Goal: Task Accomplishment & Management: Manage account settings

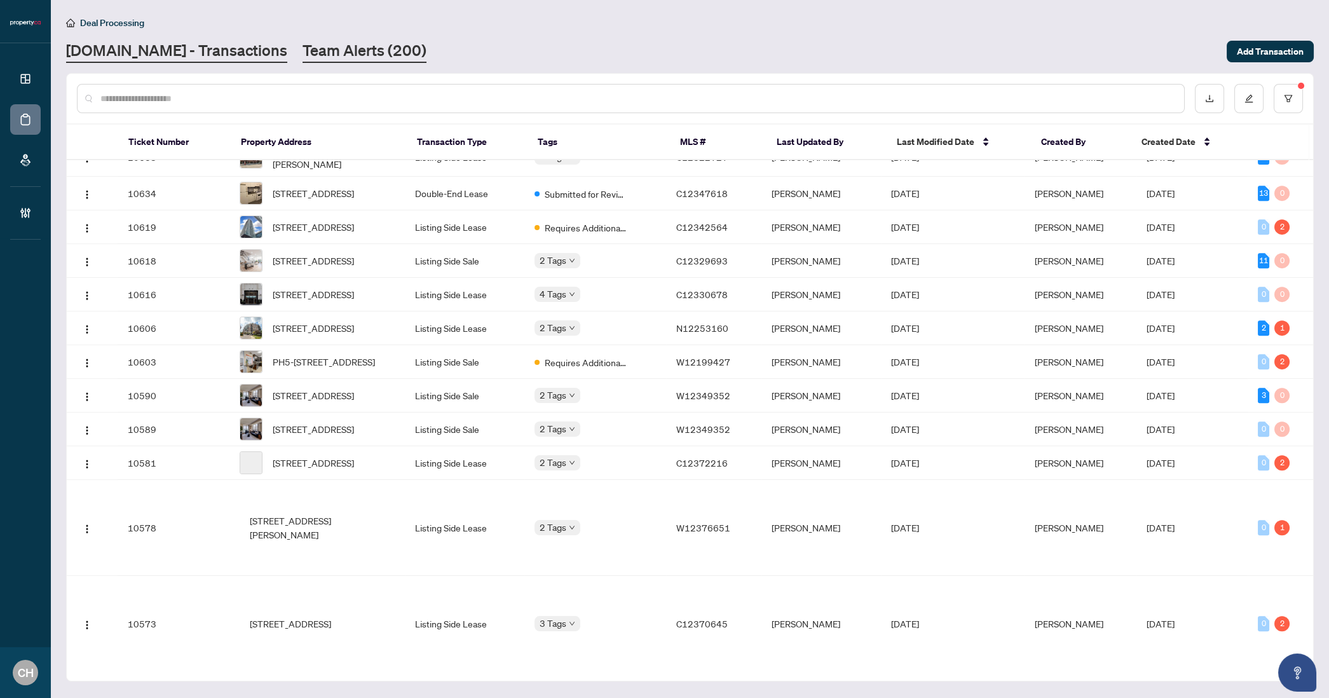
scroll to position [1869, 0]
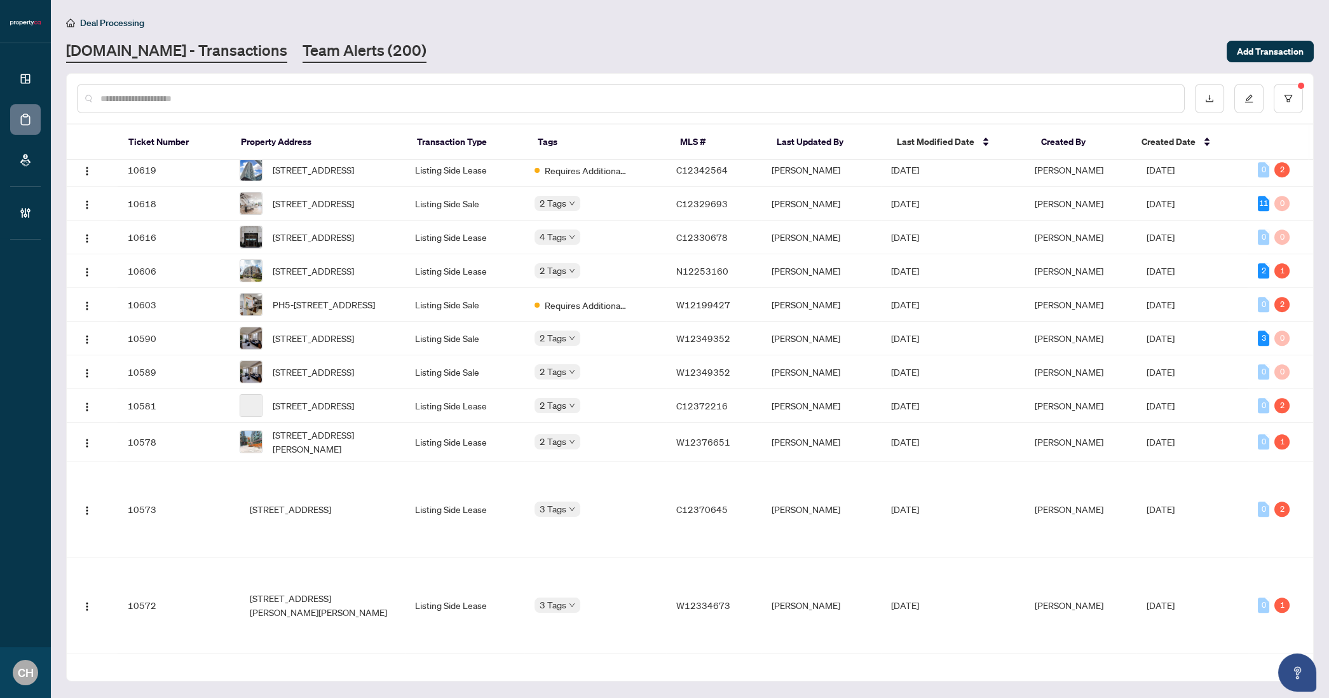
click at [358, 54] on link "Team Alerts (200)" at bounding box center [365, 51] width 124 height 23
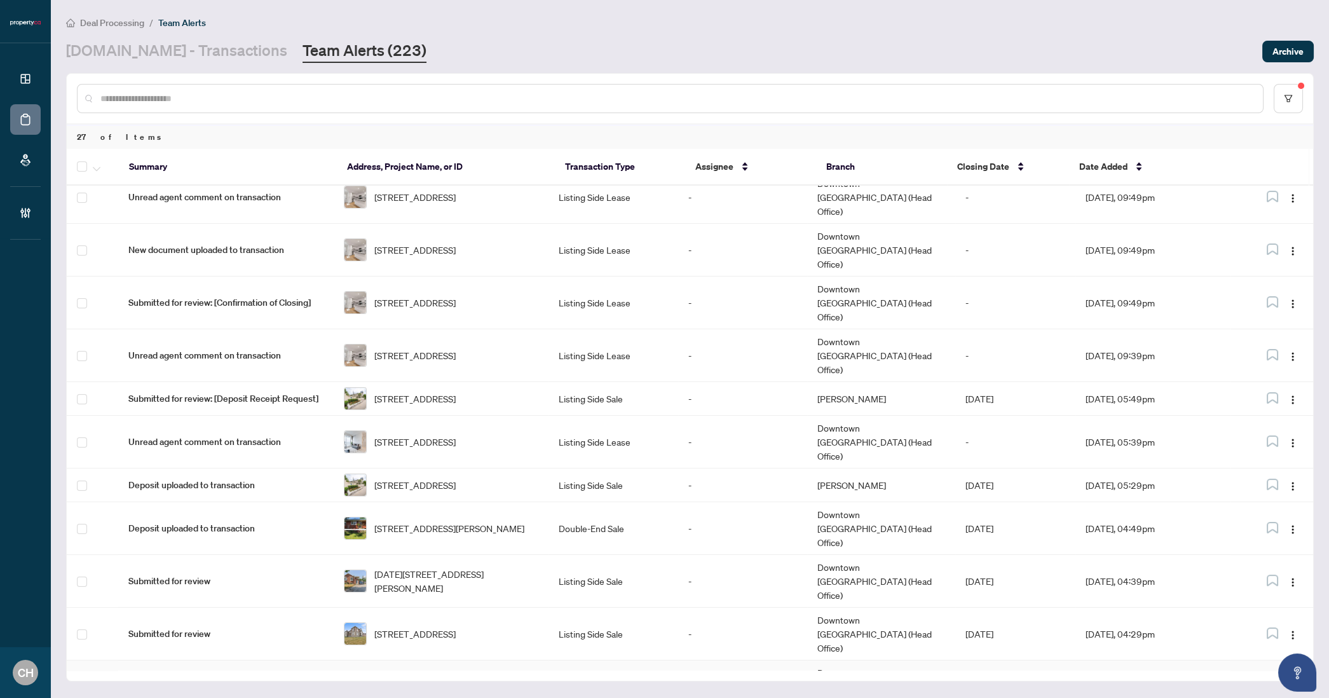
scroll to position [559, 0]
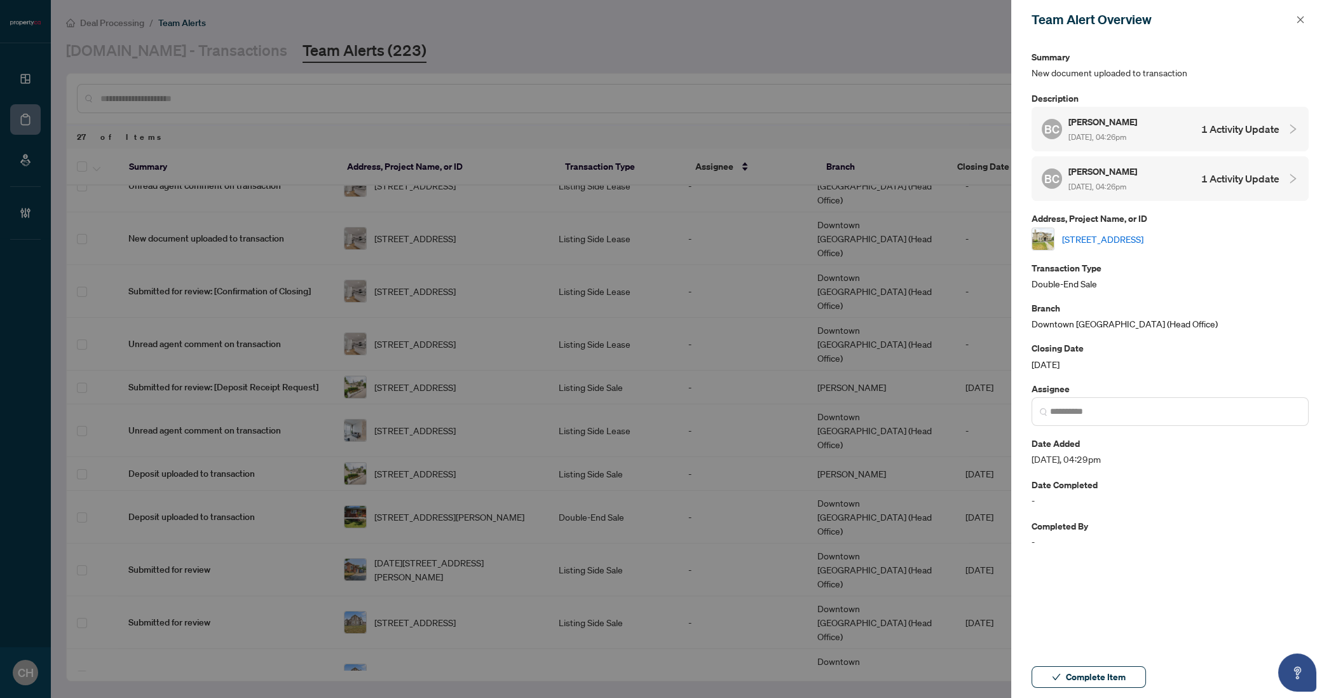
click at [1216, 120] on div "BC Bruce Chin Sep/18/2025, 04:26pm 1 Activity Update" at bounding box center [1161, 128] width 238 height 29
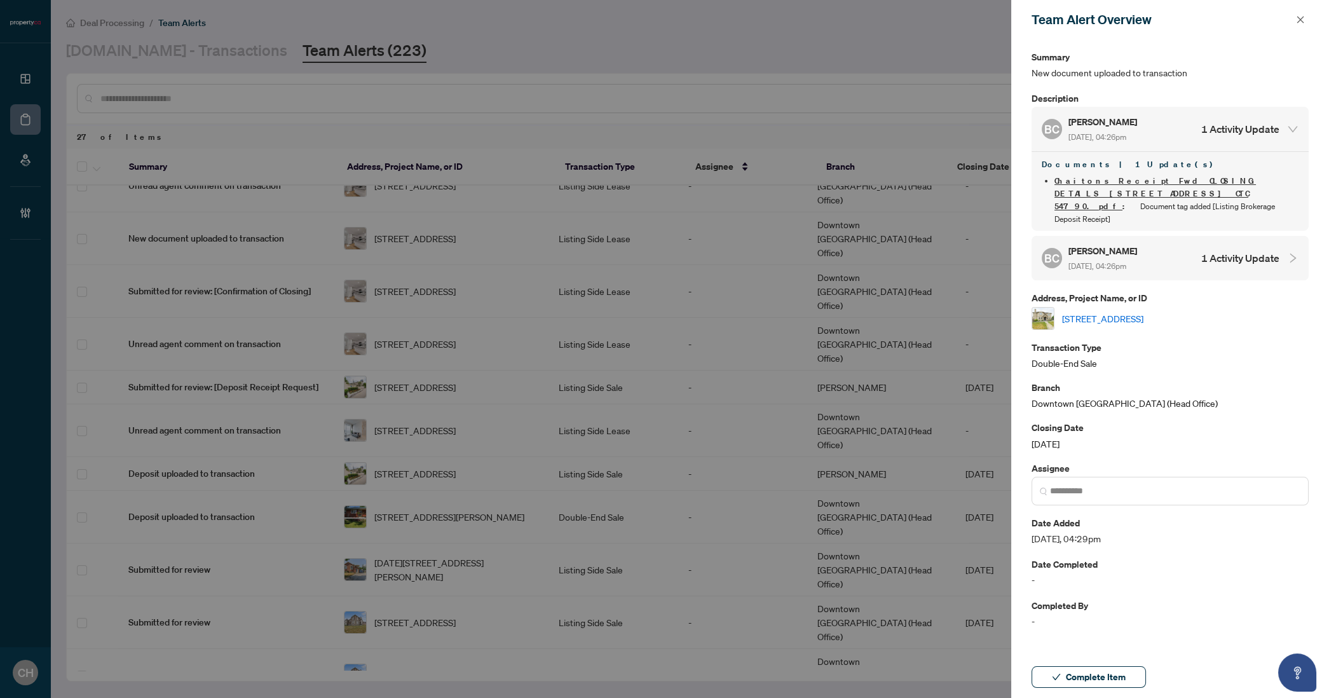
click at [1254, 250] on h4 "1 Activity Update" at bounding box center [1240, 257] width 78 height 15
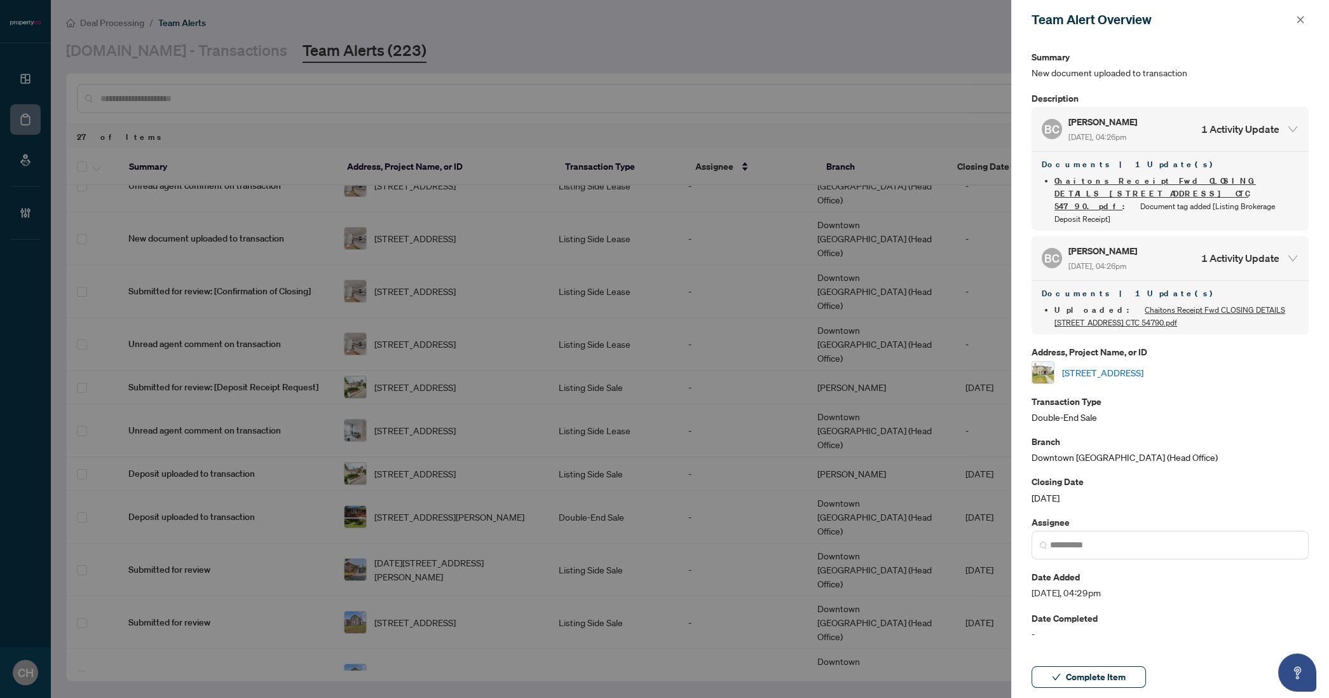
click at [1144, 366] on link "88 Royal West Dr, Brampton, Ontario L6X 0V8, Canada" at bounding box center [1102, 373] width 81 height 14
click at [1297, 11] on span "button" at bounding box center [1300, 20] width 9 height 20
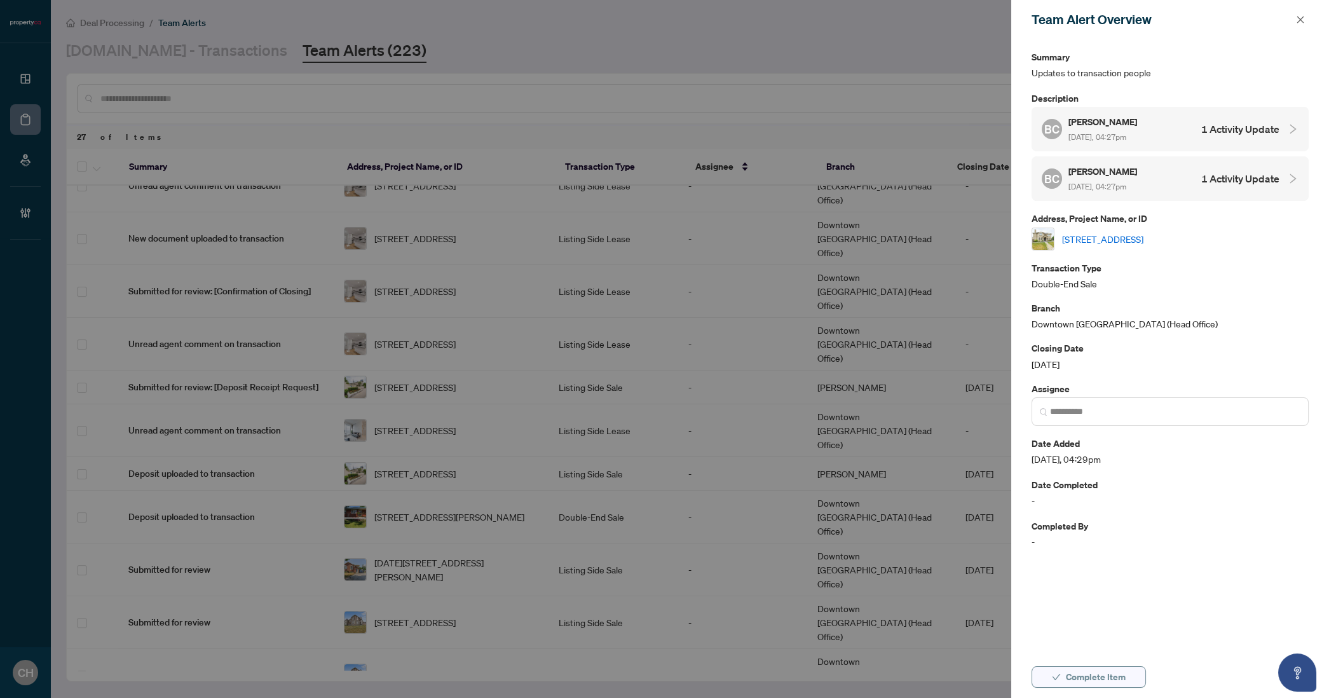
click at [1065, 674] on button "Complete Item" at bounding box center [1089, 677] width 114 height 22
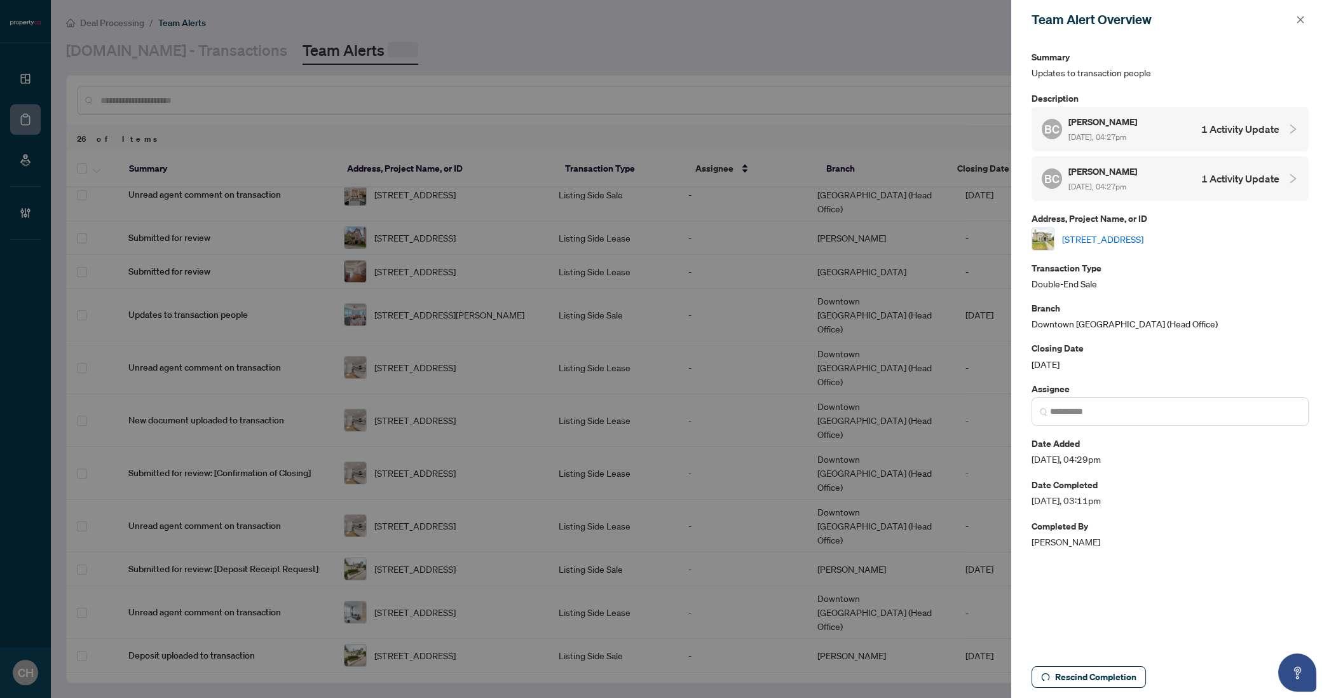
scroll to position [0, 0]
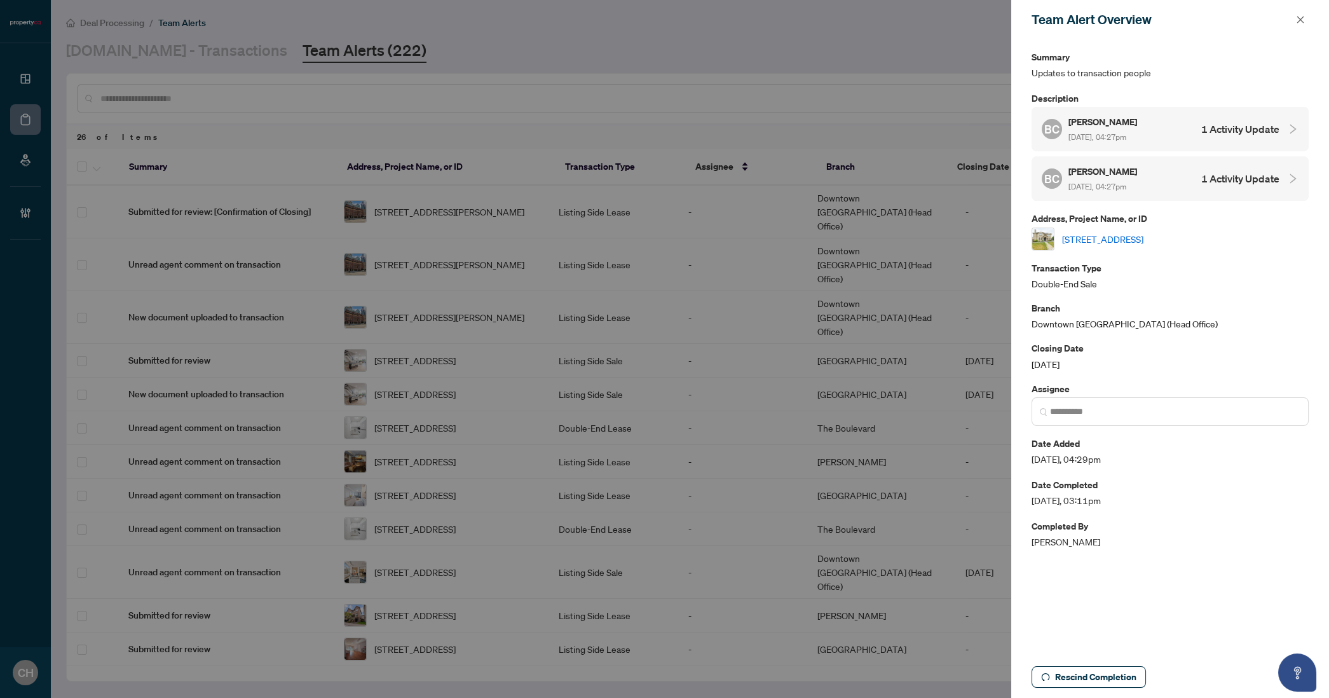
click at [1306, 18] on button "button" at bounding box center [1300, 19] width 17 height 15
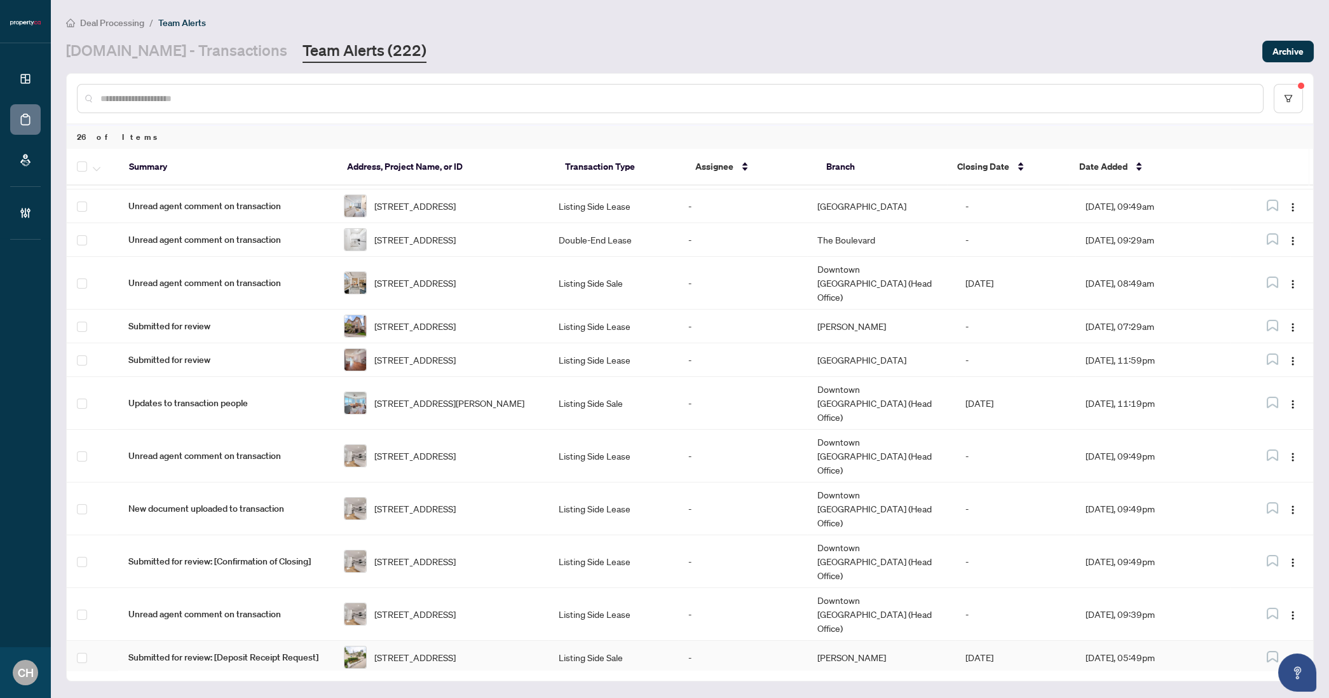
scroll to position [521, 0]
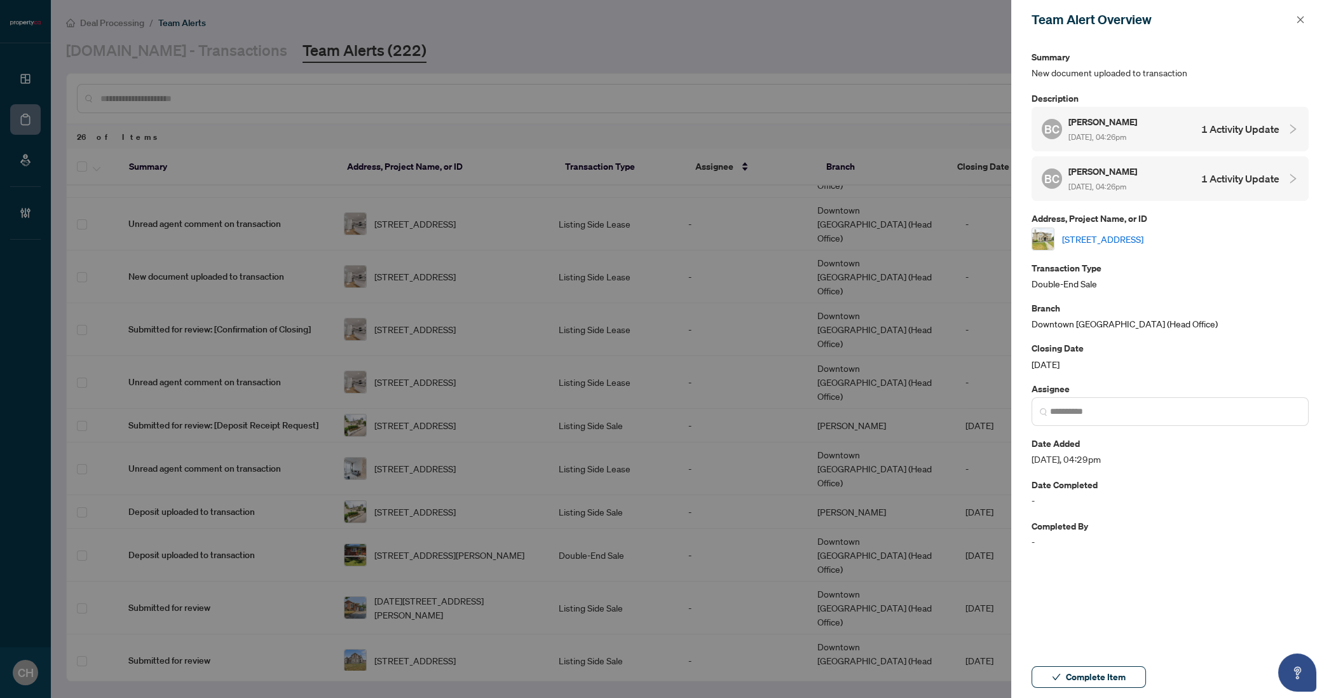
click at [1069, 666] on div "Complete Item" at bounding box center [1170, 677] width 318 height 42
click at [1069, 668] on span "Complete Item" at bounding box center [1096, 677] width 60 height 20
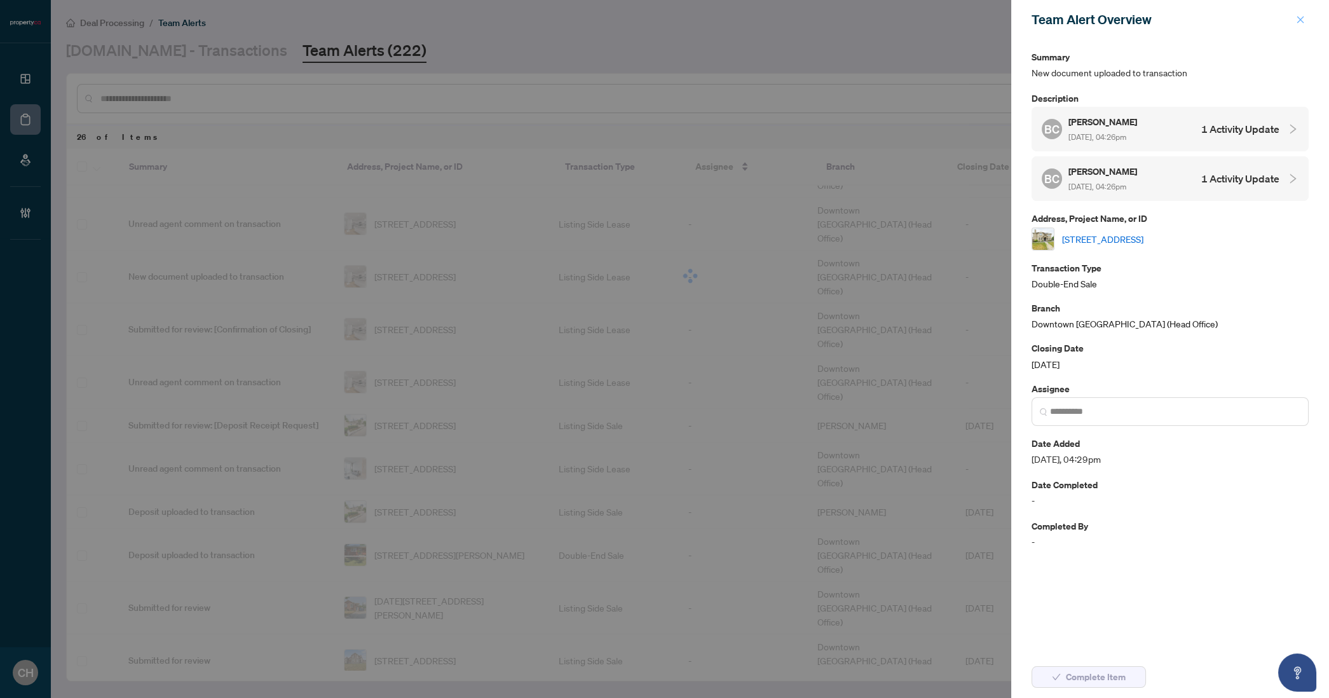
click at [1302, 17] on icon "close" at bounding box center [1300, 19] width 9 height 9
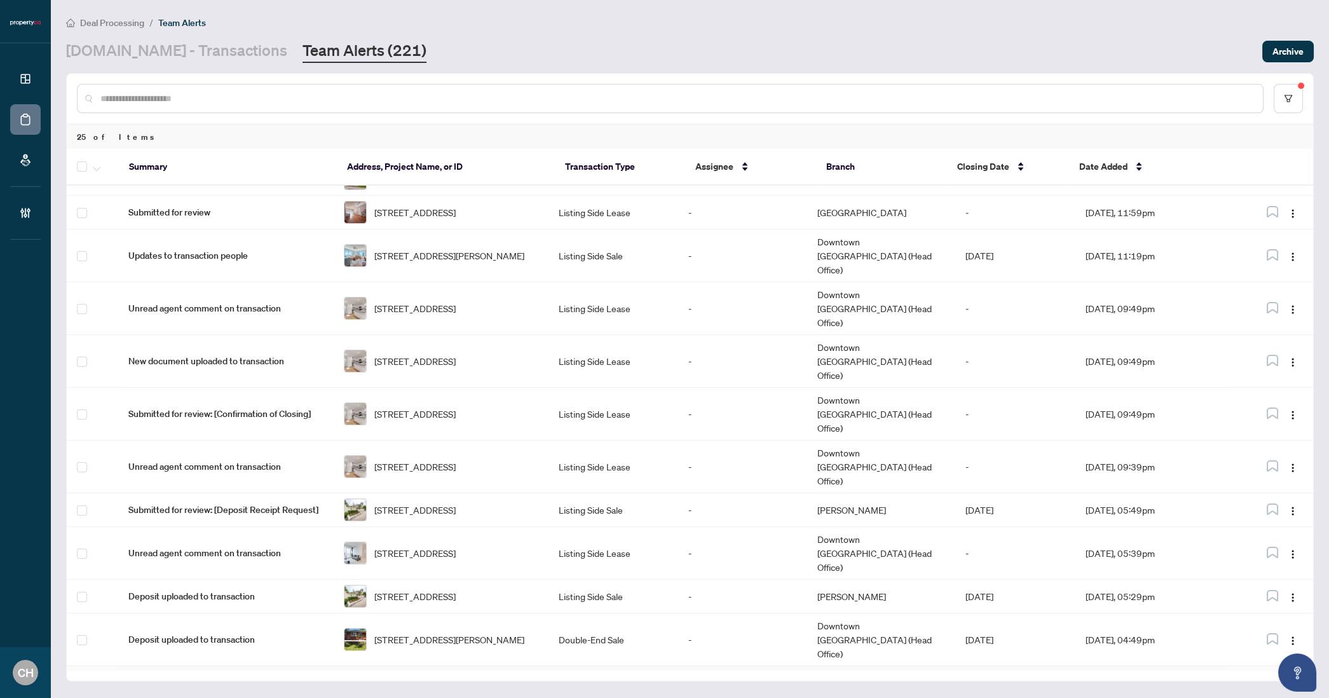
scroll to position [483, 0]
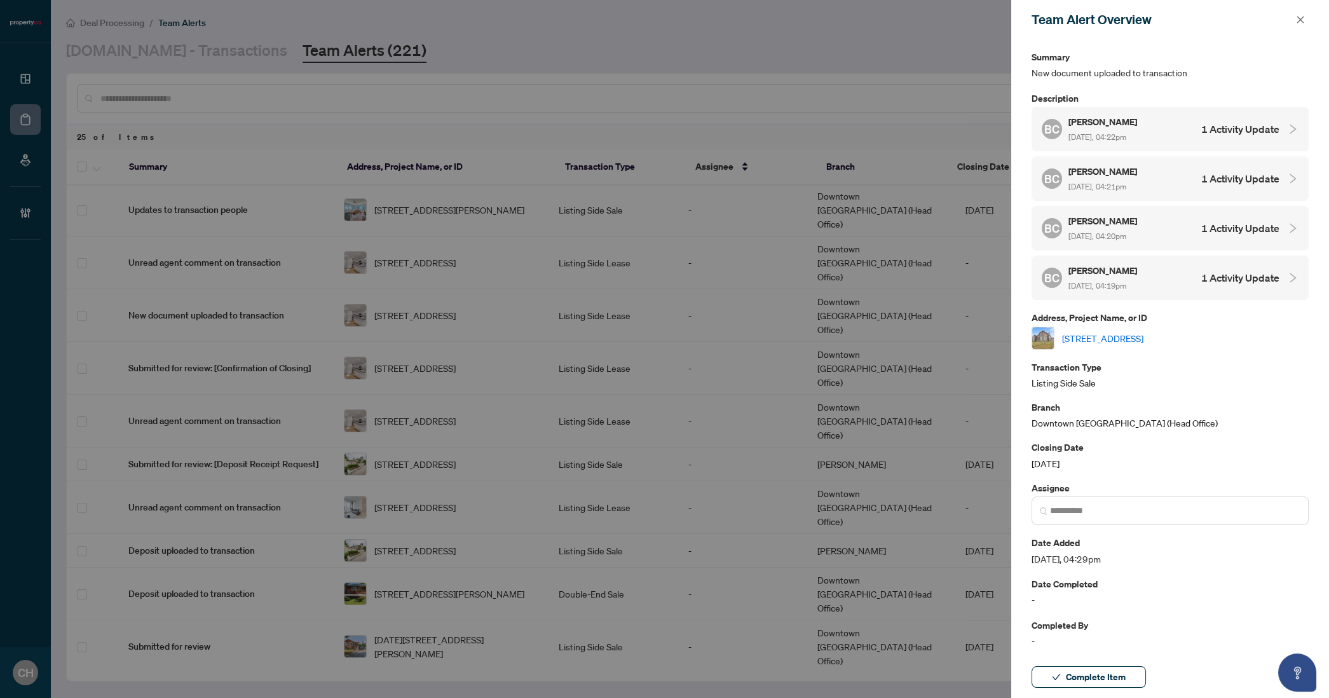
click at [1144, 331] on link "32 Valleywest Rd, Brampton, Ontario L6P 4R5, Canada" at bounding box center [1102, 338] width 81 height 14
click at [1305, 20] on button "button" at bounding box center [1300, 19] width 17 height 15
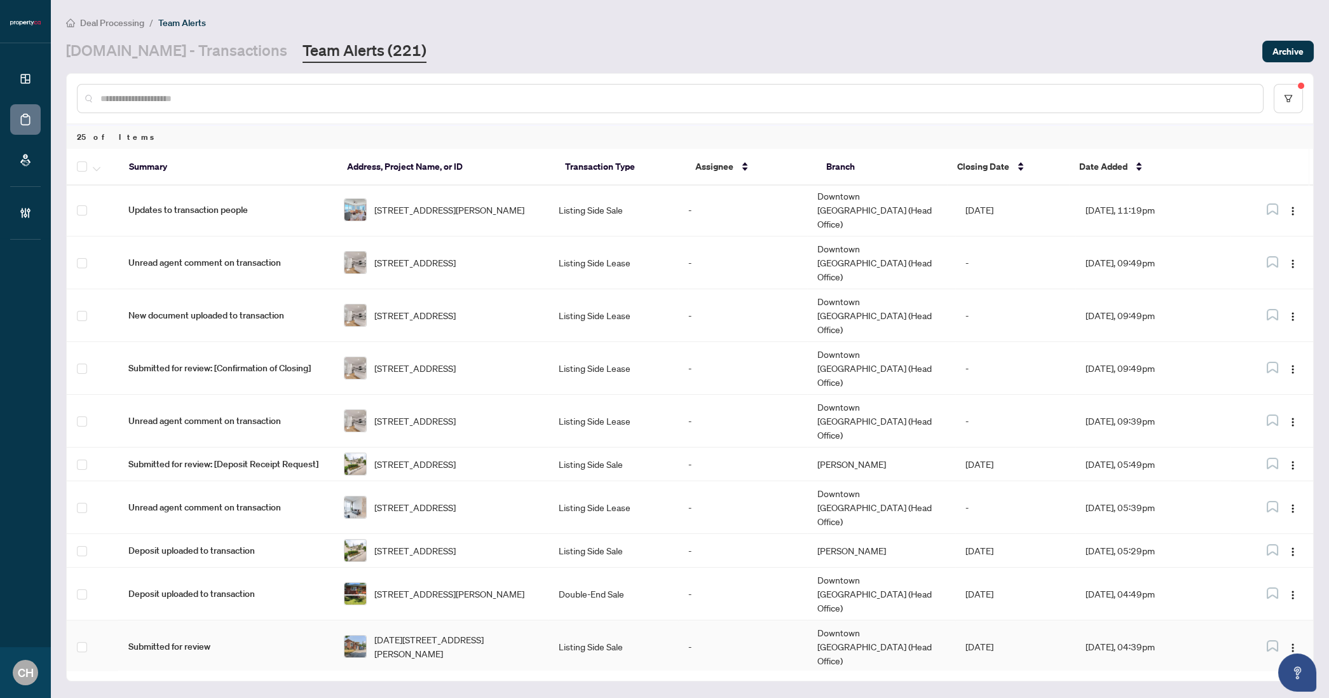
click at [602, 620] on td "Listing Side Sale" at bounding box center [613, 646] width 129 height 53
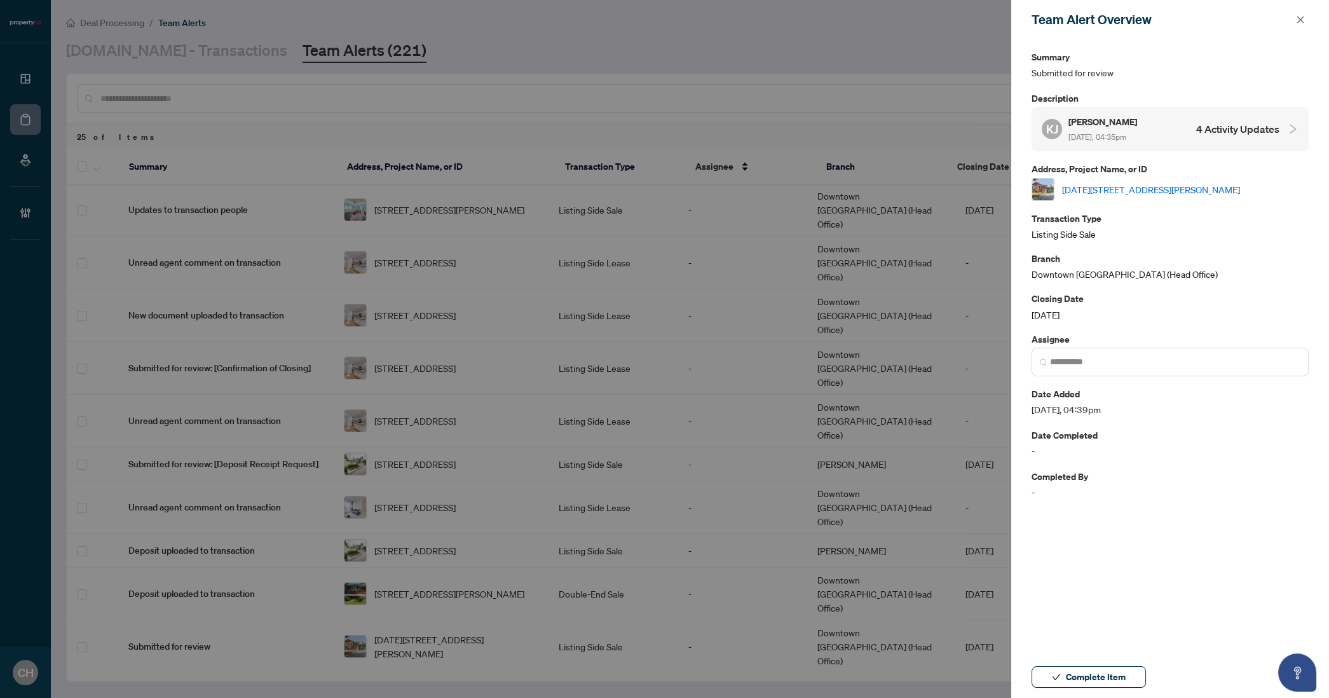
click at [1217, 134] on h4 "4 Activity Updates" at bounding box center [1237, 128] width 83 height 15
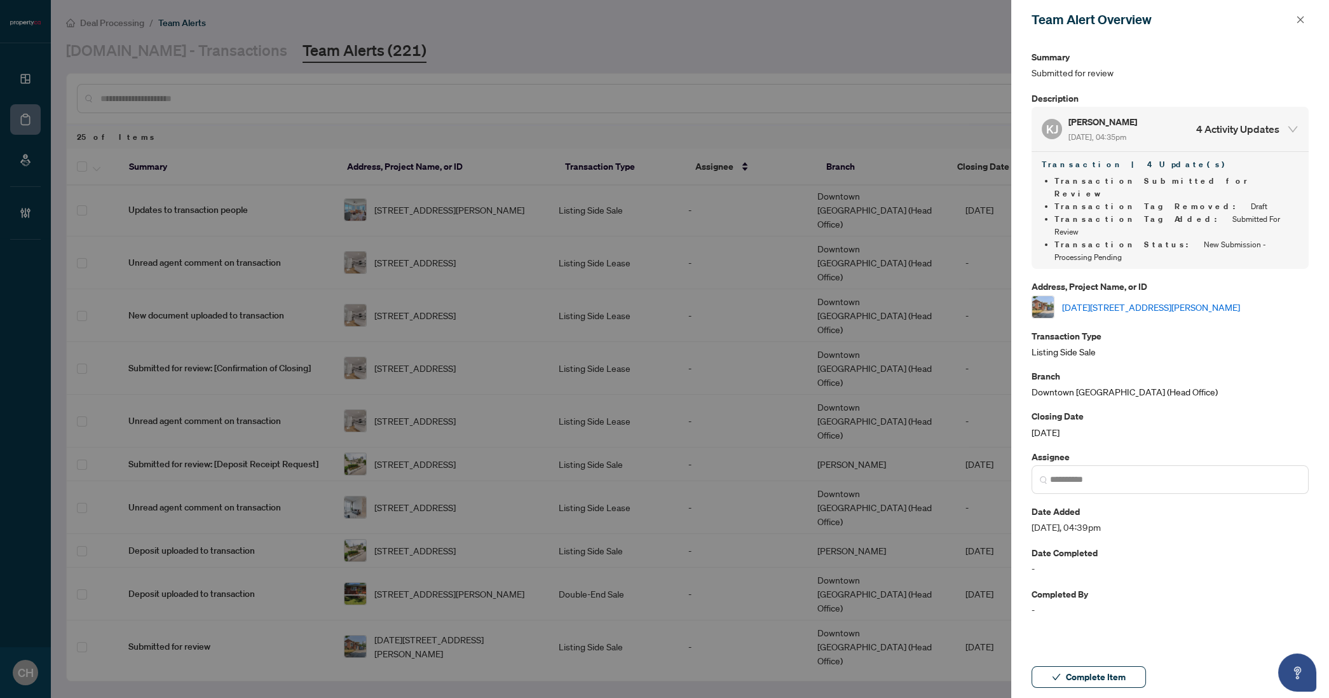
click at [1190, 300] on link "1415 Noel Crt, Oshawa, Ontario L1J 8A7, Canada" at bounding box center [1151, 307] width 178 height 14
click at [1297, 21] on icon "close" at bounding box center [1300, 19] width 9 height 9
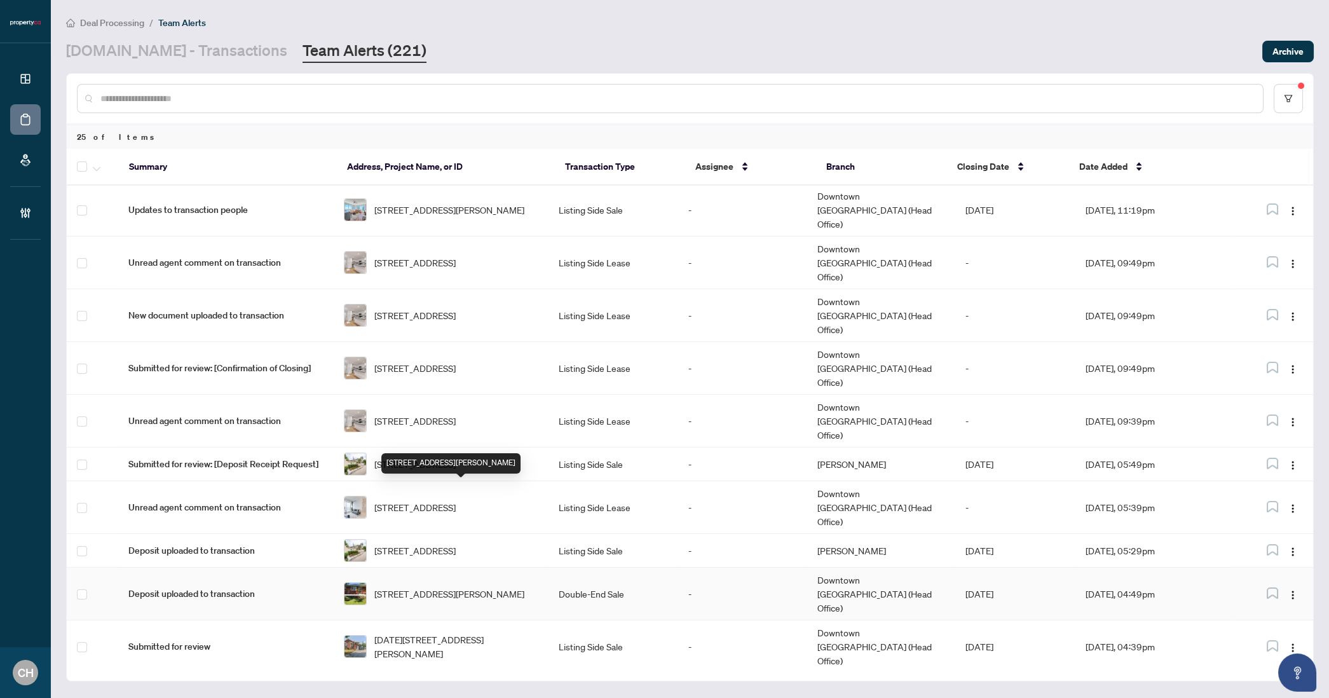
click at [488, 587] on span "8950 Baldwin St, Whitby, Ontario L0B 1A0, Canada" at bounding box center [449, 594] width 150 height 14
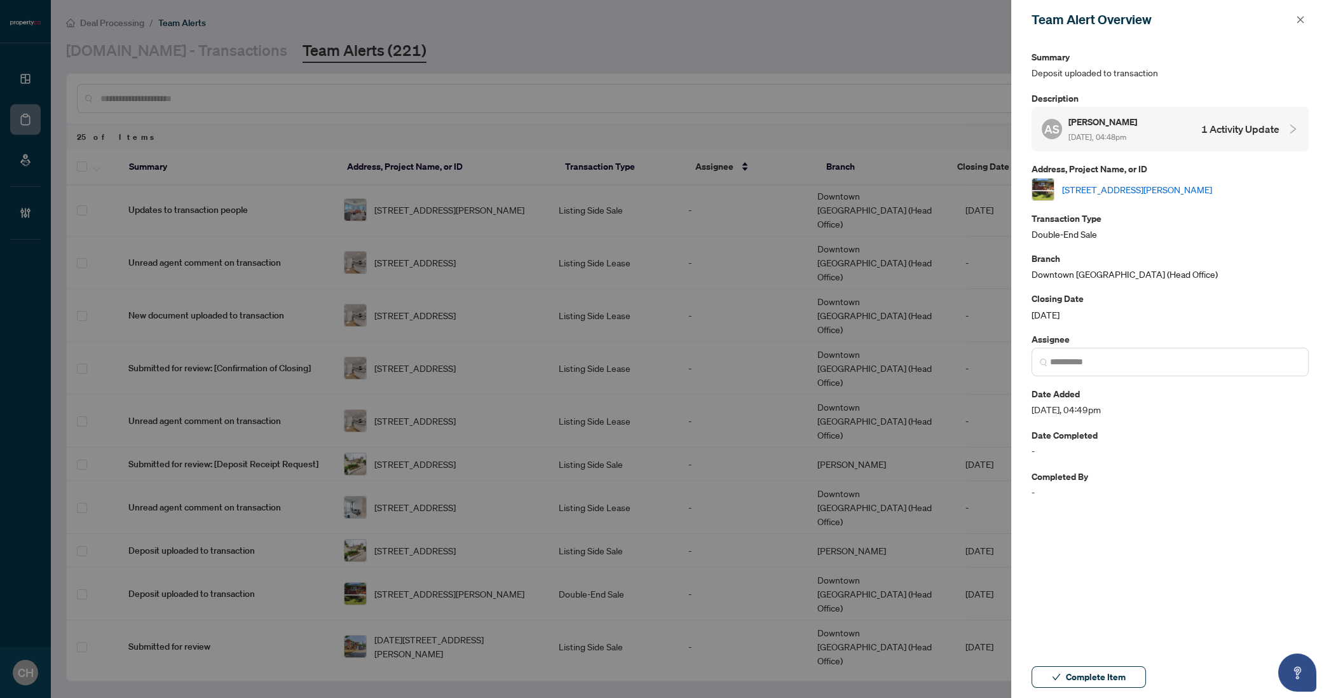
click at [1240, 127] on h4 "1 Activity Update" at bounding box center [1240, 128] width 78 height 15
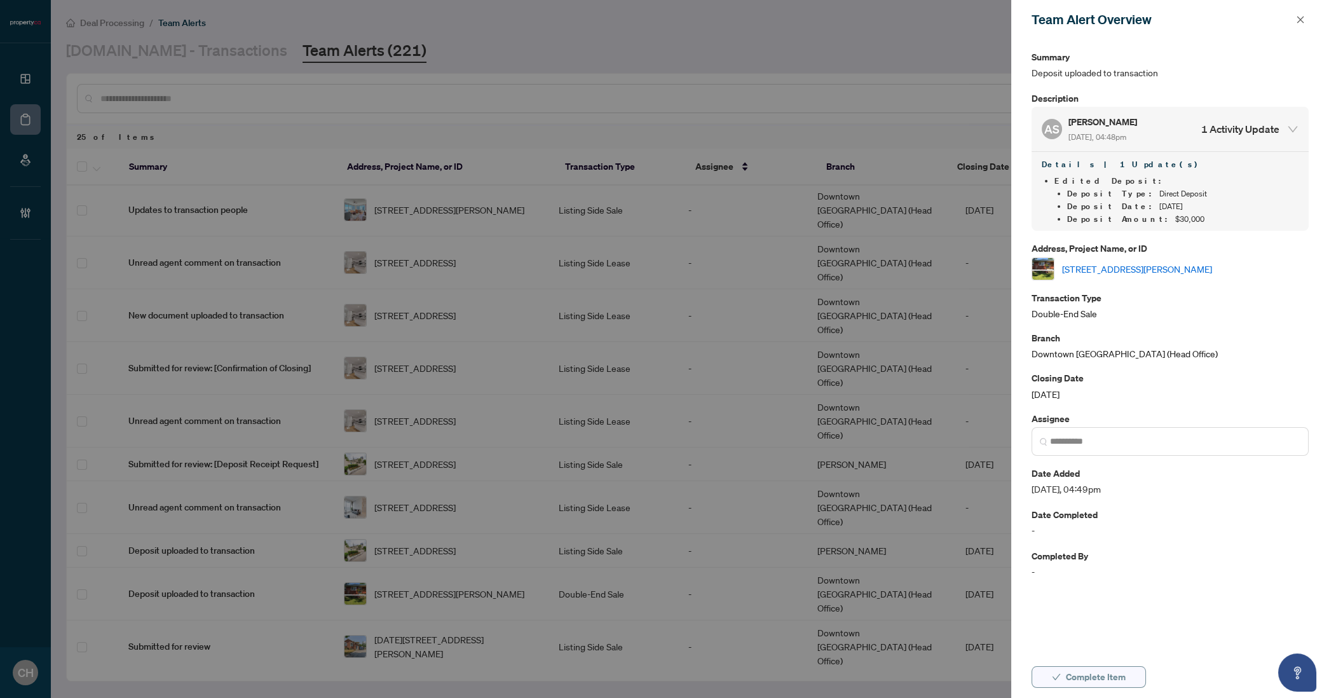
click at [1114, 678] on span "Complete Item" at bounding box center [1096, 677] width 60 height 20
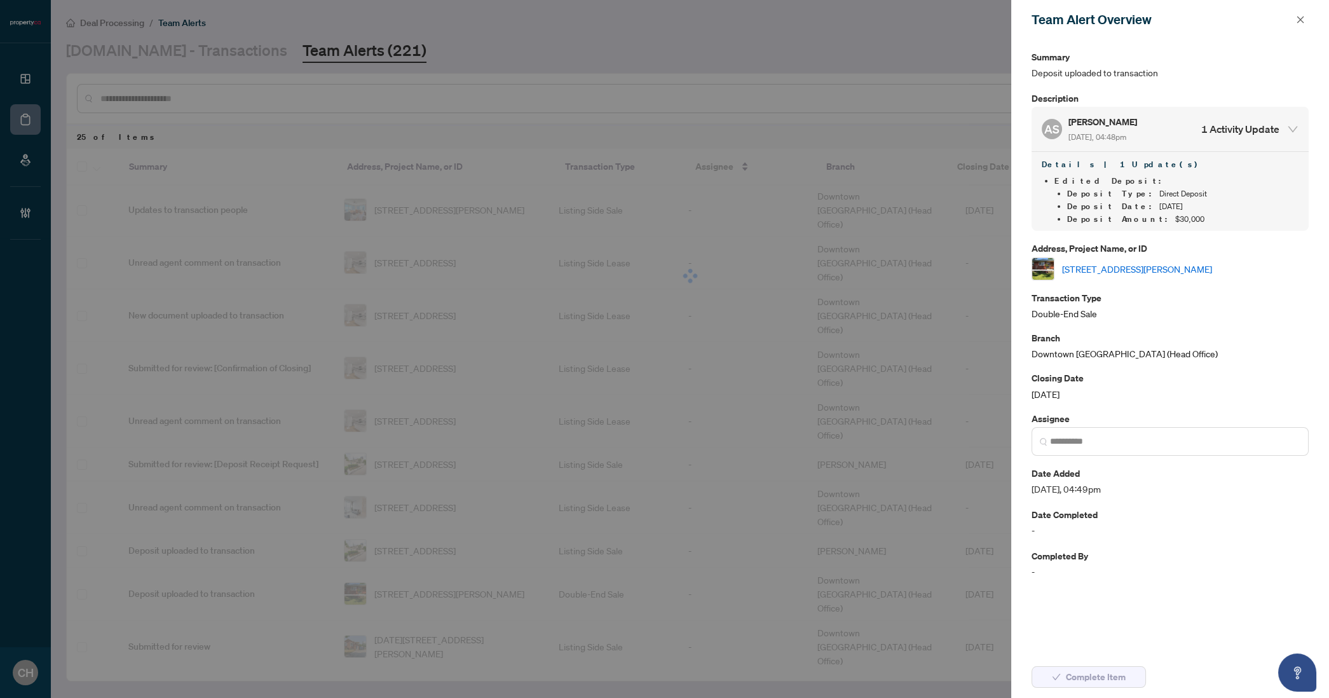
scroll to position [0, 0]
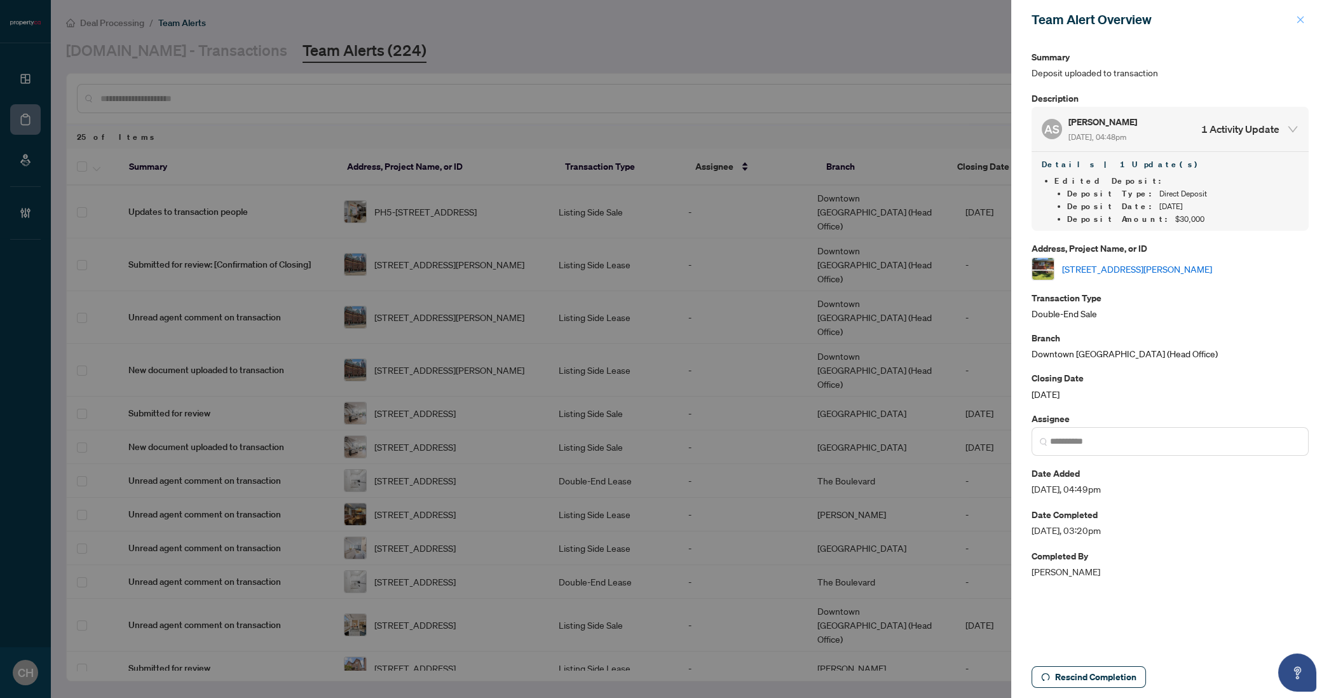
click at [1298, 24] on icon "close" at bounding box center [1300, 19] width 9 height 9
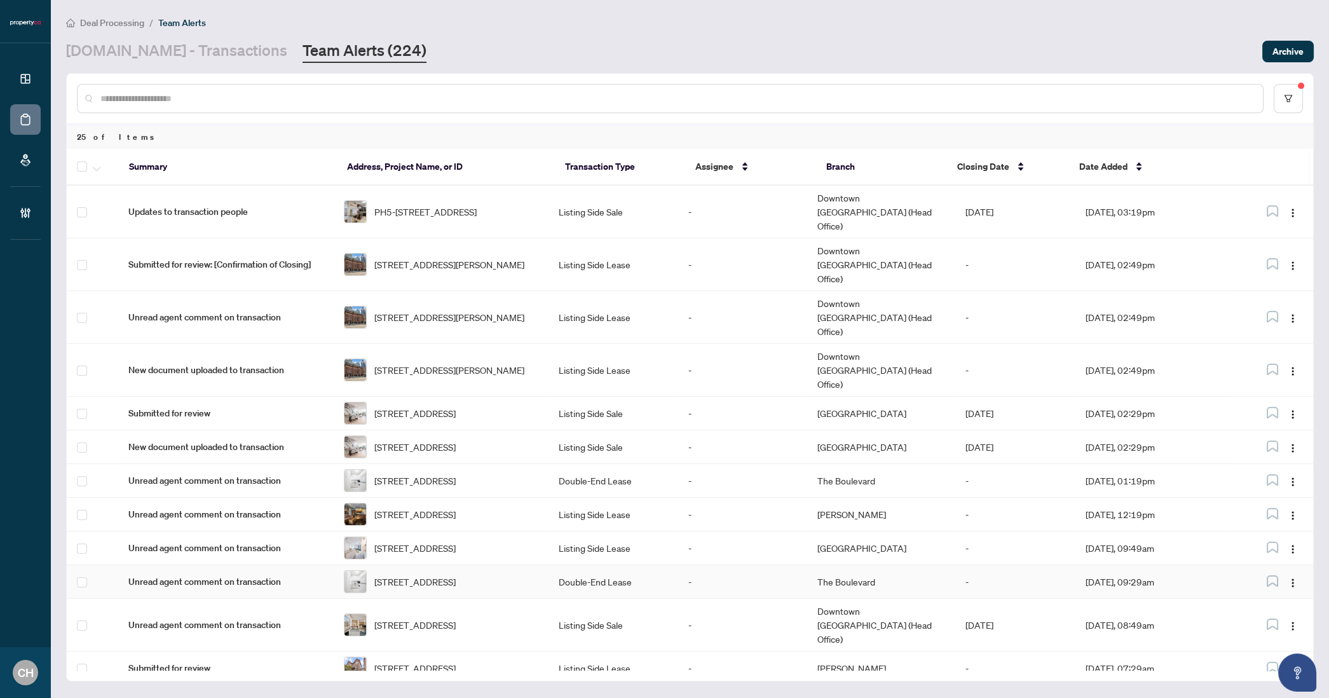
click at [545, 565] on td "3-849 Broadview Ave, Toronto, Ontario M4K 2P9, Canada" at bounding box center [442, 582] width 216 height 34
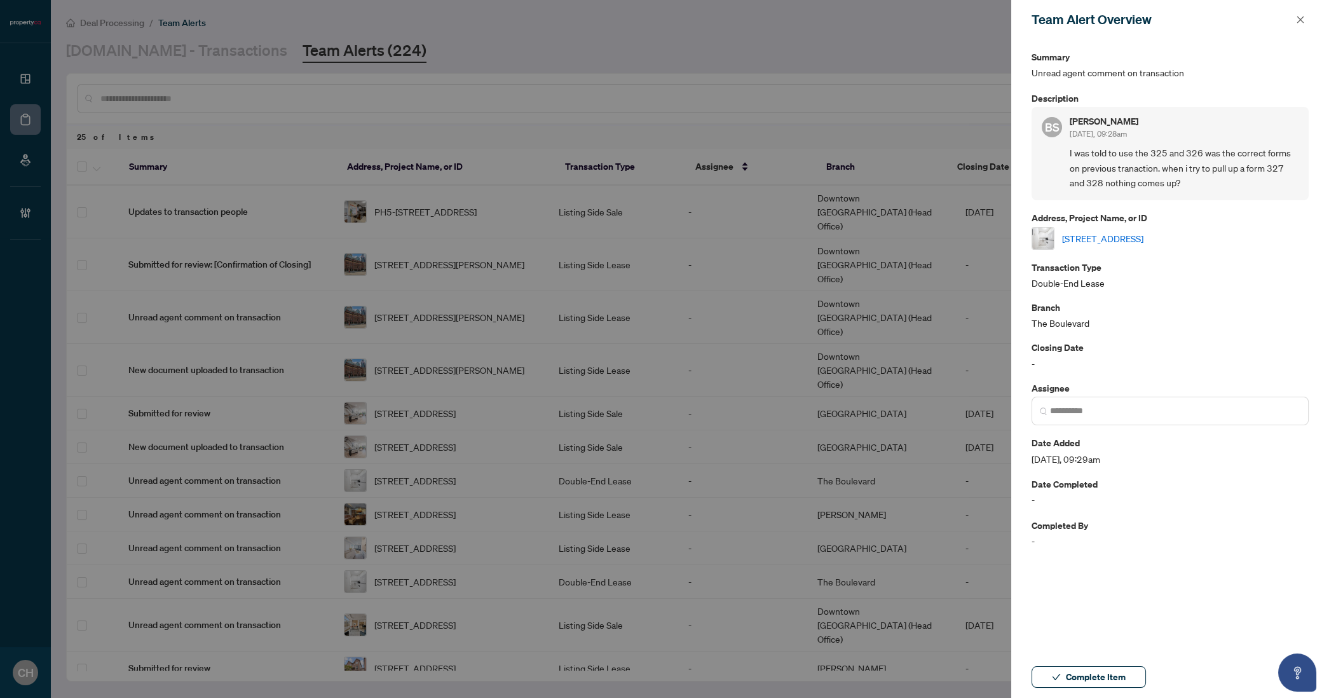
click at [1144, 236] on link "3-849 Broadview Ave, Toronto, Ontario M4K 2P9, Canada" at bounding box center [1102, 238] width 81 height 14
click at [1304, 25] on span "button" at bounding box center [1300, 20] width 9 height 20
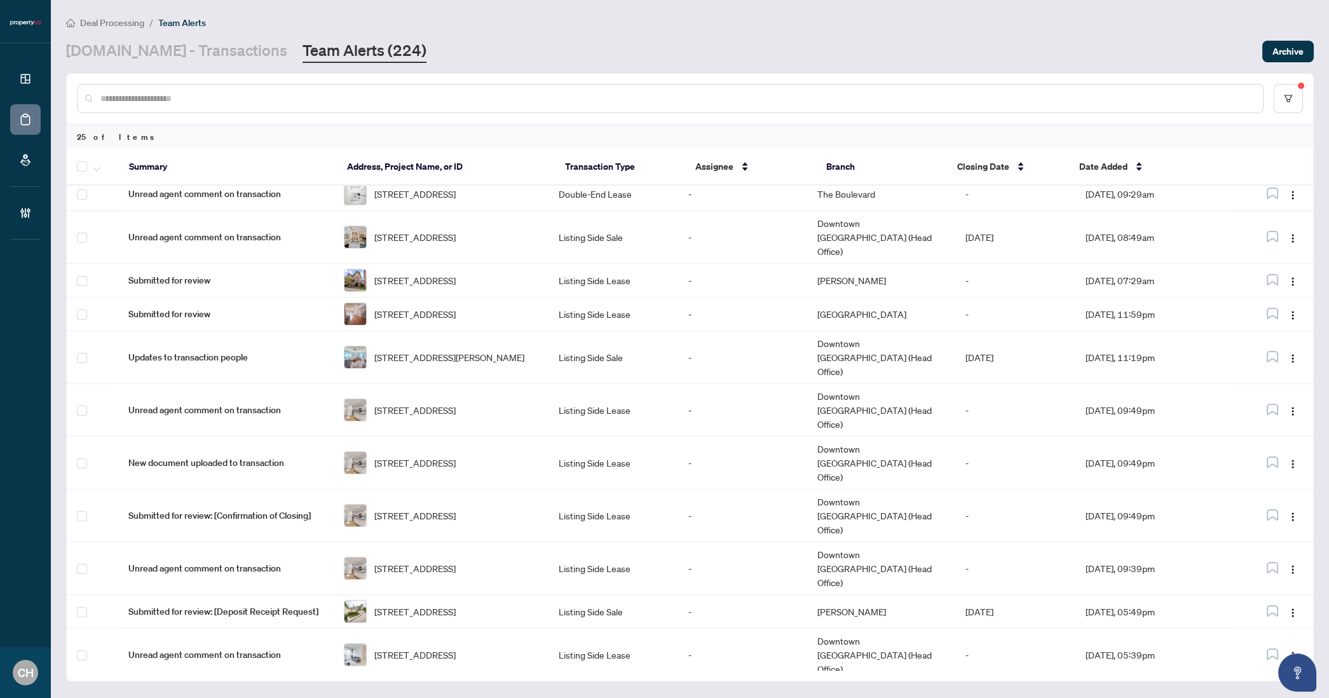
scroll to position [483, 0]
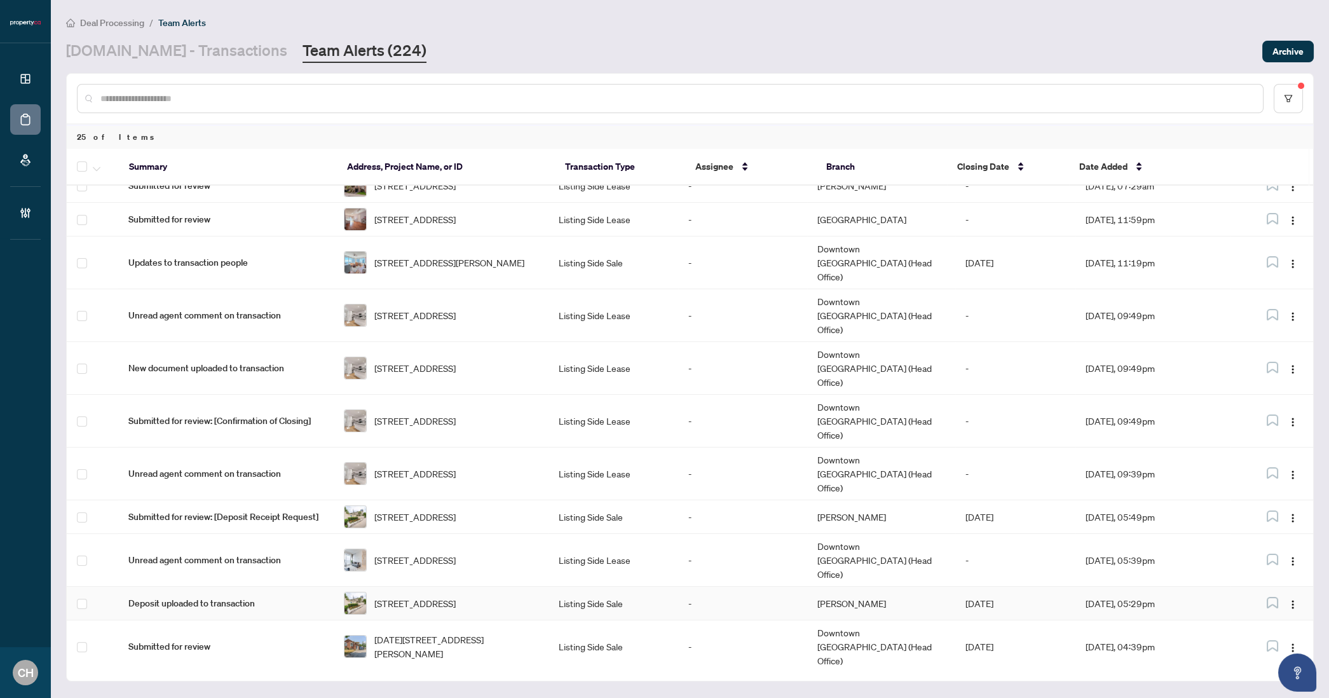
click at [603, 587] on td "Listing Side Sale" at bounding box center [613, 604] width 129 height 34
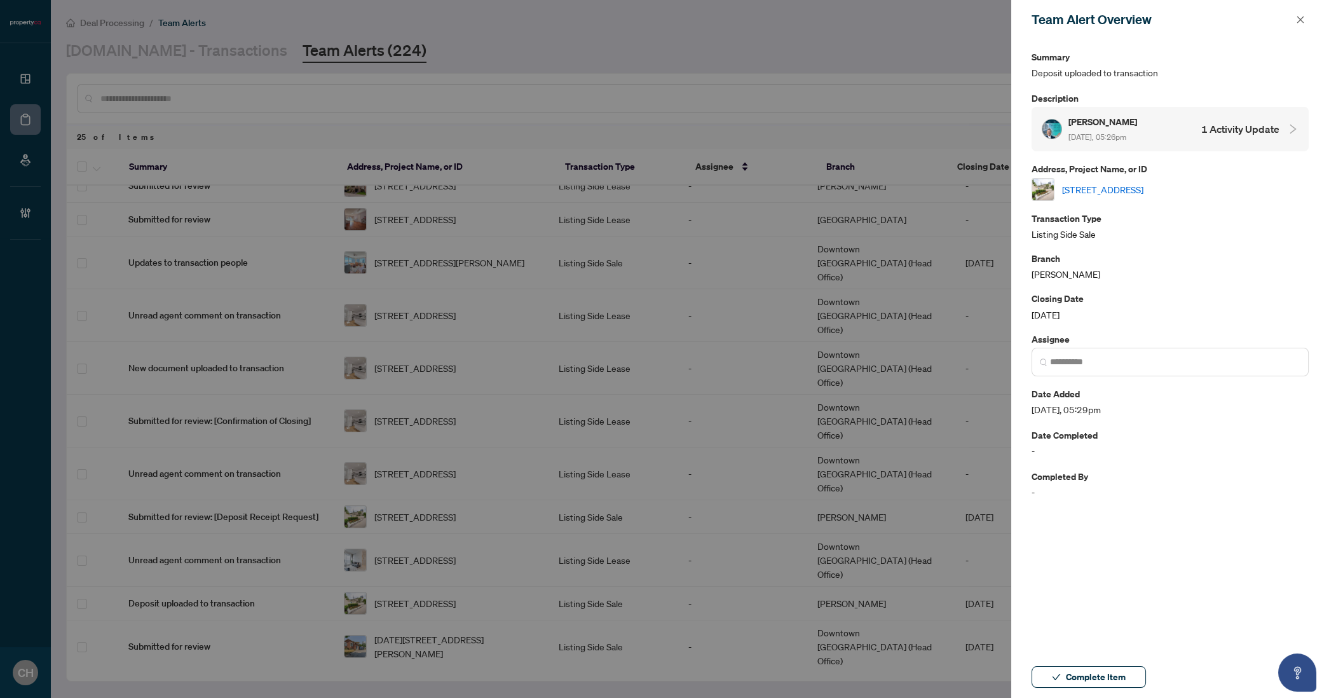
click at [1248, 132] on h4 "1 Activity Update" at bounding box center [1240, 128] width 78 height 15
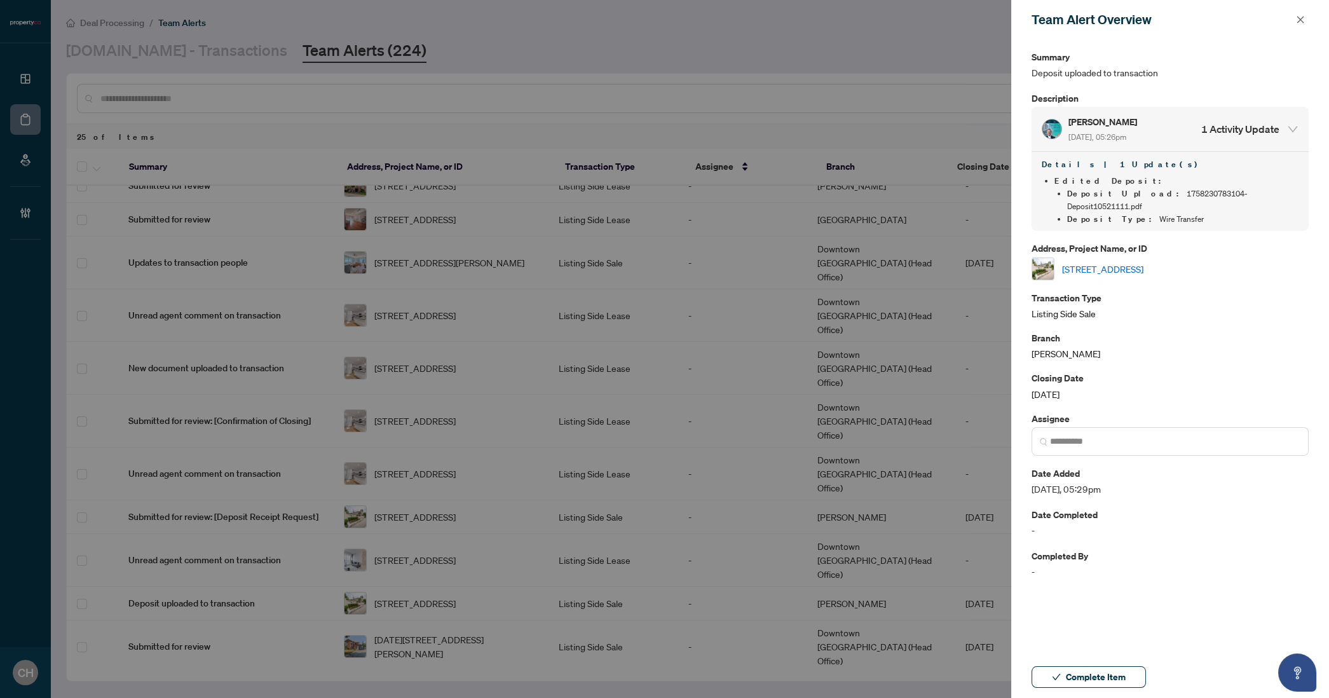
click at [1144, 262] on link "[STREET_ADDRESS]" at bounding box center [1102, 269] width 81 height 14
click at [1299, 15] on icon "close" at bounding box center [1300, 19] width 9 height 9
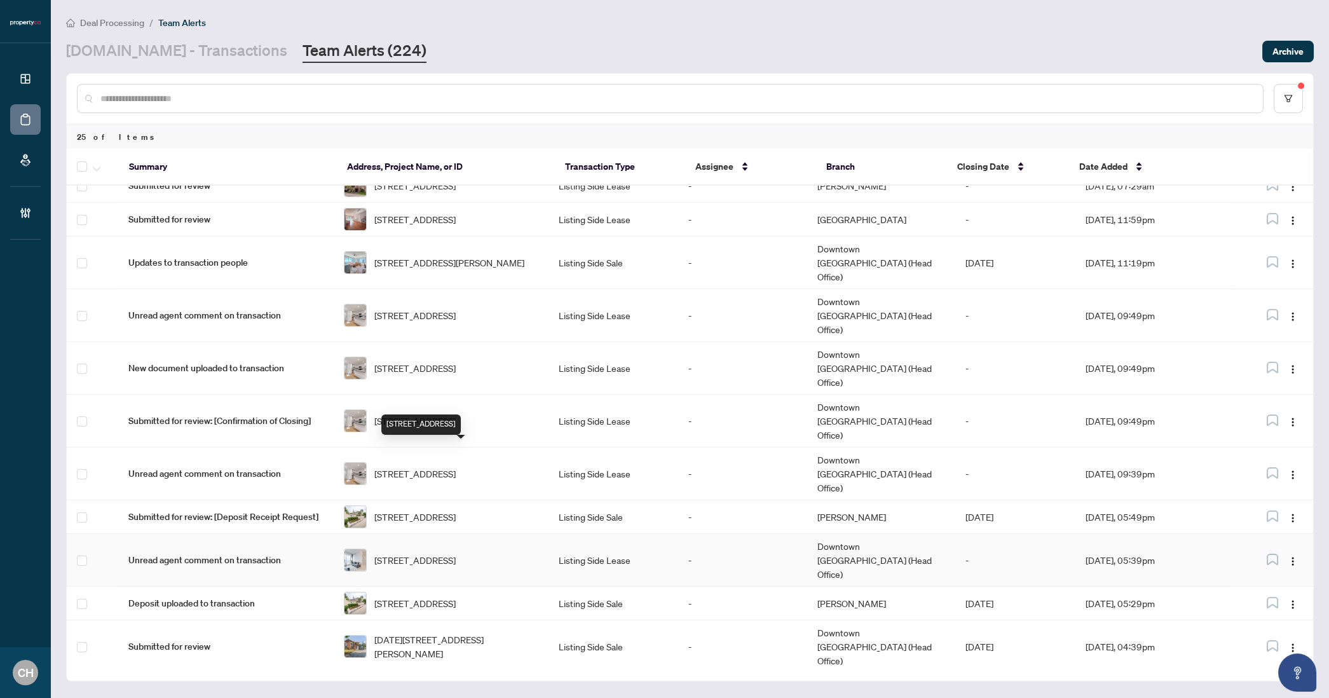
click at [456, 553] on span "5207-2221 Yonge St, Toronto, Ontario M4S 0B8, Canada" at bounding box center [414, 560] width 81 height 14
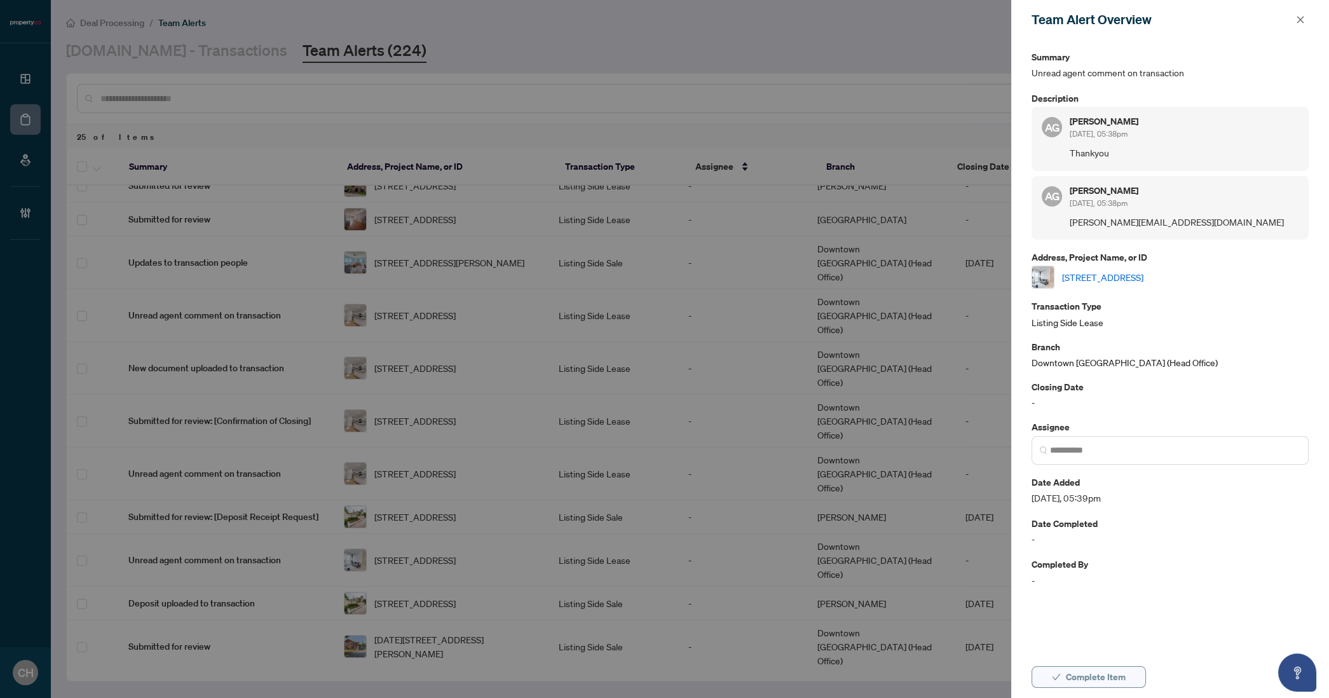
click at [1089, 679] on span "Complete Item" at bounding box center [1096, 677] width 60 height 20
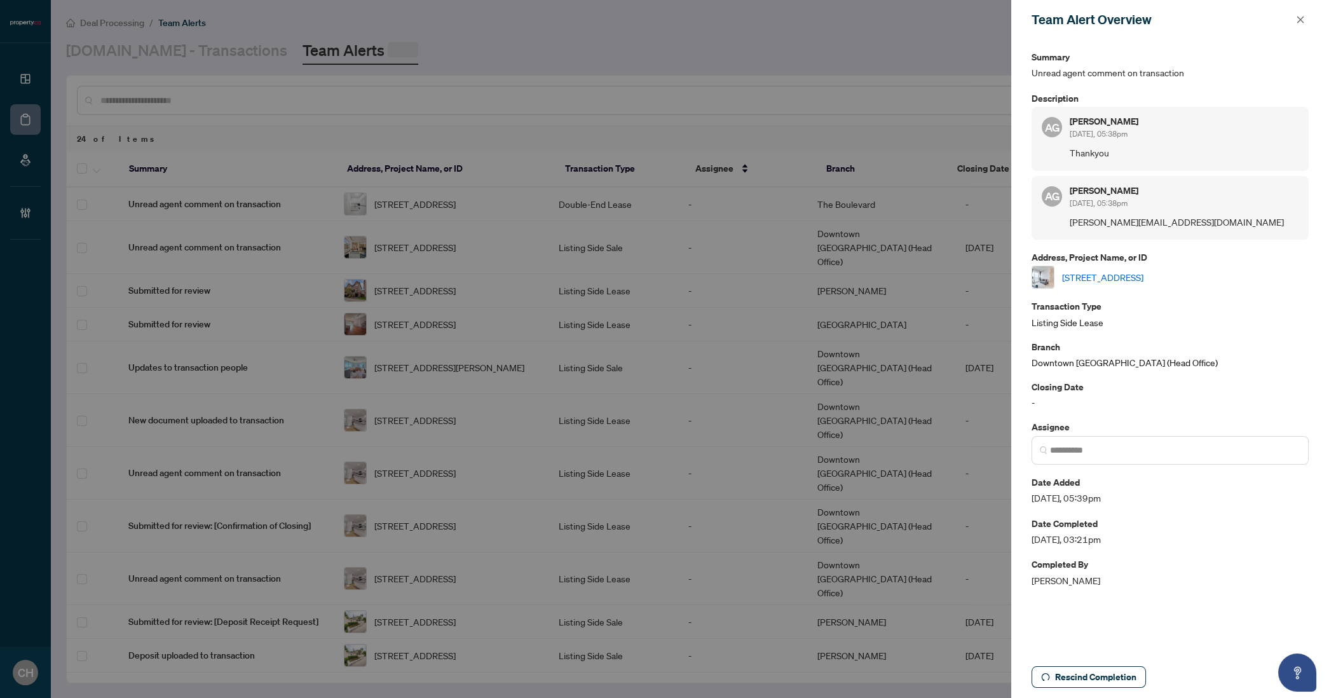
scroll to position [0, 0]
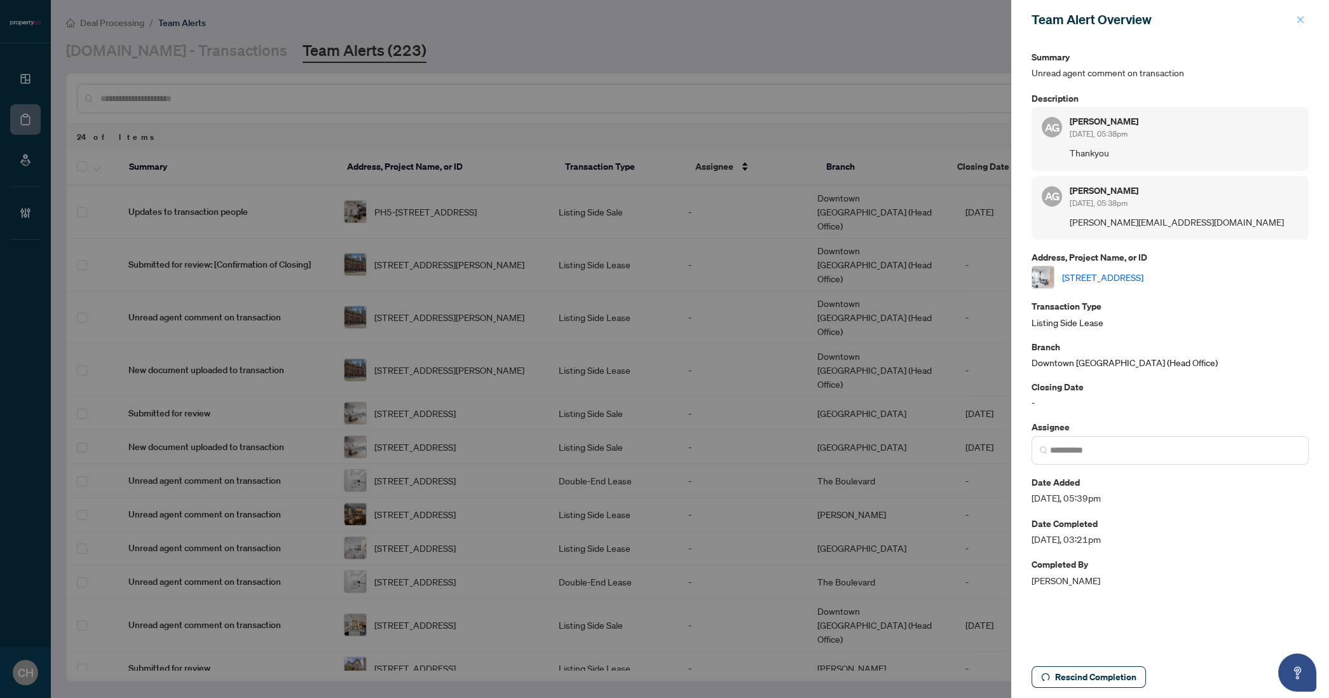
click at [1297, 18] on icon "close" at bounding box center [1300, 19] width 9 height 9
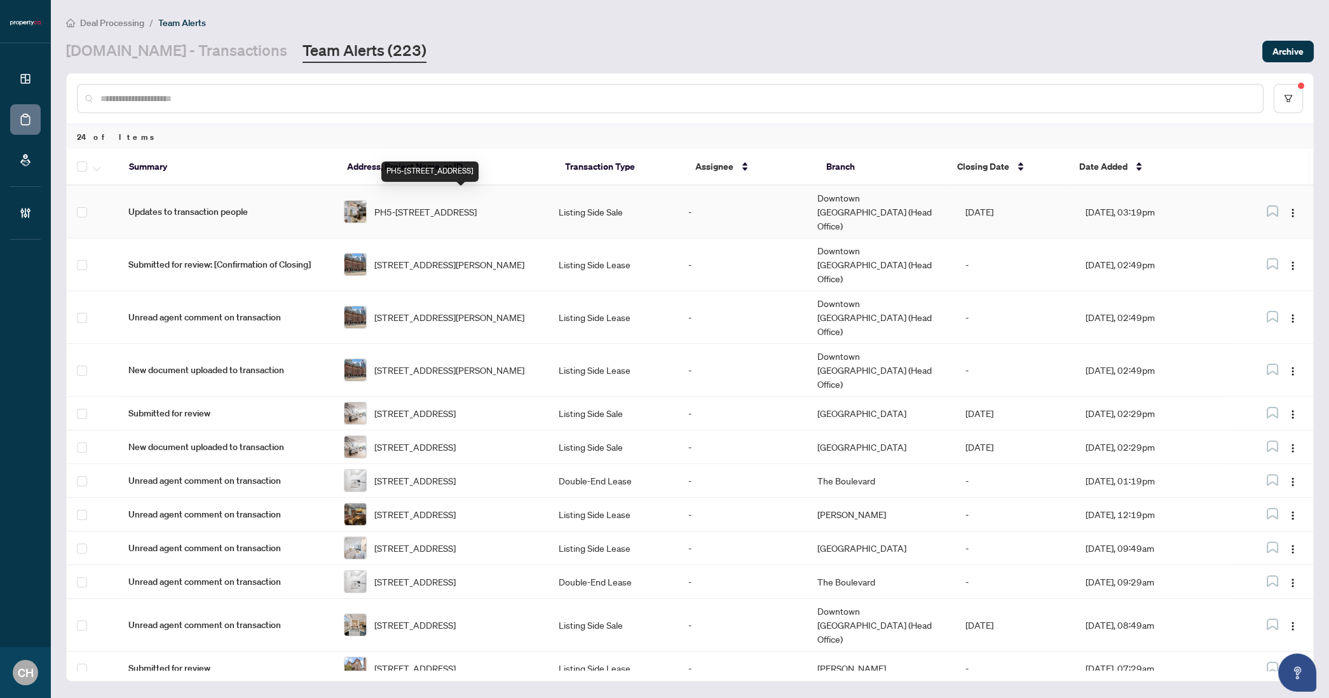
click at [477, 209] on span "PH5-1515 Lakeshore Rd, Mississauga, Ontario L5E 3E2, Canada" at bounding box center [425, 212] width 102 height 14
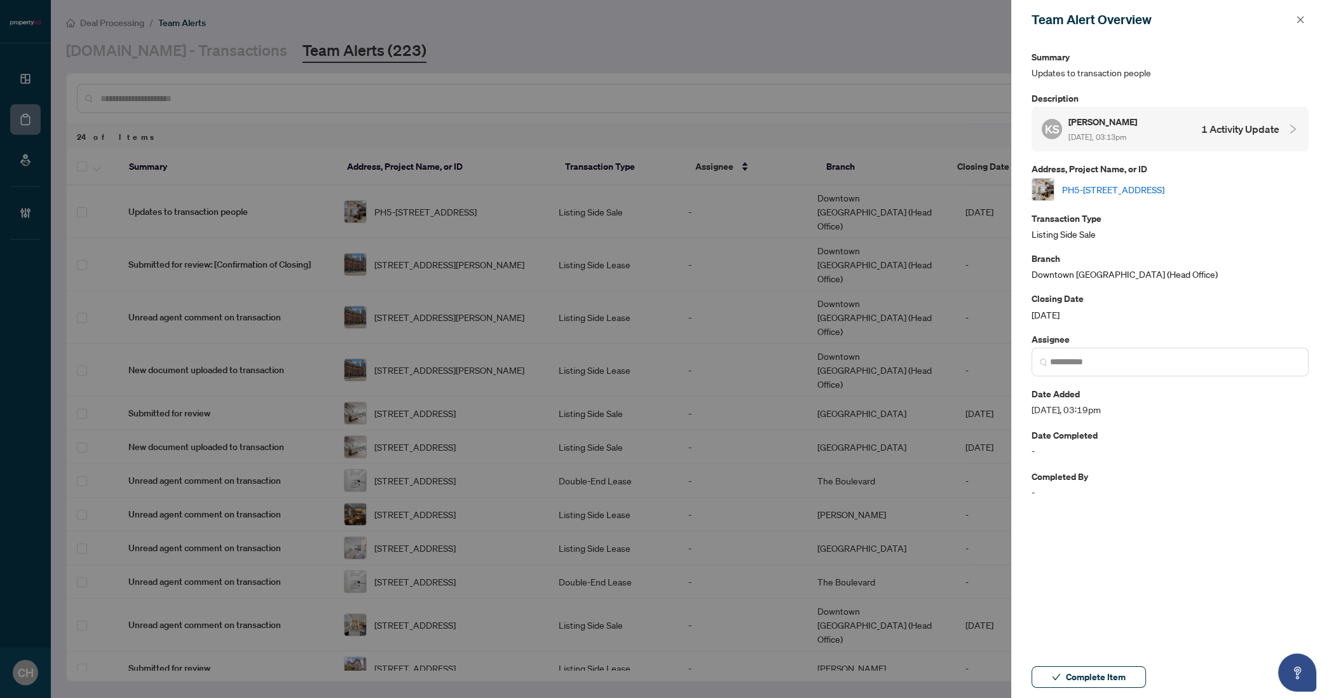
click at [1238, 128] on h4 "1 Activity Update" at bounding box center [1240, 128] width 78 height 15
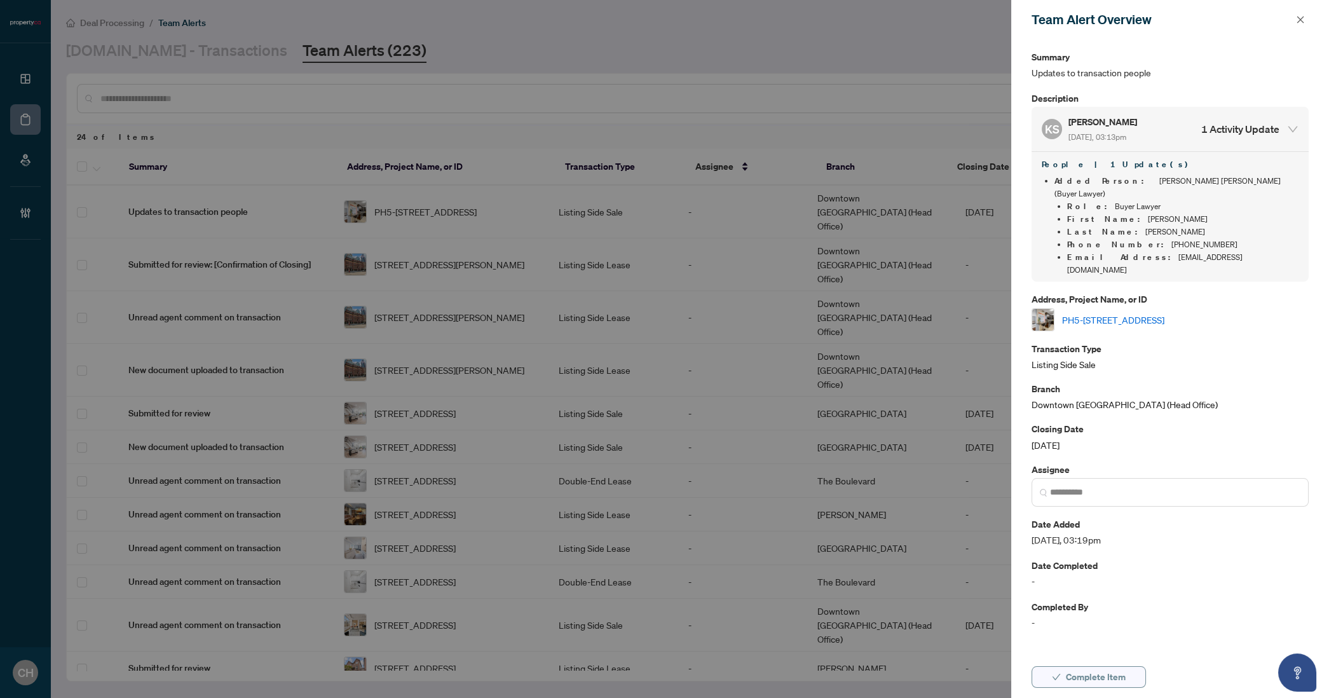
click at [1087, 684] on span "Complete Item" at bounding box center [1096, 677] width 60 height 20
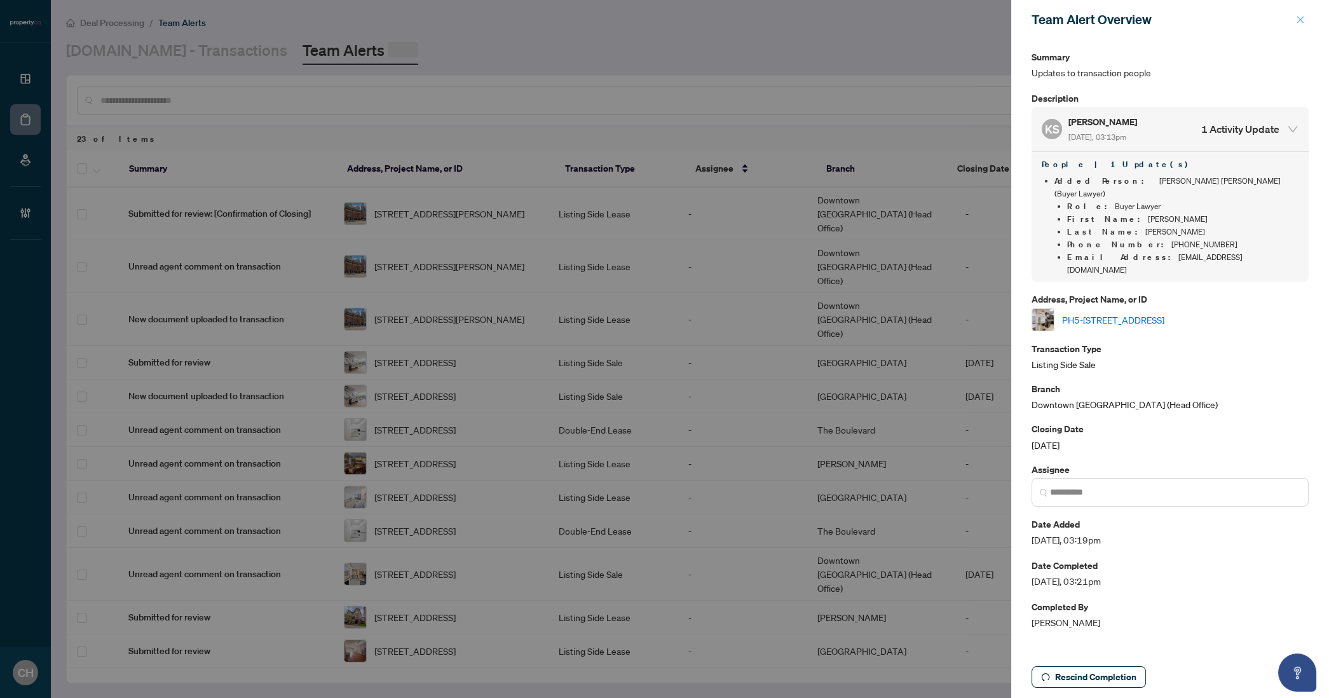
click at [1297, 13] on span "button" at bounding box center [1300, 20] width 9 height 20
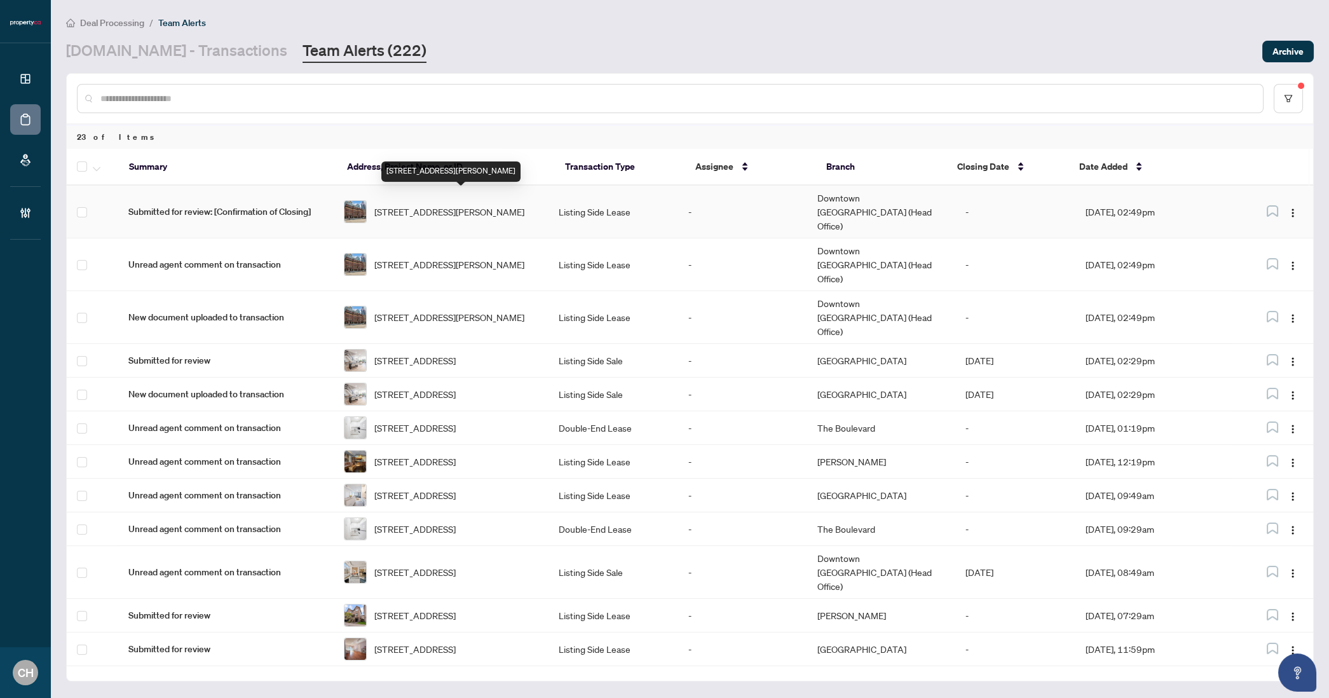
click at [461, 205] on span "103-11 St. Joseph St, Toronto, Ontario M4Y 3G4, Canada" at bounding box center [449, 212] width 150 height 14
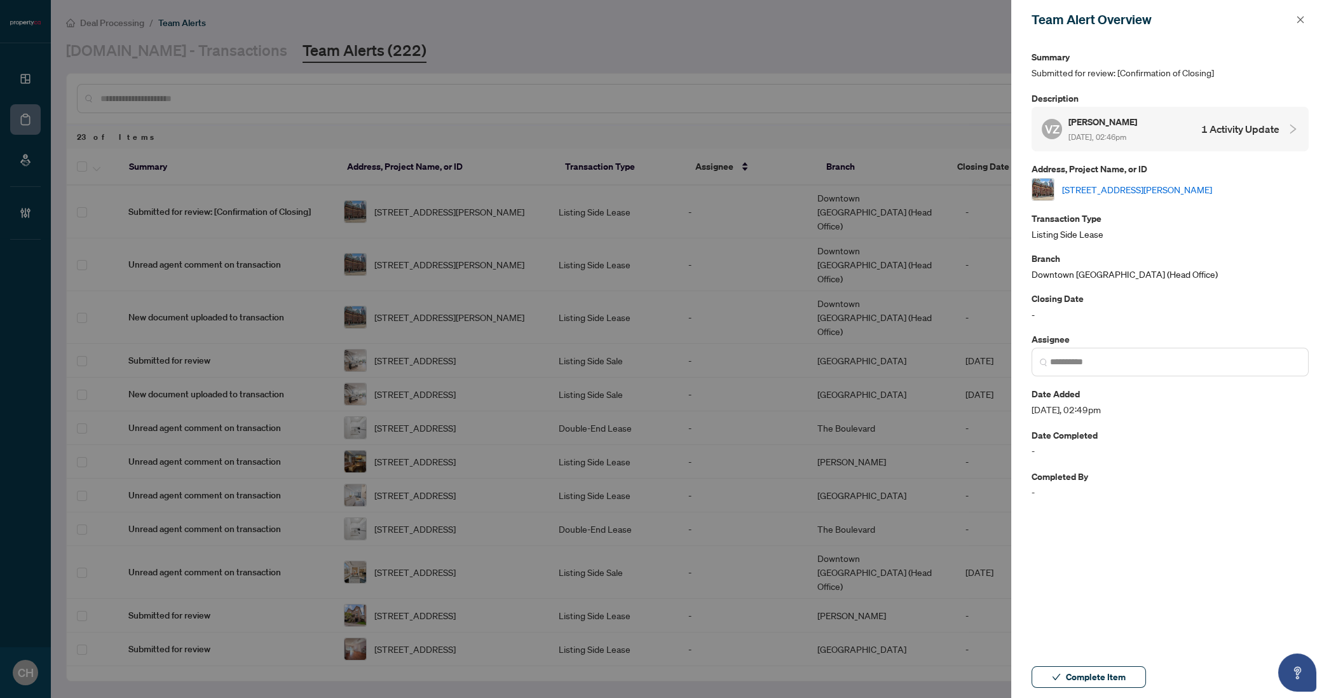
click at [1223, 131] on h4 "1 Activity Update" at bounding box center [1240, 128] width 78 height 15
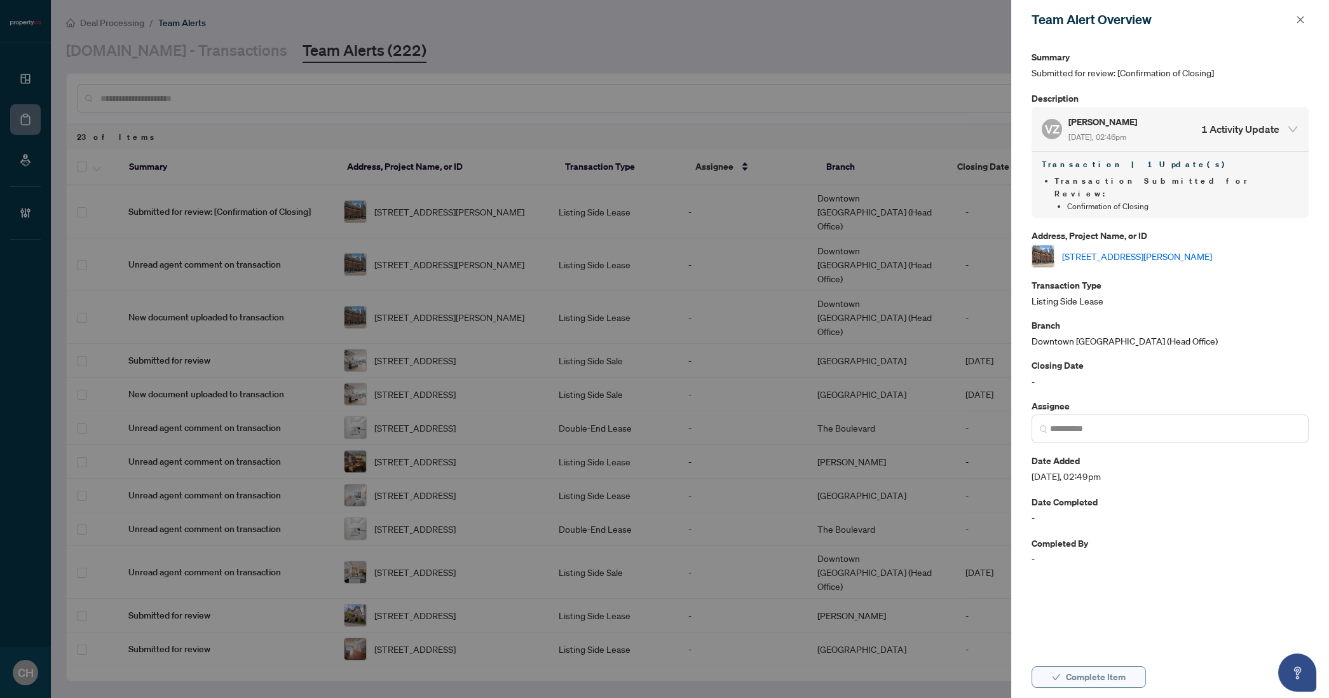
click at [1081, 670] on span "Complete Item" at bounding box center [1096, 677] width 60 height 20
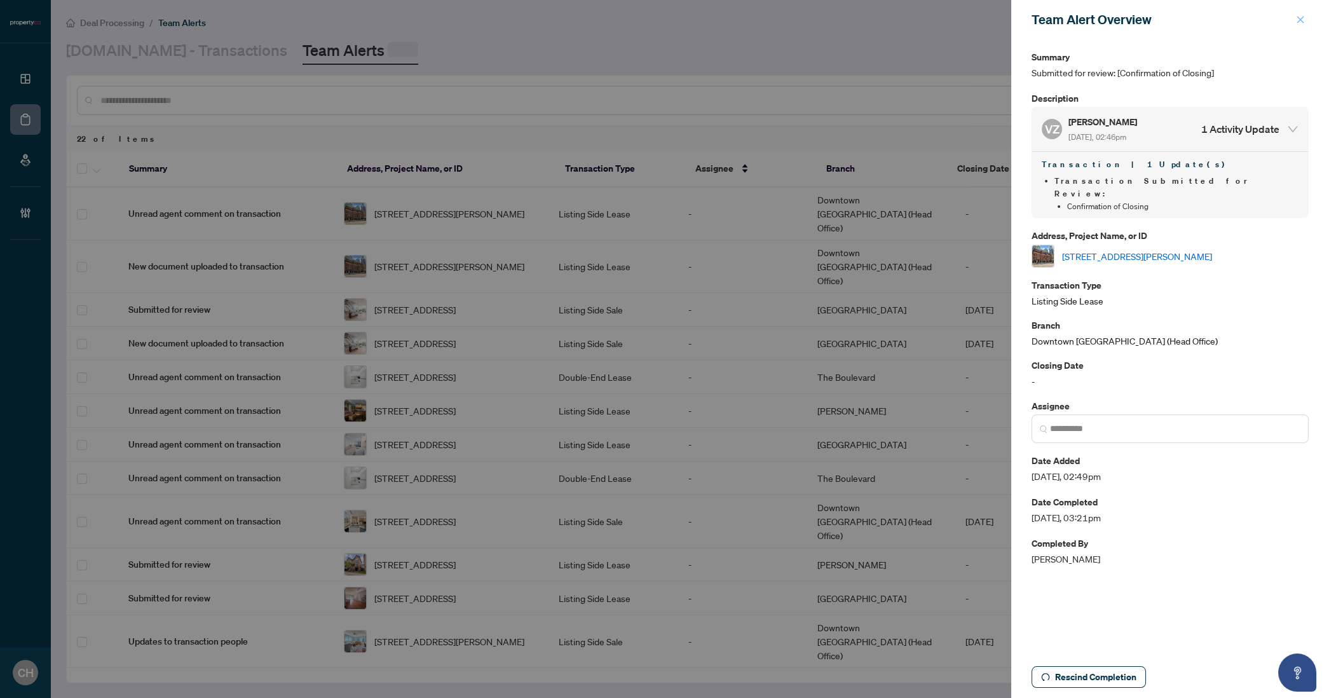
click at [1301, 20] on icon "close" at bounding box center [1300, 19] width 9 height 9
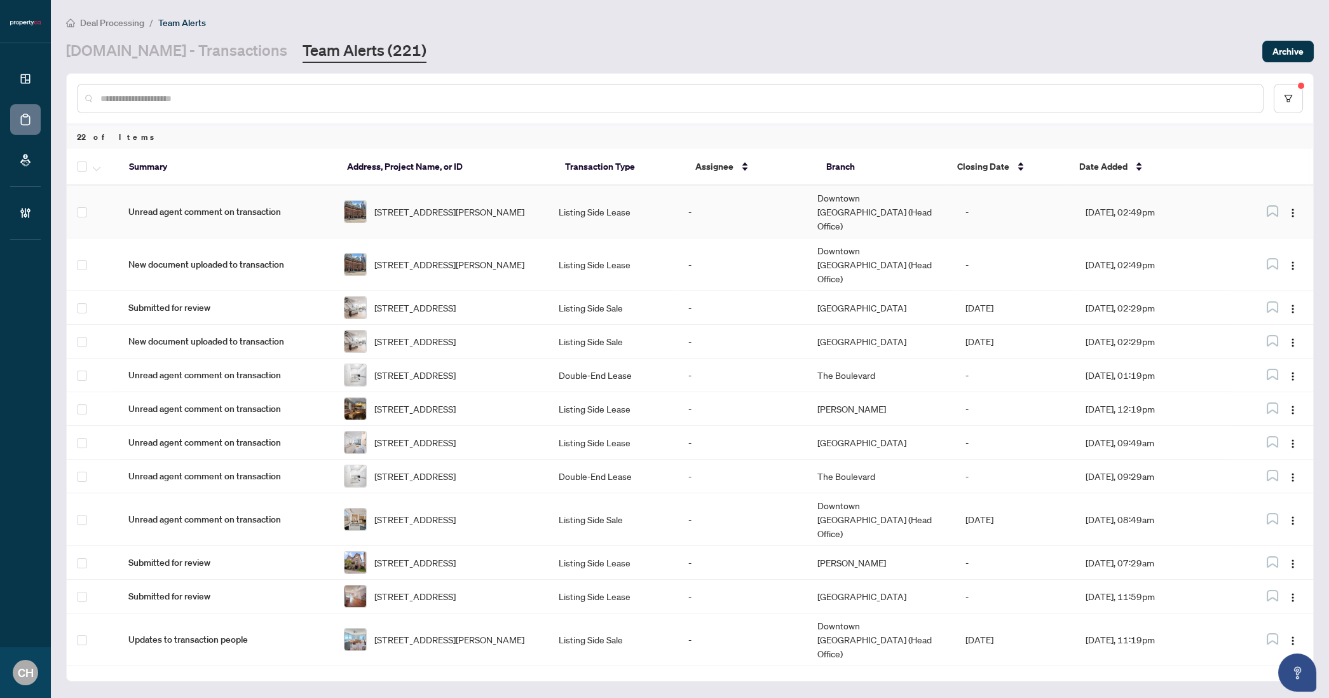
click at [599, 209] on td "Listing Side Lease" at bounding box center [613, 212] width 129 height 53
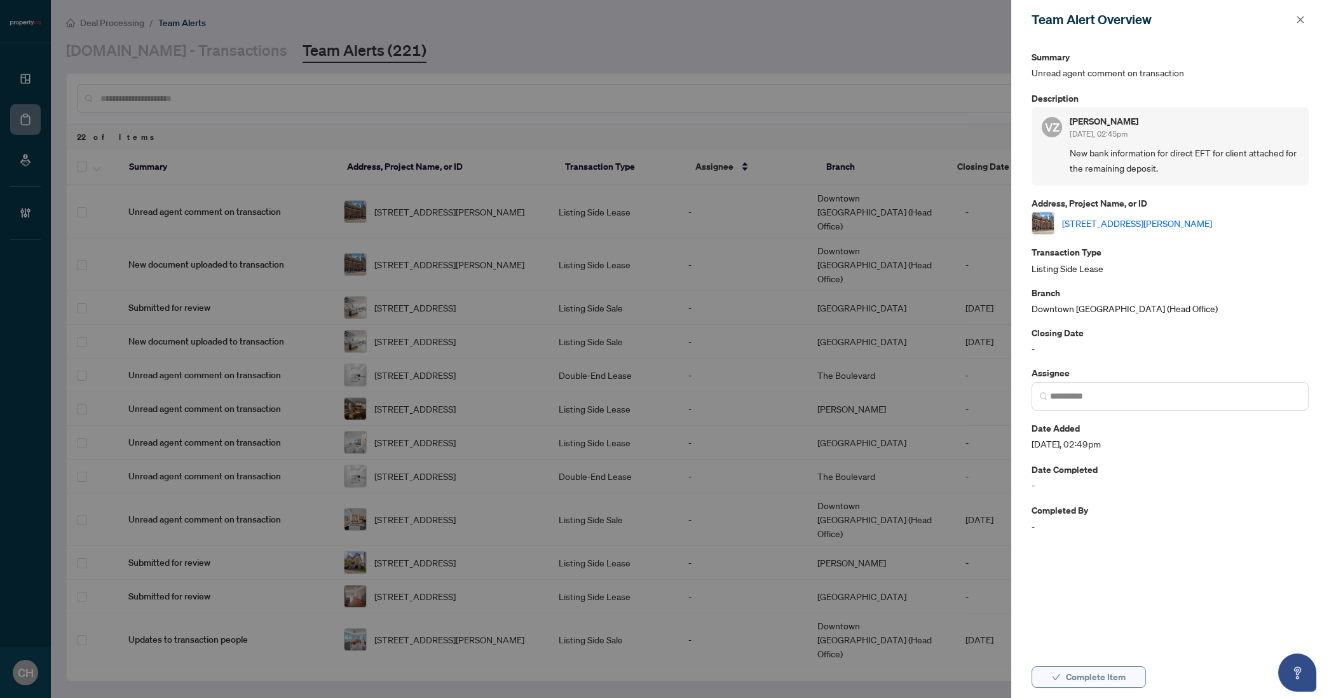
click at [1078, 685] on span "Complete Item" at bounding box center [1096, 677] width 60 height 20
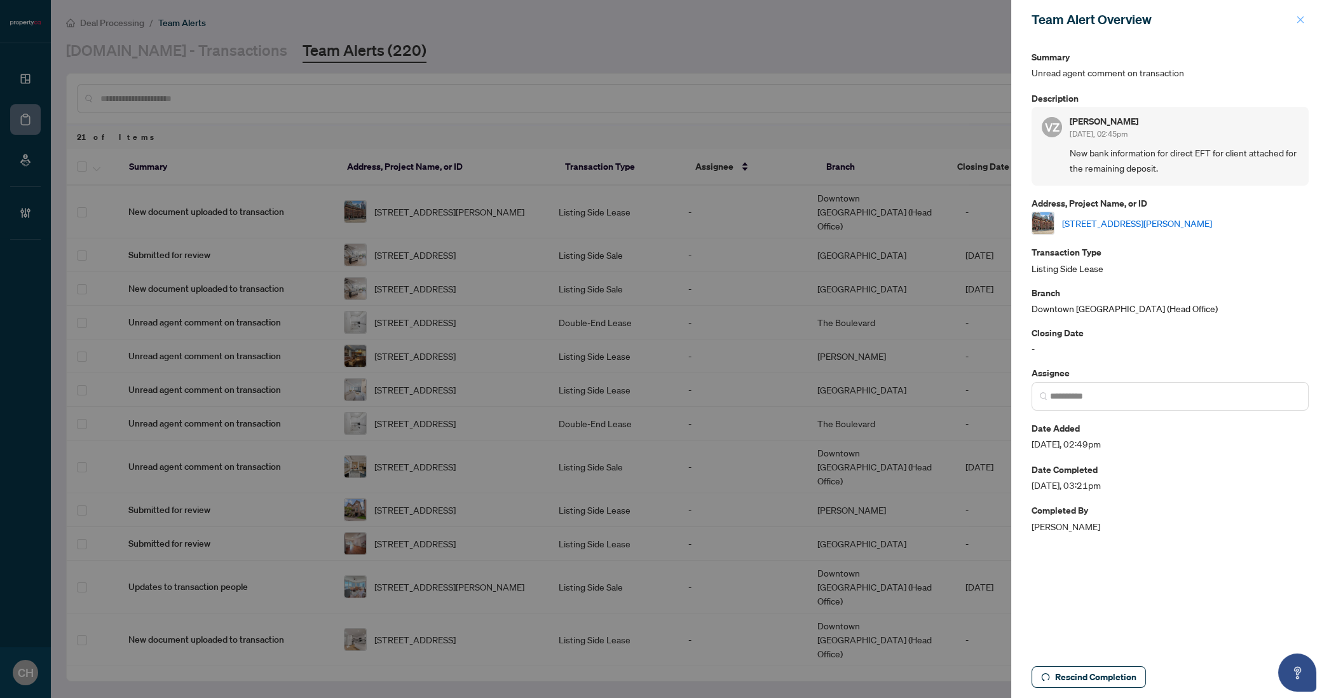
click at [1302, 17] on icon "close" at bounding box center [1300, 19] width 9 height 9
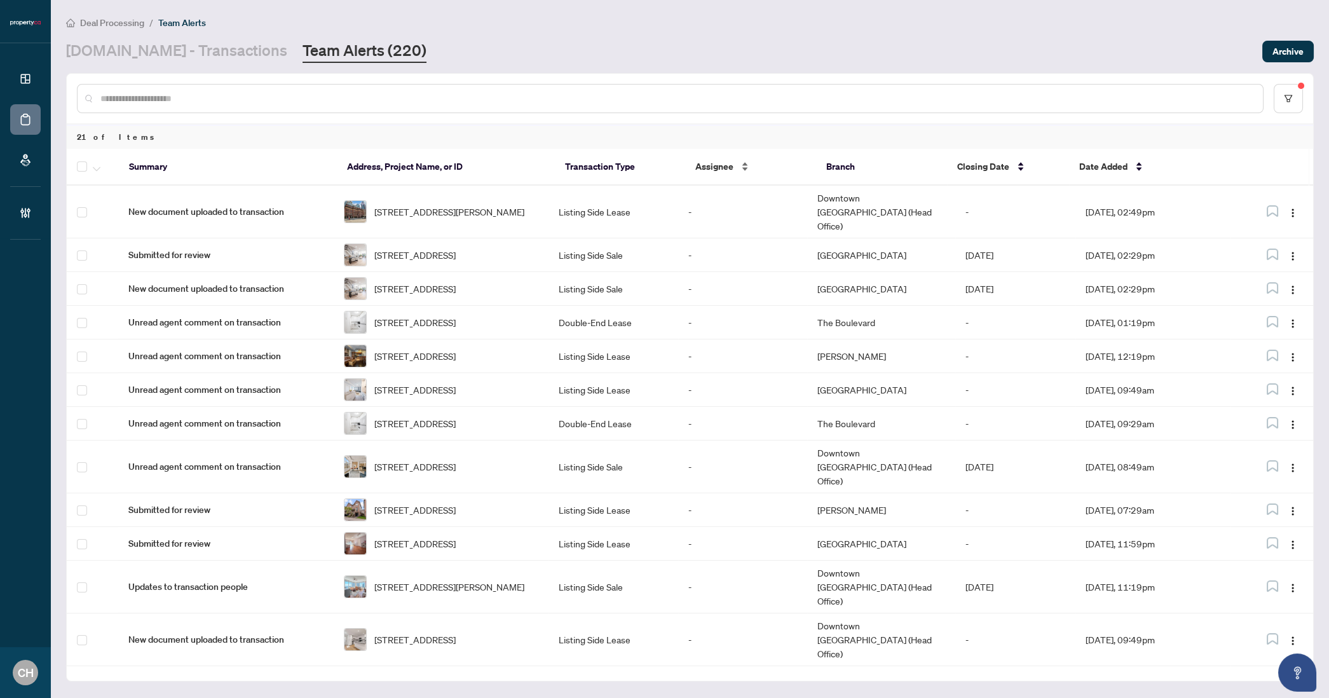
click at [779, 174] on div "Assignee" at bounding box center [750, 167] width 111 height 14
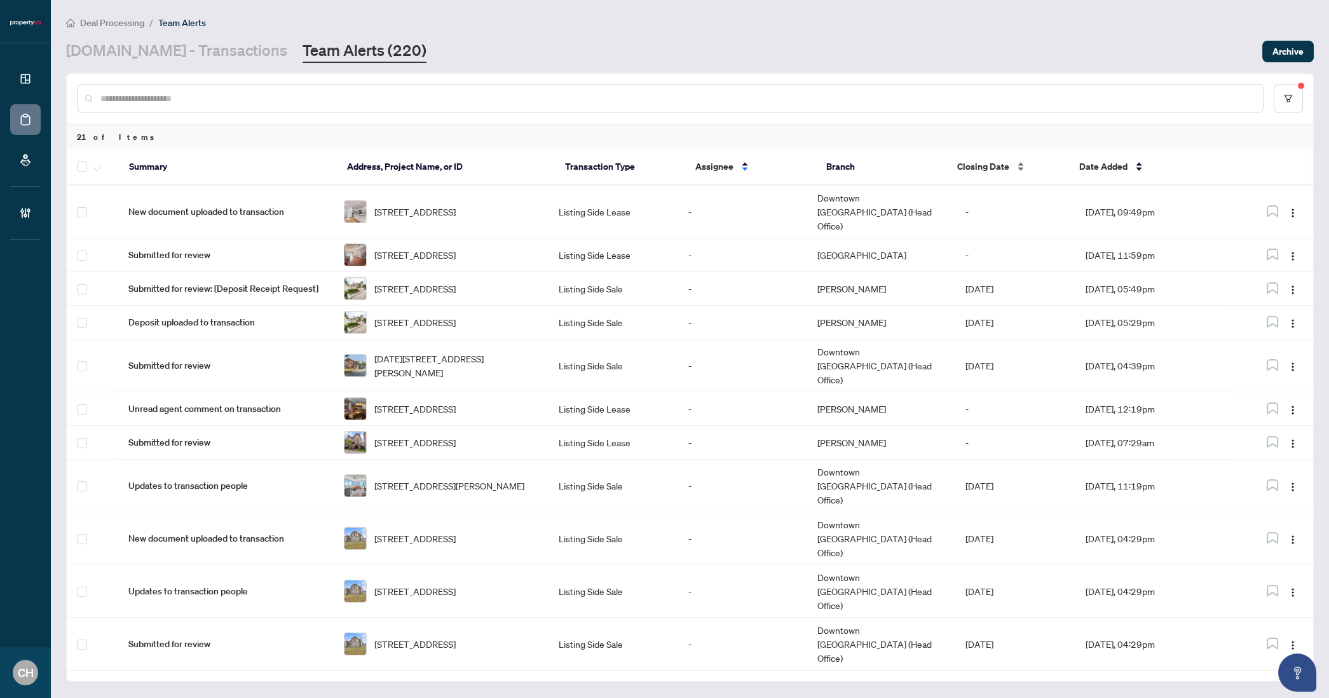
click at [999, 170] on span "Closing Date" at bounding box center [983, 167] width 52 height 14
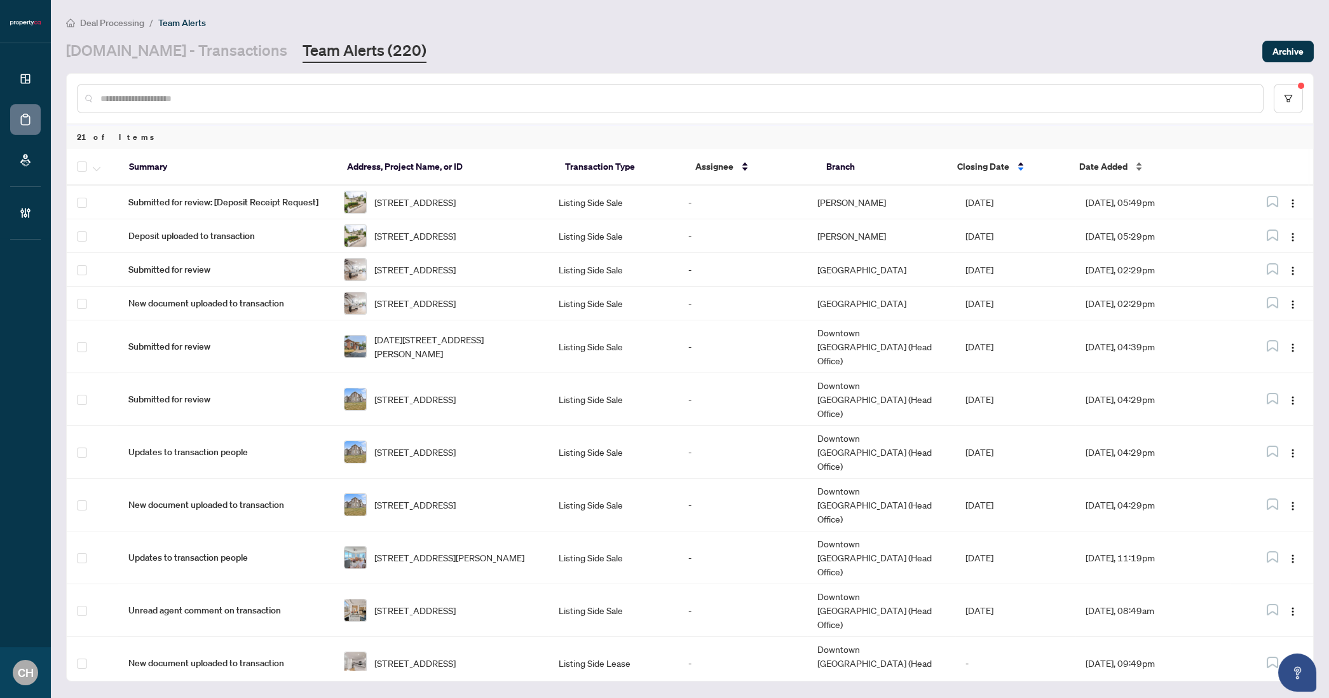
click at [1112, 160] on div "Date Added" at bounding box center [1147, 167] width 137 height 14
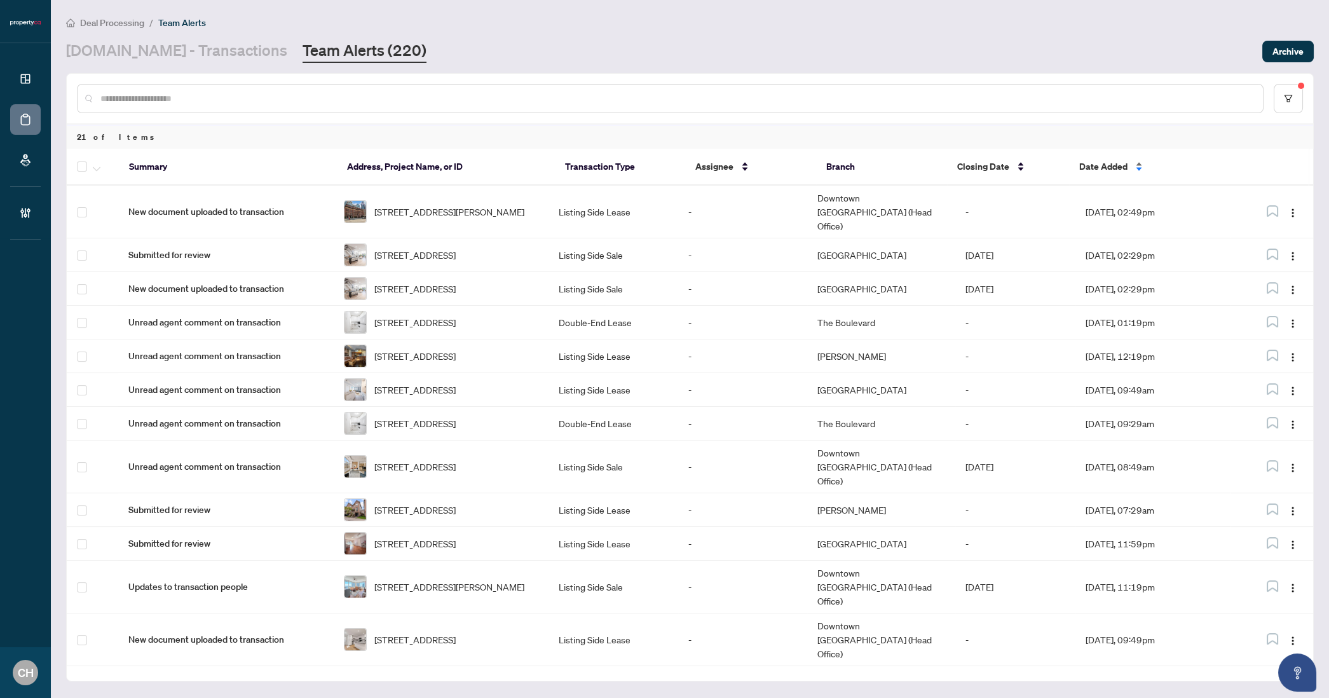
click at [1107, 168] on span "Date Added" at bounding box center [1103, 167] width 48 height 14
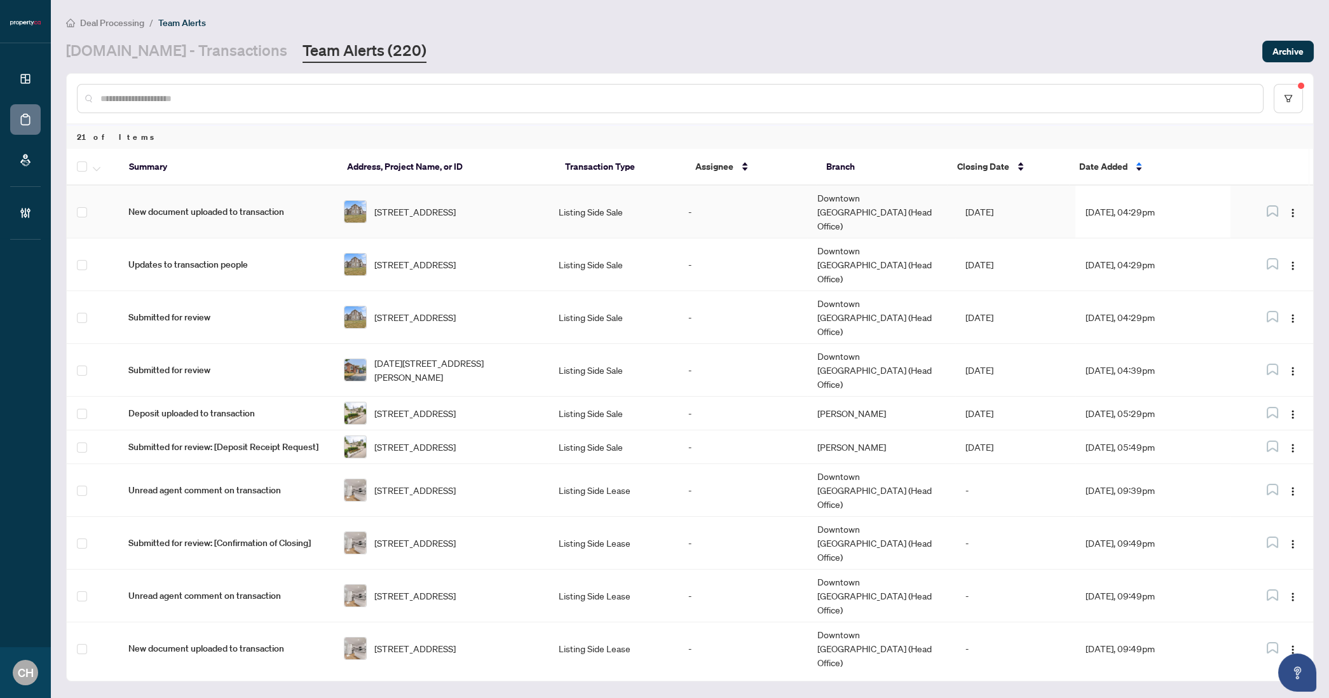
click at [503, 219] on td "32 Valleywest Rd, Brampton, Ontario L6P 4R5, Canada" at bounding box center [442, 212] width 216 height 53
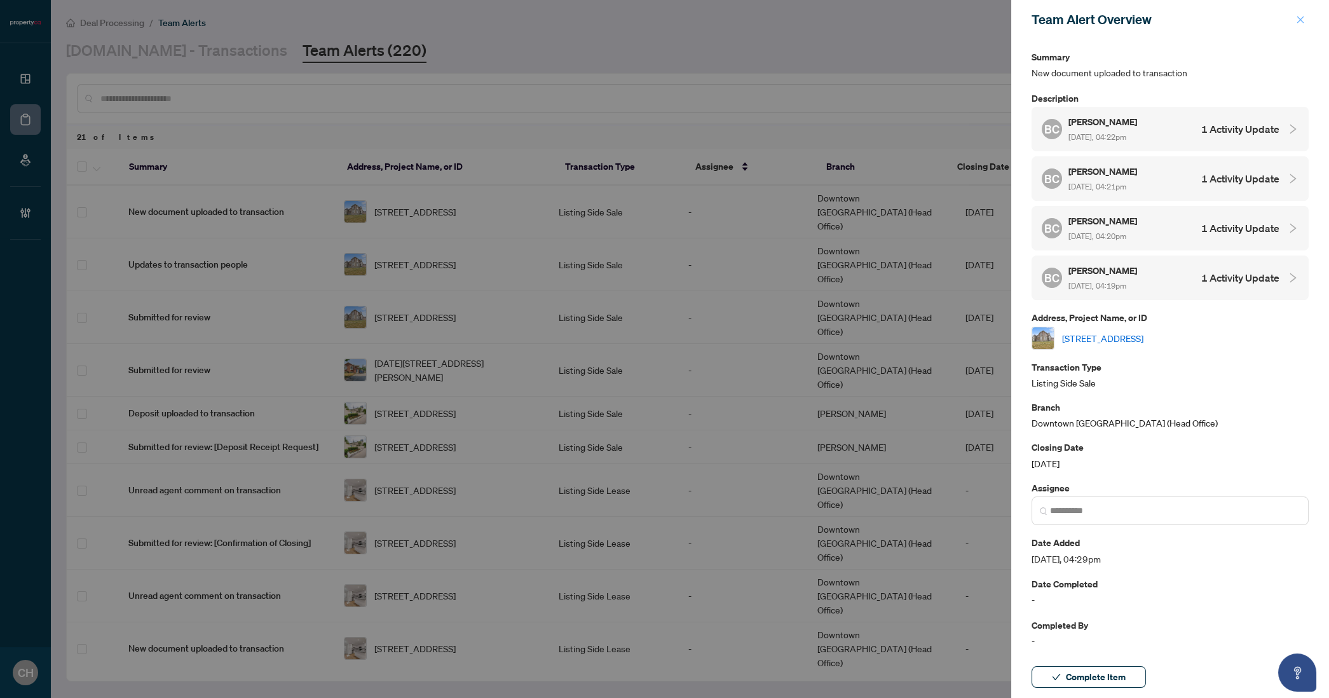
drag, startPoint x: 1285, startPoint y: 13, endPoint x: 1305, endPoint y: 21, distance: 21.1
click at [1287, 14] on div "Team Alert Overview" at bounding box center [1162, 19] width 261 height 19
click at [1305, 21] on button "button" at bounding box center [1300, 19] width 17 height 15
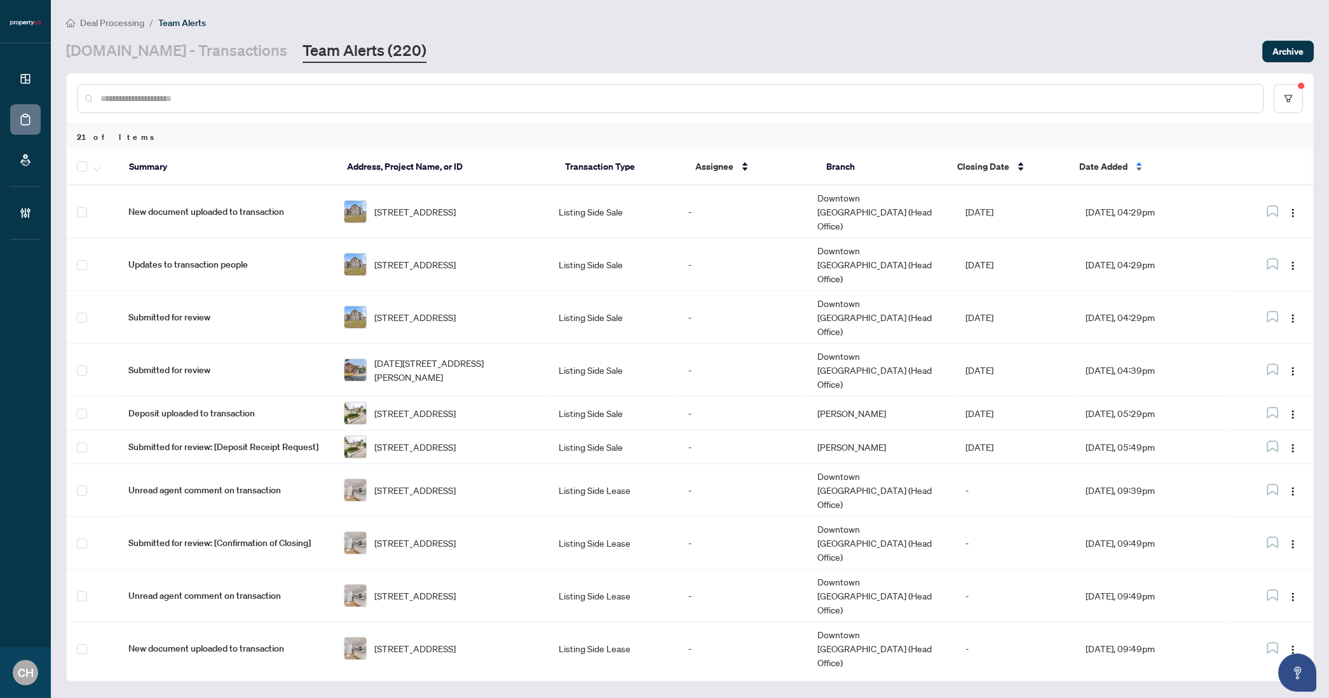
click at [1110, 174] on div "Date Added" at bounding box center [1147, 167] width 137 height 14
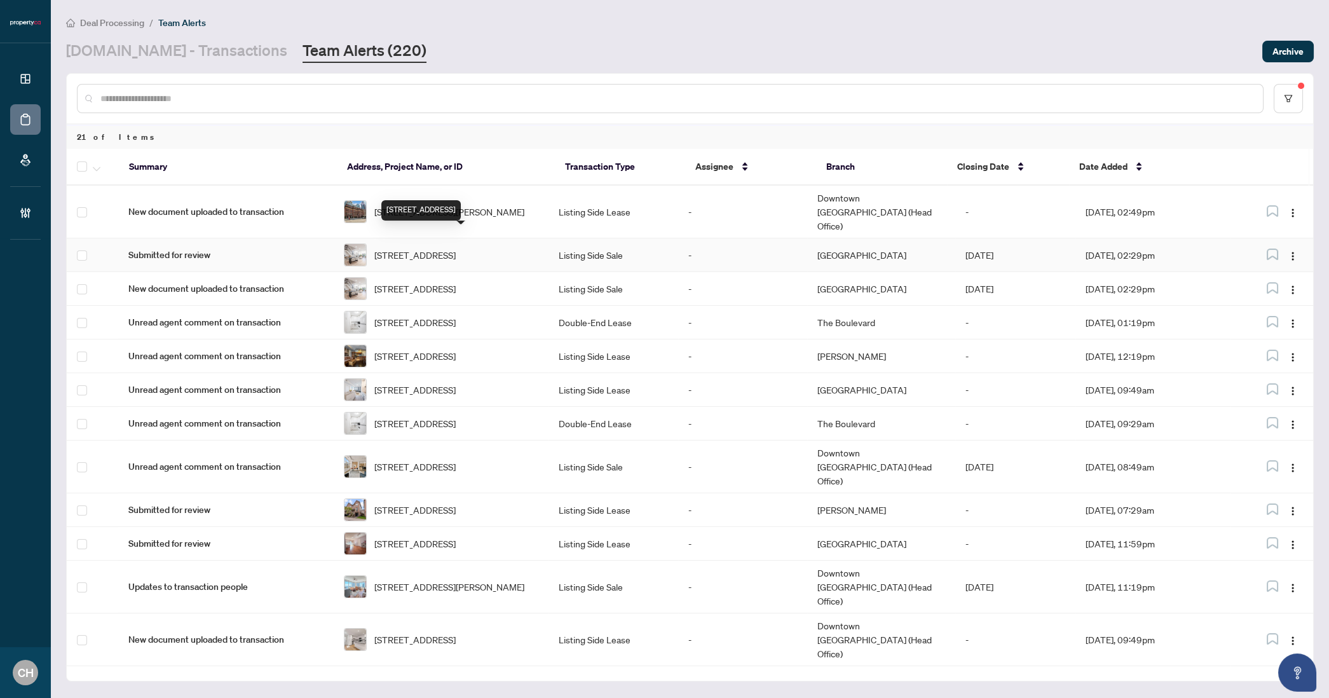
click at [461, 213] on div "5-300 Avenue Rd, Toronto, Ontario M4V 2H1, Canada" at bounding box center [420, 210] width 79 height 20
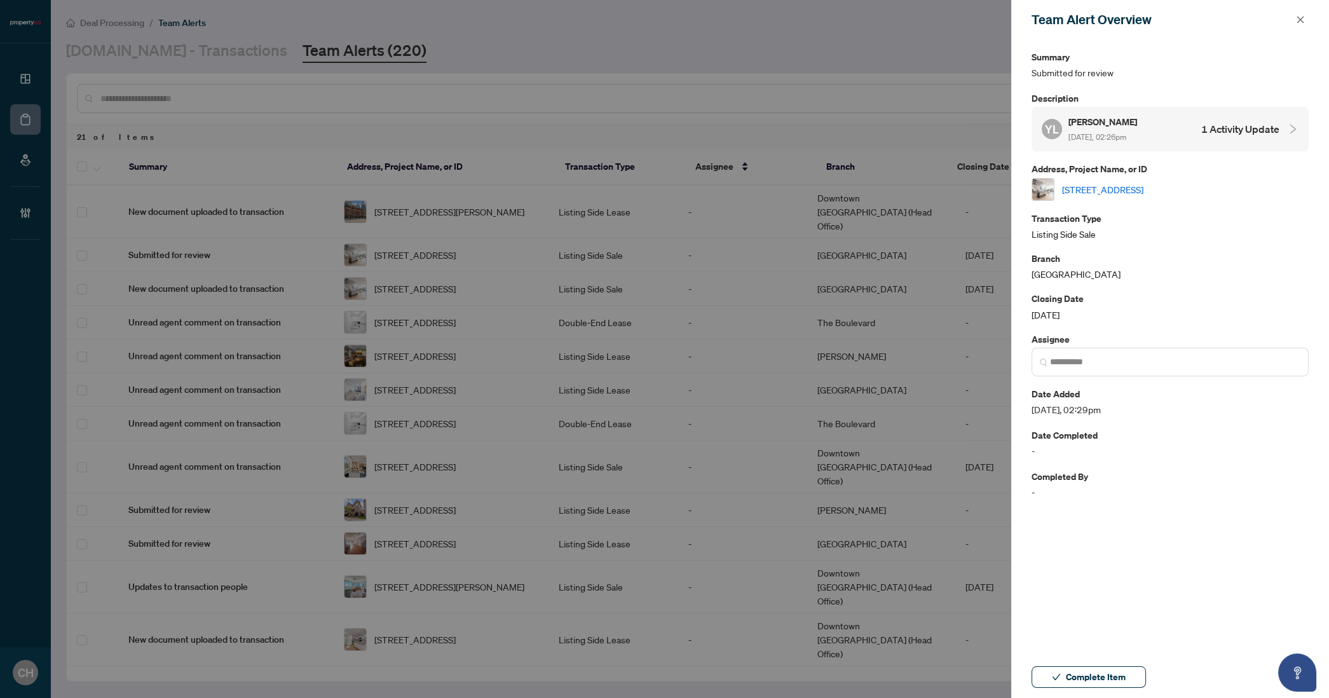
click at [1307, 26] on span at bounding box center [1300, 19] width 17 height 15
click at [1304, 22] on icon "close" at bounding box center [1300, 19] width 9 height 9
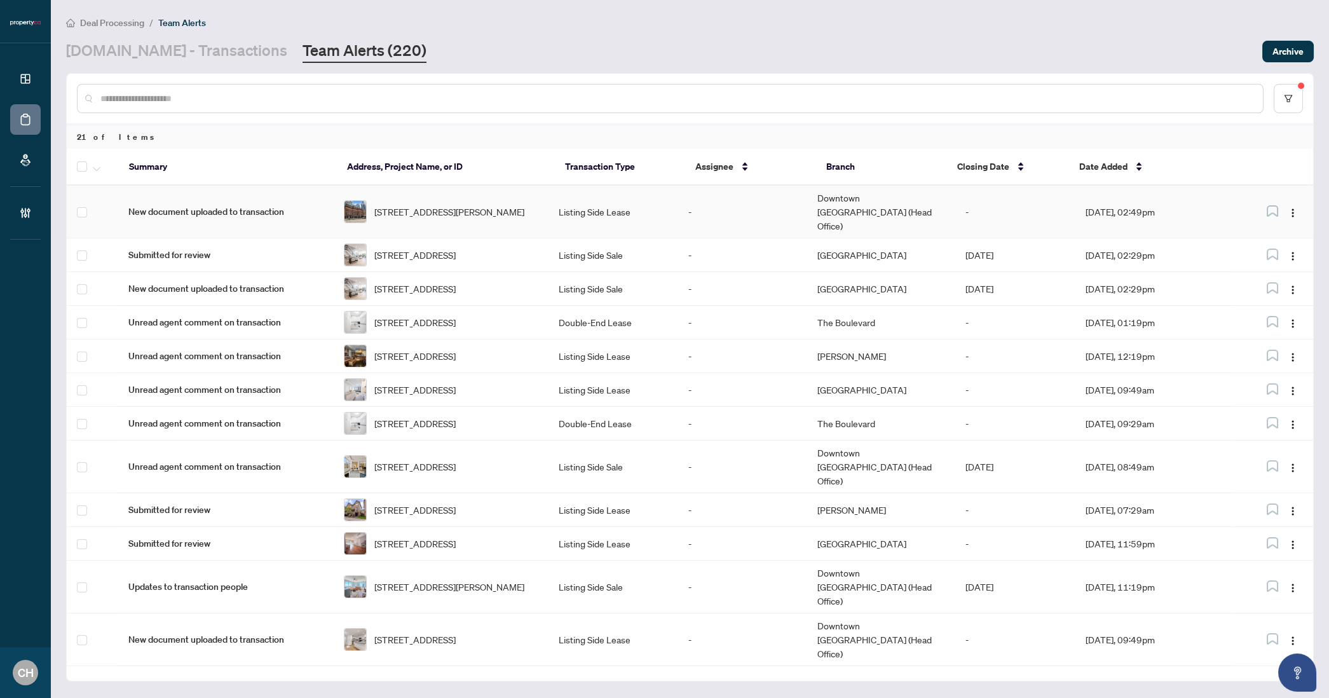
click at [476, 205] on span "103-11 St. Joseph St, Toronto, Ontario M4Y 3G4, Canada" at bounding box center [449, 212] width 150 height 14
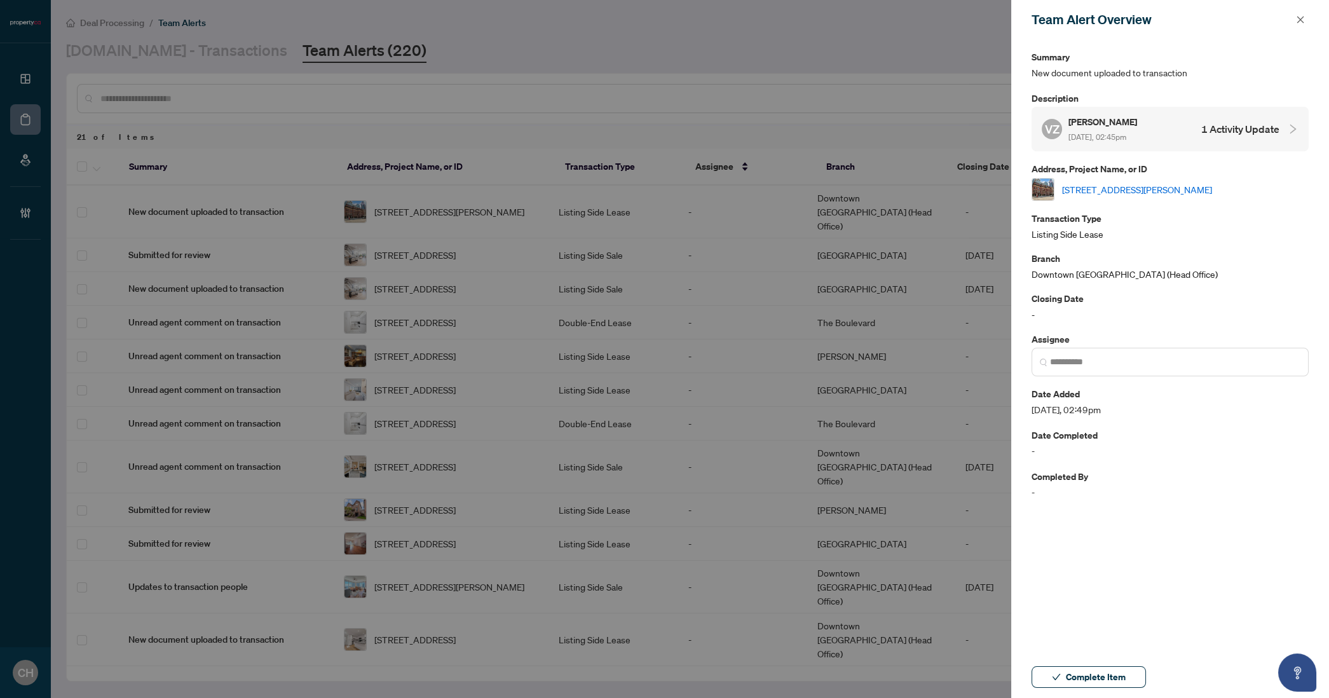
click at [1254, 134] on h4 "1 Activity Update" at bounding box center [1240, 128] width 78 height 15
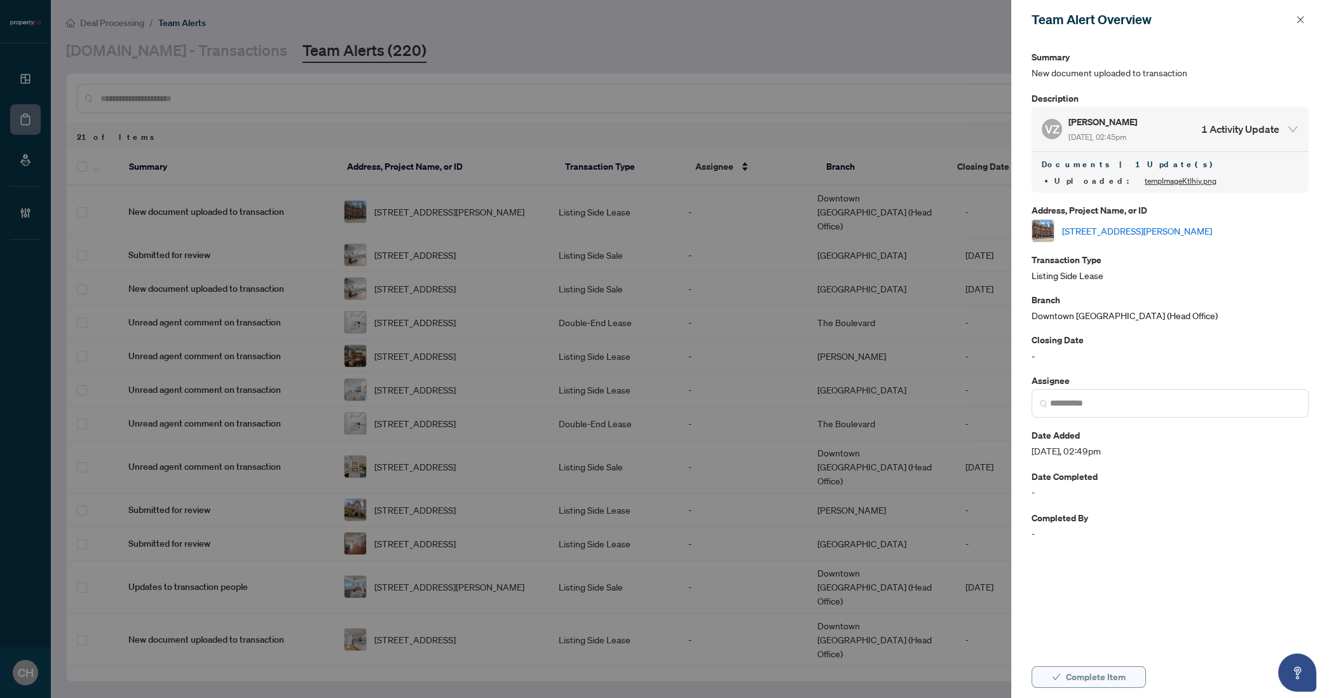
click at [1065, 683] on button "Complete Item" at bounding box center [1089, 677] width 114 height 22
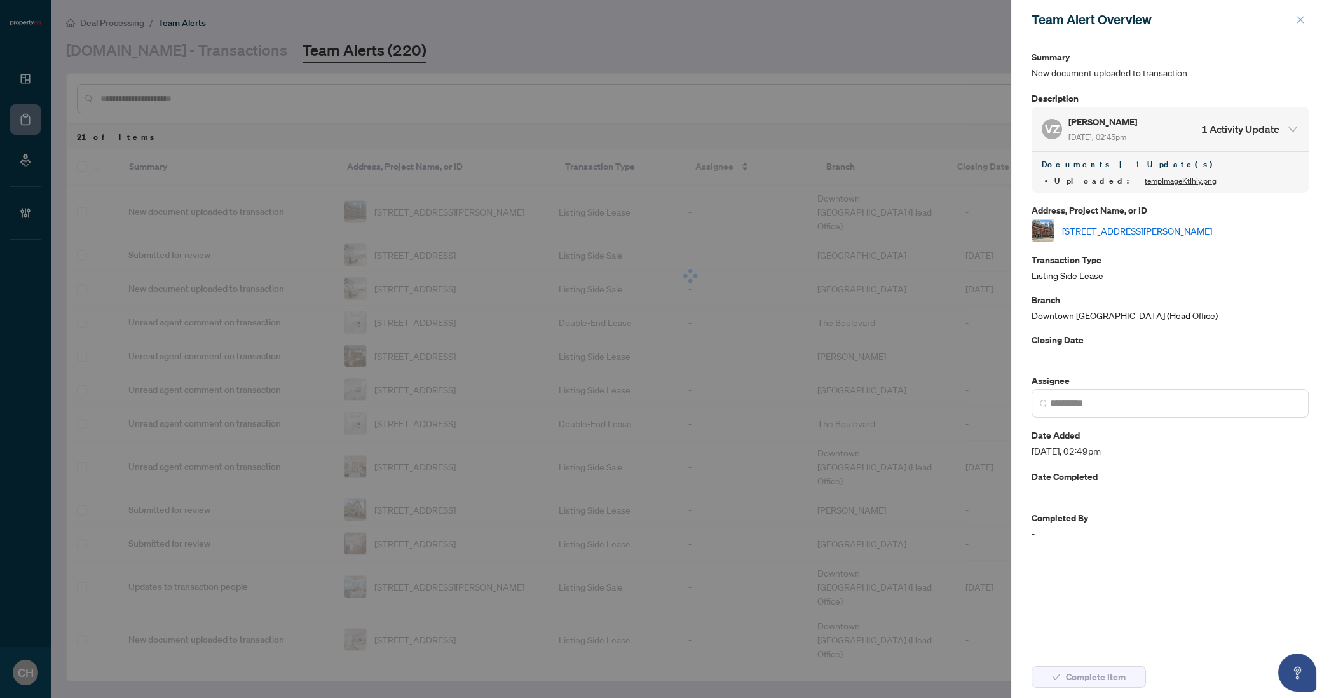
click at [1304, 20] on icon "close" at bounding box center [1300, 19] width 9 height 9
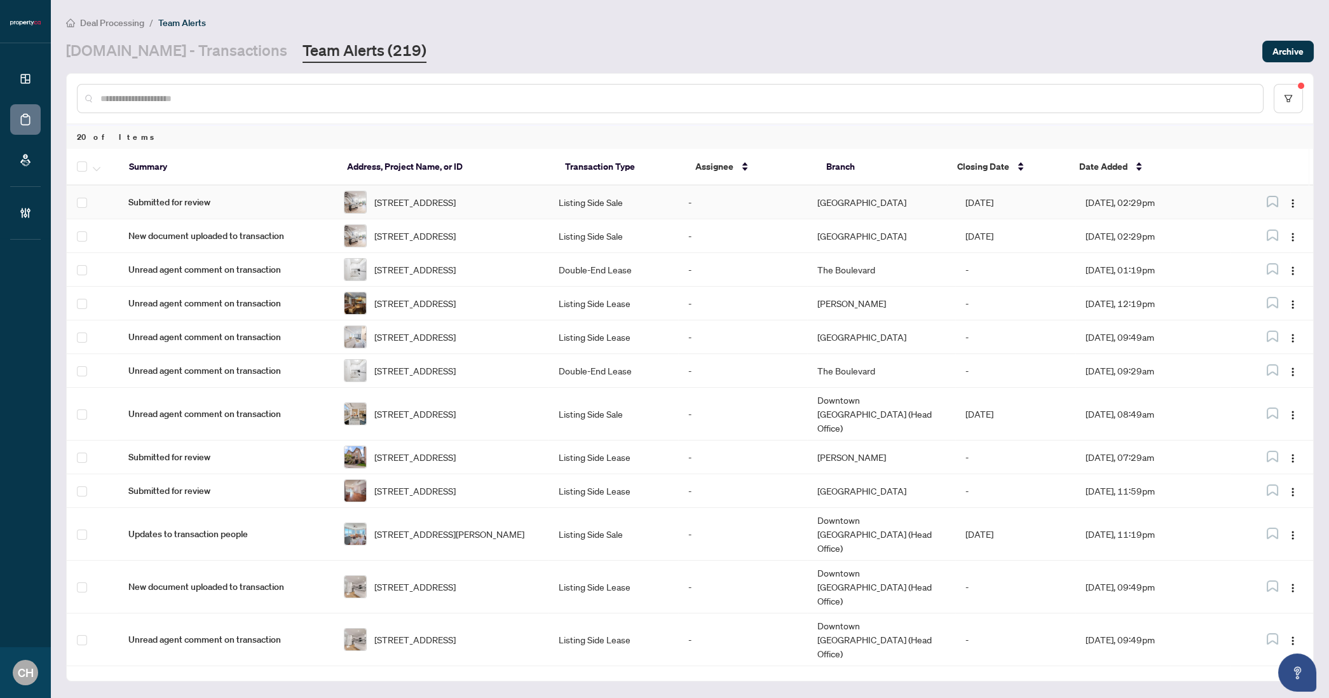
click at [664, 219] on td "Listing Side Sale" at bounding box center [613, 203] width 129 height 34
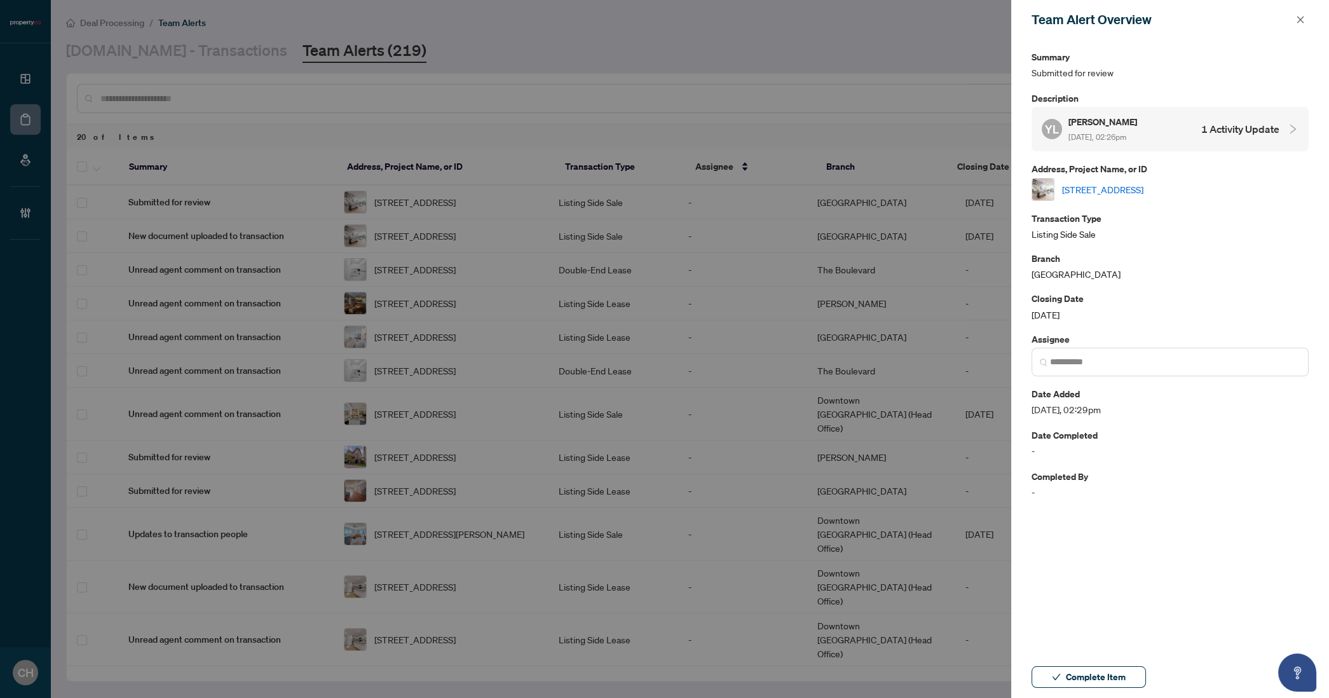
click at [1202, 135] on h4 "1 Activity Update" at bounding box center [1240, 128] width 78 height 15
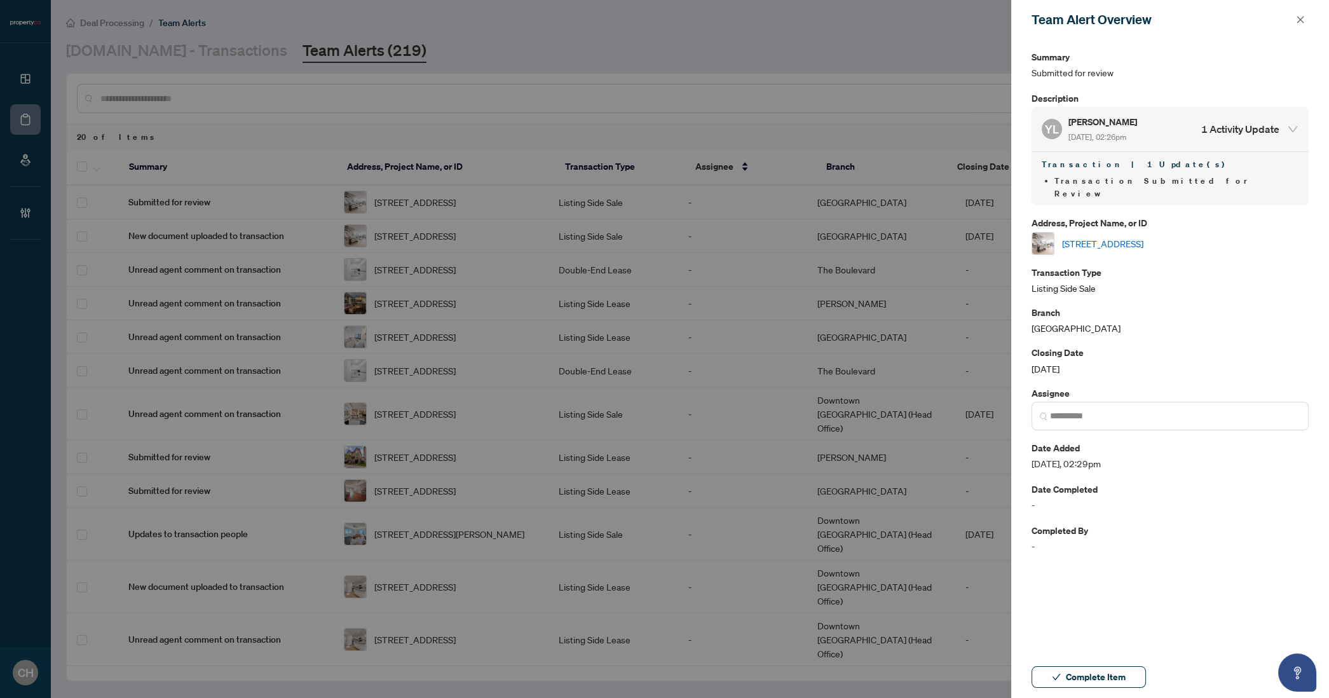
click at [1144, 236] on link "5-300 Avenue Rd, Toronto, Ontario M4V 2H1, Canada" at bounding box center [1102, 243] width 81 height 14
click at [1069, 672] on span "Complete Item" at bounding box center [1096, 677] width 60 height 20
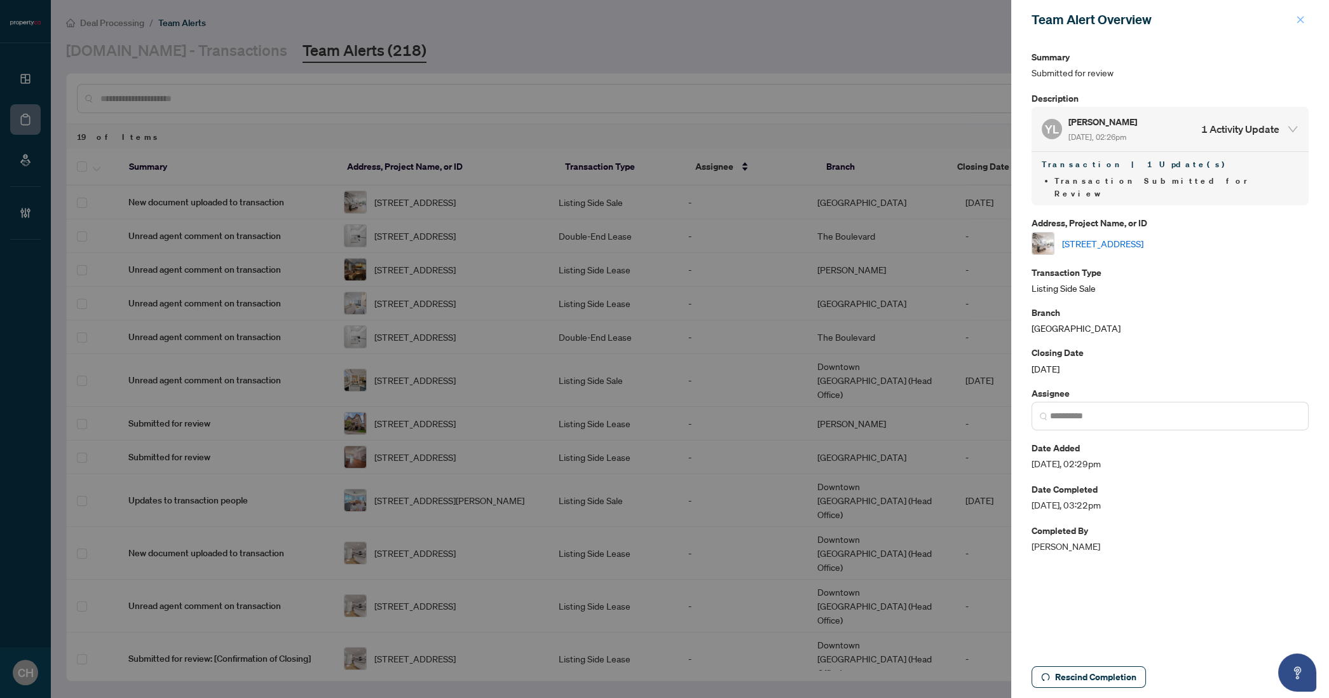
click at [1301, 18] on icon "close" at bounding box center [1300, 19] width 9 height 9
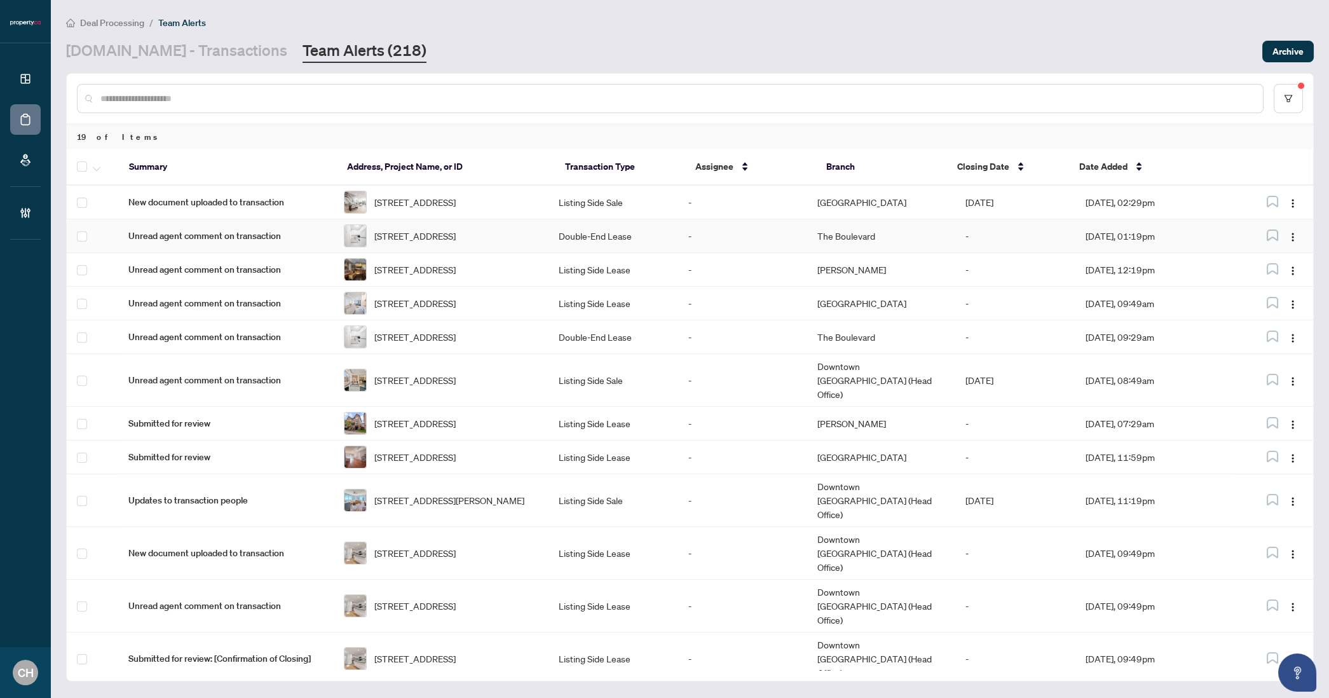
click at [633, 247] on td "Double-End Lease" at bounding box center [613, 236] width 129 height 34
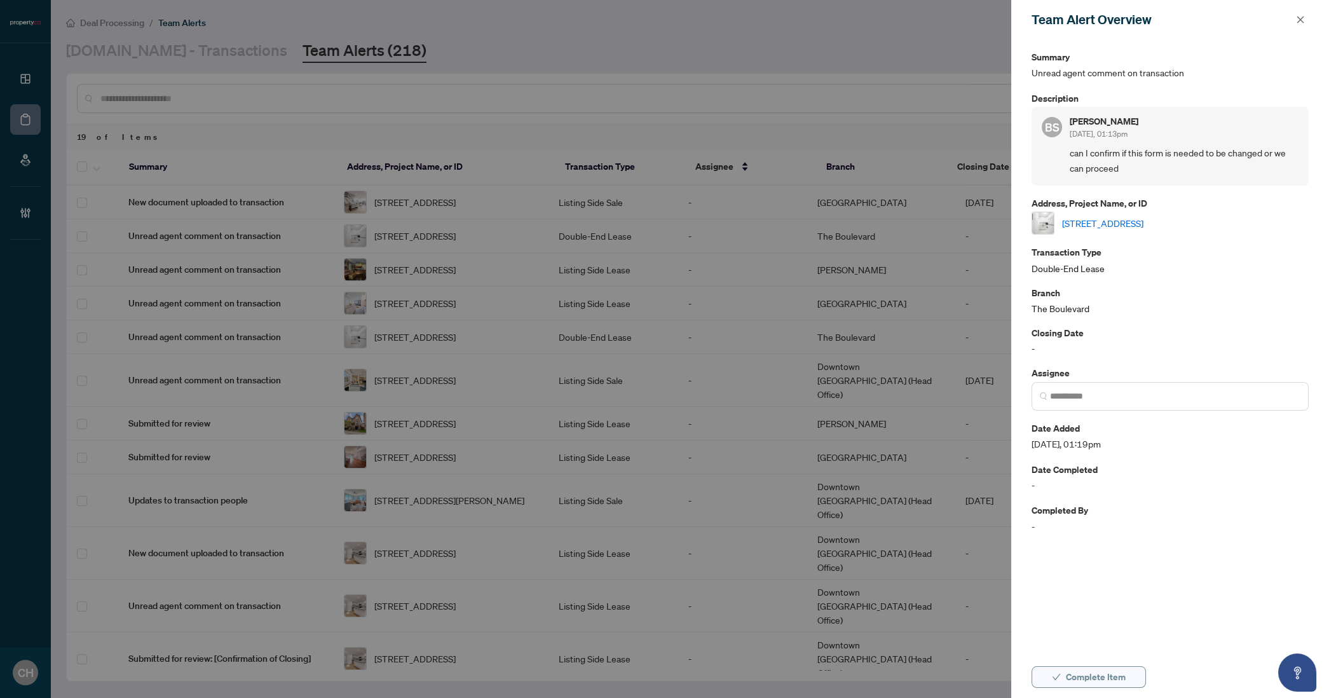
click at [1074, 678] on span "Complete Item" at bounding box center [1096, 677] width 60 height 20
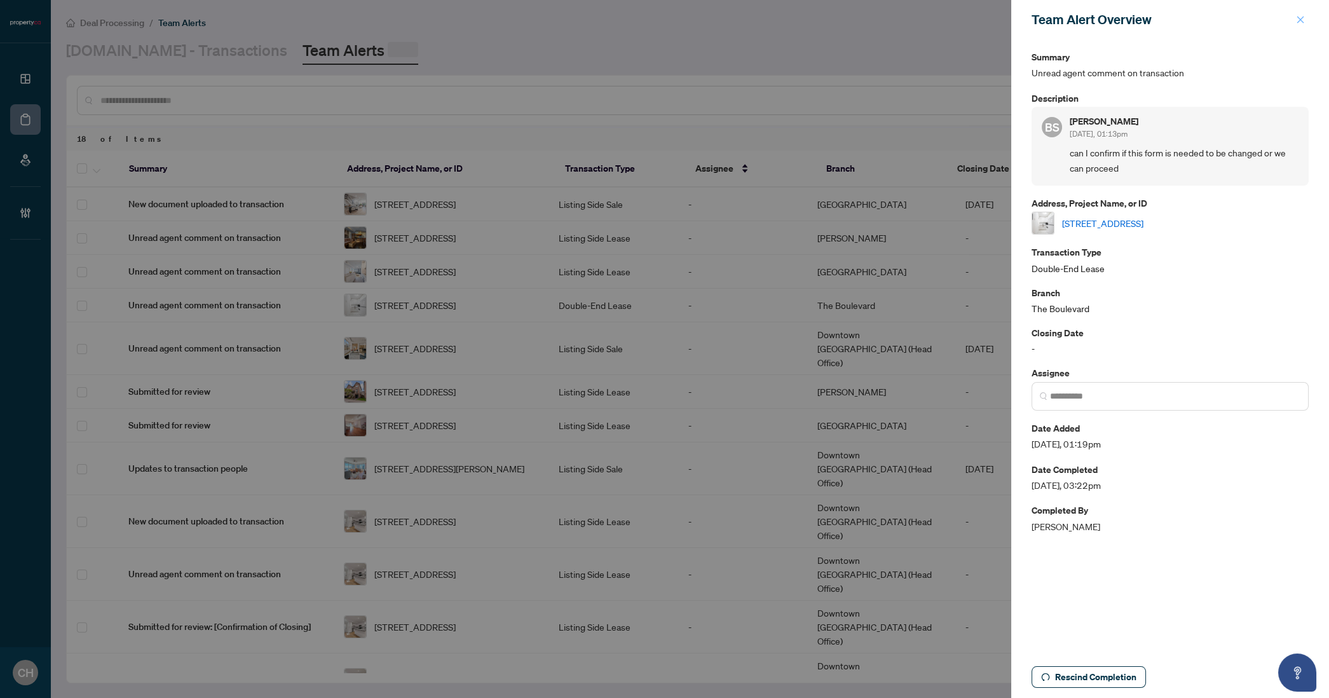
click at [1299, 20] on icon "close" at bounding box center [1300, 19] width 7 height 7
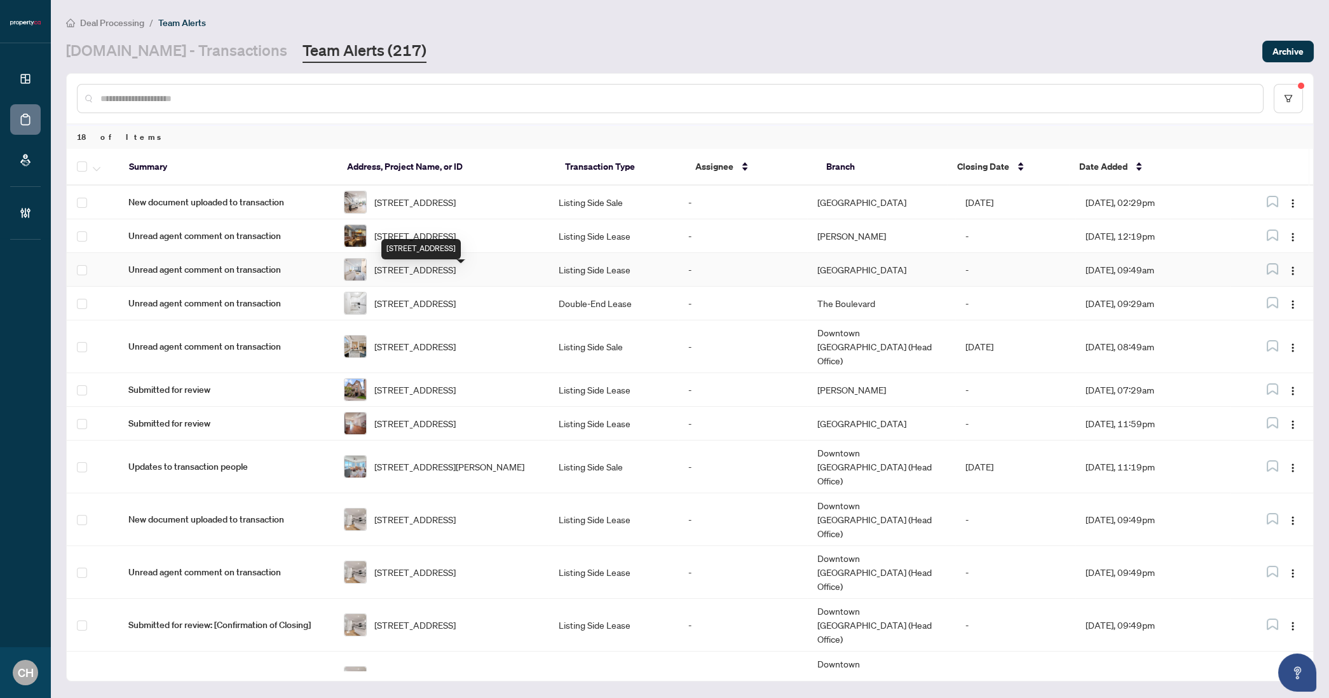
click at [461, 242] on div "2210-4015 The Exchange St, Mississauga, Ontario L5B 0N9, Canada" at bounding box center [420, 249] width 79 height 20
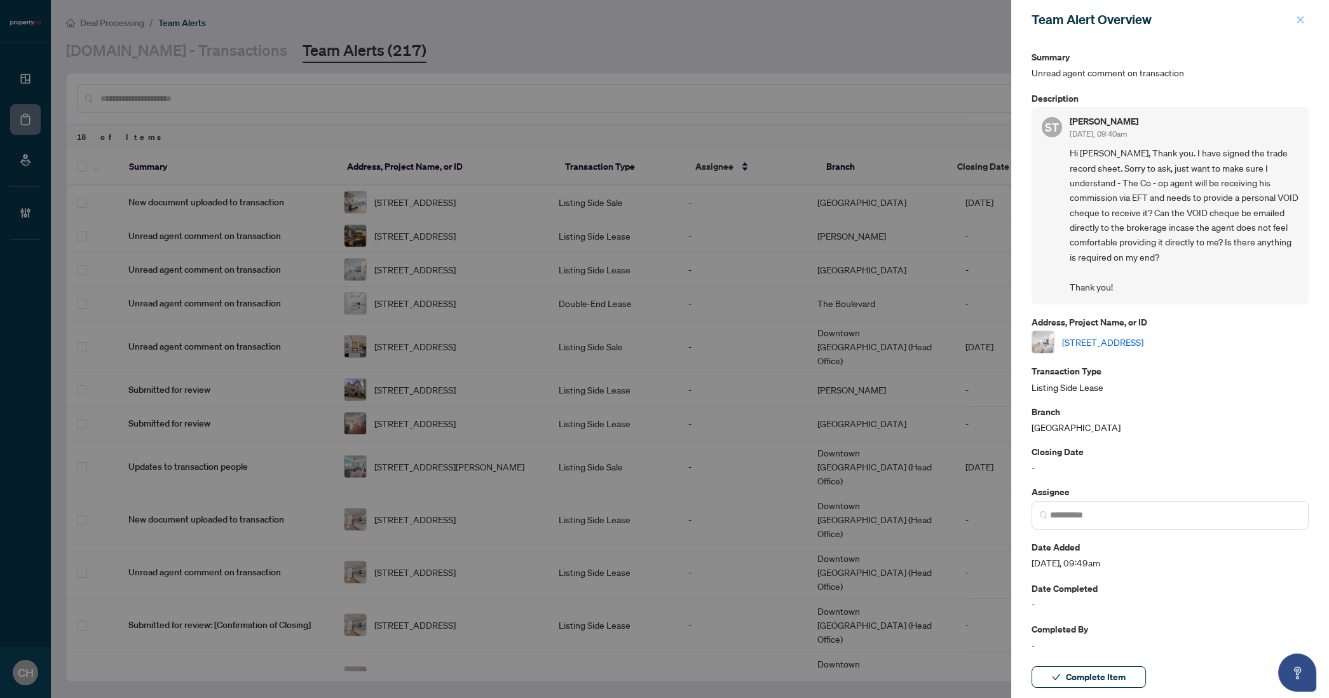
click at [1301, 16] on icon "close" at bounding box center [1300, 19] width 9 height 9
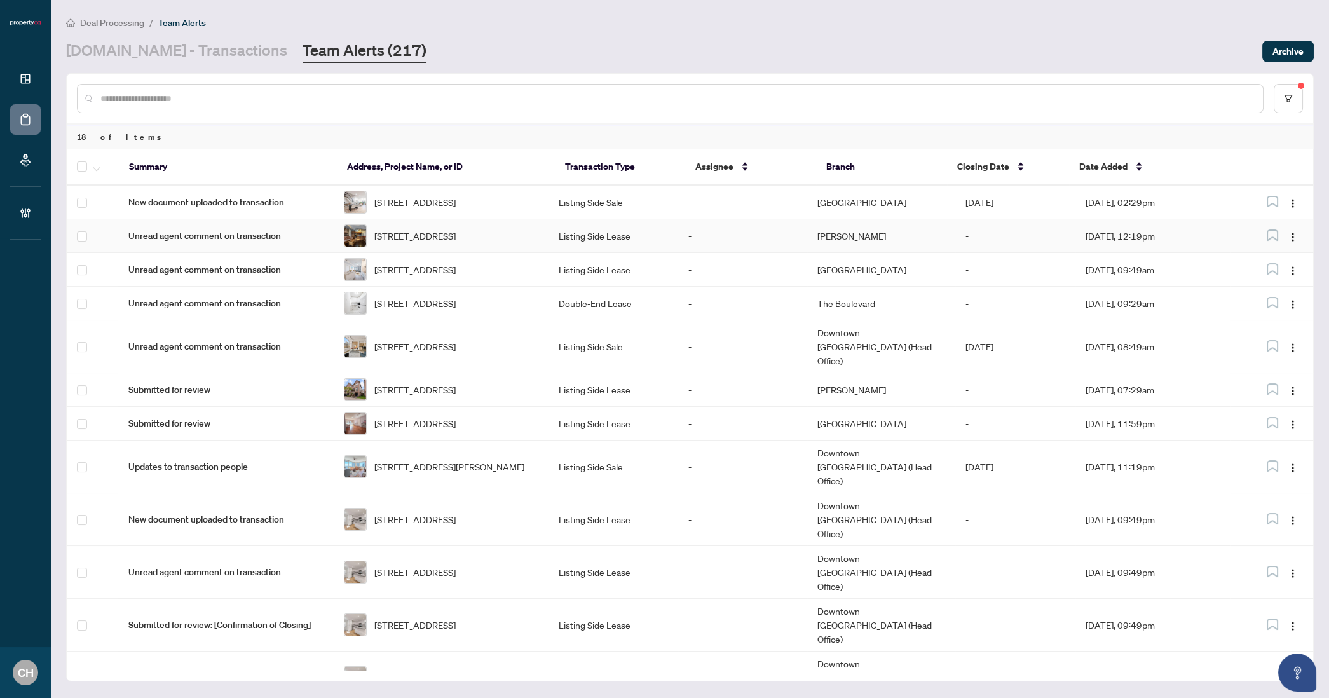
click at [416, 242] on span "3111-8 York St, Toronto, Ontario M5J 2Y2, Canada" at bounding box center [414, 236] width 81 height 14
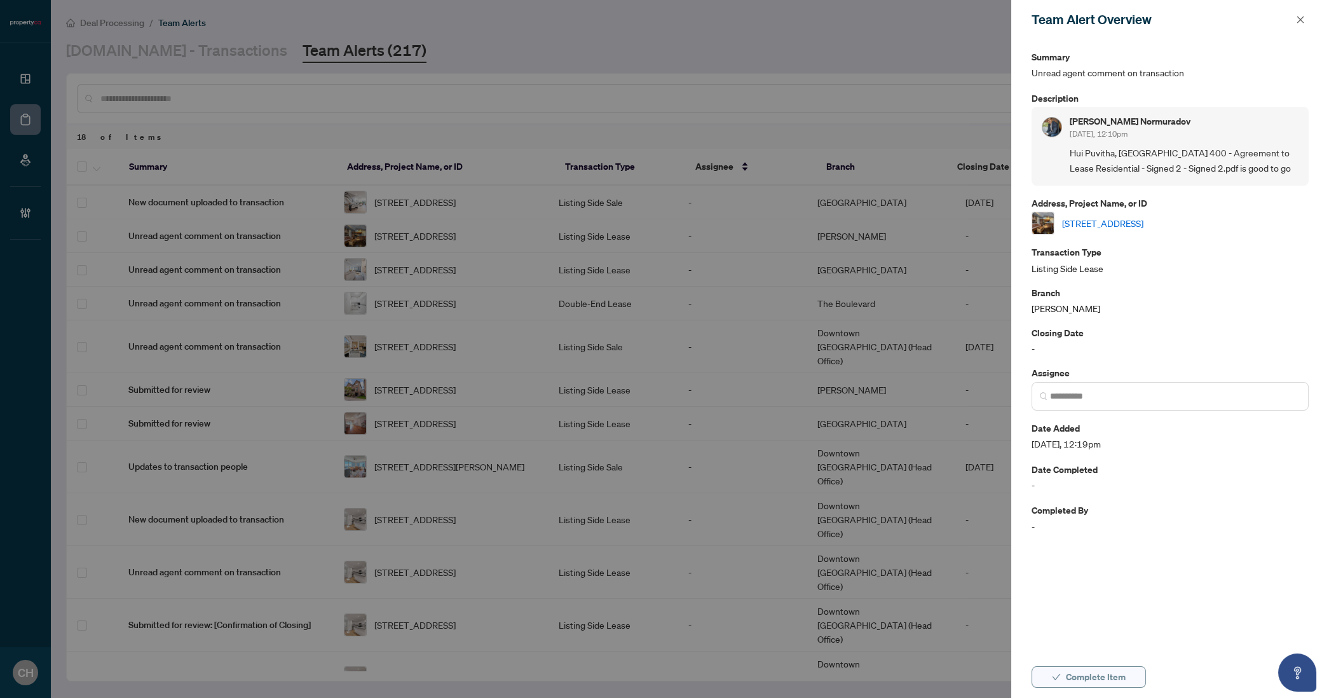
click at [1085, 683] on span "Complete Item" at bounding box center [1096, 677] width 60 height 20
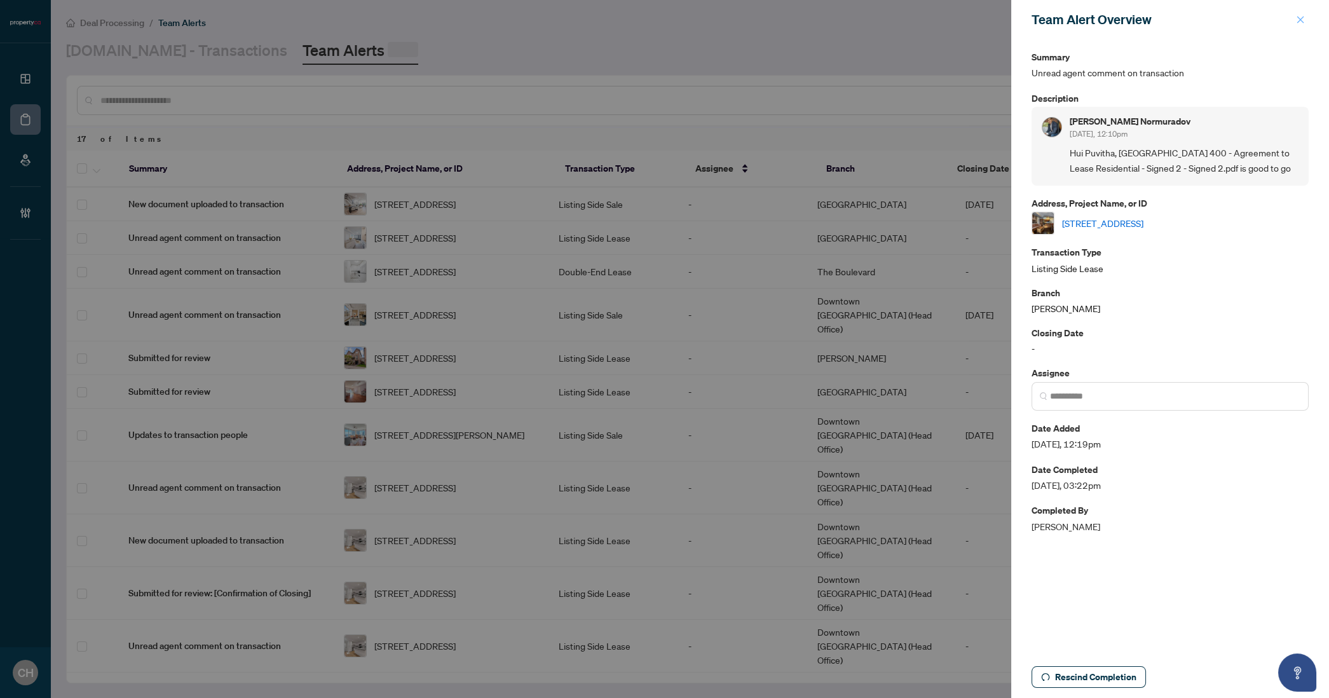
click at [1299, 17] on icon "close" at bounding box center [1300, 19] width 9 height 9
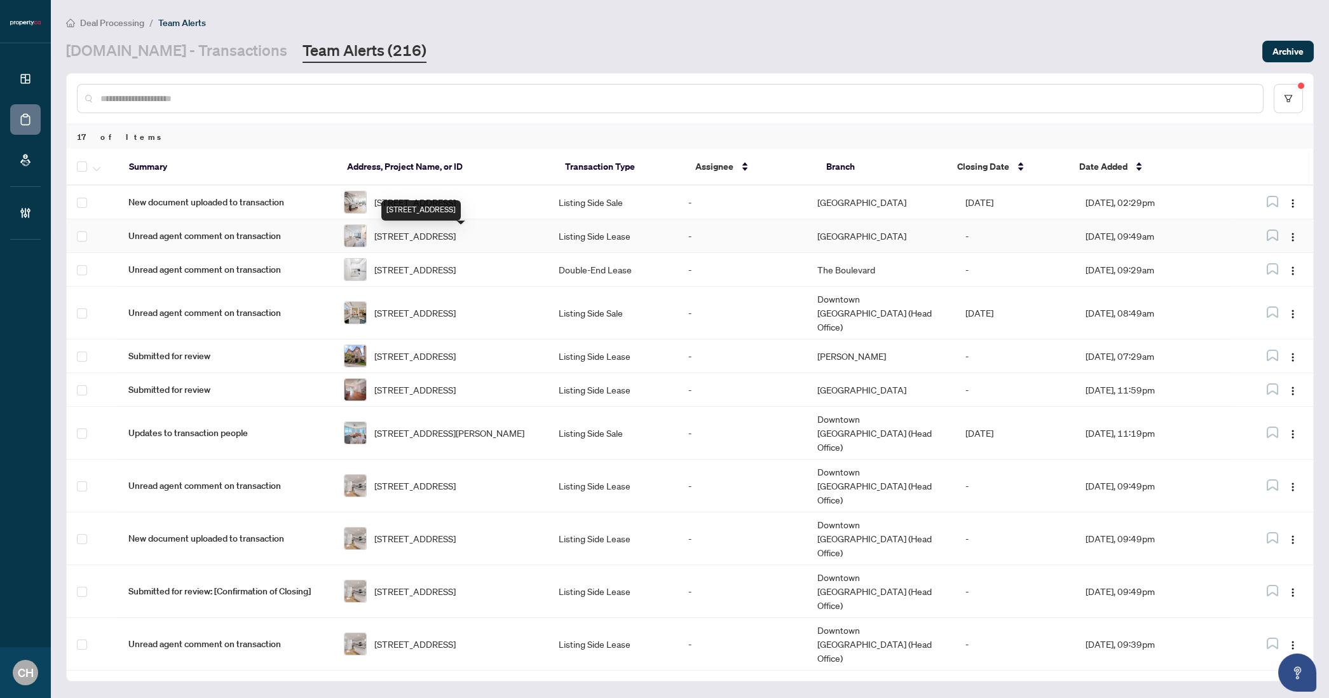
click at [456, 235] on span "2210-4015 The Exchange St, Mississauga, Ontario L5B 0N9, Canada" at bounding box center [414, 236] width 81 height 14
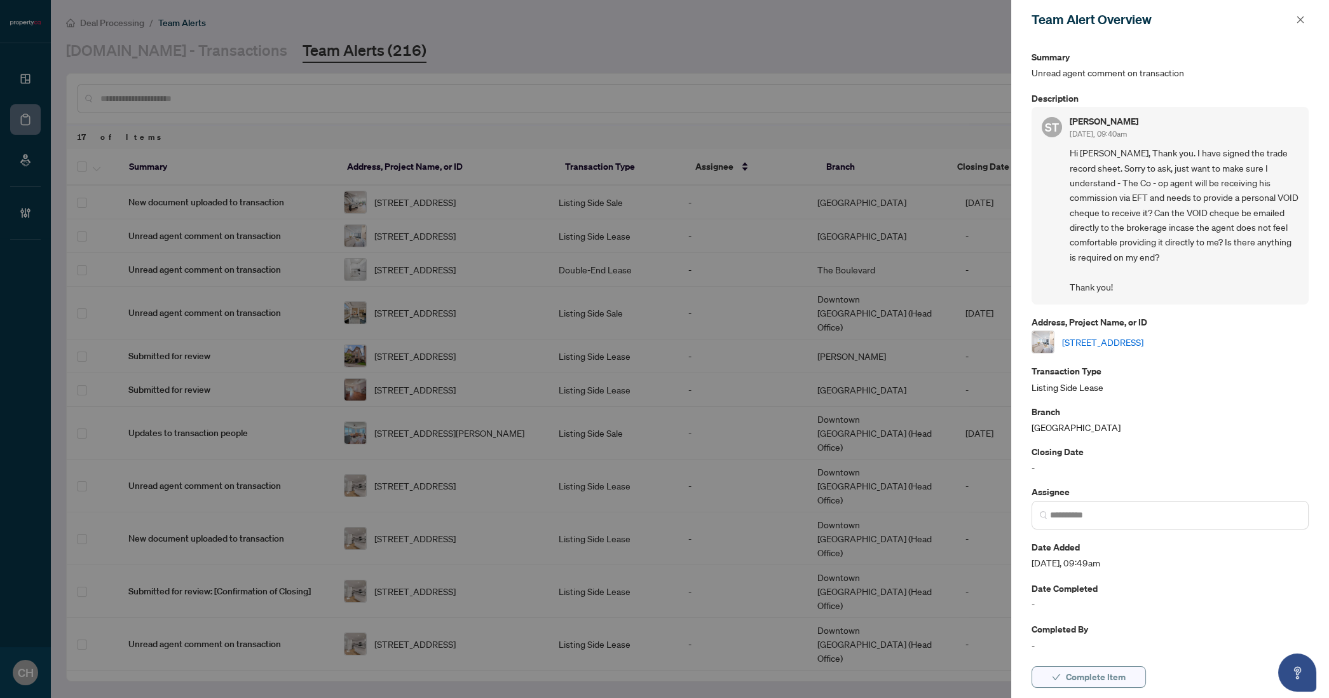
click at [1057, 676] on icon "check" at bounding box center [1057, 677] width 8 height 6
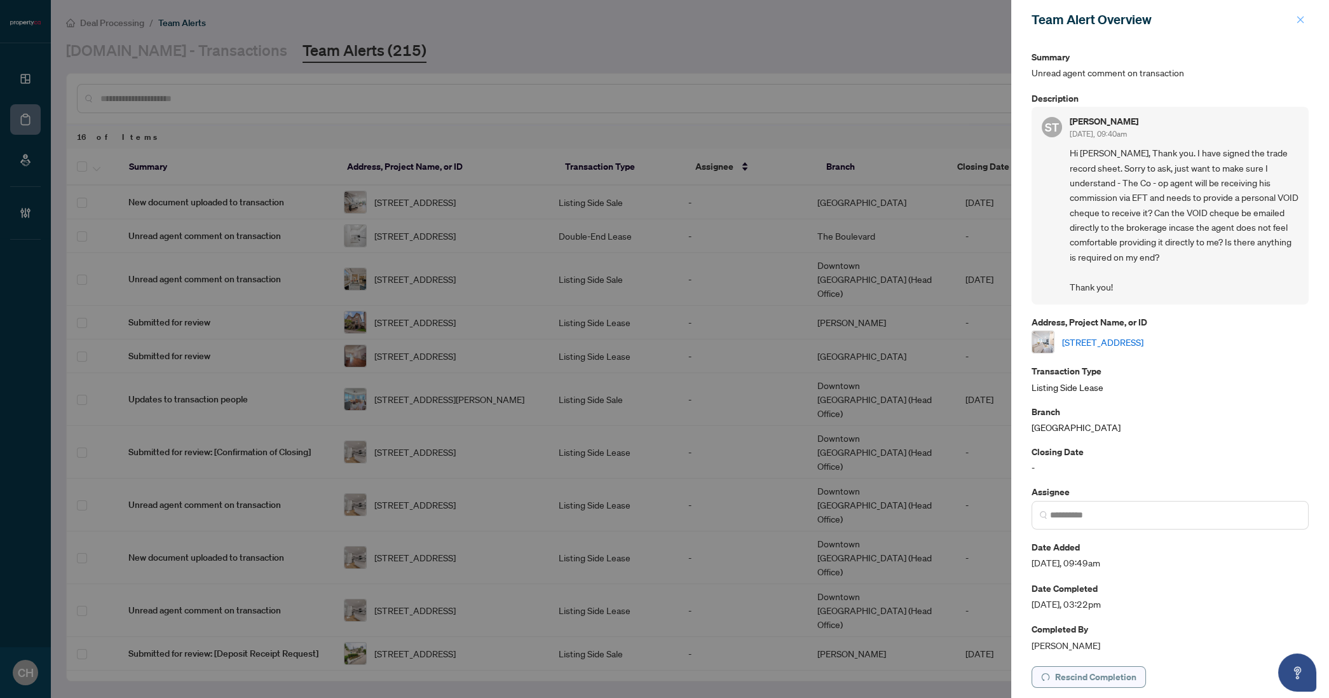
click at [1301, 17] on icon "close" at bounding box center [1300, 19] width 9 height 9
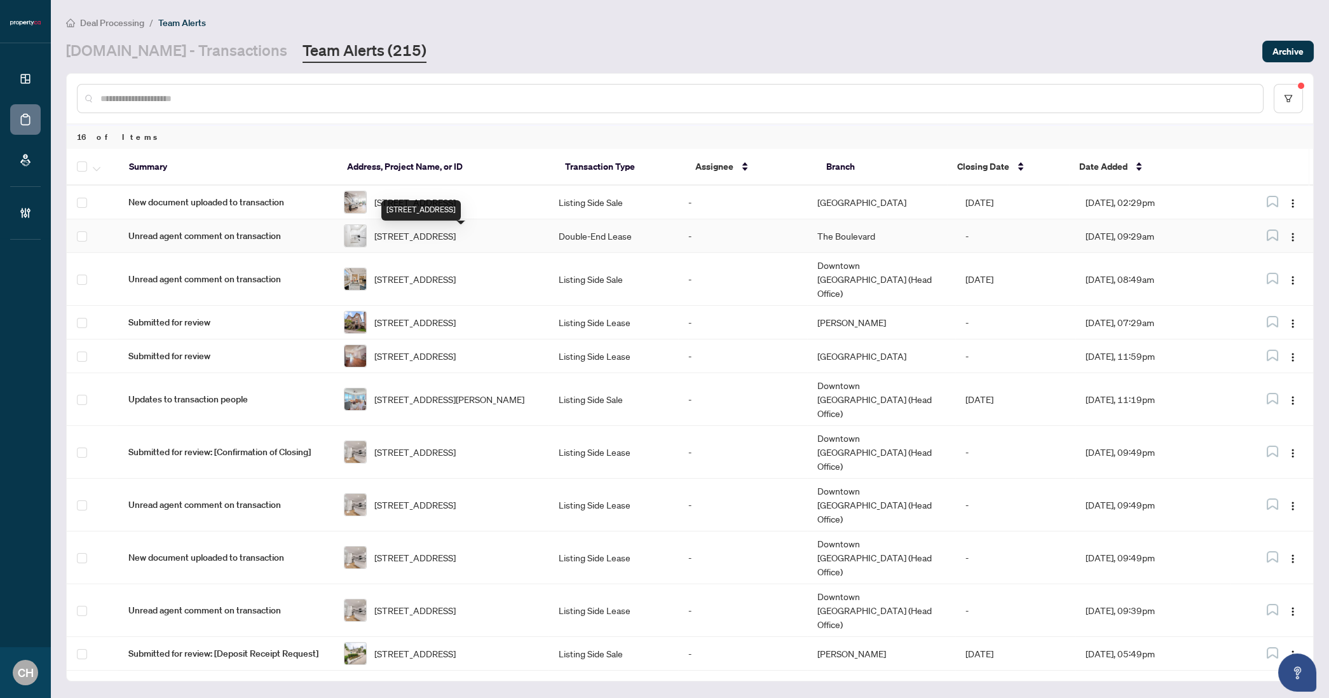
click at [435, 243] on span "3-849 Broadview Ave, Toronto, Ontario M4K 2P9, Canada" at bounding box center [414, 236] width 81 height 14
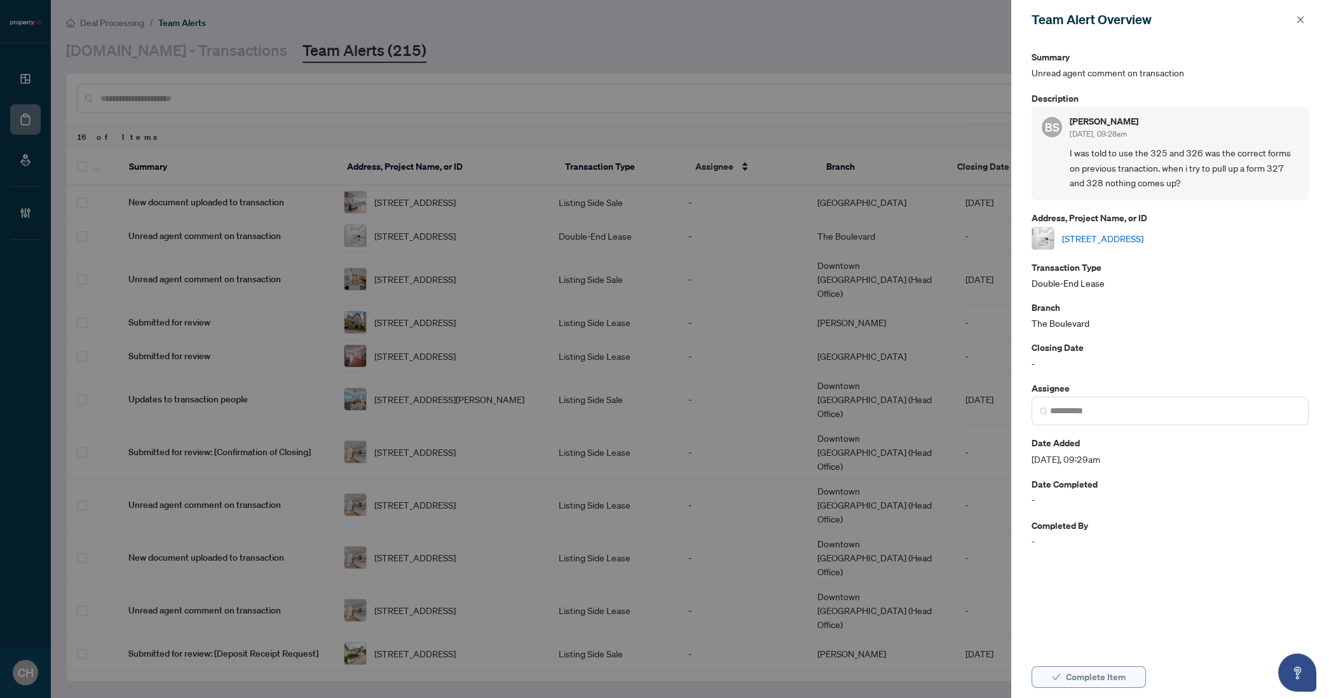
click at [1102, 671] on span "Complete Item" at bounding box center [1096, 677] width 60 height 20
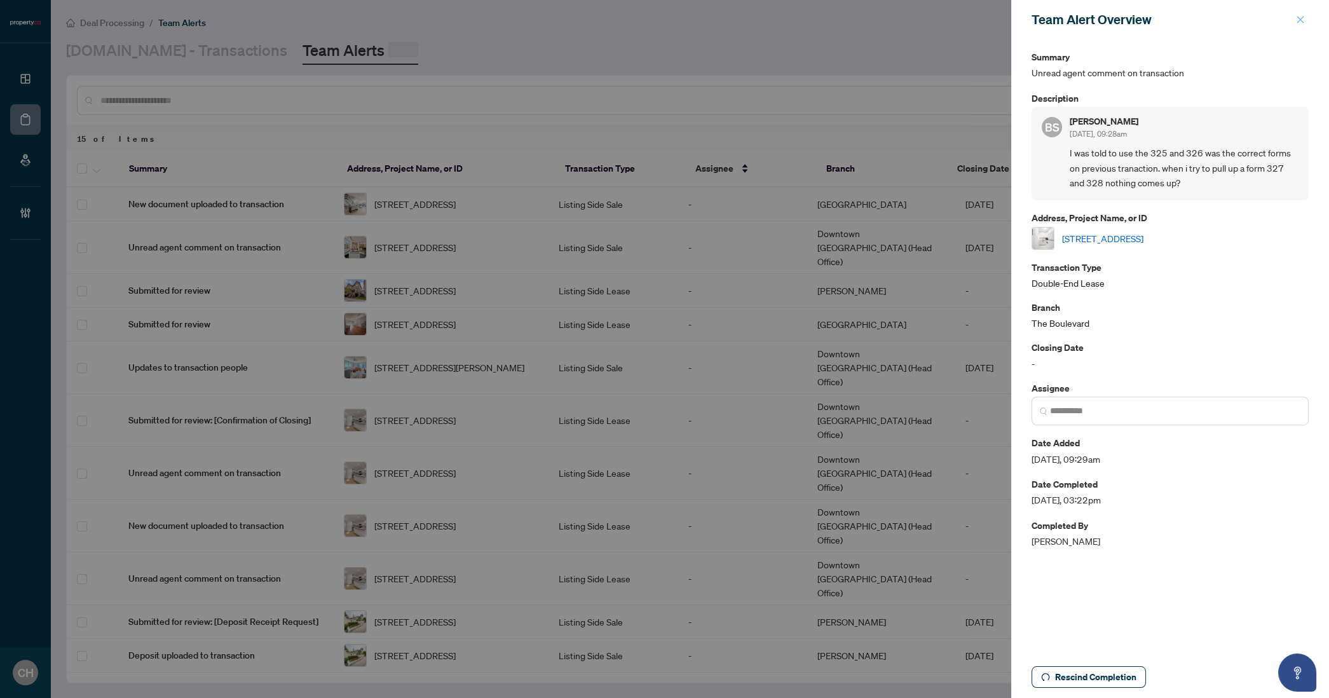
click at [1302, 21] on icon "close" at bounding box center [1300, 19] width 7 height 7
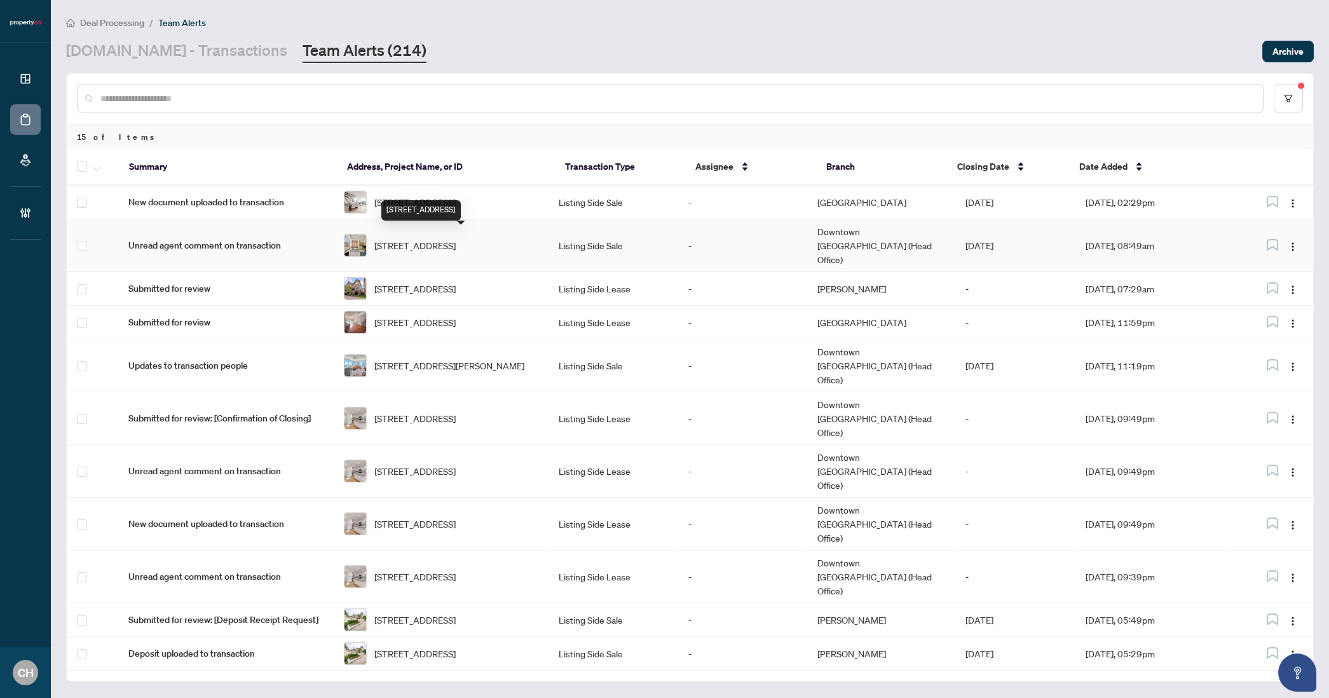
click at [456, 247] on span "408-155 Dalhousie St, Toronto, Ontario M5B 2P7, Canada" at bounding box center [414, 245] width 81 height 14
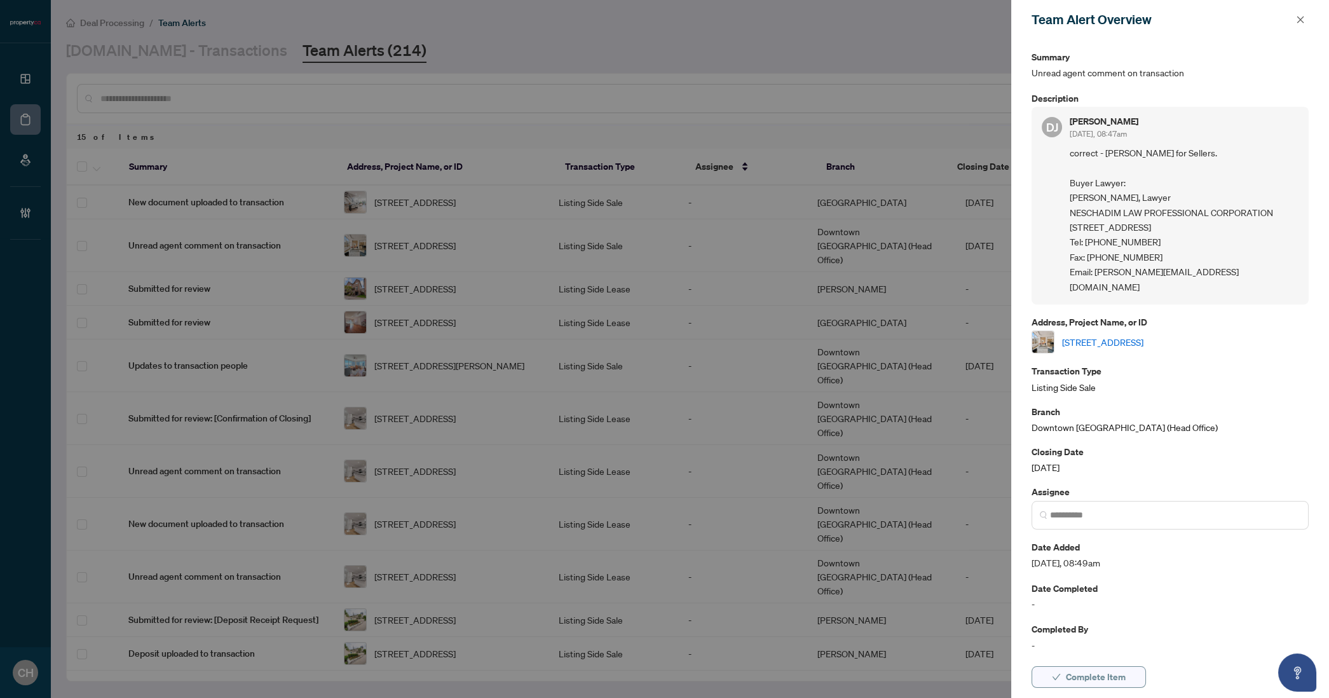
click at [1095, 672] on span "Complete Item" at bounding box center [1096, 677] width 60 height 20
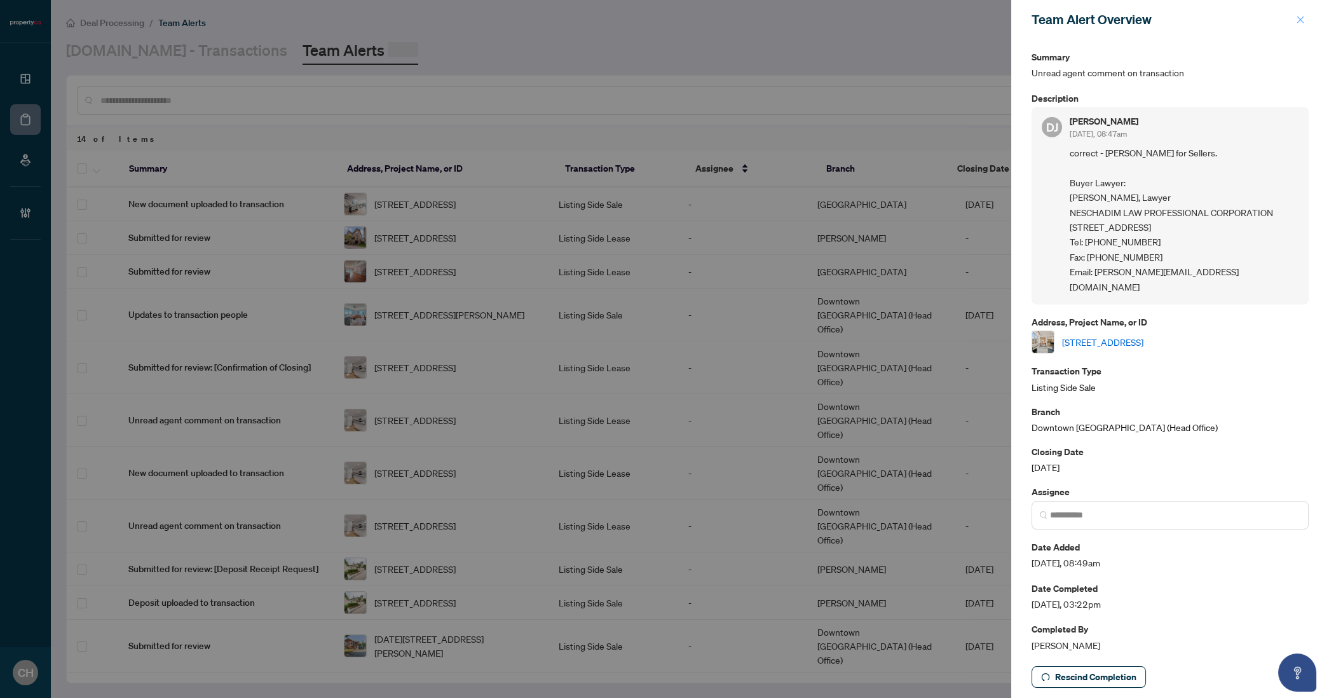
click at [1303, 22] on icon "close" at bounding box center [1300, 19] width 7 height 7
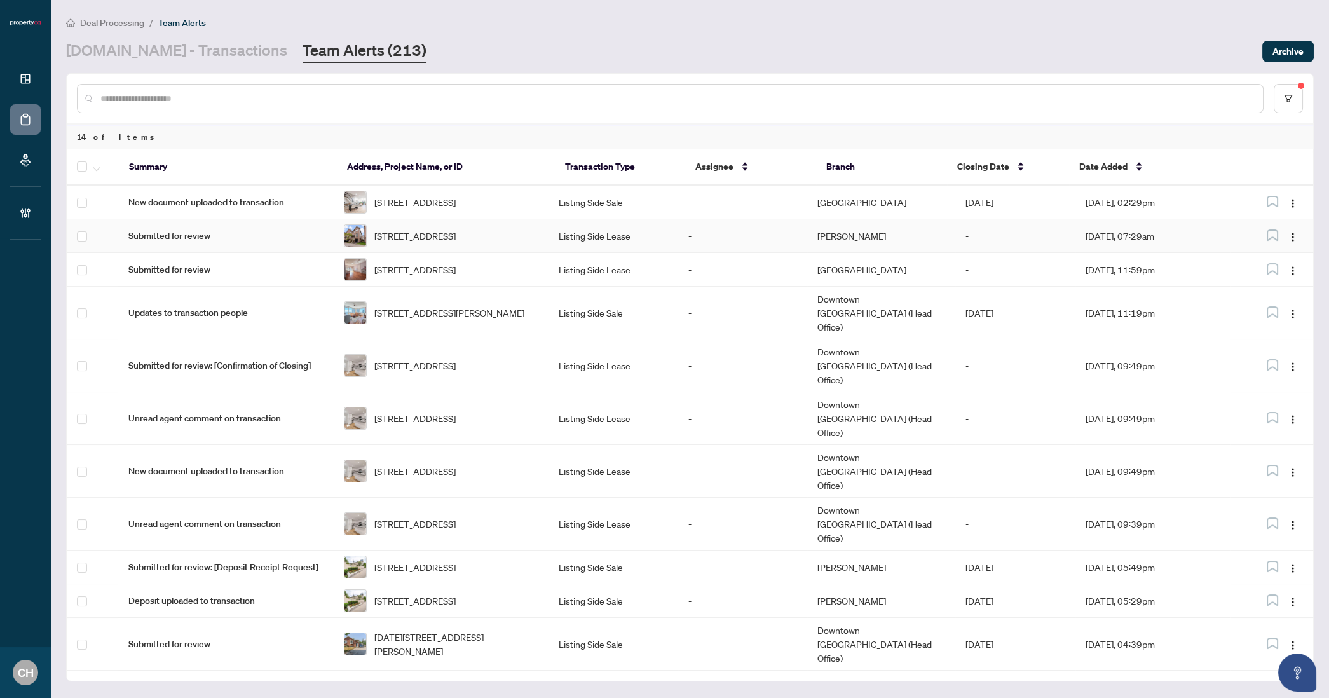
click at [456, 243] on span "[STREET_ADDRESS]" at bounding box center [414, 236] width 81 height 14
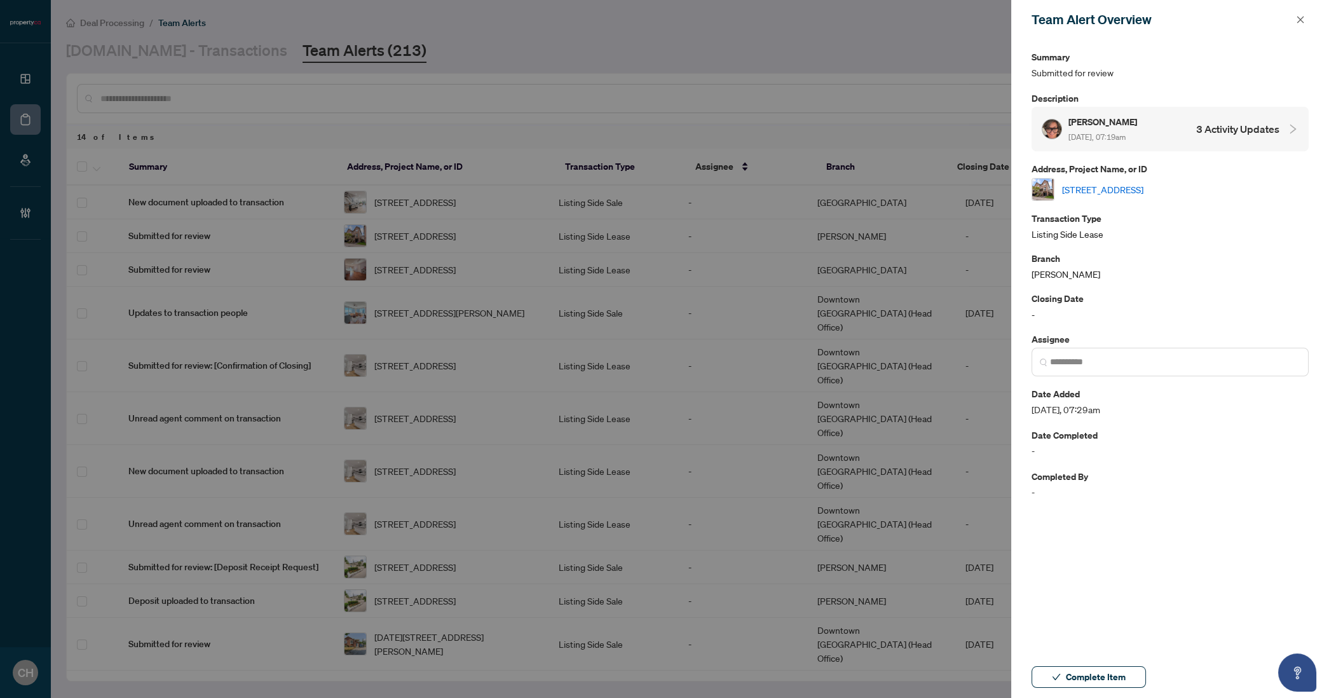
click at [1271, 132] on h4 "3 Activity Updates" at bounding box center [1237, 128] width 83 height 15
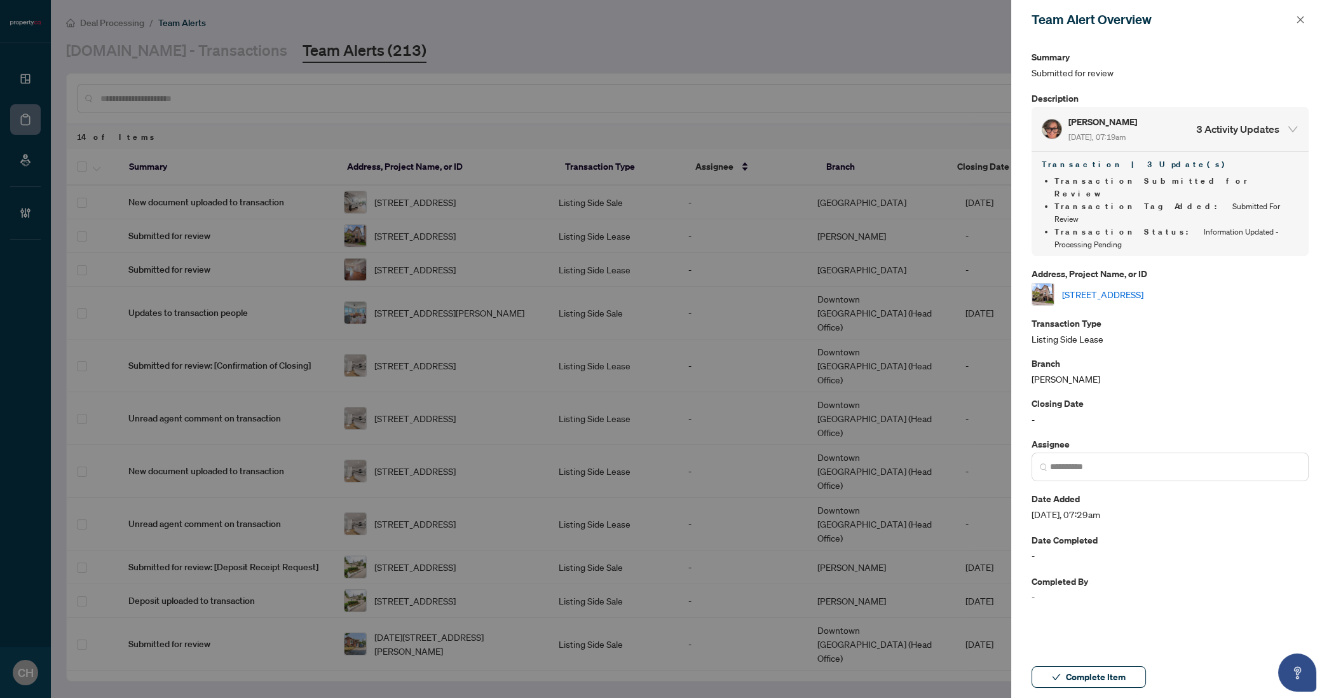
click at [1144, 287] on link "[STREET_ADDRESS]" at bounding box center [1102, 294] width 81 height 14
click at [1072, 687] on button "Complete Item" at bounding box center [1089, 677] width 114 height 22
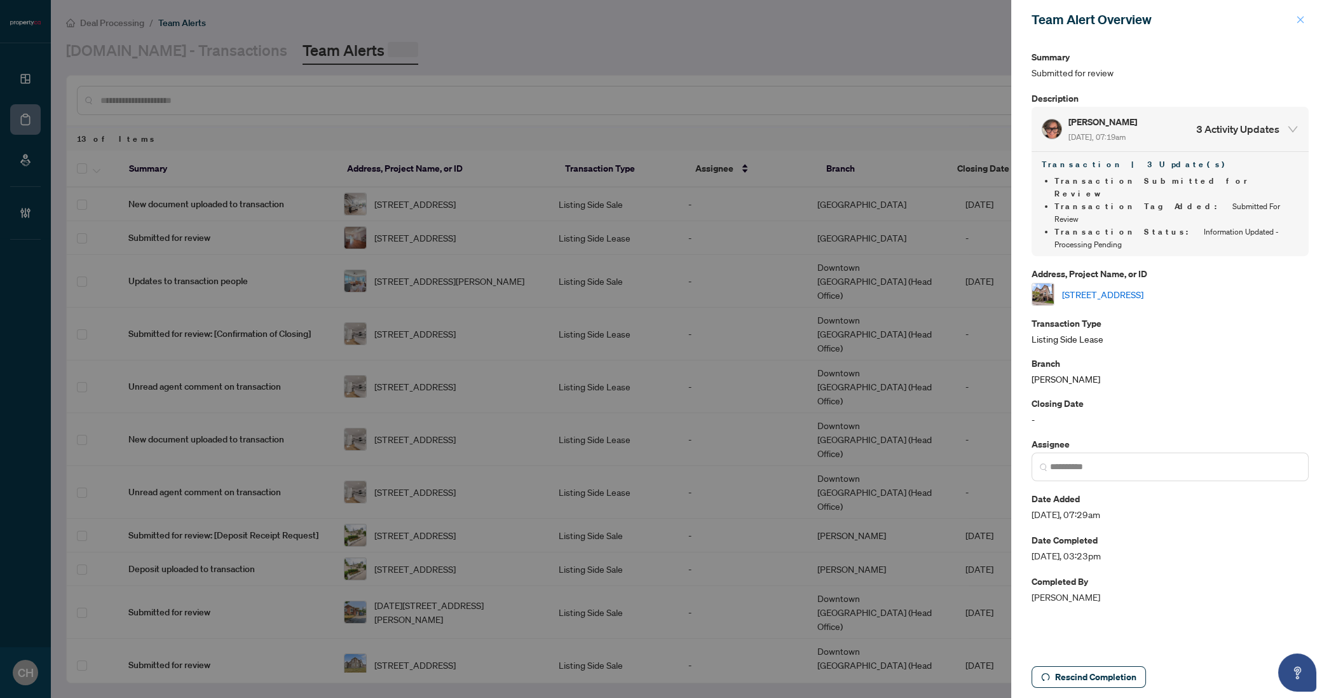
click at [1302, 21] on icon "close" at bounding box center [1300, 19] width 7 height 7
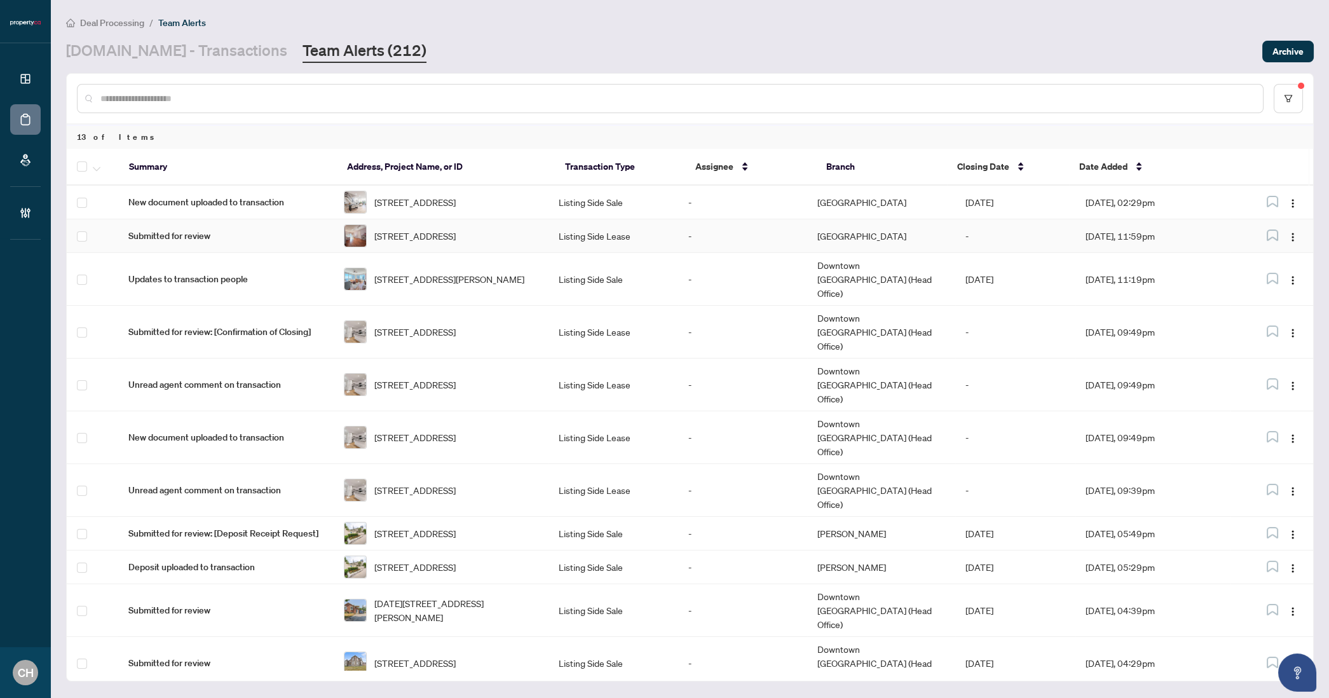
click at [631, 250] on td "Listing Side Lease" at bounding box center [613, 236] width 129 height 34
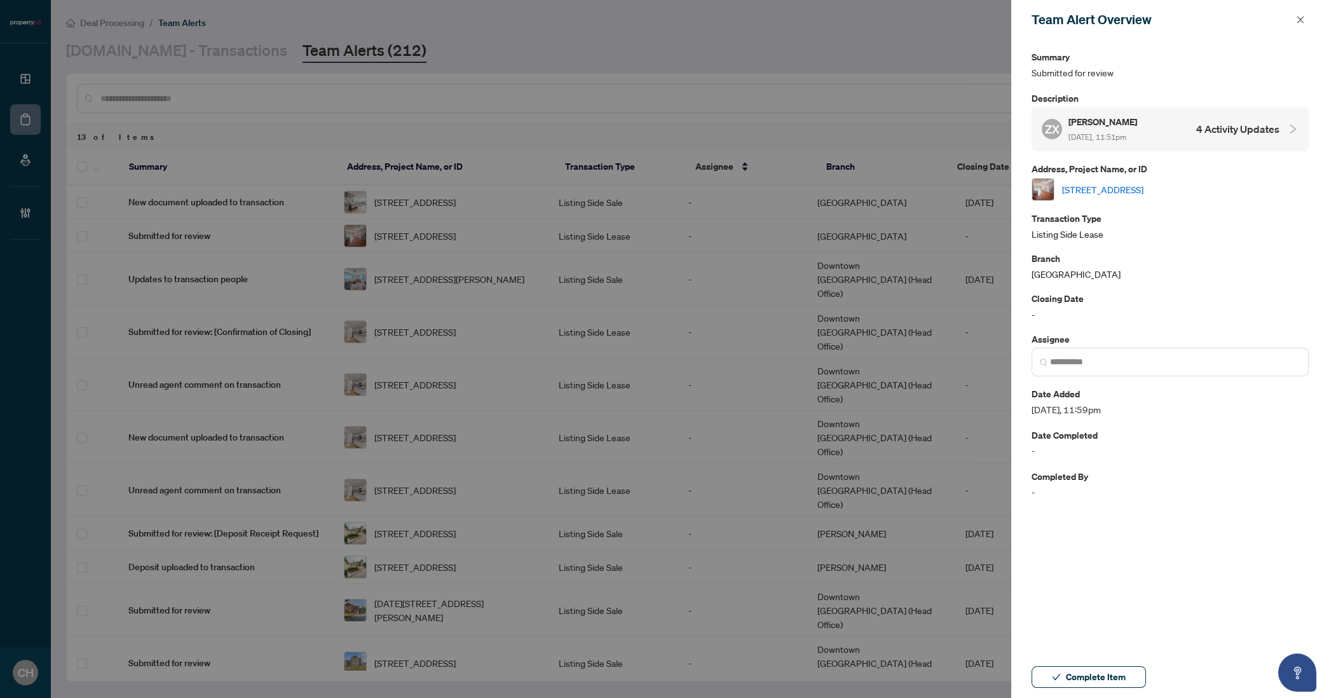
click at [1235, 120] on div "ZX Zhejia Xu Sep/18/2025, 11:51pm 4 Activity Updates" at bounding box center [1161, 128] width 238 height 29
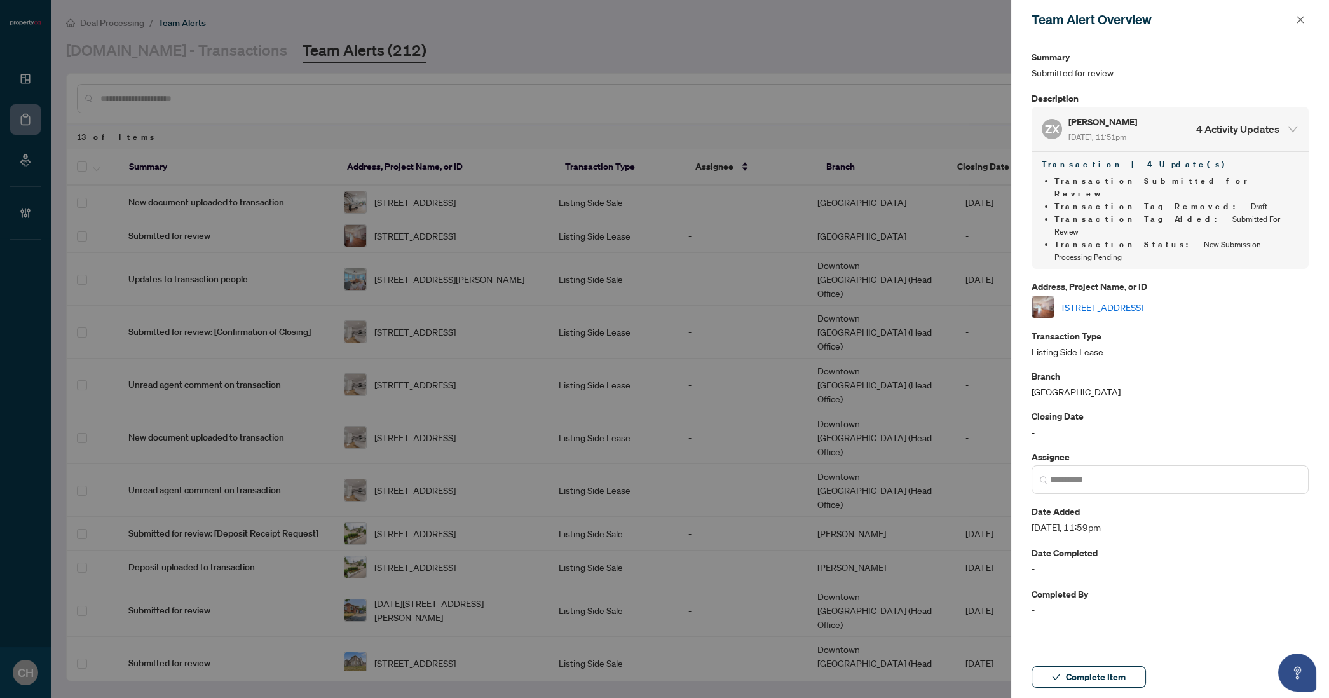
click at [1144, 300] on link "[STREET_ADDRESS]" at bounding box center [1102, 307] width 81 height 14
click at [1301, 19] on icon "close" at bounding box center [1300, 19] width 7 height 7
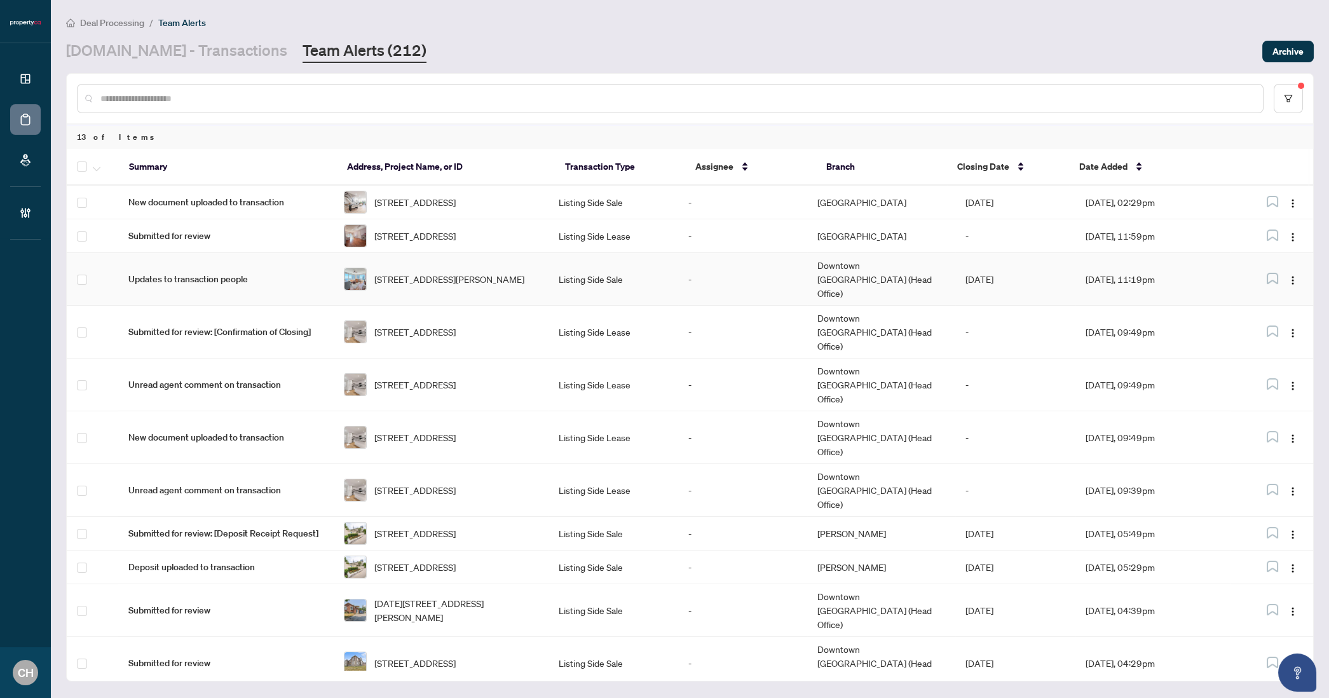
click at [584, 287] on td "Listing Side Sale" at bounding box center [613, 279] width 129 height 53
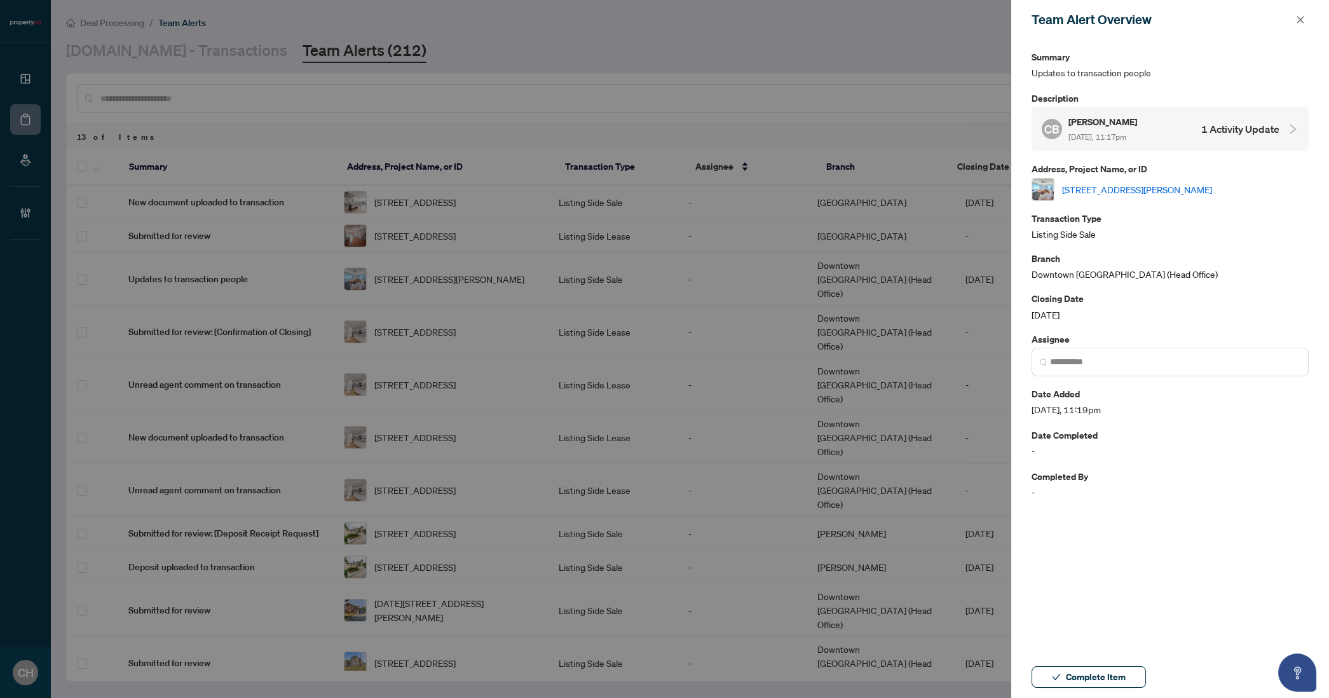
click at [1290, 136] on div "CB Chris Bresolin Sep/18/2025, 11:17pm 1 Activity Update" at bounding box center [1170, 129] width 277 height 44
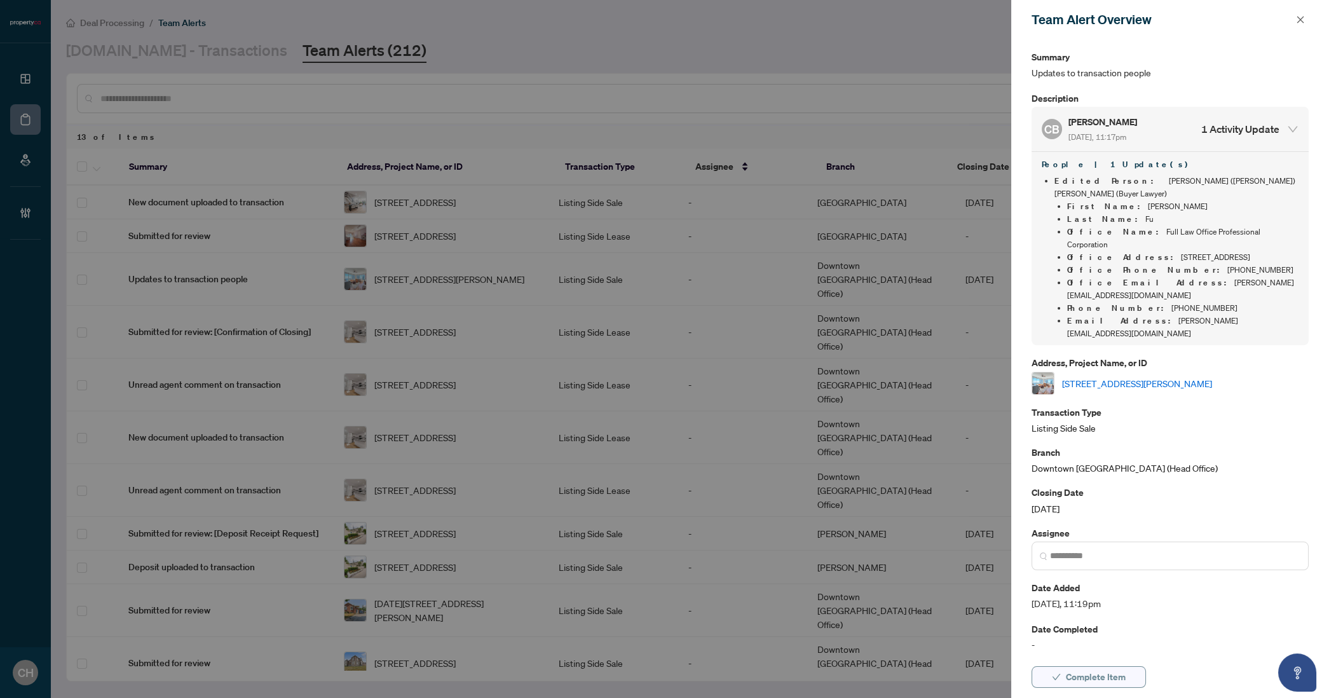
click at [1106, 673] on span "Complete Item" at bounding box center [1096, 677] width 60 height 20
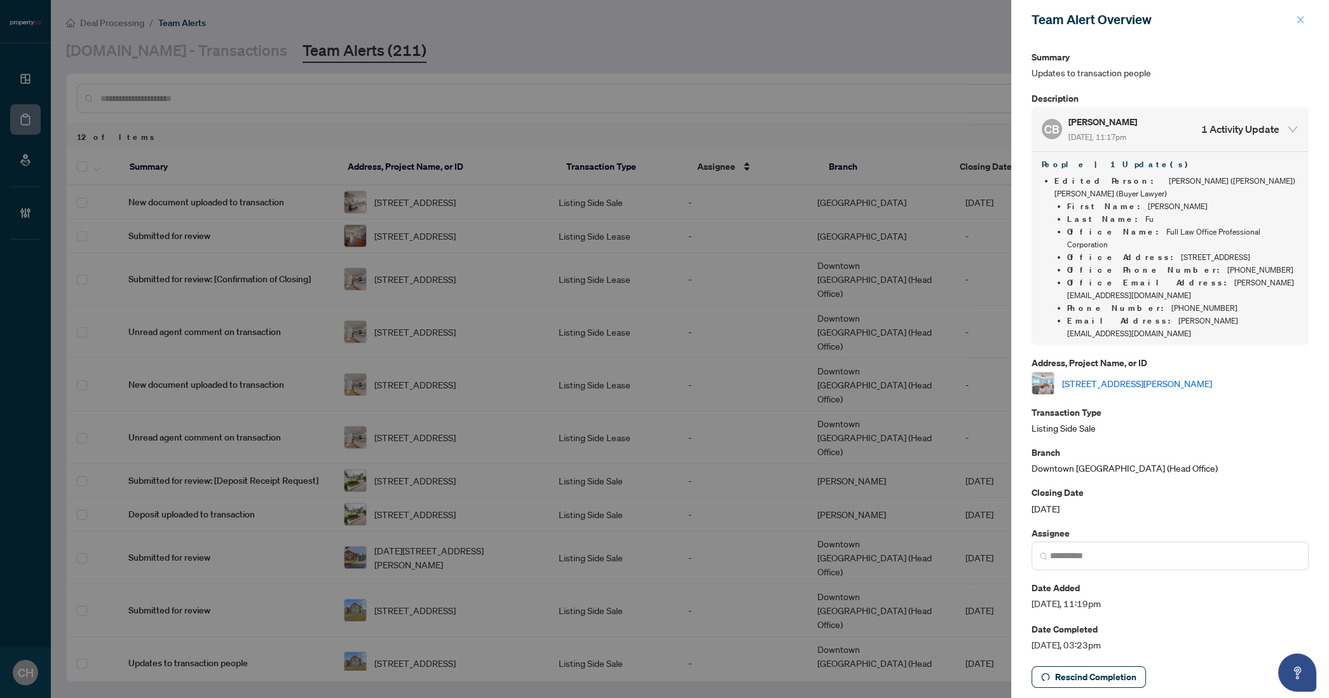
click at [1304, 23] on icon "close" at bounding box center [1300, 19] width 9 height 9
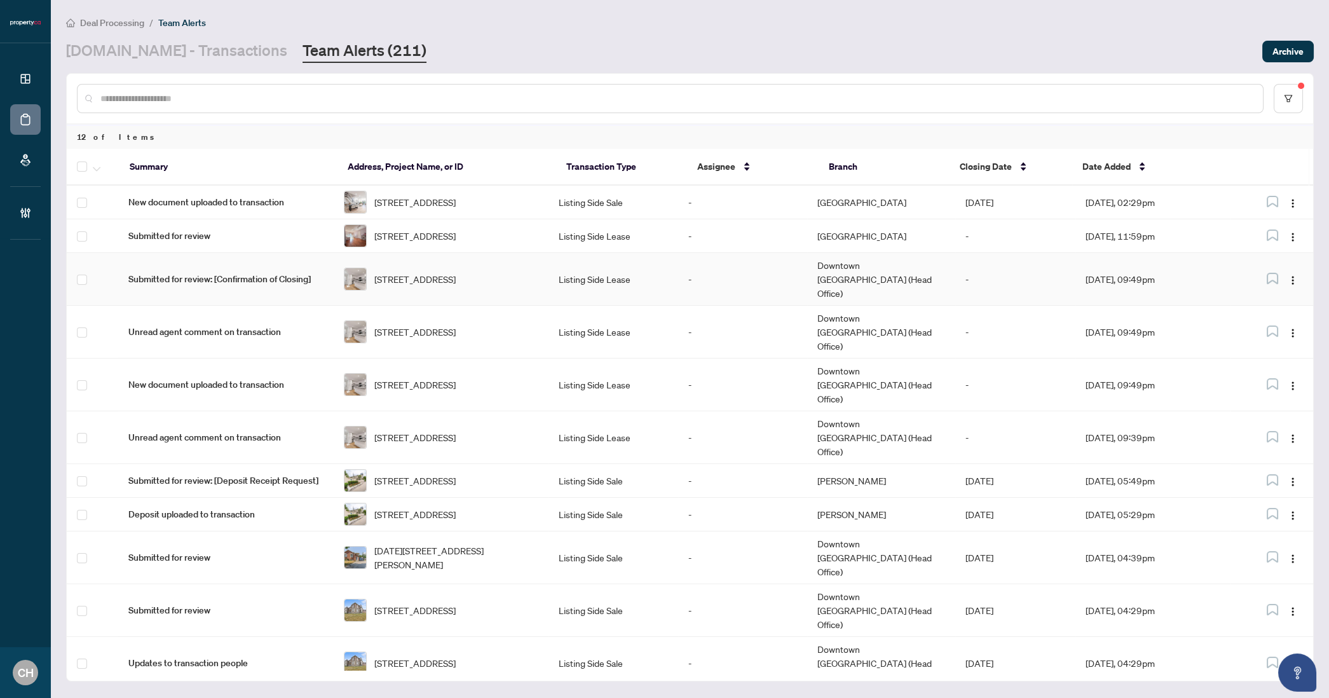
click at [644, 280] on td "Listing Side Lease" at bounding box center [613, 279] width 129 height 53
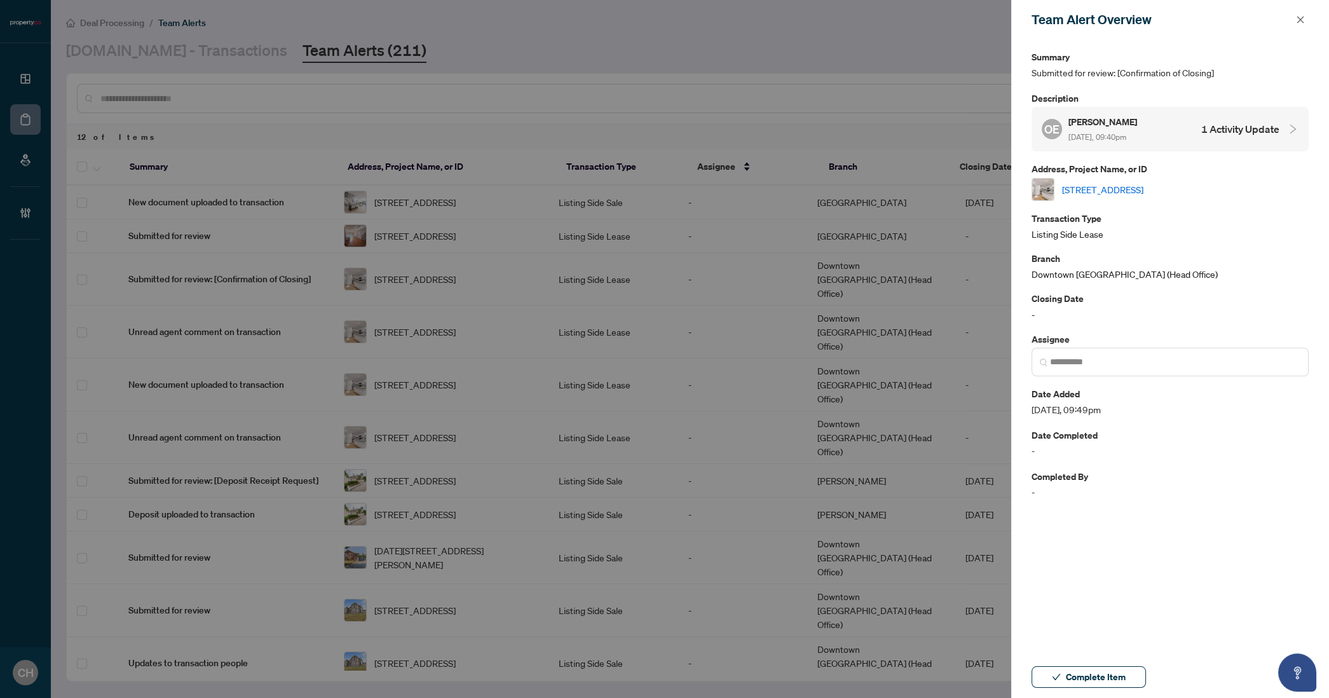
click at [1233, 125] on h4 "1 Activity Update" at bounding box center [1240, 128] width 78 height 15
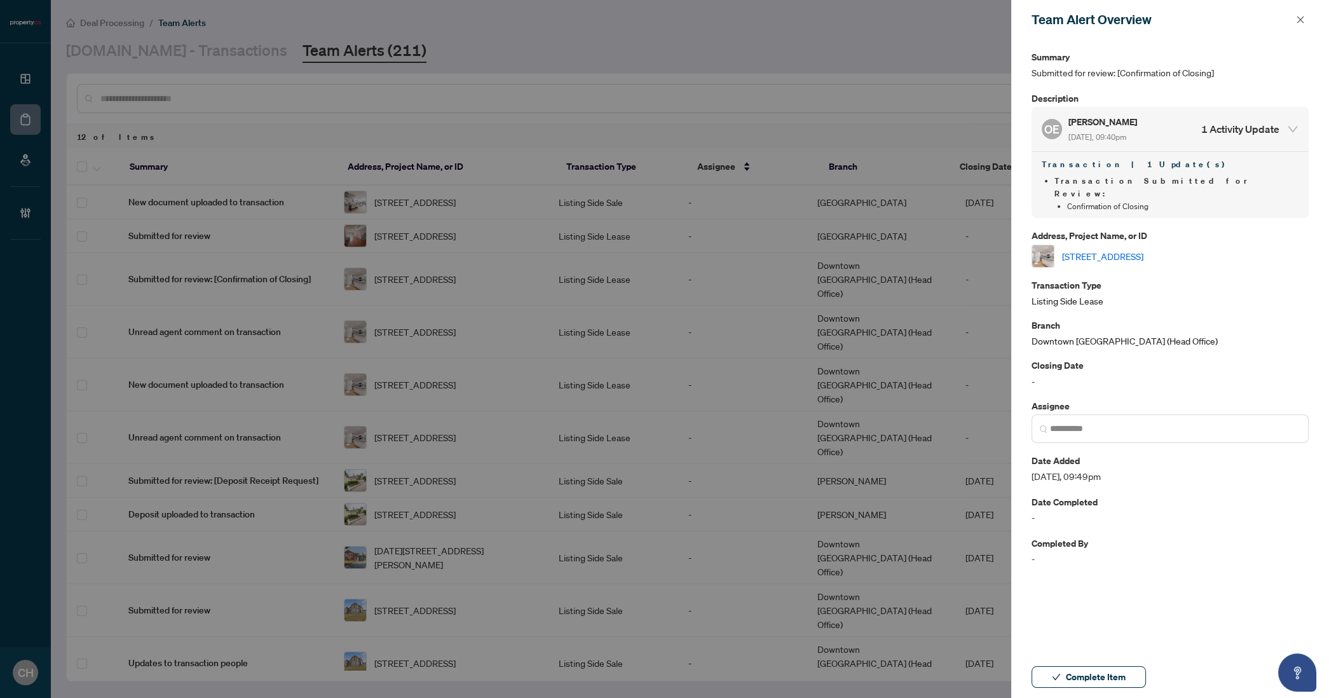
click at [1144, 249] on link "119 Invermay Ave, Toronto, Ontario M3H 1Z7, Canada" at bounding box center [1102, 256] width 81 height 14
click at [1087, 675] on span "Complete Item" at bounding box center [1096, 677] width 60 height 20
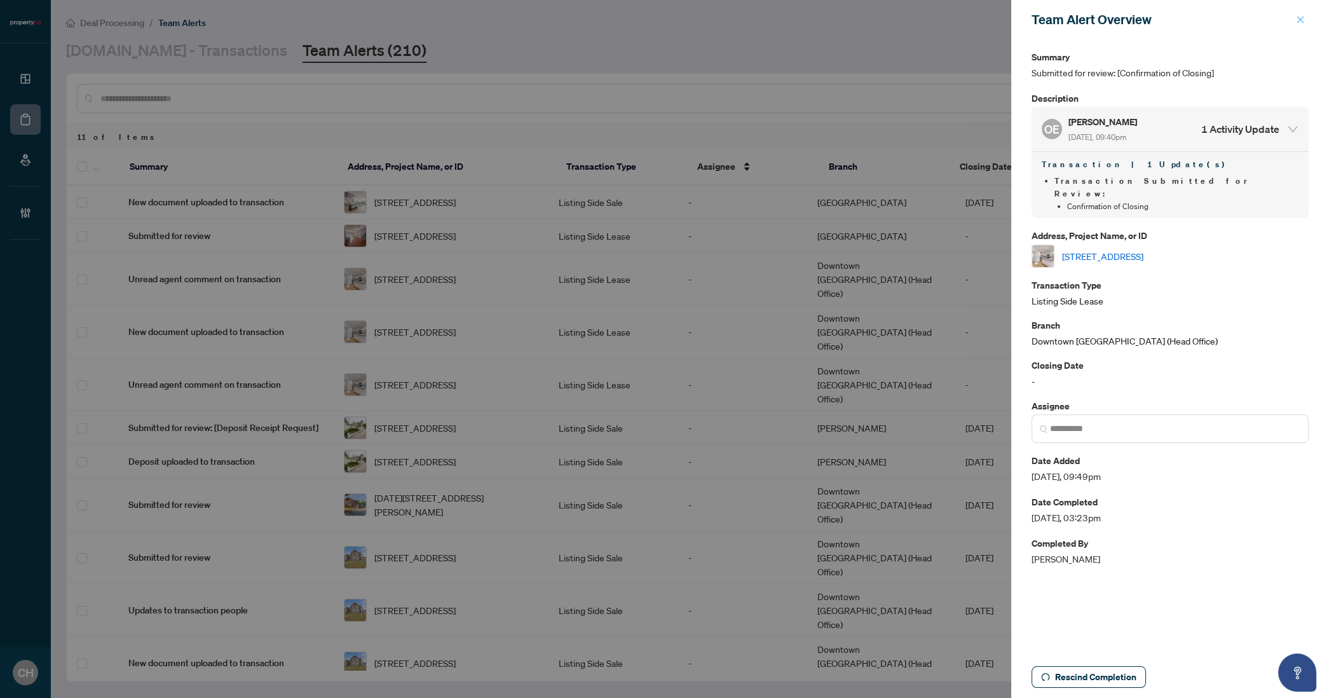
click at [1307, 17] on button "button" at bounding box center [1300, 19] width 17 height 15
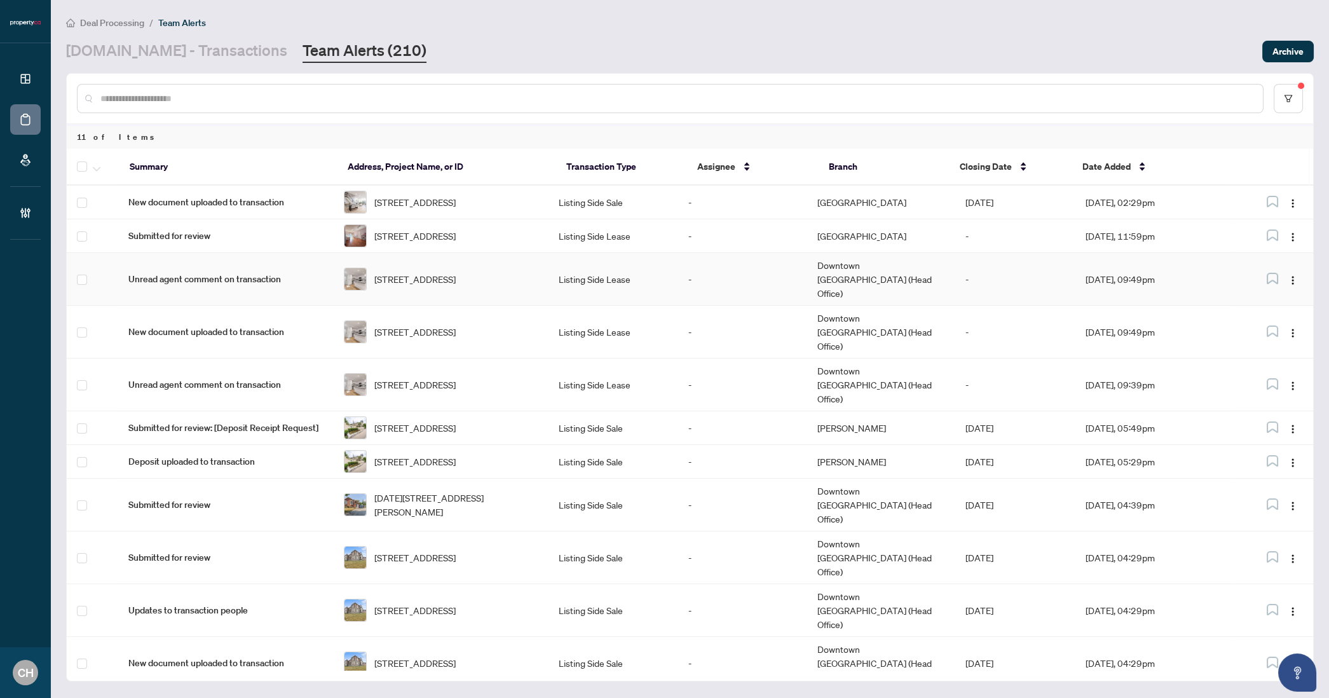
click at [585, 269] on td "Listing Side Lease" at bounding box center [613, 279] width 129 height 53
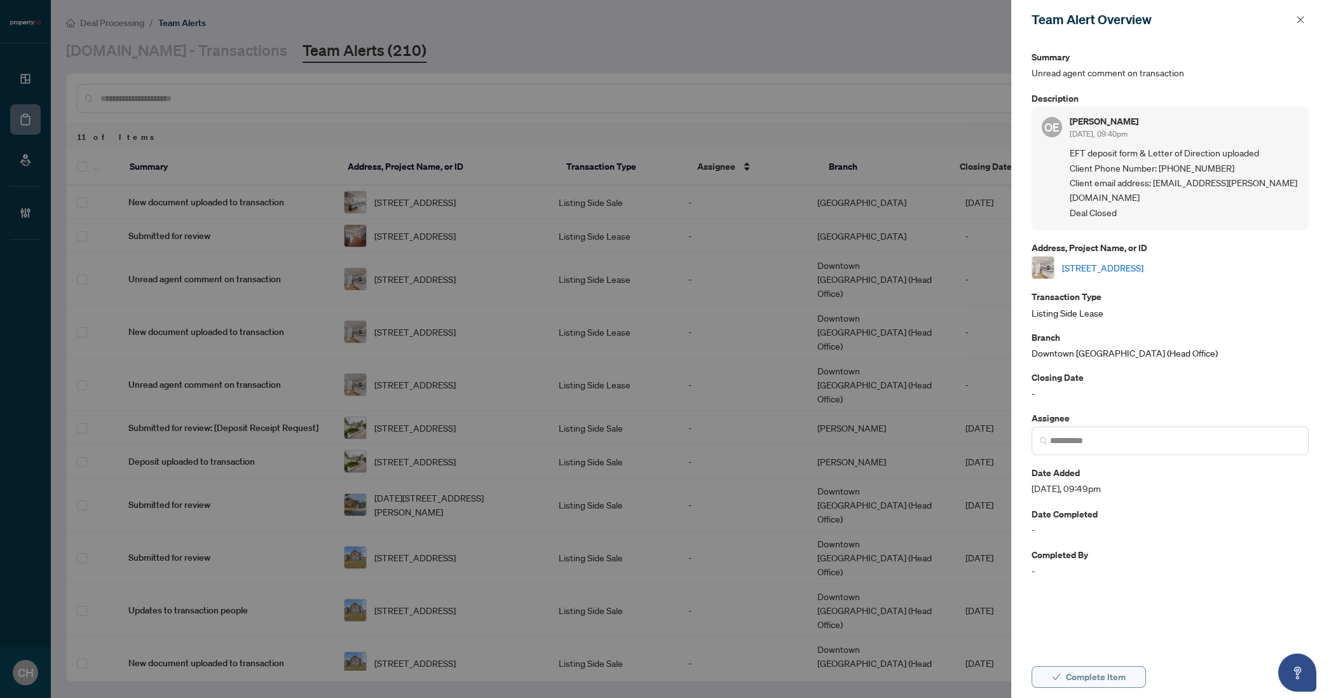
click at [1090, 675] on span "Complete Item" at bounding box center [1096, 677] width 60 height 20
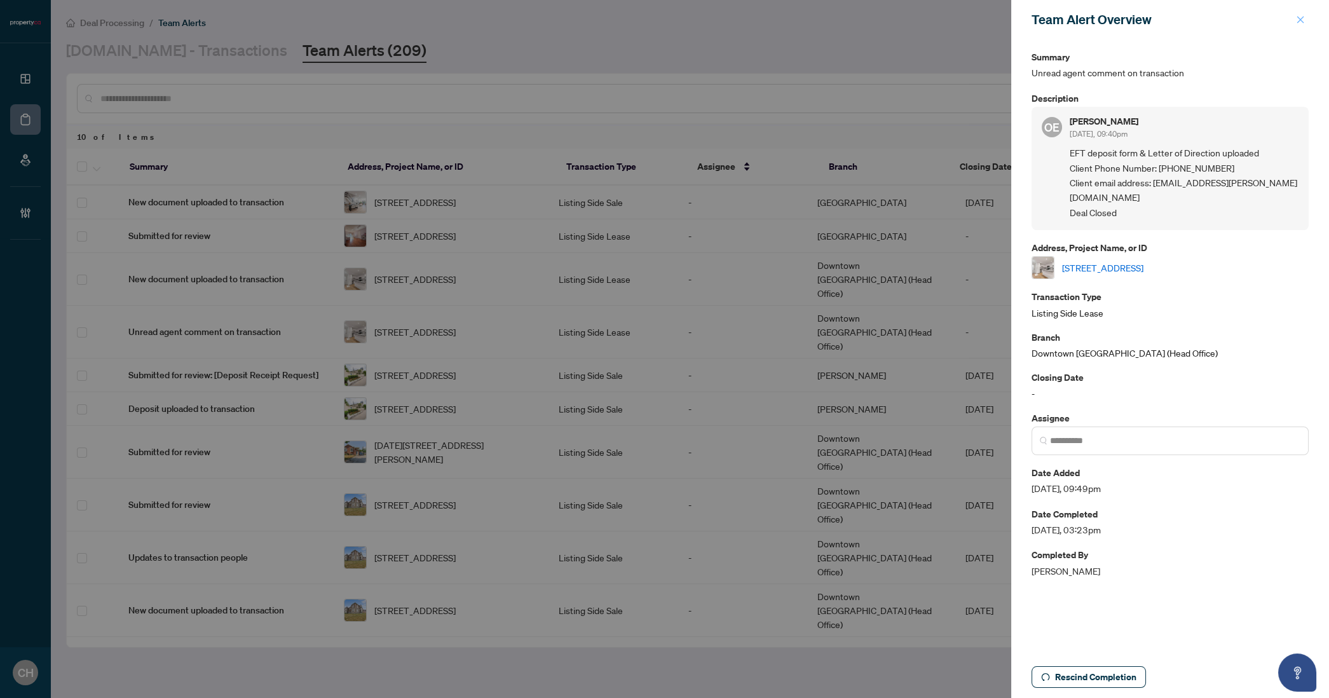
click at [1299, 26] on span "button" at bounding box center [1300, 20] width 9 height 20
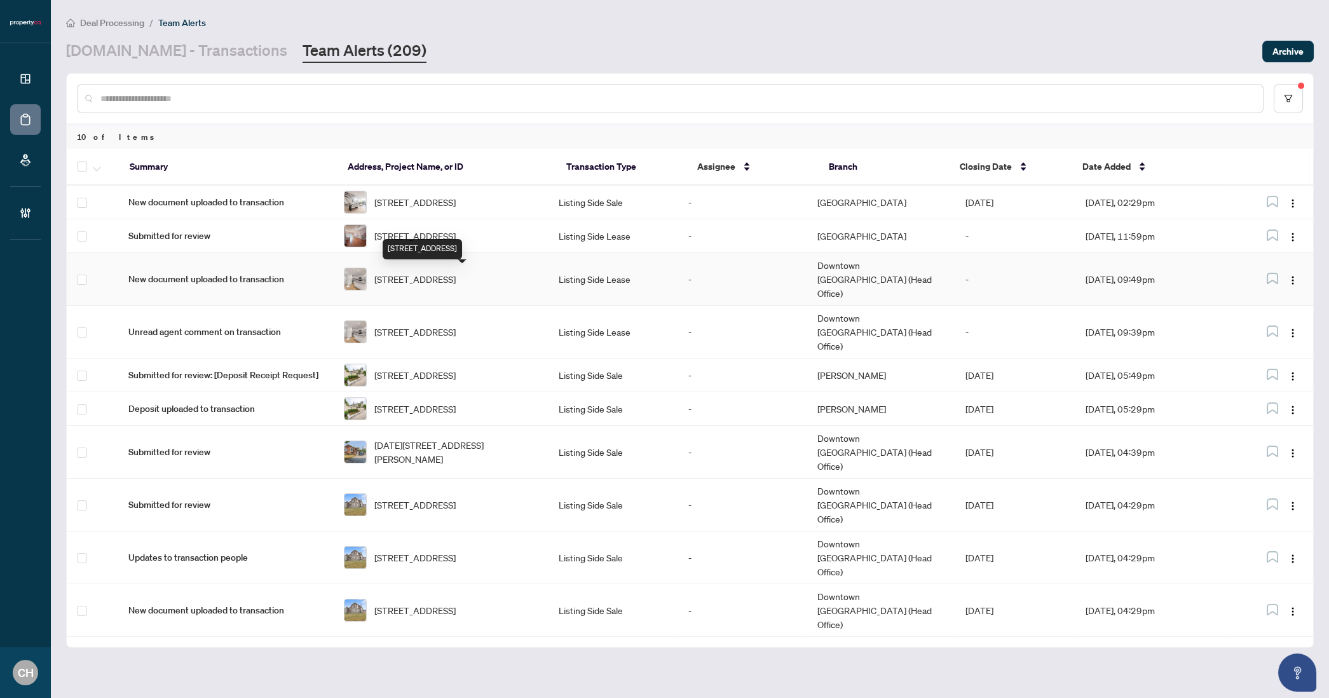
click at [428, 282] on span "119 Invermay Ave, Toronto, Ontario M3H 1Z7, Canada" at bounding box center [414, 279] width 81 height 14
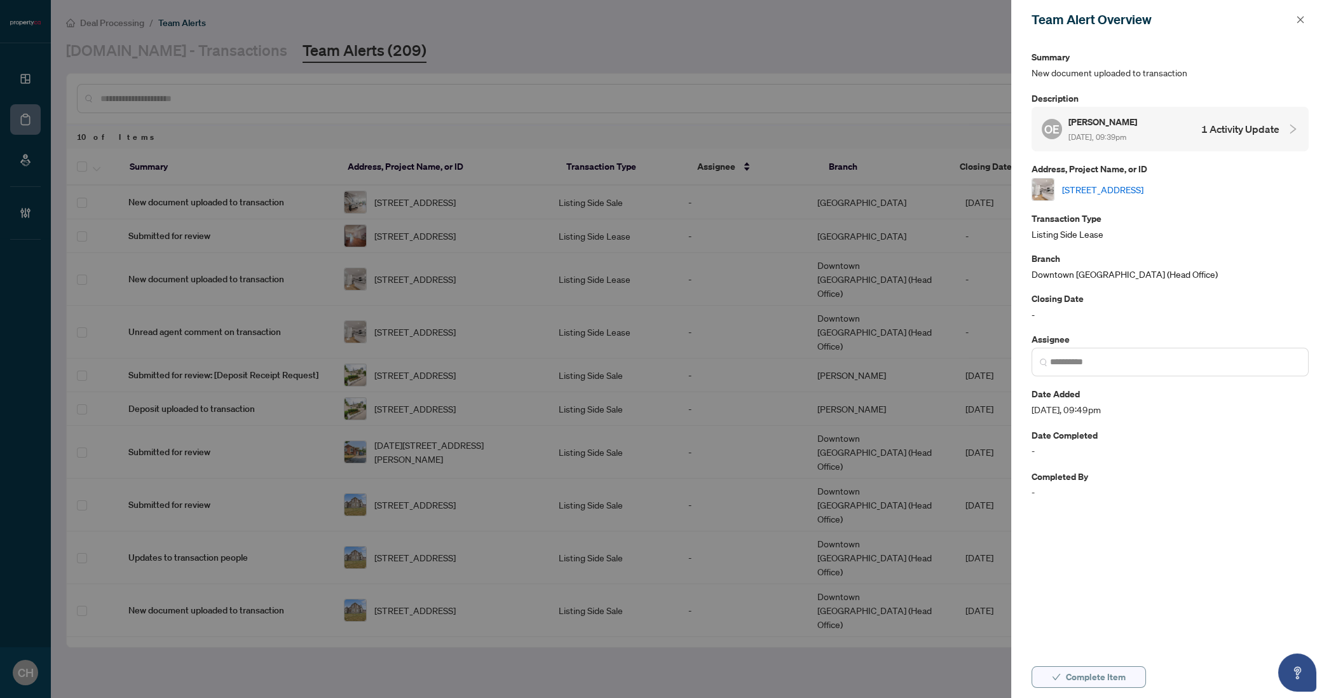
click at [1084, 678] on span "Complete Item" at bounding box center [1096, 677] width 60 height 20
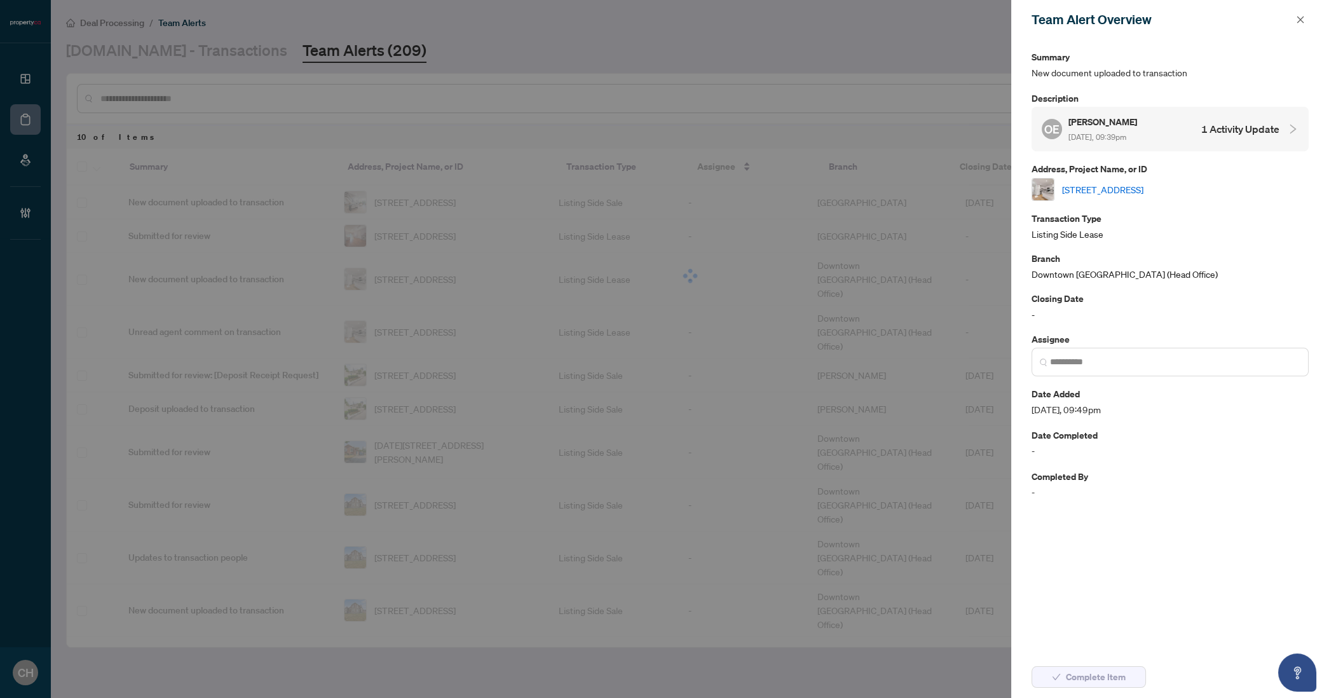
click at [1301, 22] on icon "close" at bounding box center [1300, 19] width 9 height 9
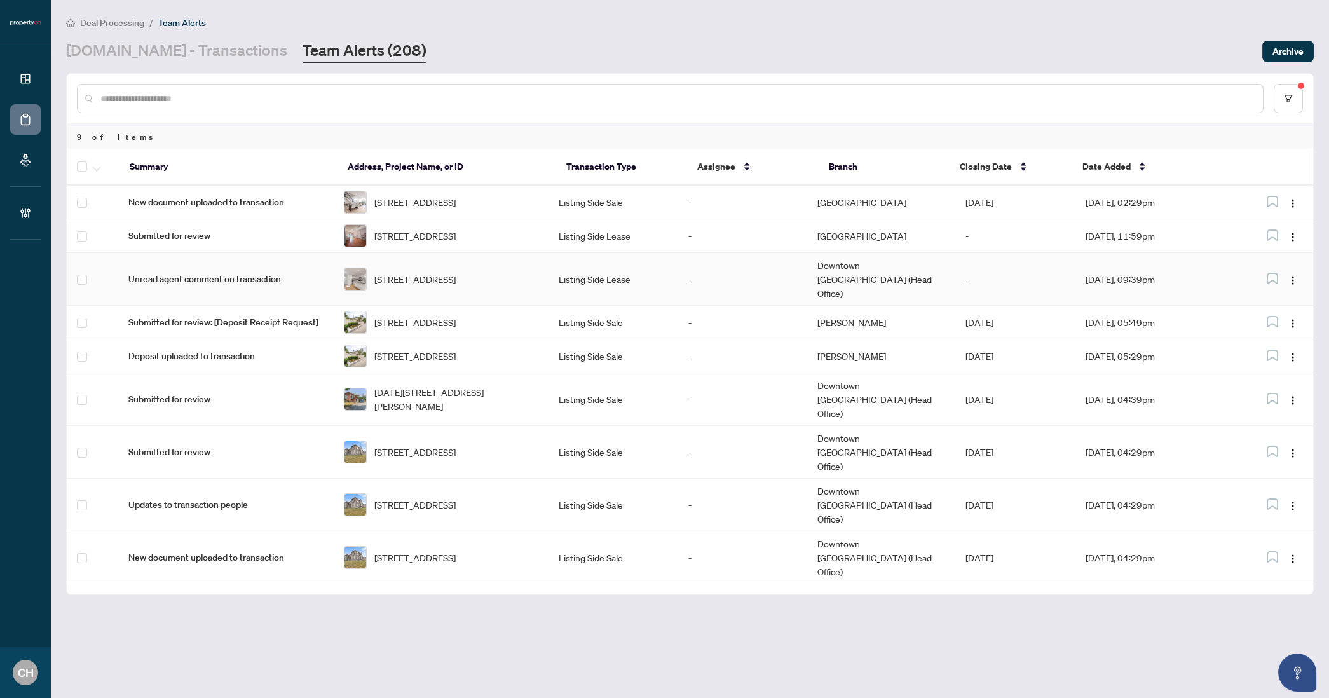
click at [456, 272] on span "119 Invermay Ave, Toronto, Ontario M3H 1Z7, Canada" at bounding box center [414, 279] width 81 height 14
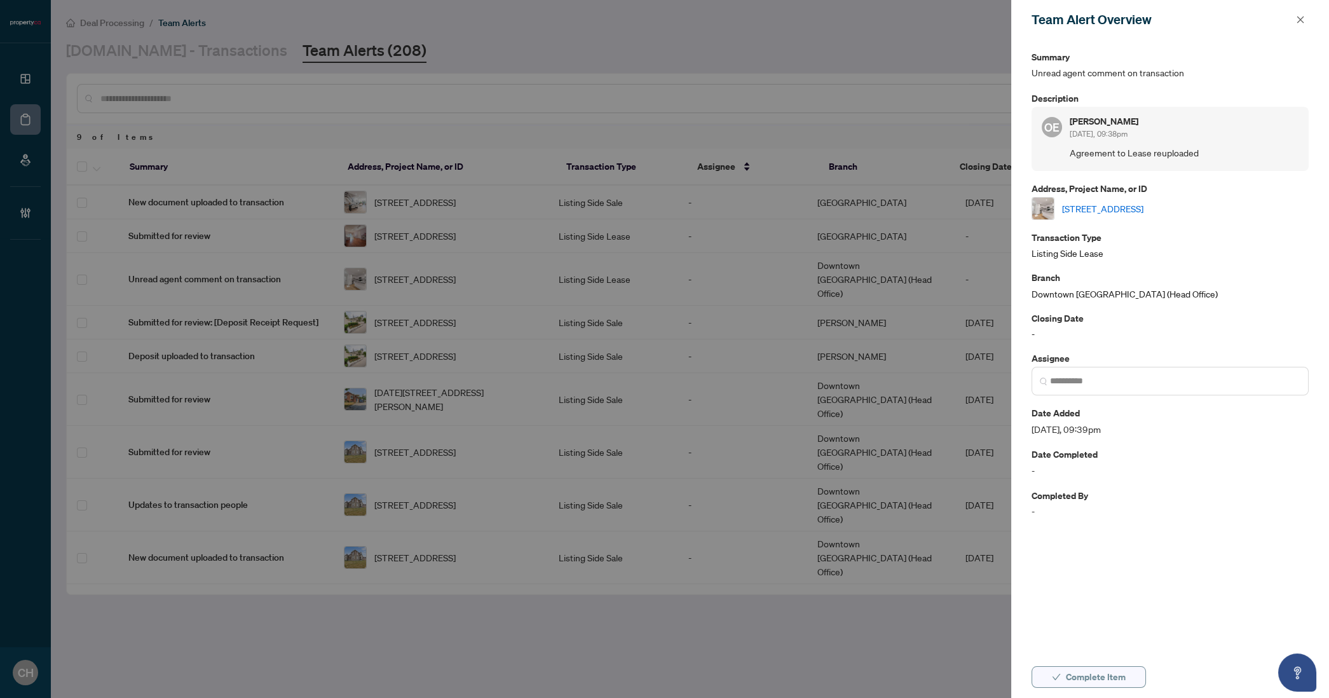
click at [1074, 678] on span "Complete Item" at bounding box center [1096, 677] width 60 height 20
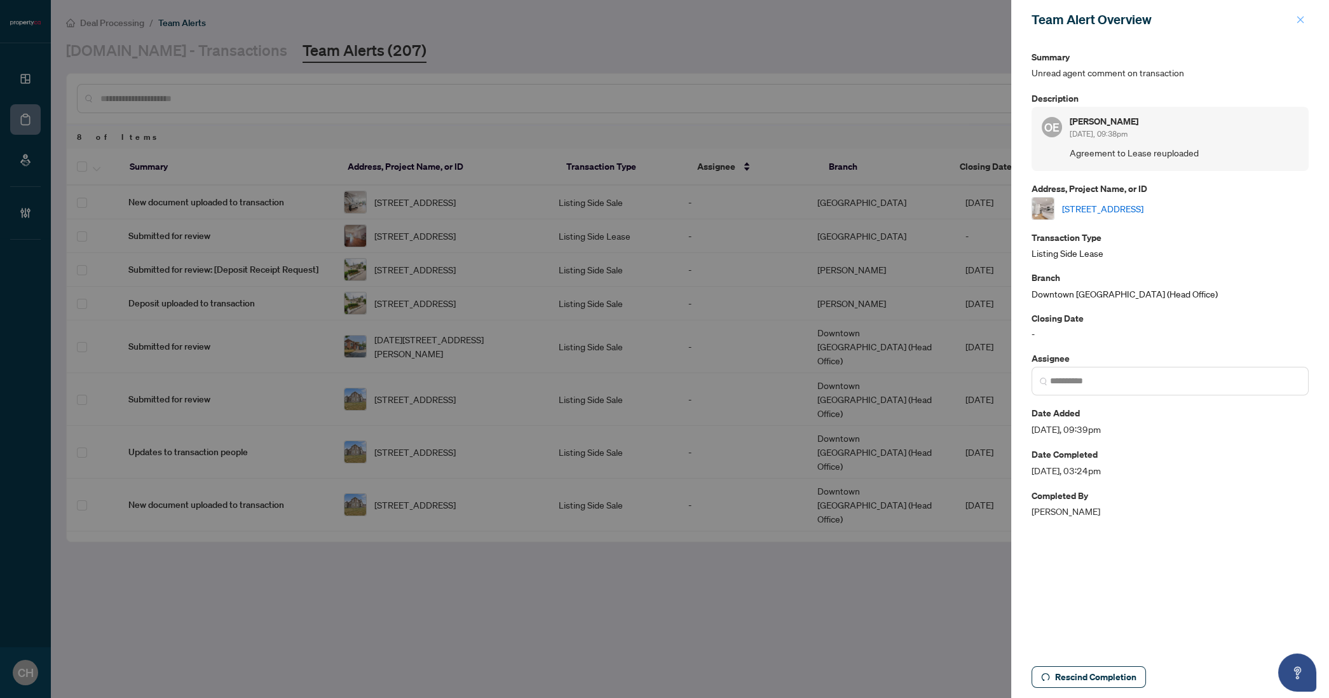
click at [1307, 18] on button "button" at bounding box center [1300, 19] width 17 height 15
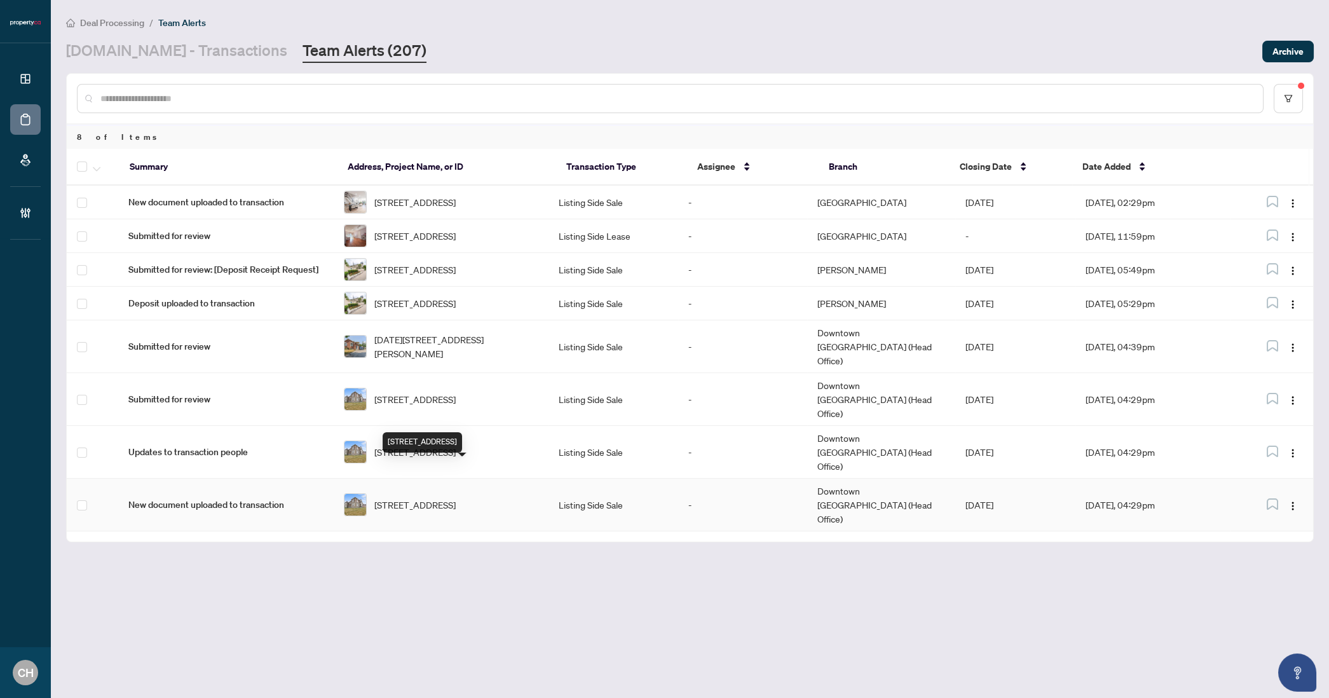
click at [456, 498] on span "32 Valleywest Rd, Brampton, Ontario L6P 4R5, Canada" at bounding box center [414, 505] width 81 height 14
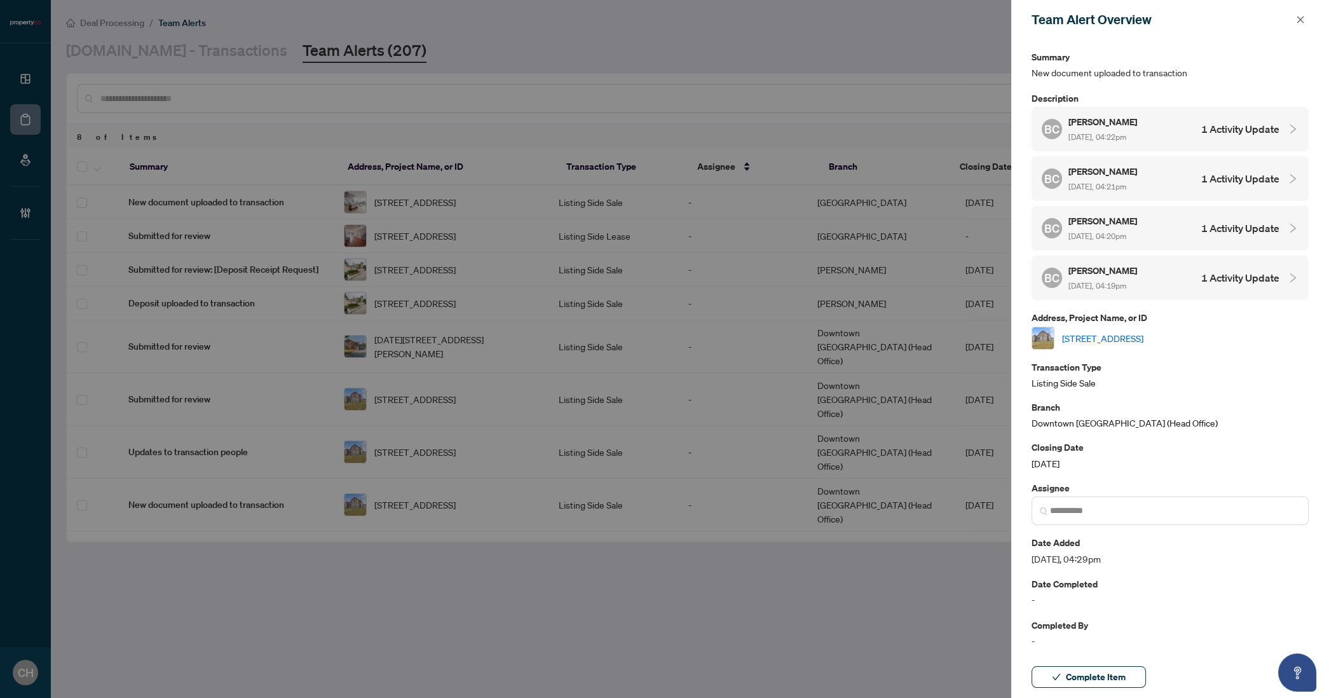
click at [1144, 336] on link "32 Valleywest Rd, Brampton, Ontario L6P 4R5, Canada" at bounding box center [1102, 338] width 81 height 14
click at [1140, 678] on button "Complete Item" at bounding box center [1089, 677] width 114 height 22
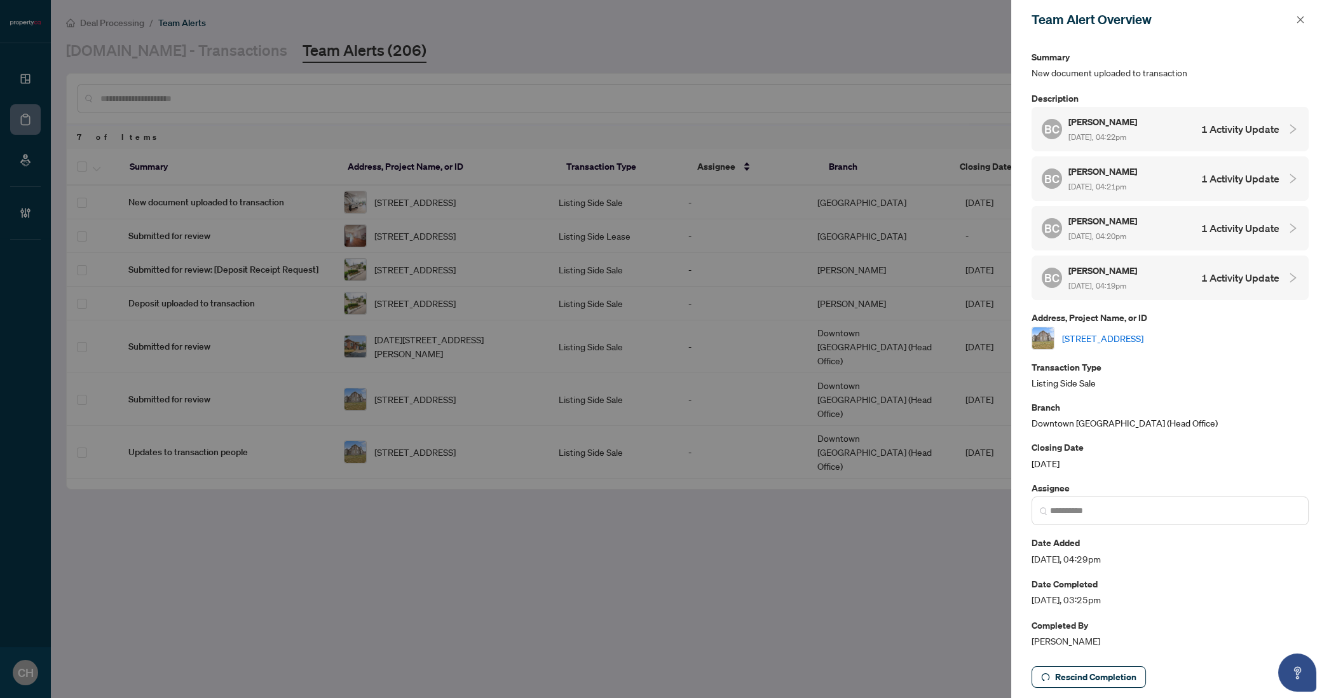
drag, startPoint x: 1292, startPoint y: 13, endPoint x: 1289, endPoint y: 19, distance: 6.5
click at [1293, 13] on span at bounding box center [1300, 19] width 17 height 15
click at [1301, 19] on icon "close" at bounding box center [1300, 19] width 7 height 7
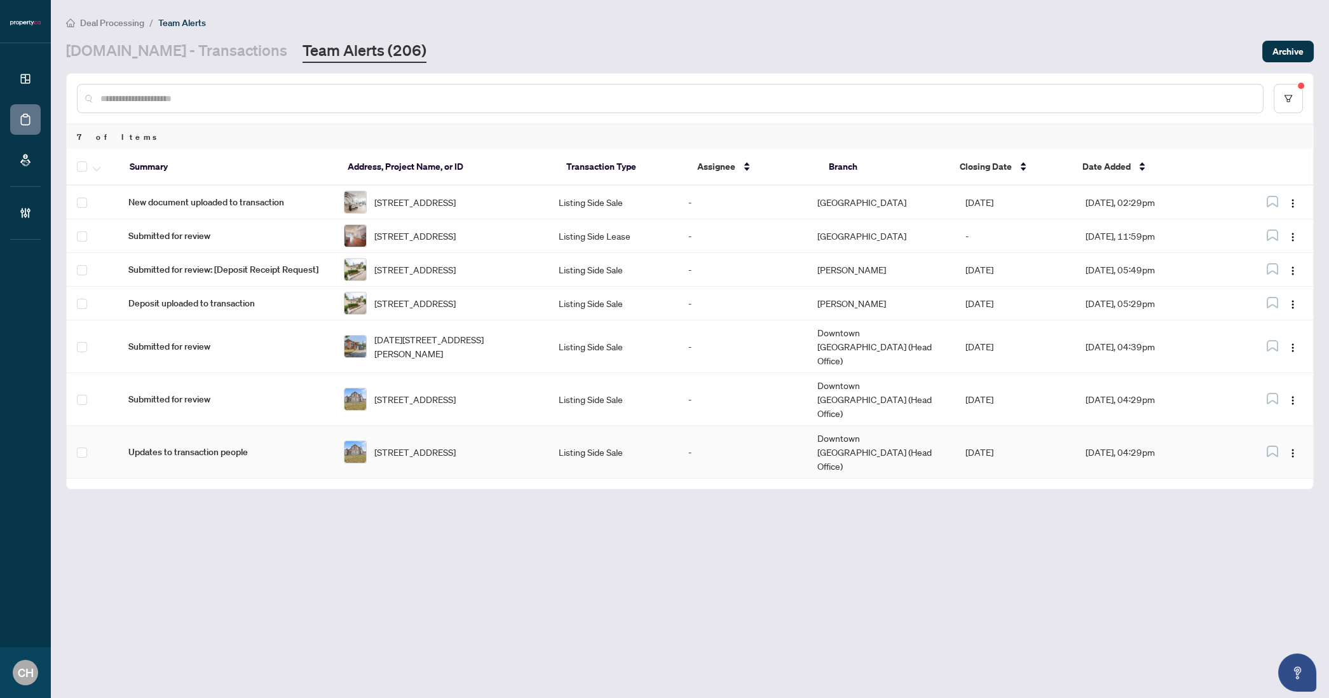
click at [574, 428] on td "Listing Side Sale" at bounding box center [613, 452] width 129 height 53
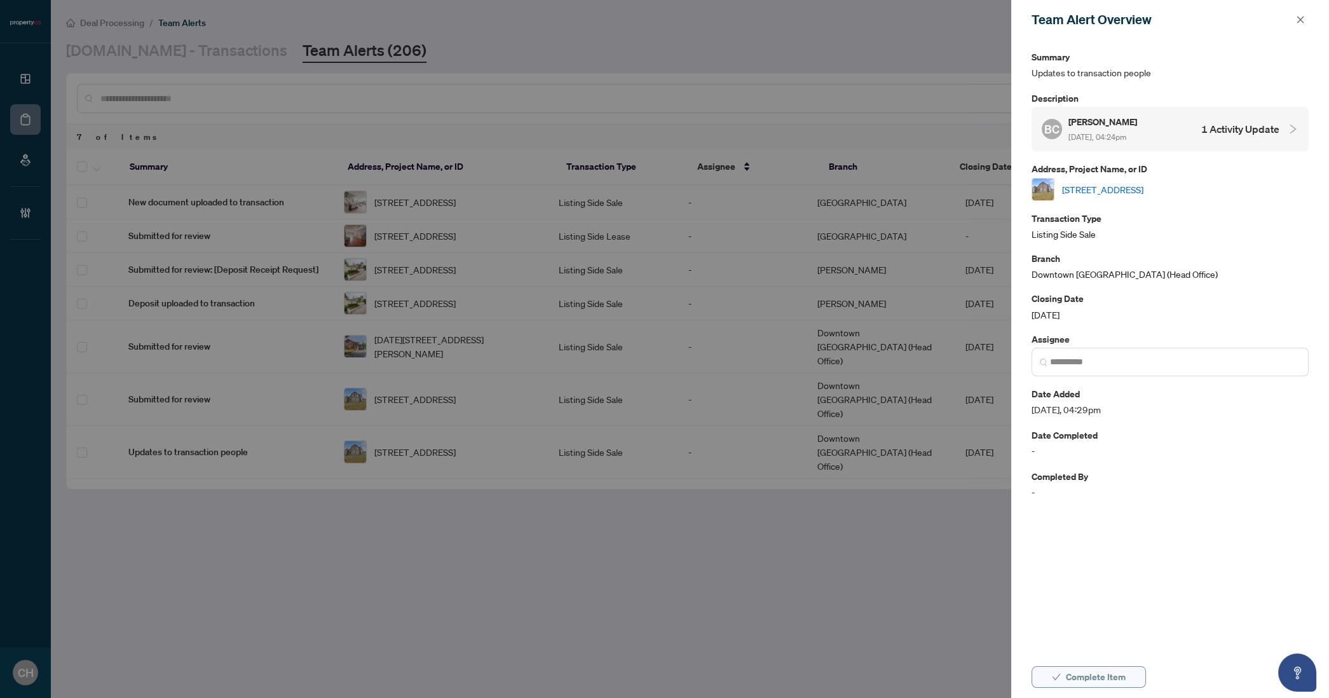
click at [1102, 683] on span "Complete Item" at bounding box center [1096, 677] width 60 height 20
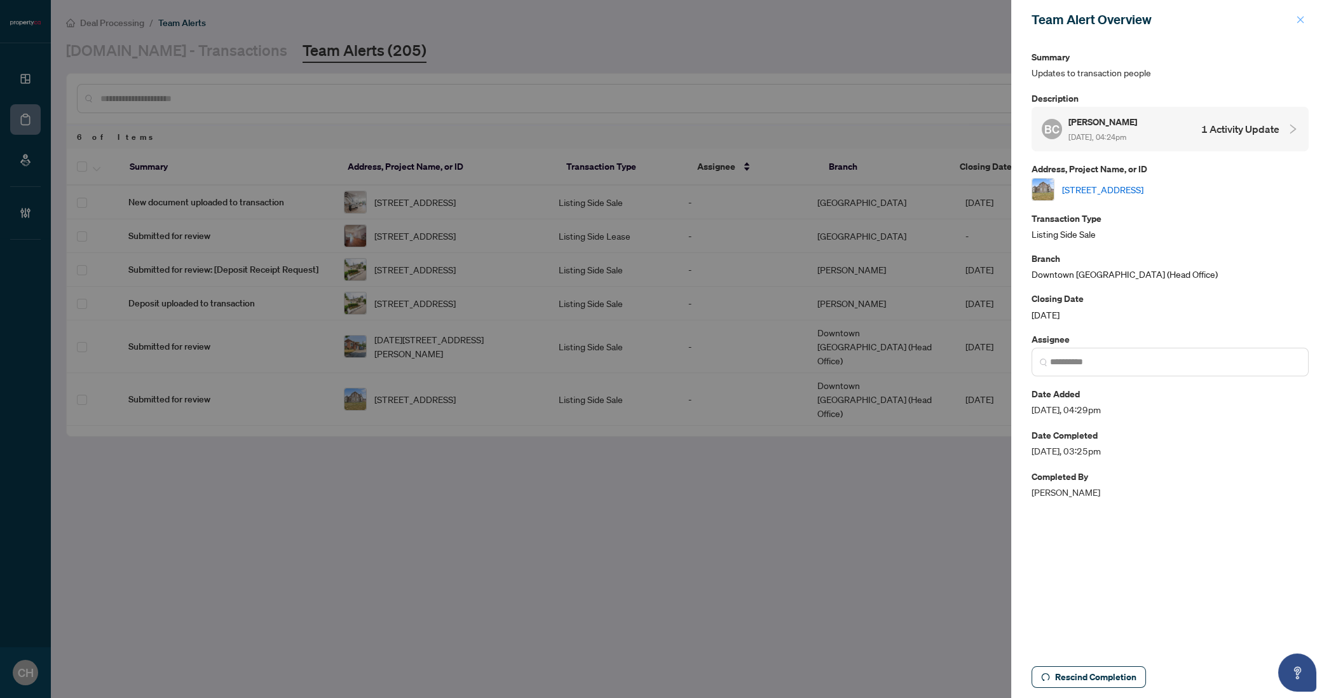
click at [1297, 20] on icon "close" at bounding box center [1300, 19] width 9 height 9
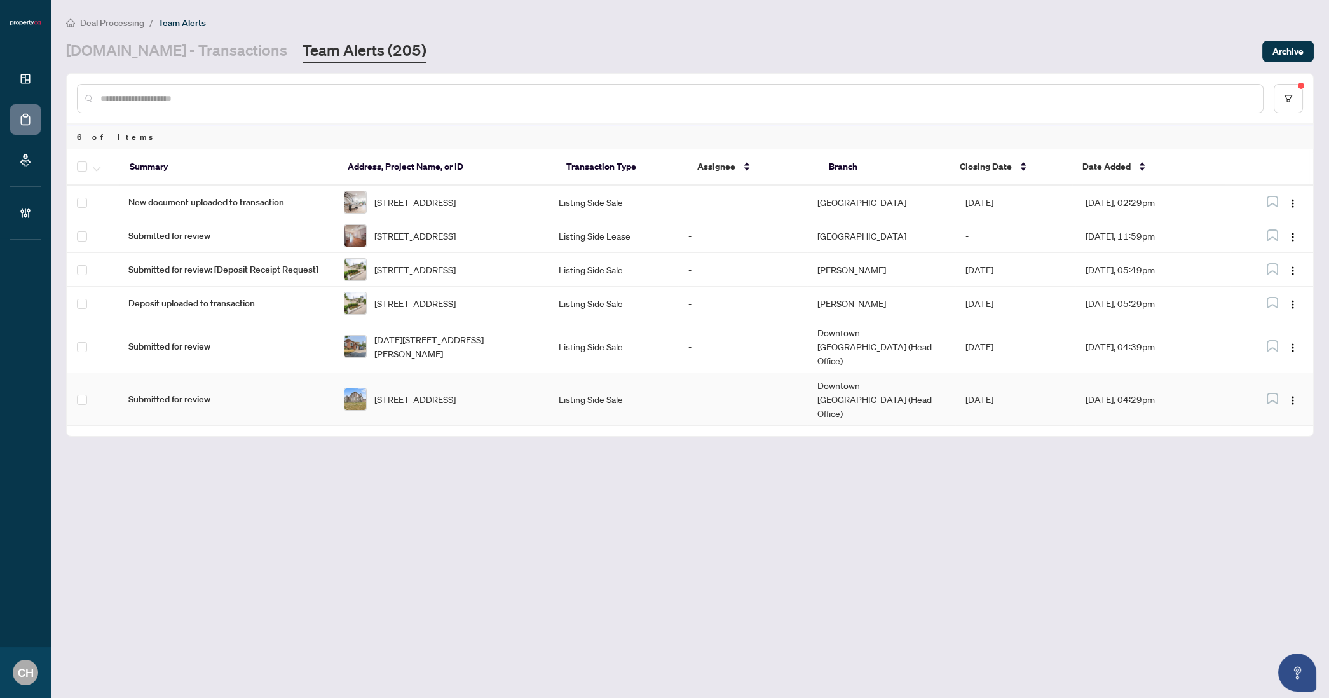
click at [456, 392] on span "32 Valleywest Rd, Brampton, Ontario L6P 4R5, Canada" at bounding box center [414, 399] width 81 height 14
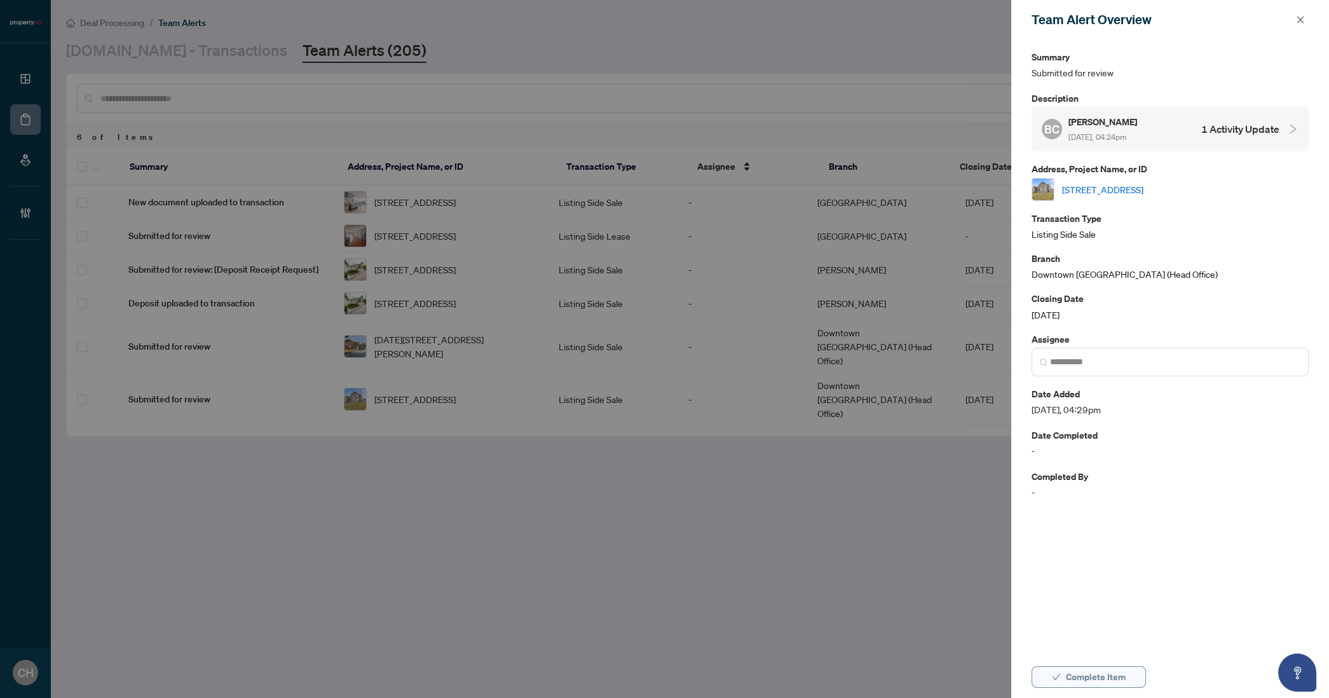
click at [1103, 678] on span "Complete Item" at bounding box center [1096, 677] width 60 height 20
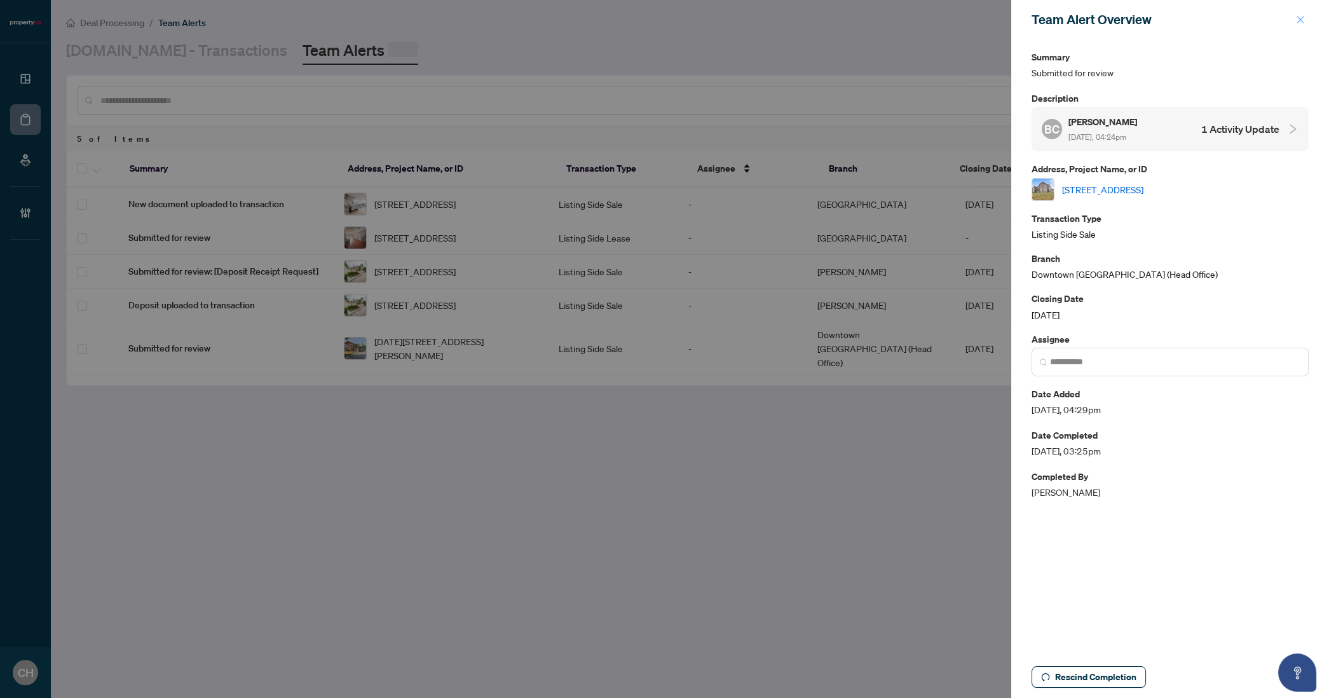
click at [1303, 22] on icon "close" at bounding box center [1300, 19] width 9 height 9
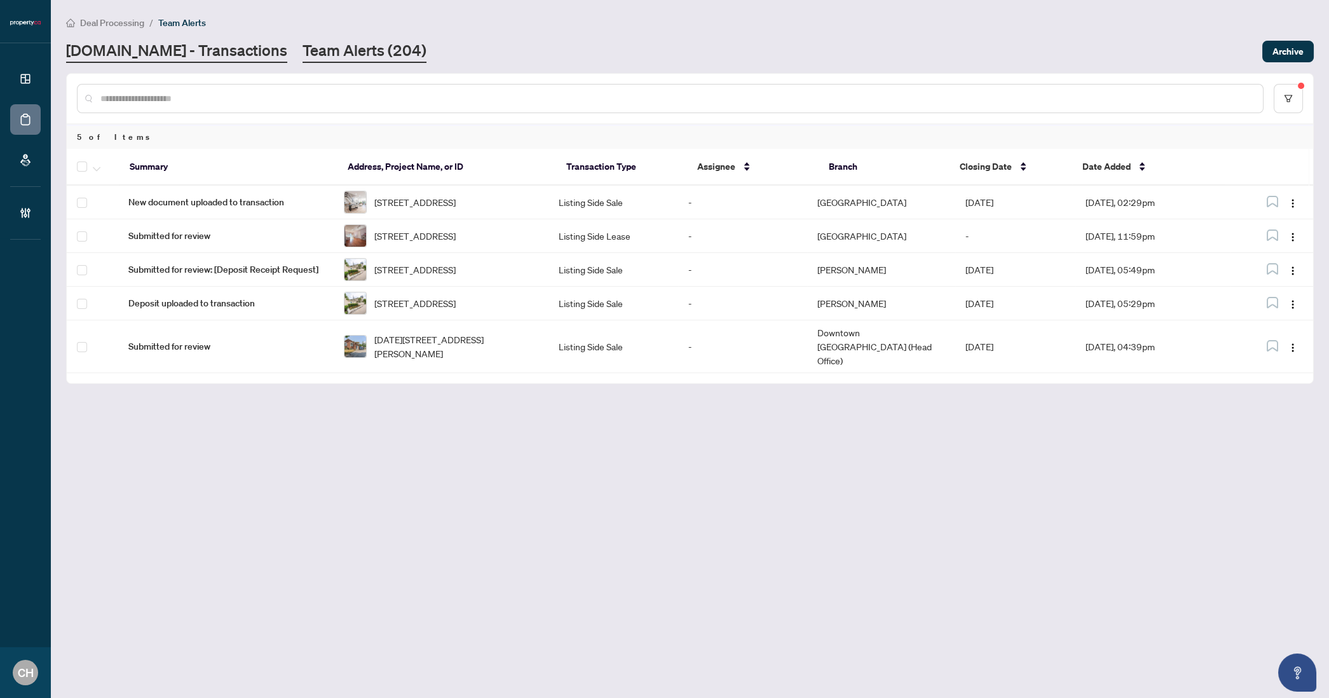
click at [121, 53] on link "[DOMAIN_NAME] - Transactions" at bounding box center [176, 51] width 221 height 23
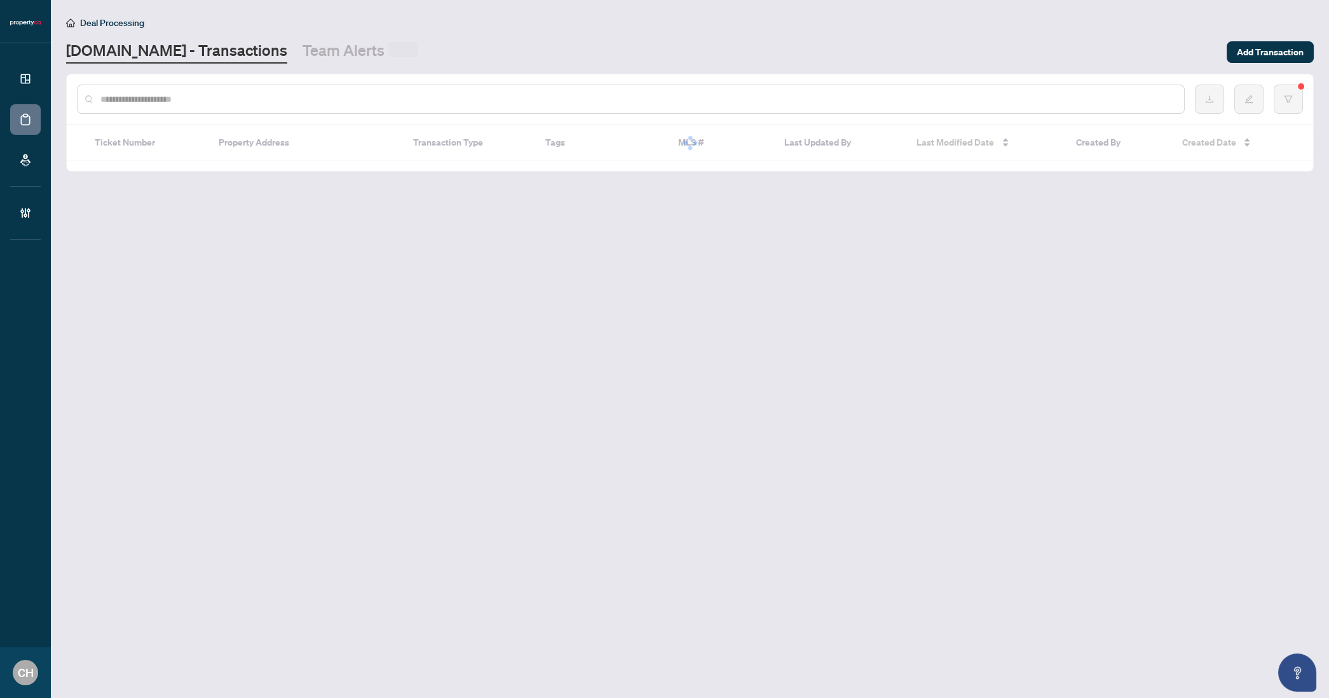
click at [140, 94] on input "text" at bounding box center [637, 99] width 1074 height 14
paste input "*********"
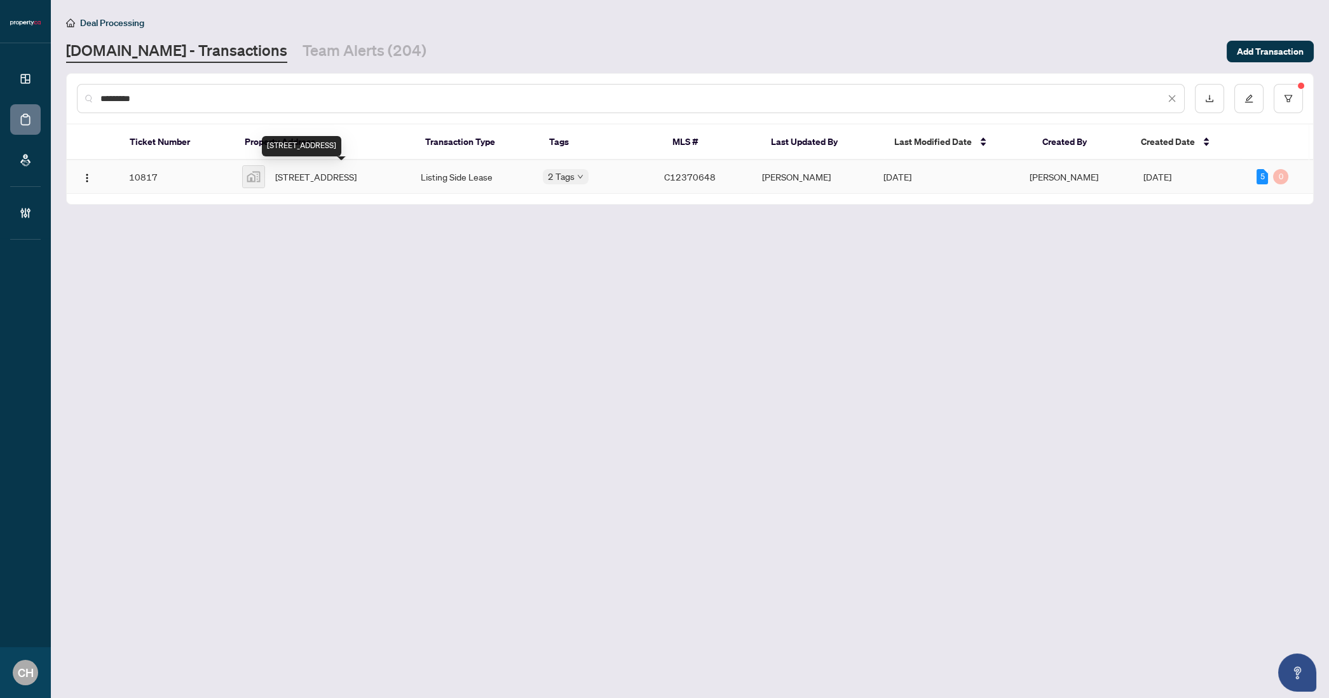
type input "*********"
click at [336, 184] on span "303-301 Augusta Avenue, Toronto, ON, Canada" at bounding box center [315, 177] width 81 height 14
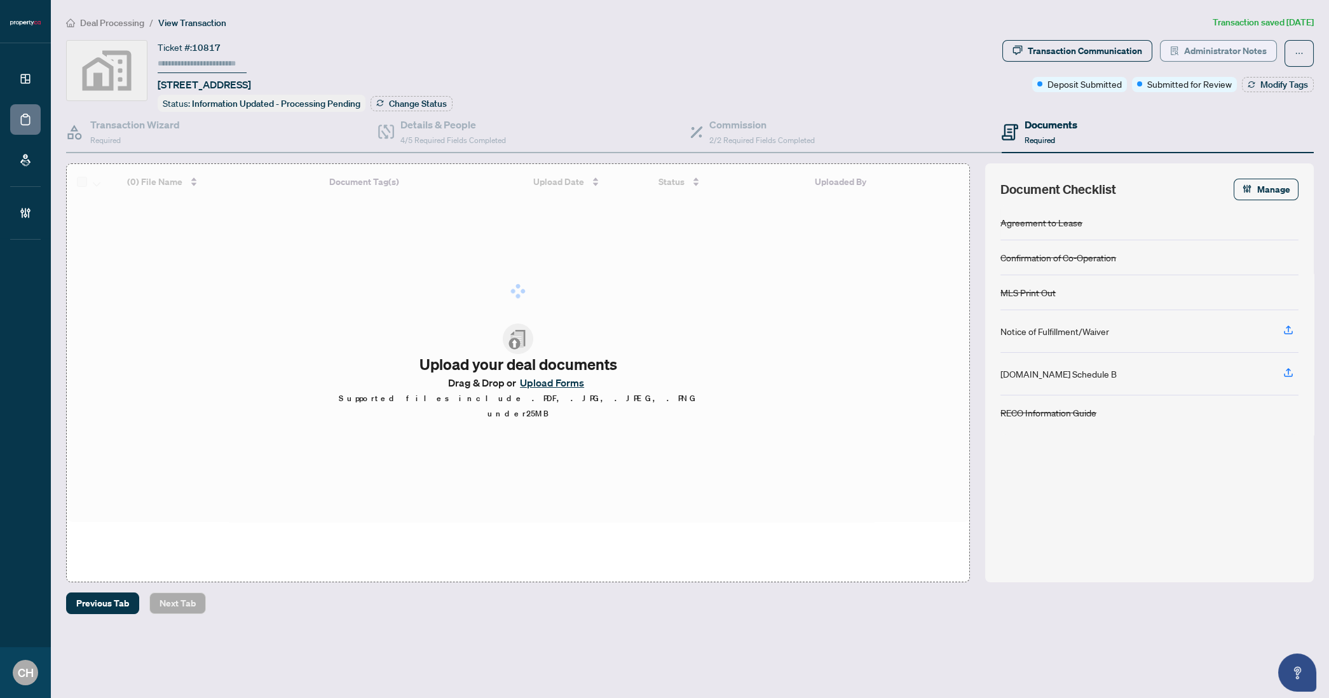
click at [1194, 53] on span "Administrator Notes" at bounding box center [1225, 51] width 83 height 20
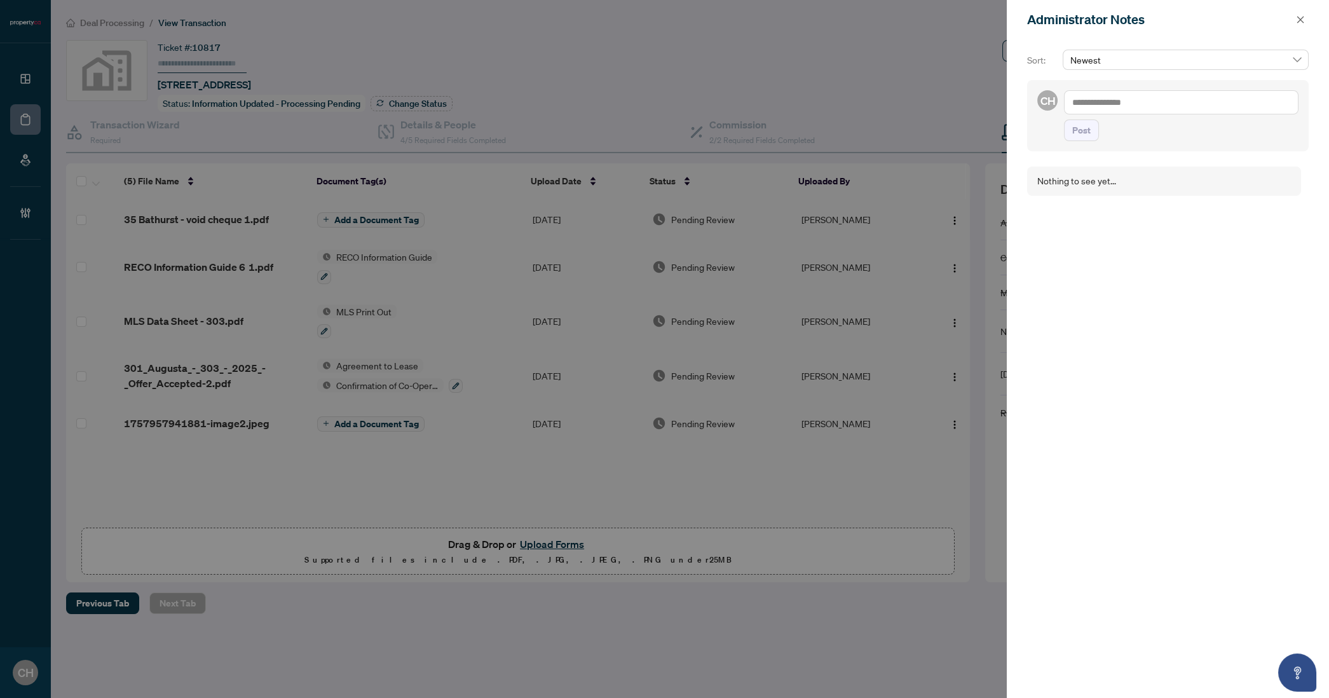
click at [1161, 381] on div "Nothing to see yet..." at bounding box center [1168, 423] width 282 height 528
click at [1306, 17] on button "button" at bounding box center [1300, 19] width 17 height 15
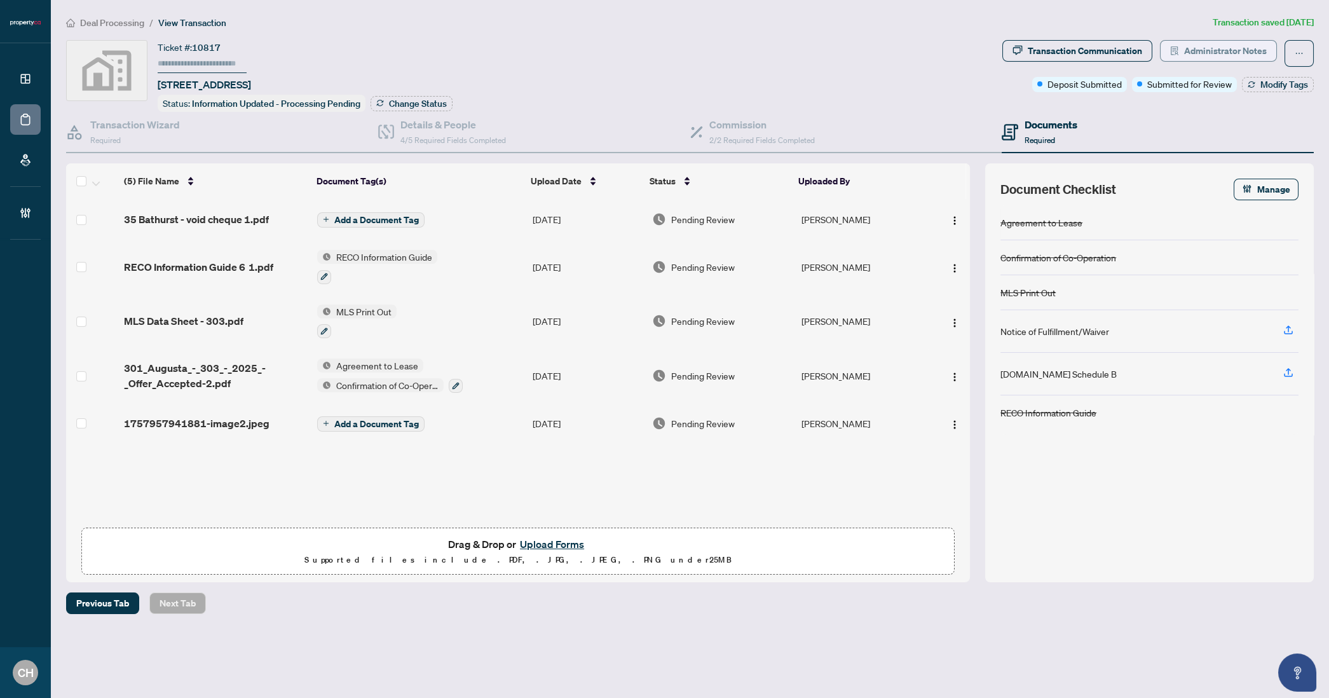
click at [1167, 58] on button "Administrator Notes" at bounding box center [1218, 51] width 117 height 22
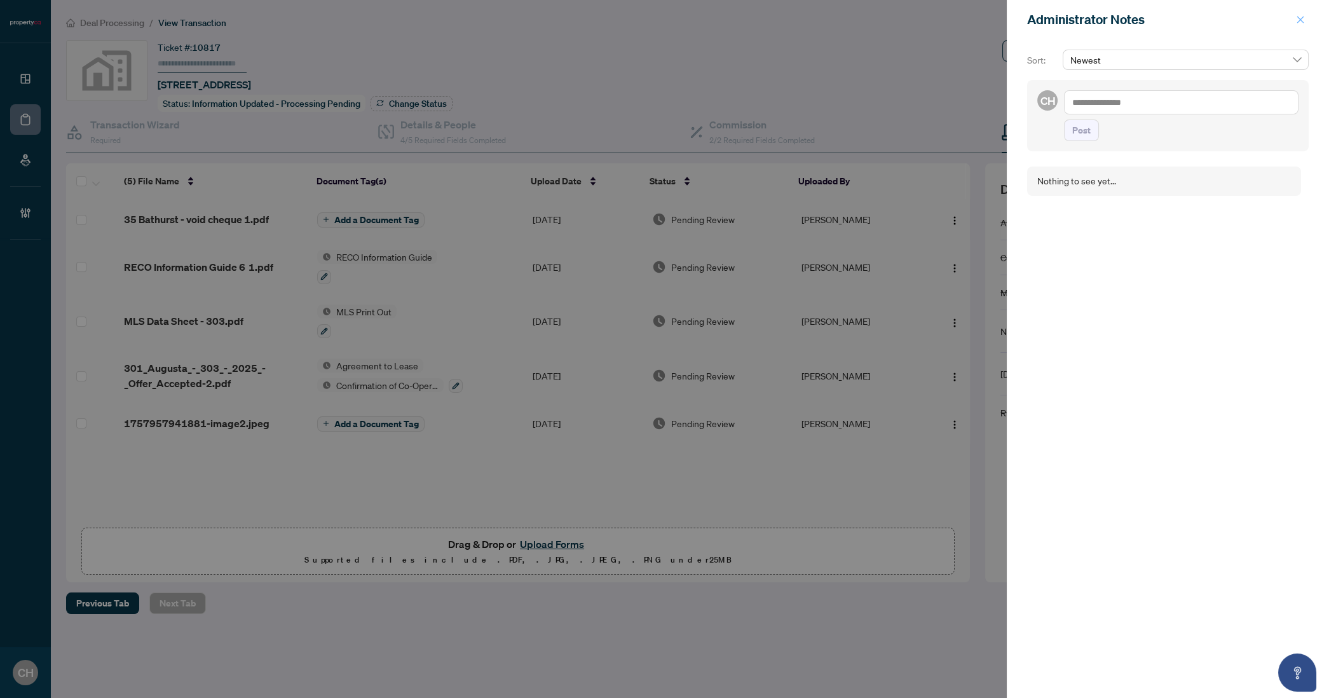
click at [1294, 20] on button "button" at bounding box center [1300, 19] width 17 height 15
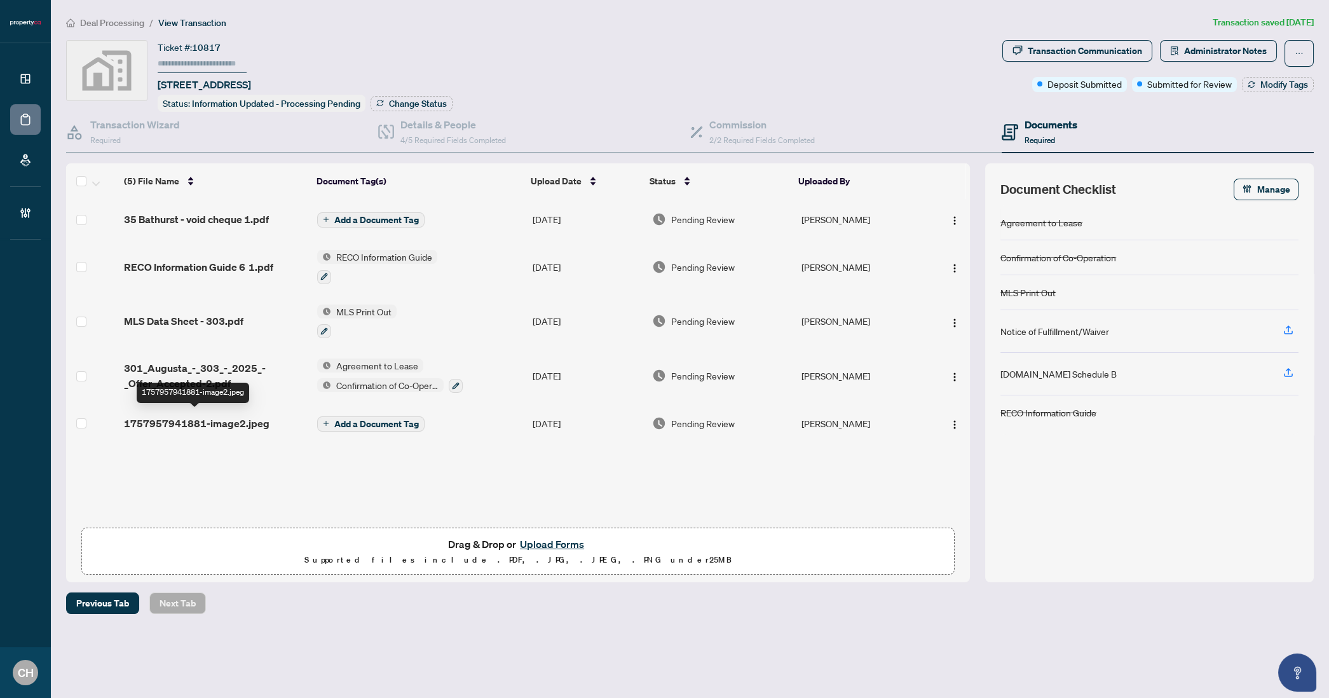
click at [209, 425] on span "1757957941881-image2.jpeg" at bounding box center [197, 423] width 146 height 15
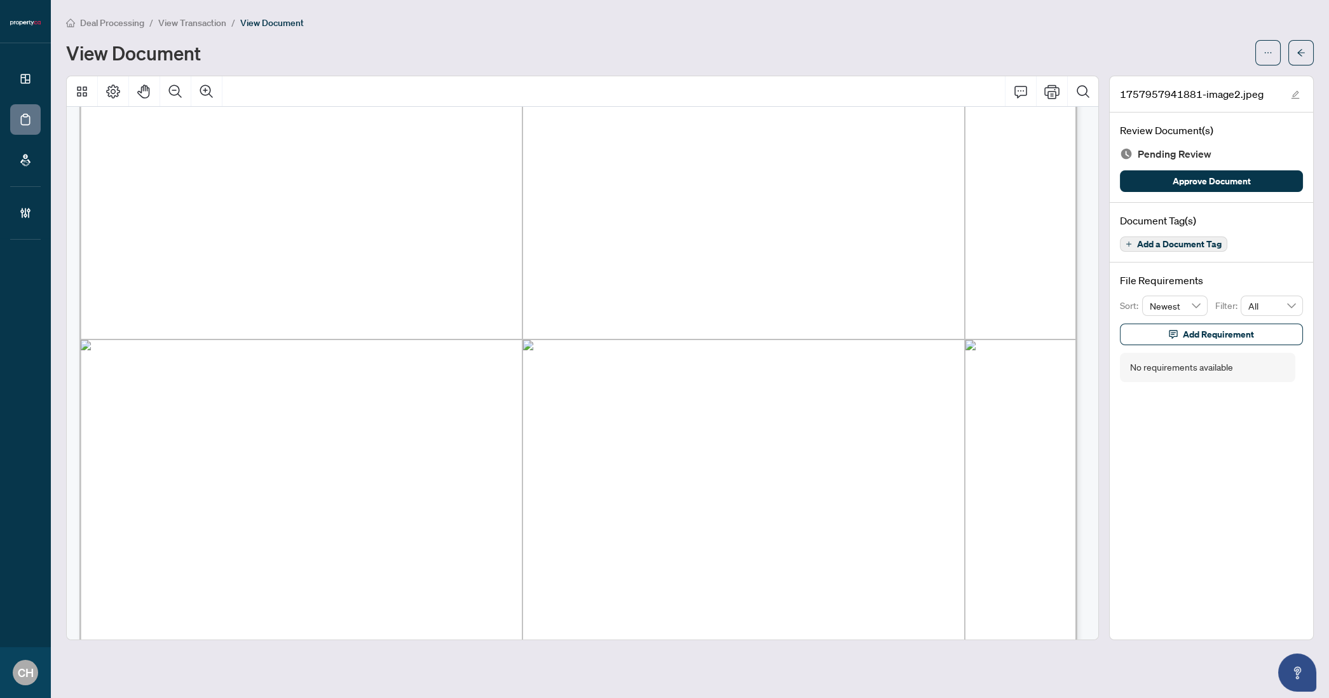
scroll to position [912, 0]
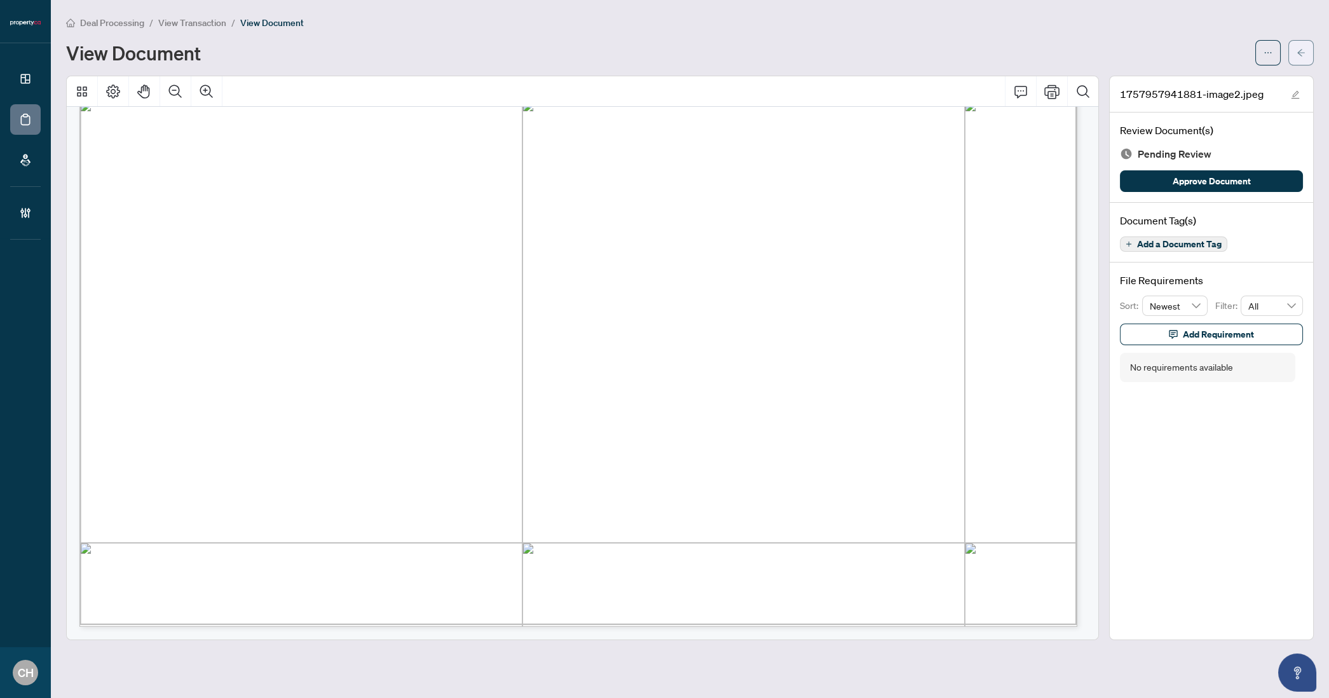
click at [1304, 56] on icon "arrow-left" at bounding box center [1301, 52] width 9 height 9
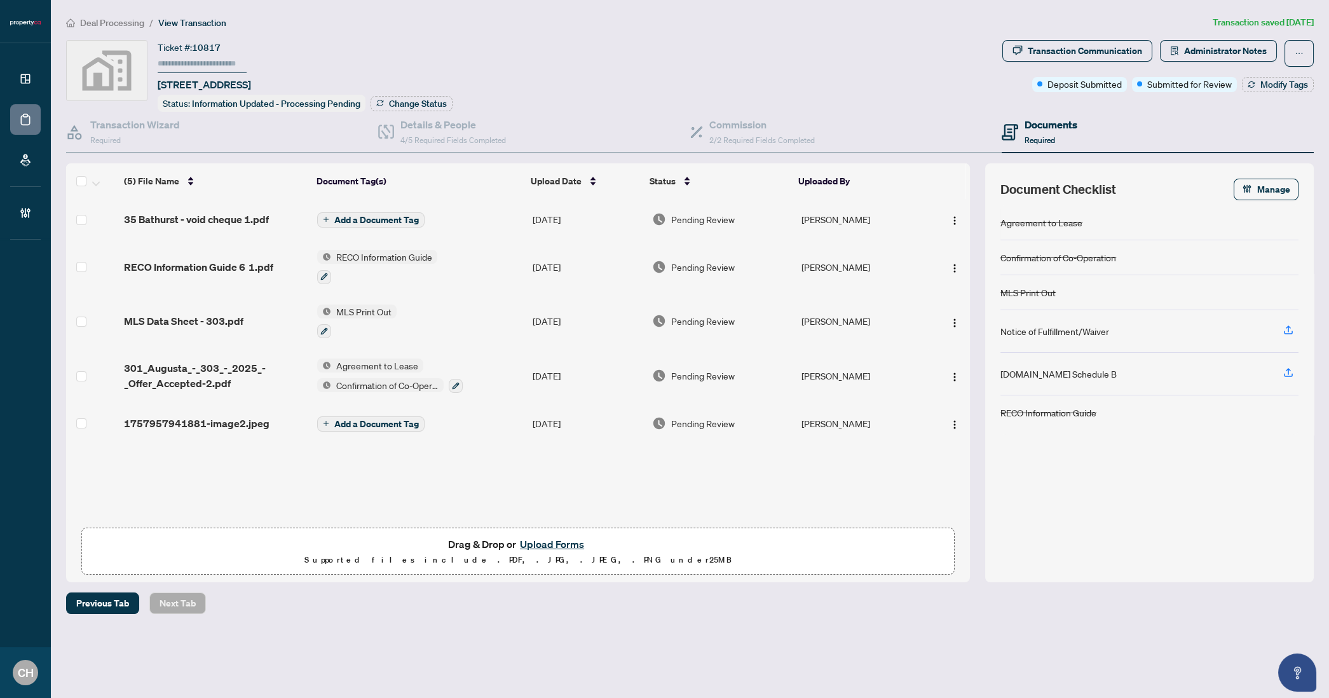
click at [375, 420] on span "Add a Document Tag" at bounding box center [376, 424] width 85 height 9
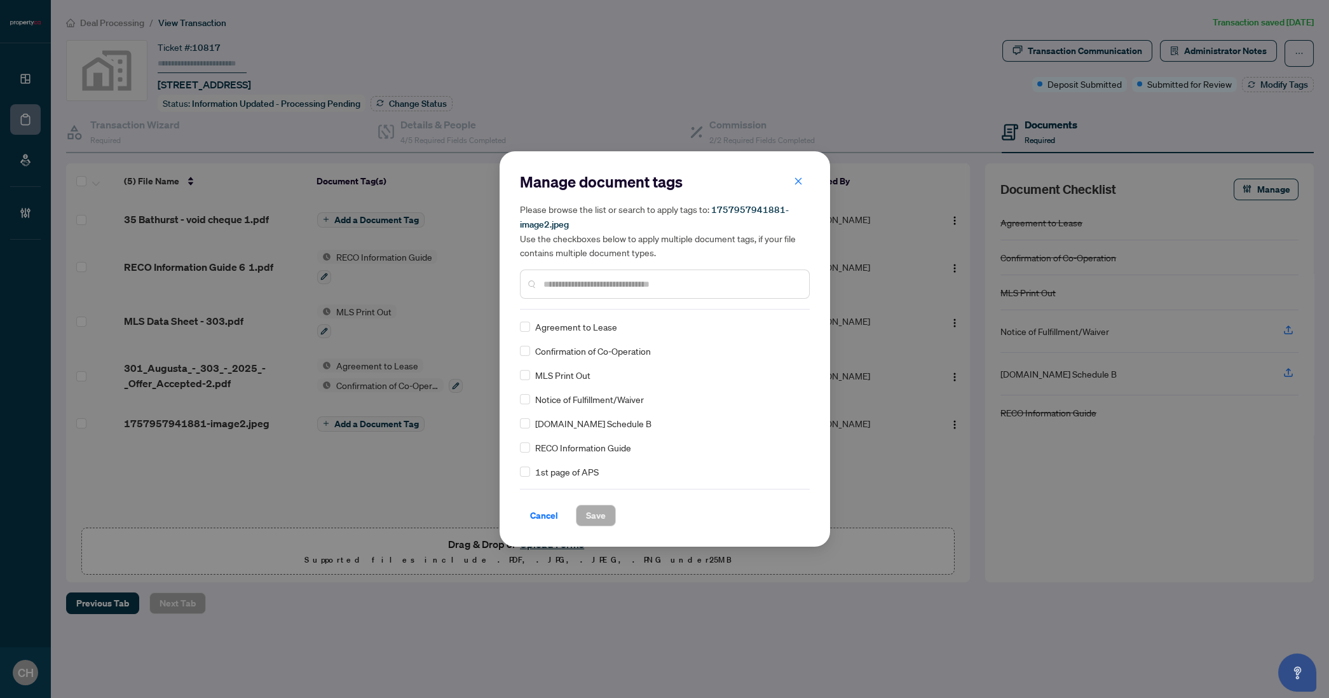
click at [637, 273] on div at bounding box center [665, 284] width 290 height 29
click at [633, 293] on div at bounding box center [665, 284] width 290 height 29
click at [601, 279] on input "text" at bounding box center [672, 284] width 256 height 14
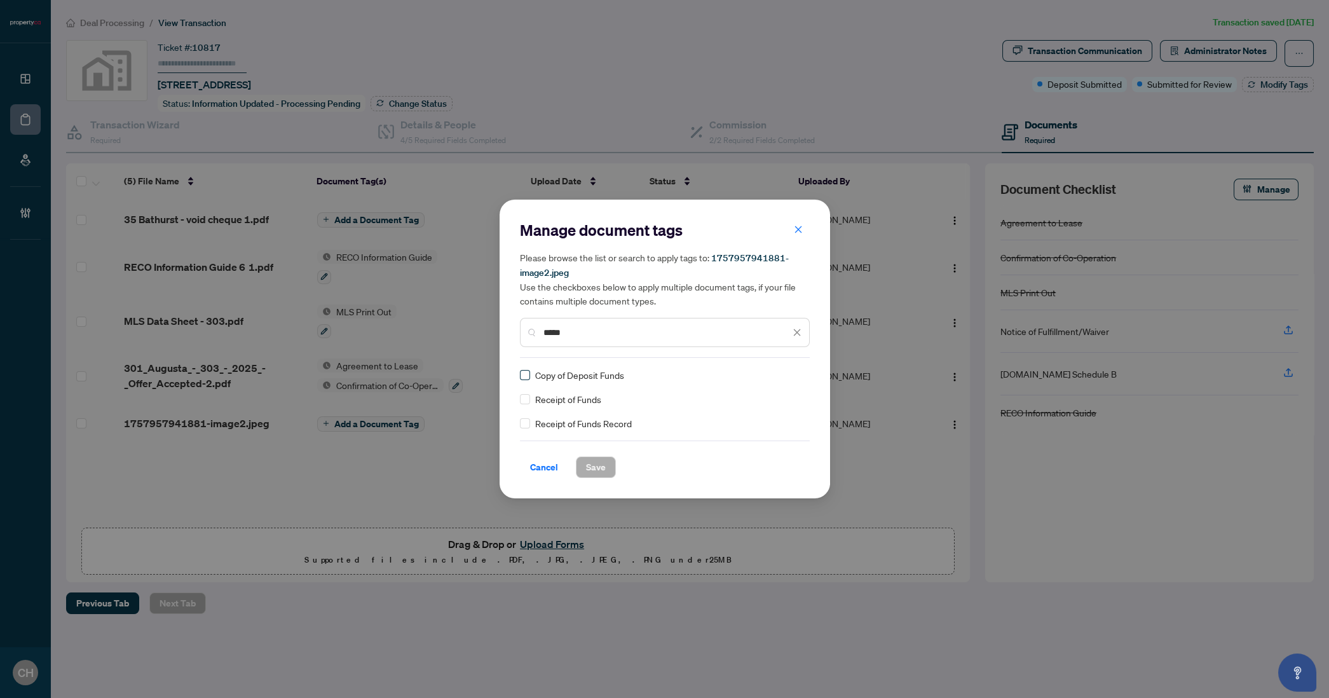
type input "*****"
click at [591, 471] on span "Save" at bounding box center [596, 467] width 20 height 20
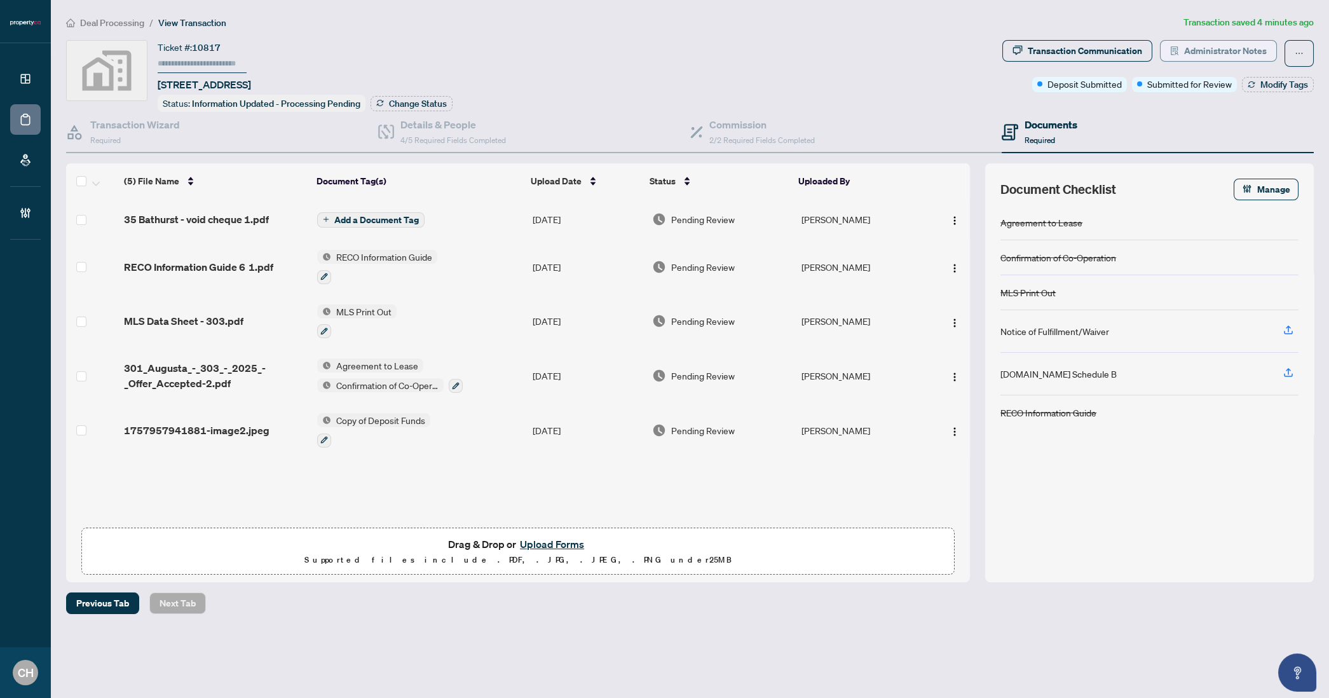
click at [1253, 55] on span "Administrator Notes" at bounding box center [1225, 51] width 83 height 20
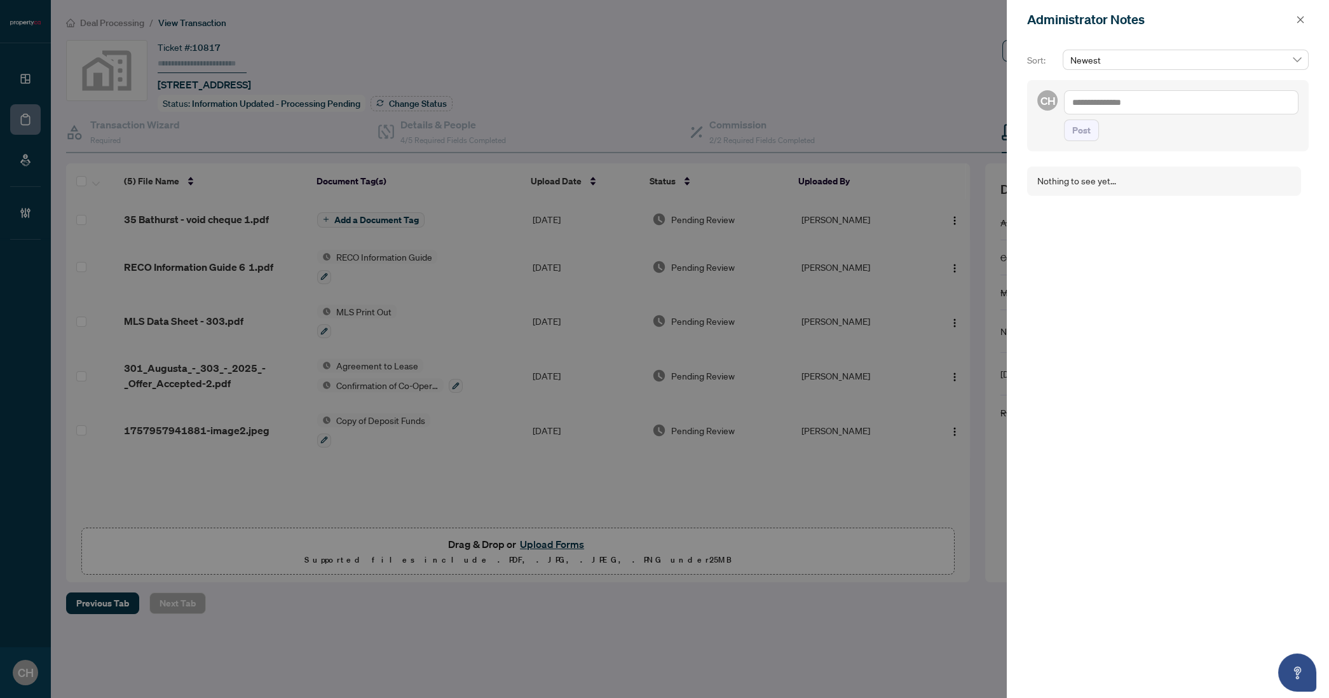
click at [1205, 108] on textarea at bounding box center [1181, 102] width 235 height 24
type textarea "**********"
click at [1064, 120] on button "Post" at bounding box center [1081, 131] width 35 height 22
click at [1296, 17] on button "button" at bounding box center [1300, 19] width 17 height 15
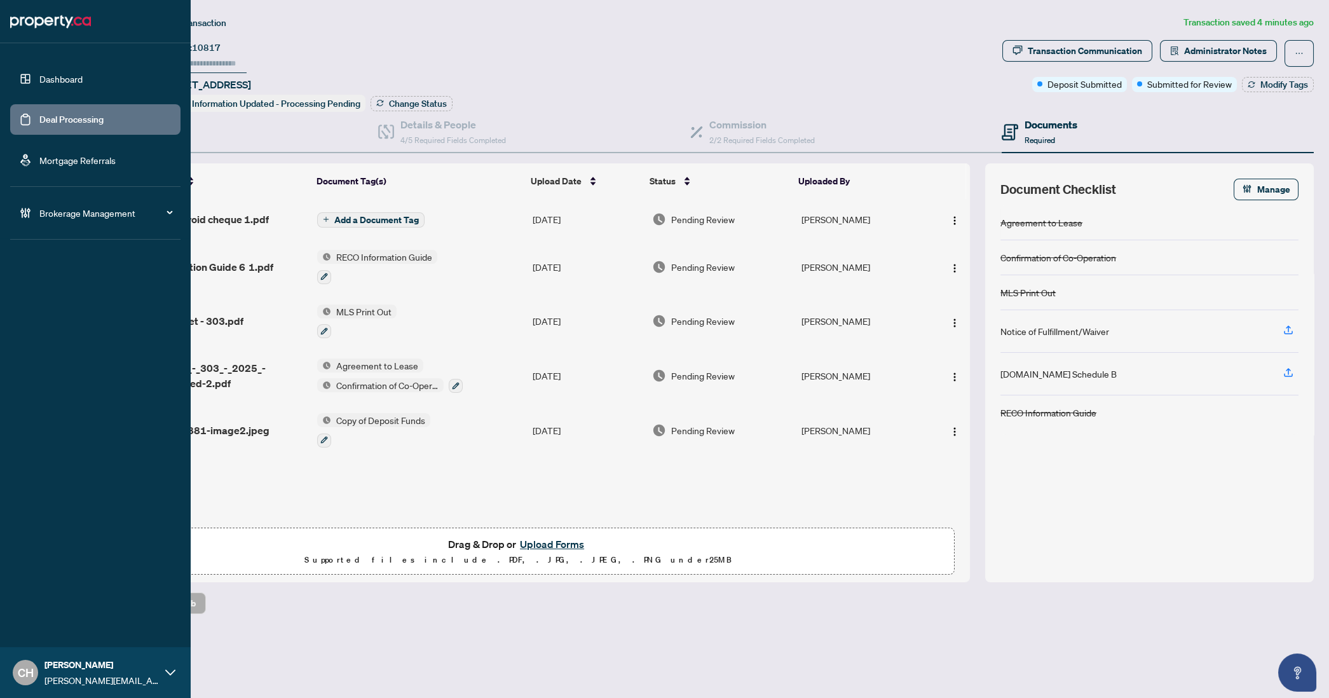
click at [46, 124] on link "Deal Processing" at bounding box center [71, 119] width 64 height 11
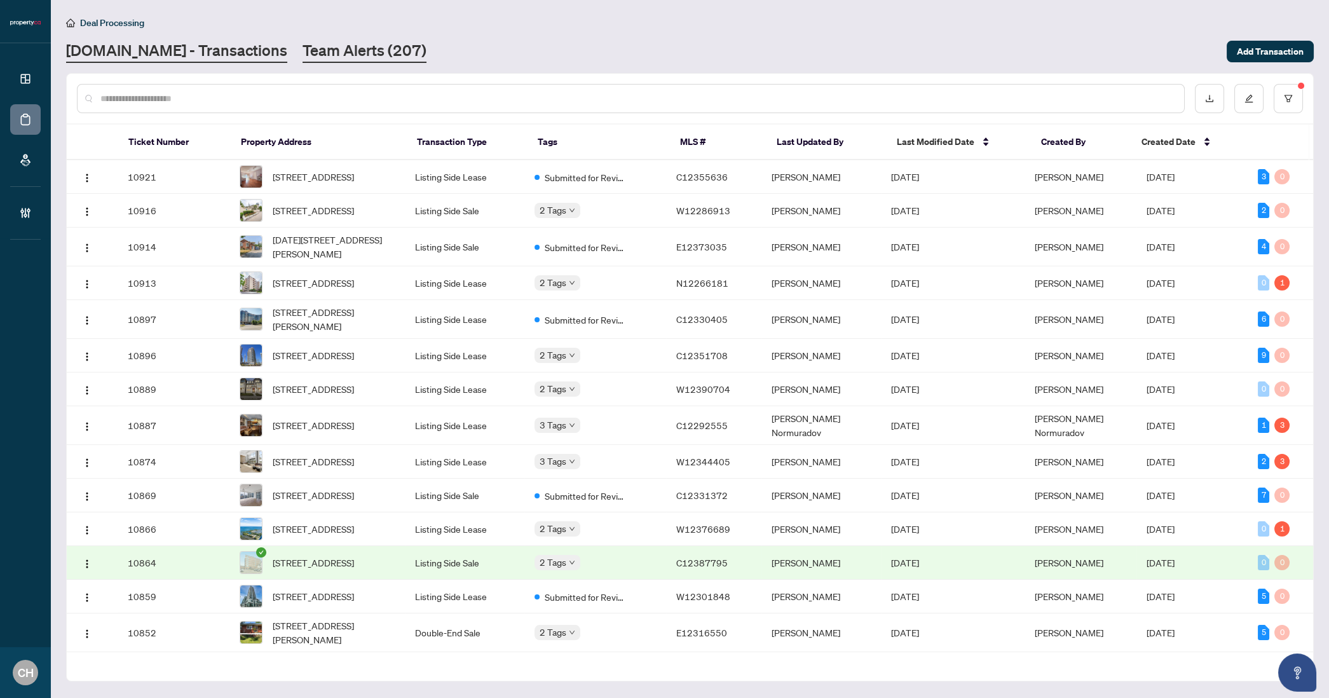
click at [303, 60] on link "Team Alerts (207)" at bounding box center [365, 51] width 124 height 23
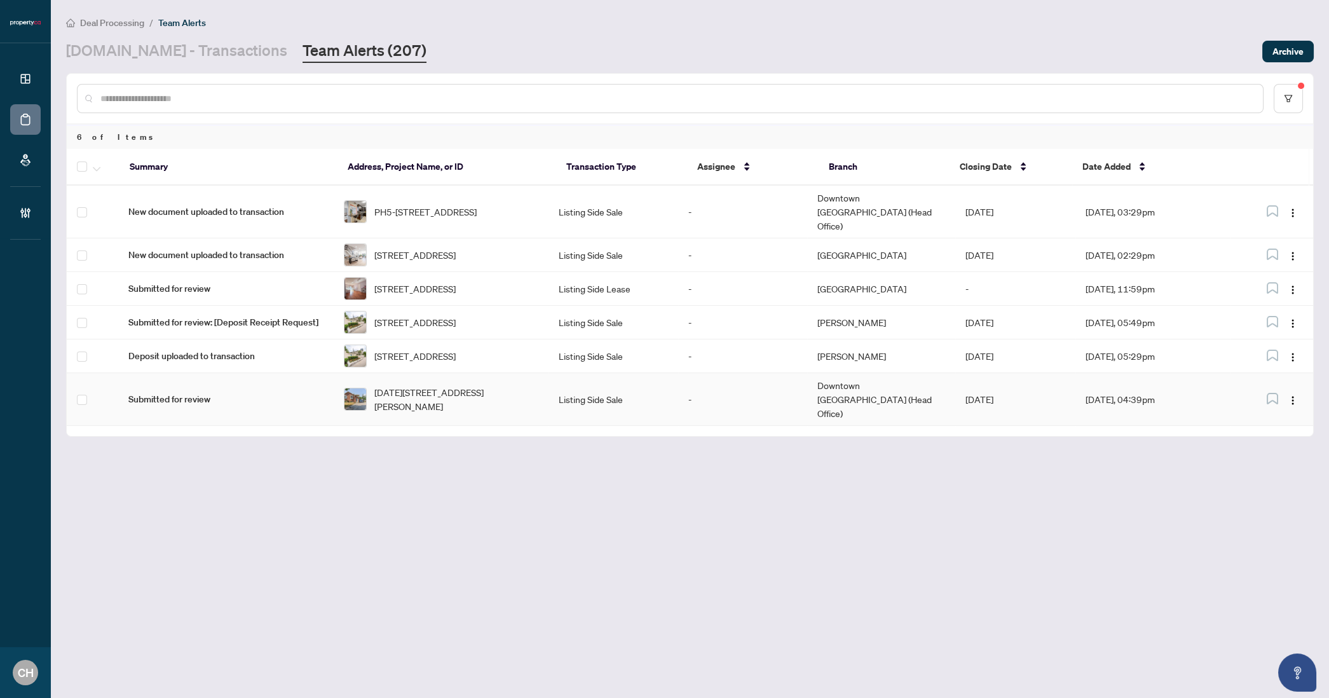
click at [847, 414] on td "Downtown [GEOGRAPHIC_DATA] (Head Office)" at bounding box center [881, 399] width 148 height 53
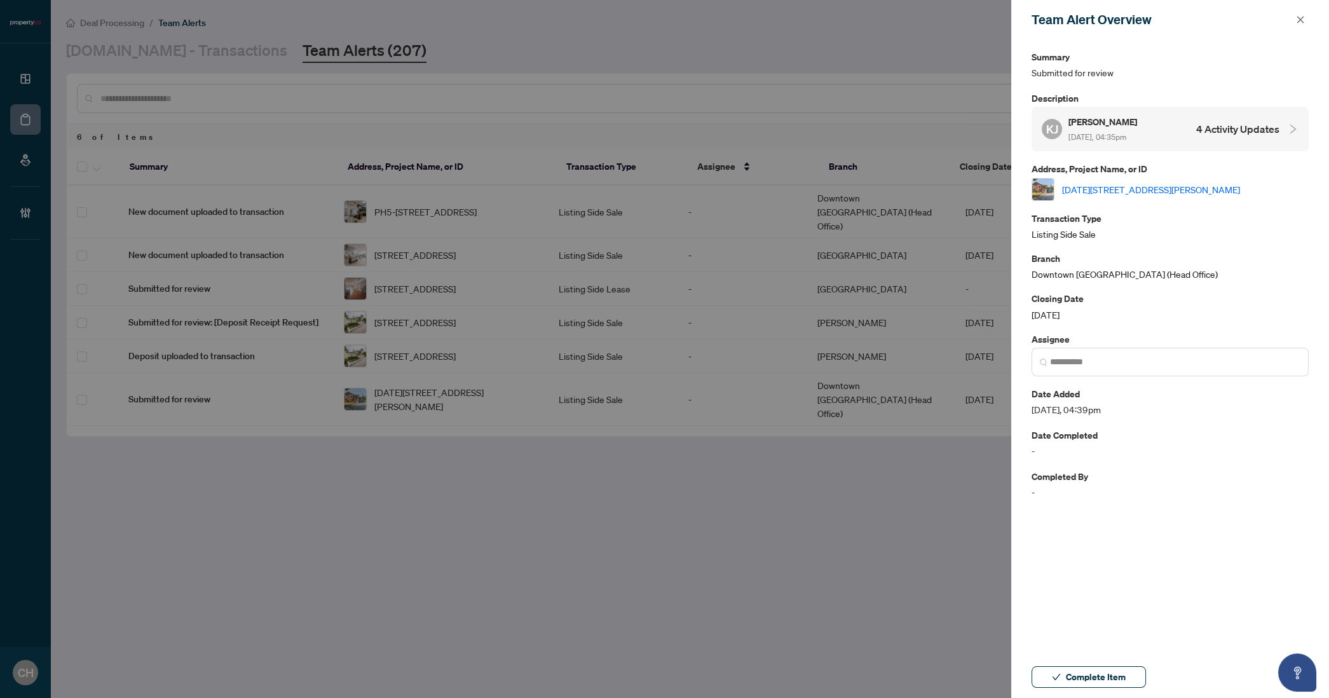
click at [1215, 185] on link "[DATE][STREET_ADDRESS][PERSON_NAME]" at bounding box center [1151, 189] width 178 height 14
click at [1123, 686] on span "Complete Item" at bounding box center [1096, 677] width 60 height 20
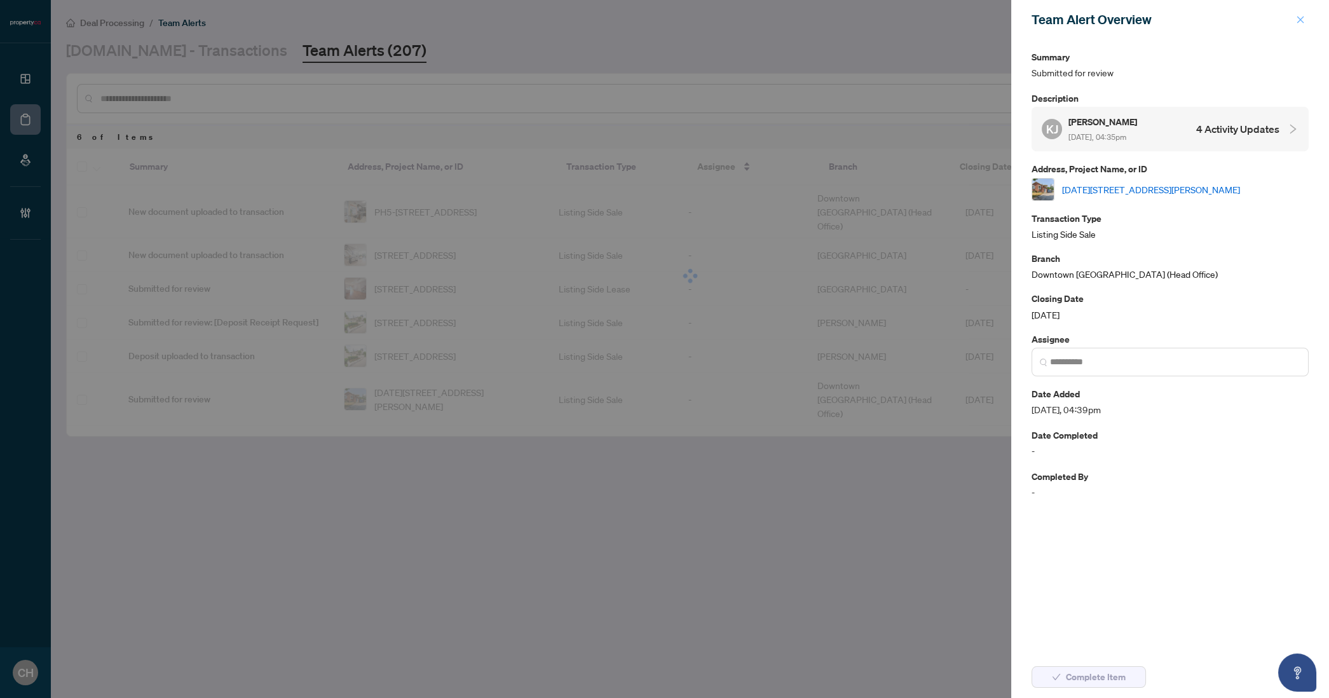
click at [1301, 22] on icon "close" at bounding box center [1300, 19] width 9 height 9
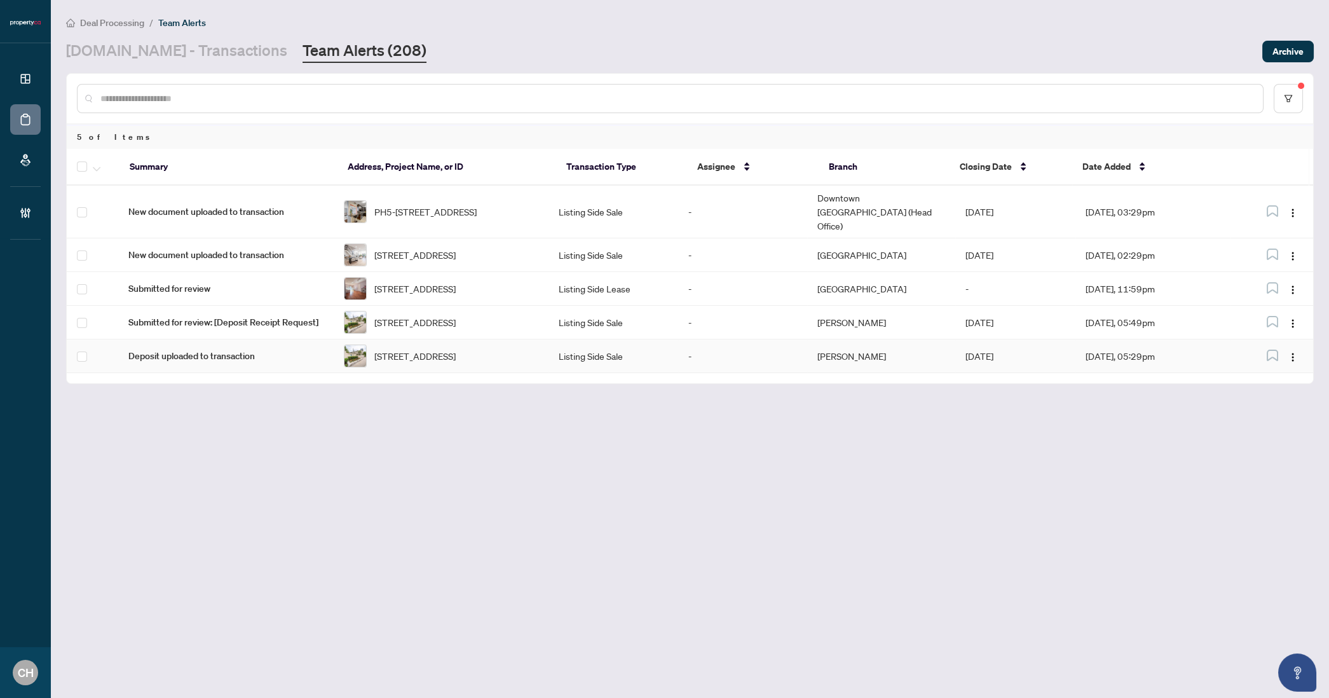
click at [603, 365] on td "Listing Side Sale" at bounding box center [613, 356] width 129 height 34
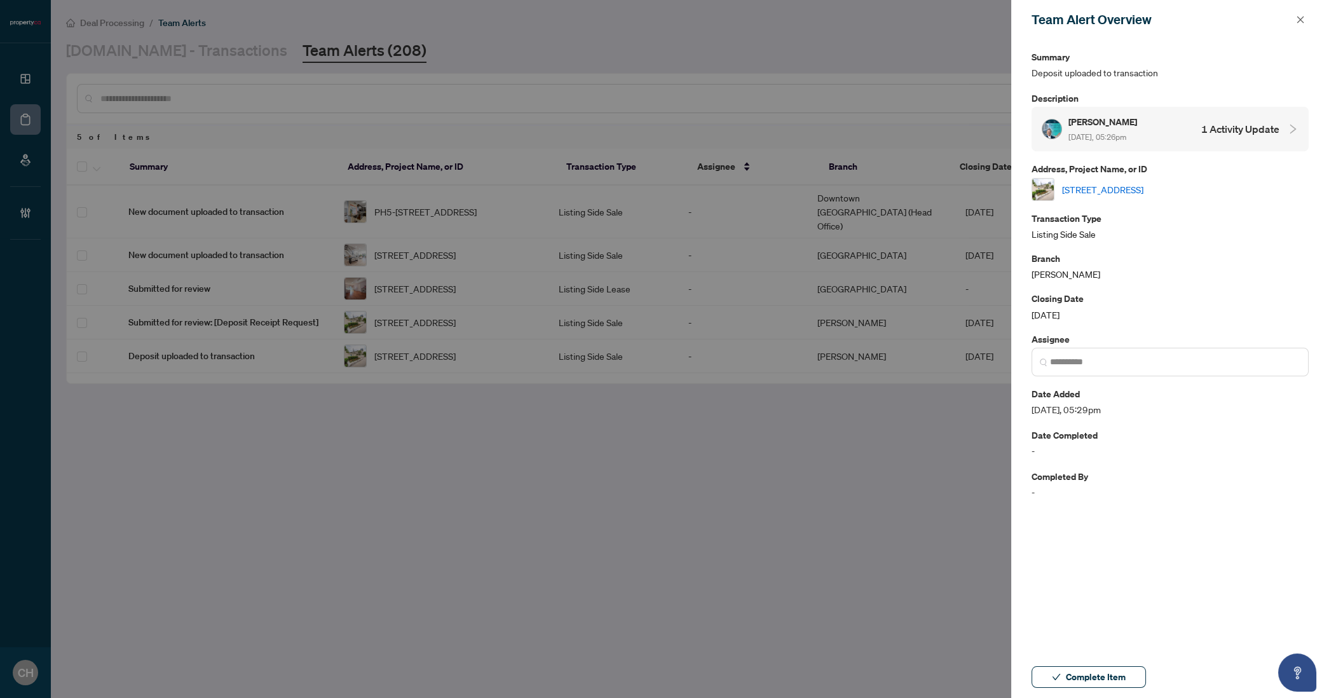
click at [1144, 184] on link "[STREET_ADDRESS]" at bounding box center [1102, 189] width 81 height 14
click at [1303, 18] on icon "close" at bounding box center [1300, 19] width 9 height 9
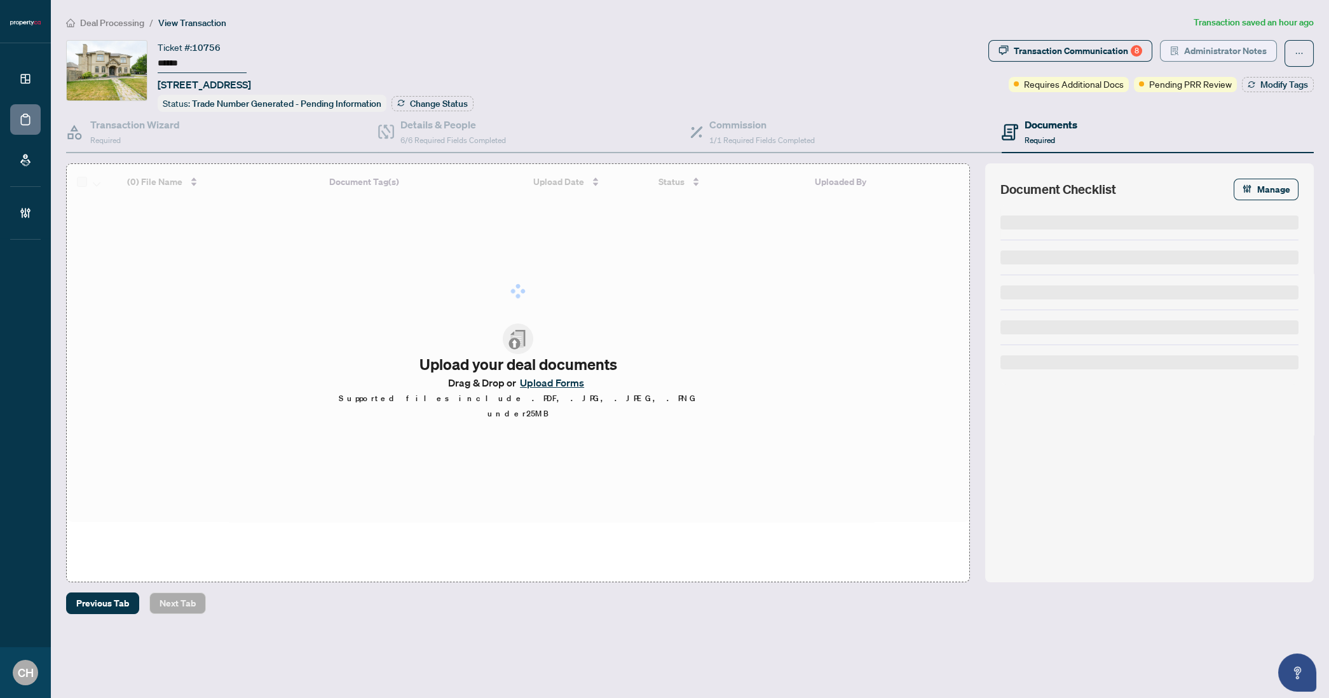
click at [1201, 52] on span "Administrator Notes" at bounding box center [1225, 51] width 83 height 20
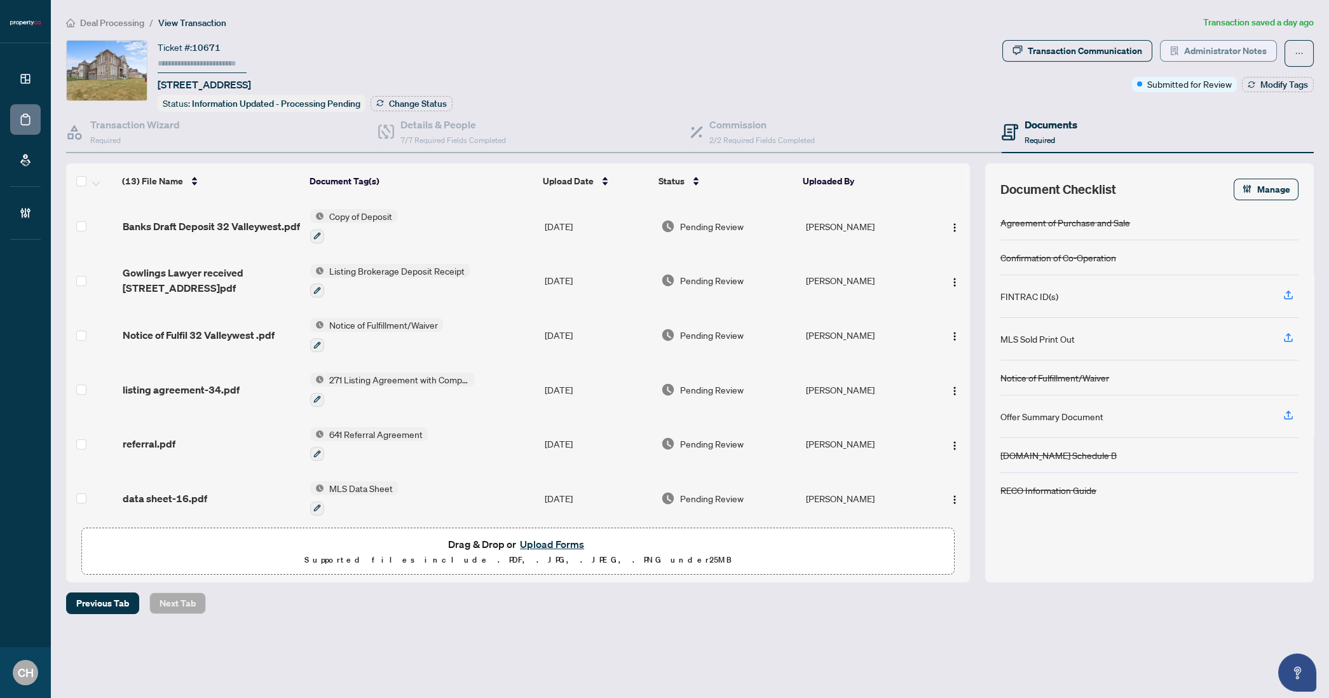
click at [1236, 52] on span "Administrator Notes" at bounding box center [1225, 51] width 83 height 20
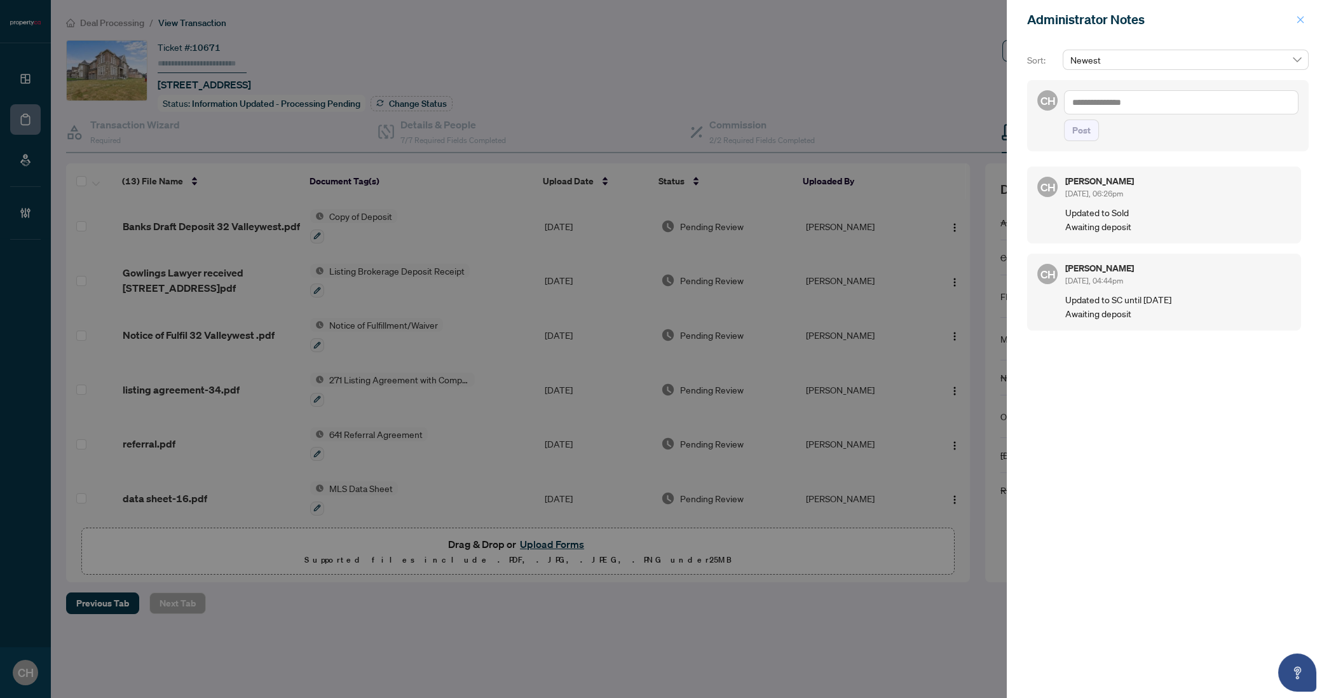
click at [1301, 24] on span "button" at bounding box center [1300, 20] width 9 height 20
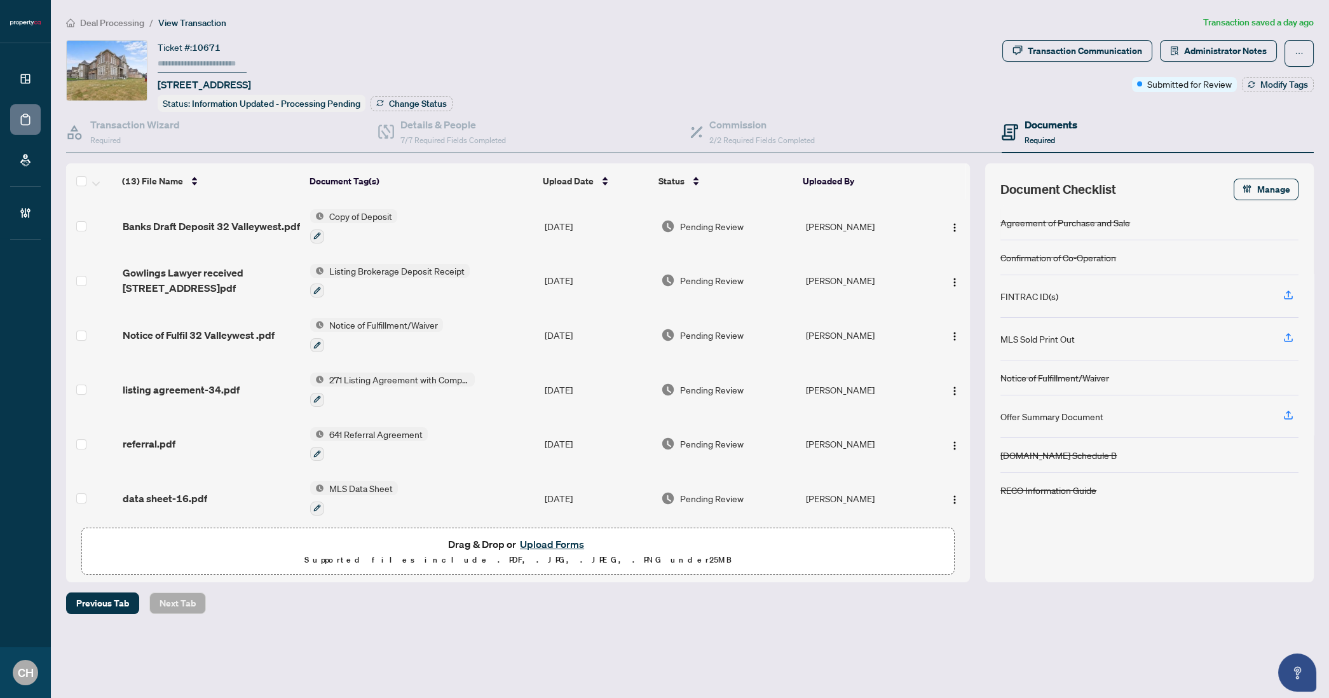
click at [249, 219] on span "Banks Draft Deposit 32 Valleywest.pdf" at bounding box center [211, 226] width 177 height 15
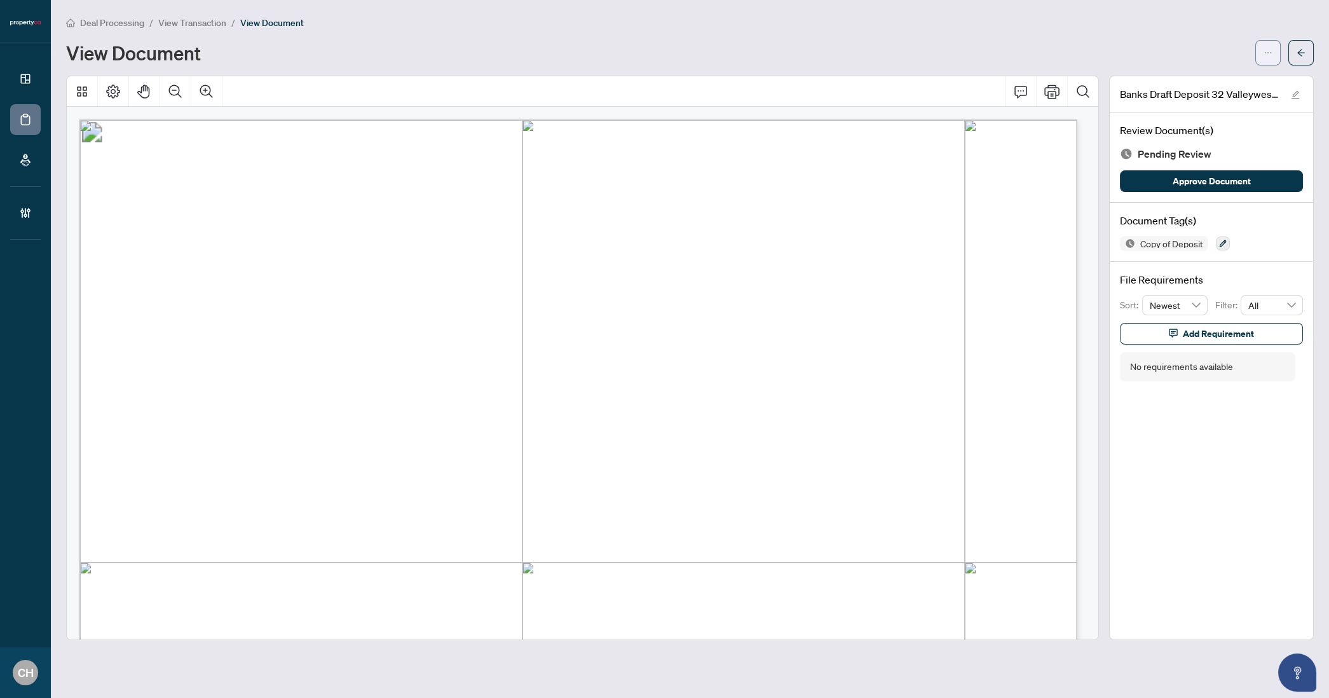
click at [1258, 47] on button "button" at bounding box center [1268, 52] width 25 height 25
click at [1029, 36] on div "Deal Processing / View Transaction / View Document View Document" at bounding box center [690, 40] width 1248 height 50
click at [1303, 51] on icon "arrow-left" at bounding box center [1301, 52] width 8 height 7
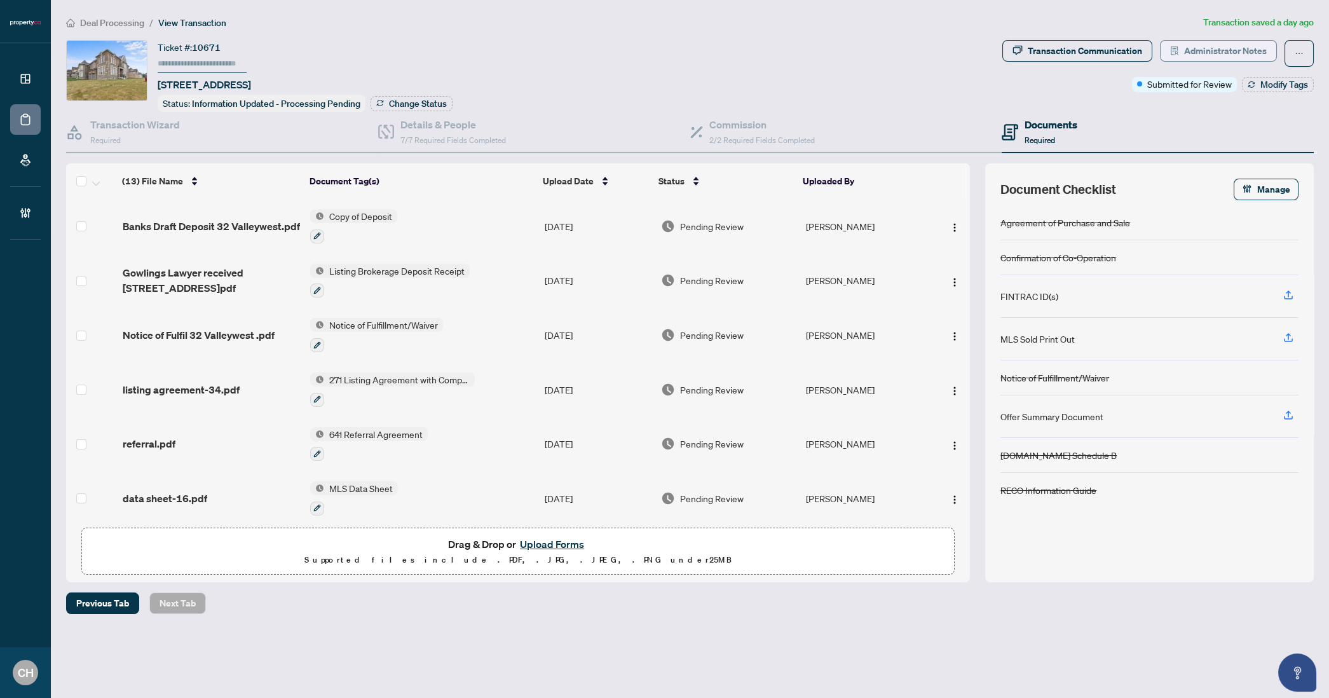
click at [1197, 46] on span "Administrator Notes" at bounding box center [1225, 51] width 83 height 20
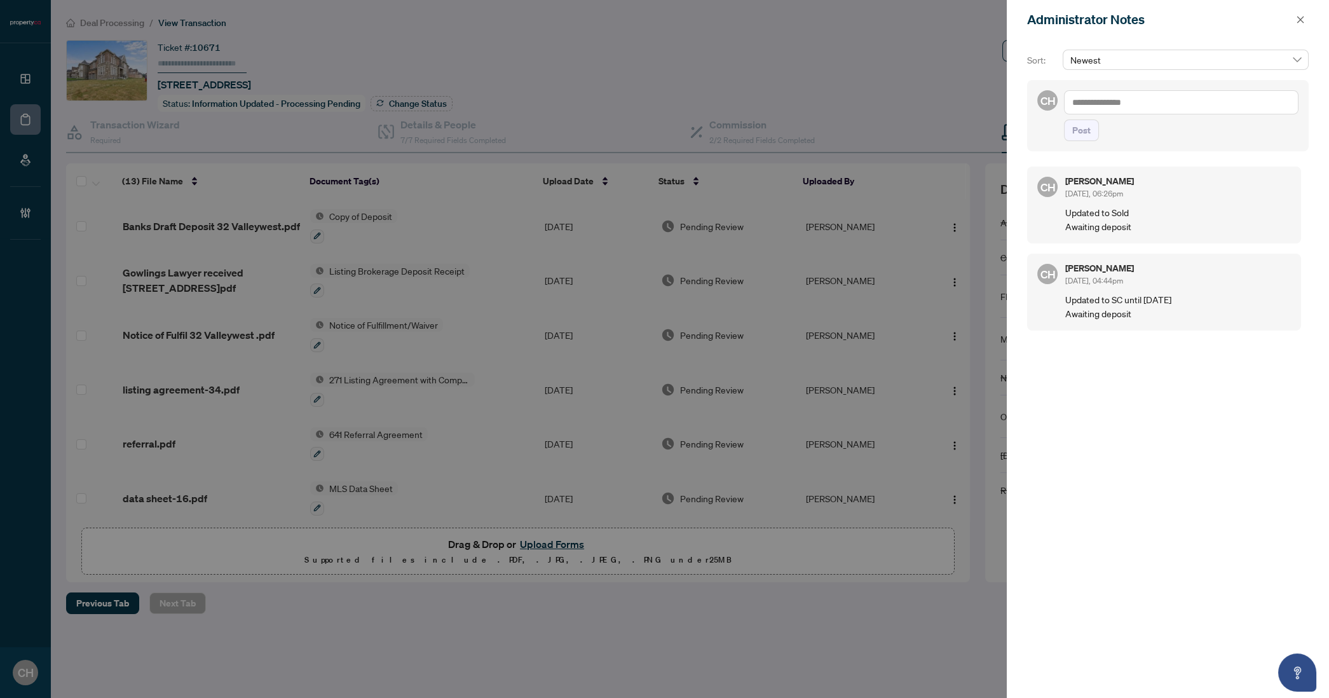
drag, startPoint x: 1303, startPoint y: 17, endPoint x: 1274, endPoint y: 25, distance: 29.8
click at [1303, 17] on icon "close" at bounding box center [1300, 19] width 9 height 9
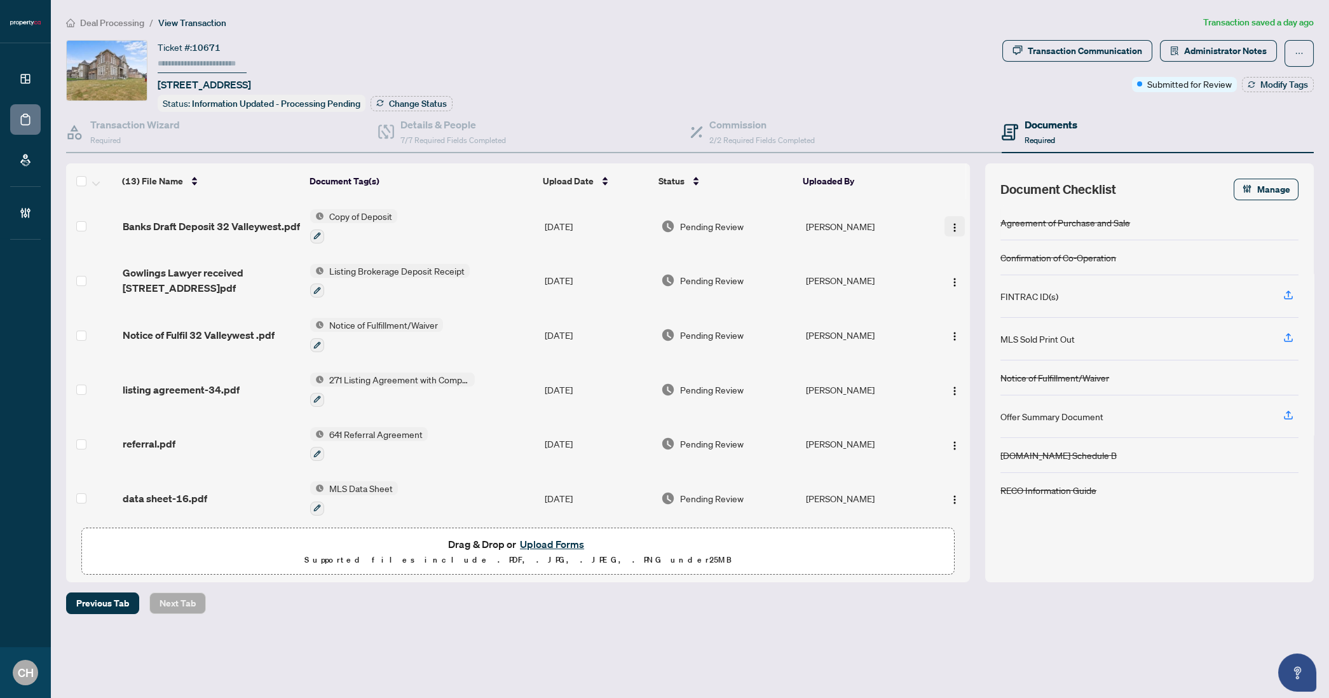
click at [952, 216] on button "button" at bounding box center [955, 226] width 20 height 20
click at [978, 295] on span "Download" at bounding box center [1011, 289] width 121 height 14
click at [114, 136] on span "Required" at bounding box center [105, 140] width 31 height 10
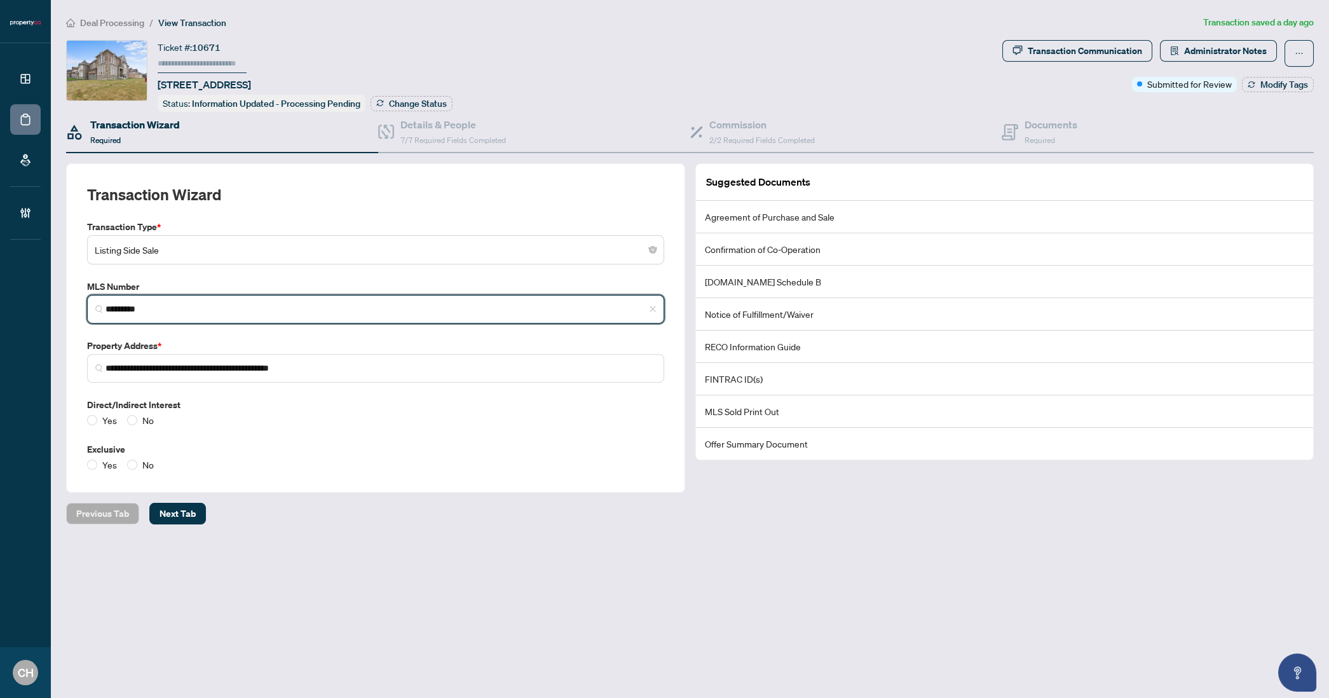
click at [138, 306] on input "*********" at bounding box center [381, 309] width 551 height 13
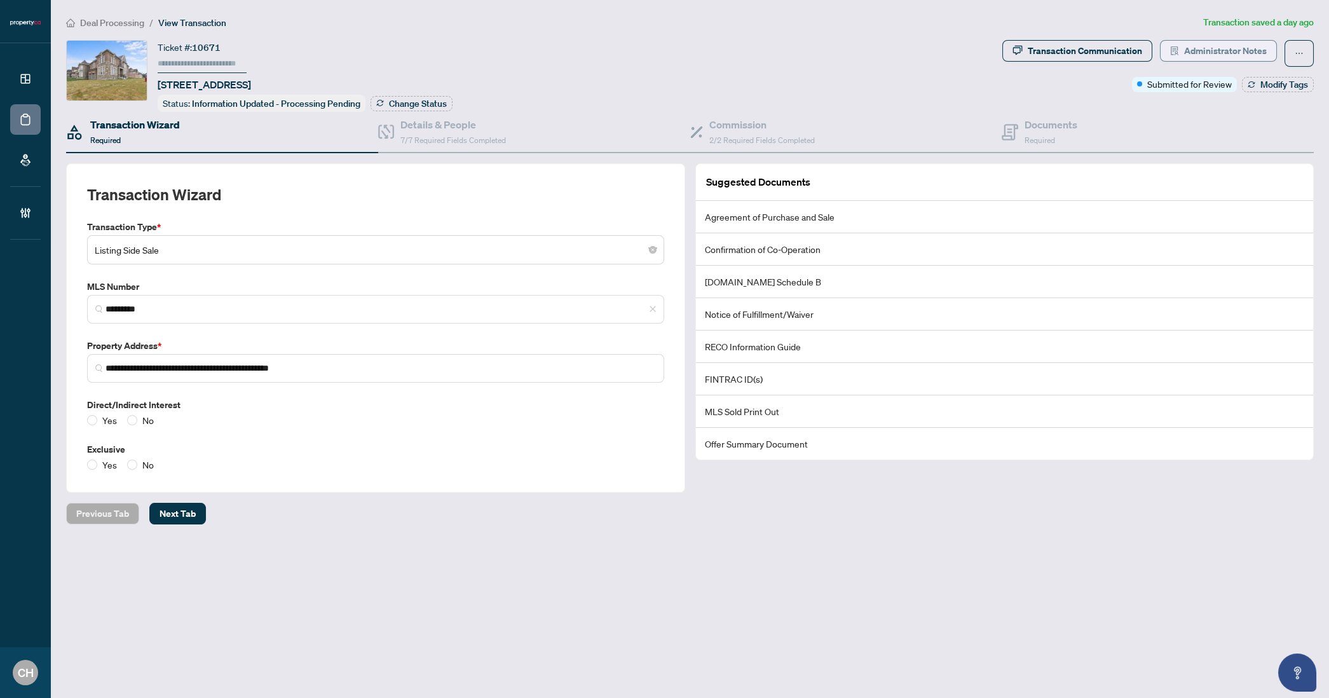
click at [1173, 55] on span "button" at bounding box center [1174, 51] width 9 height 20
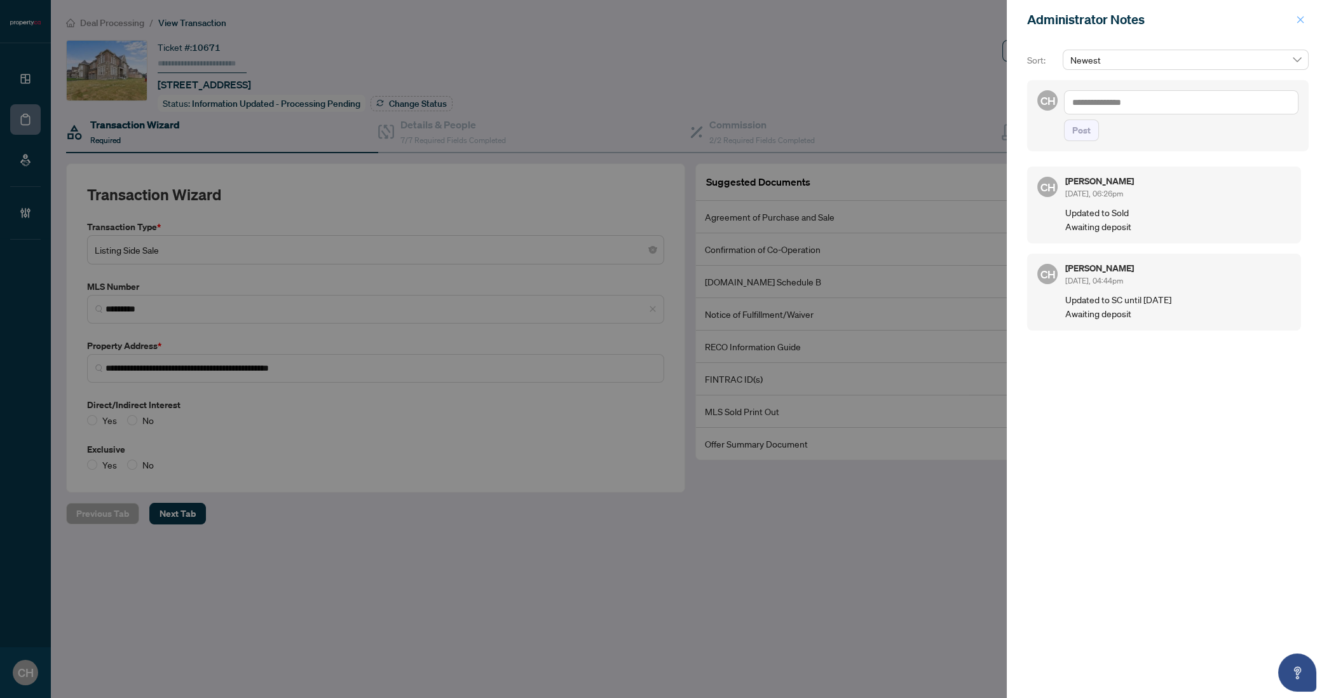
click at [1299, 16] on icon "close" at bounding box center [1300, 19] width 9 height 9
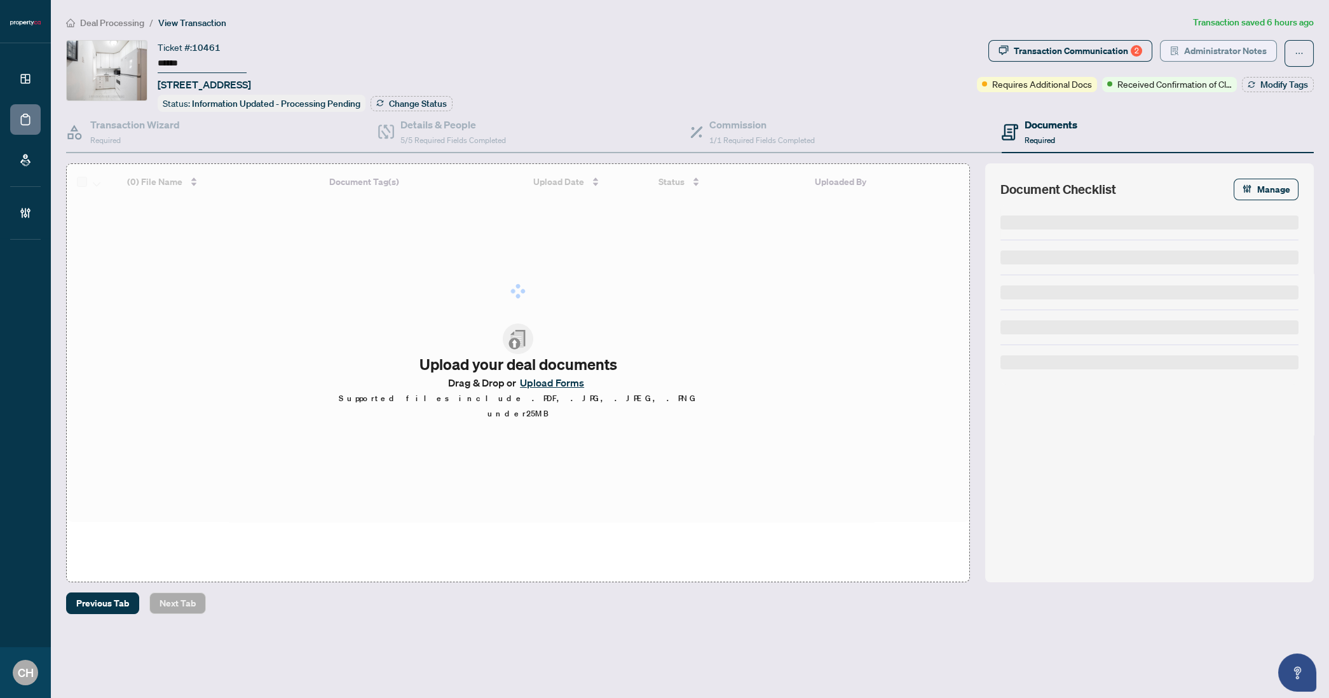
click at [1181, 50] on button "Administrator Notes" at bounding box center [1218, 51] width 117 height 22
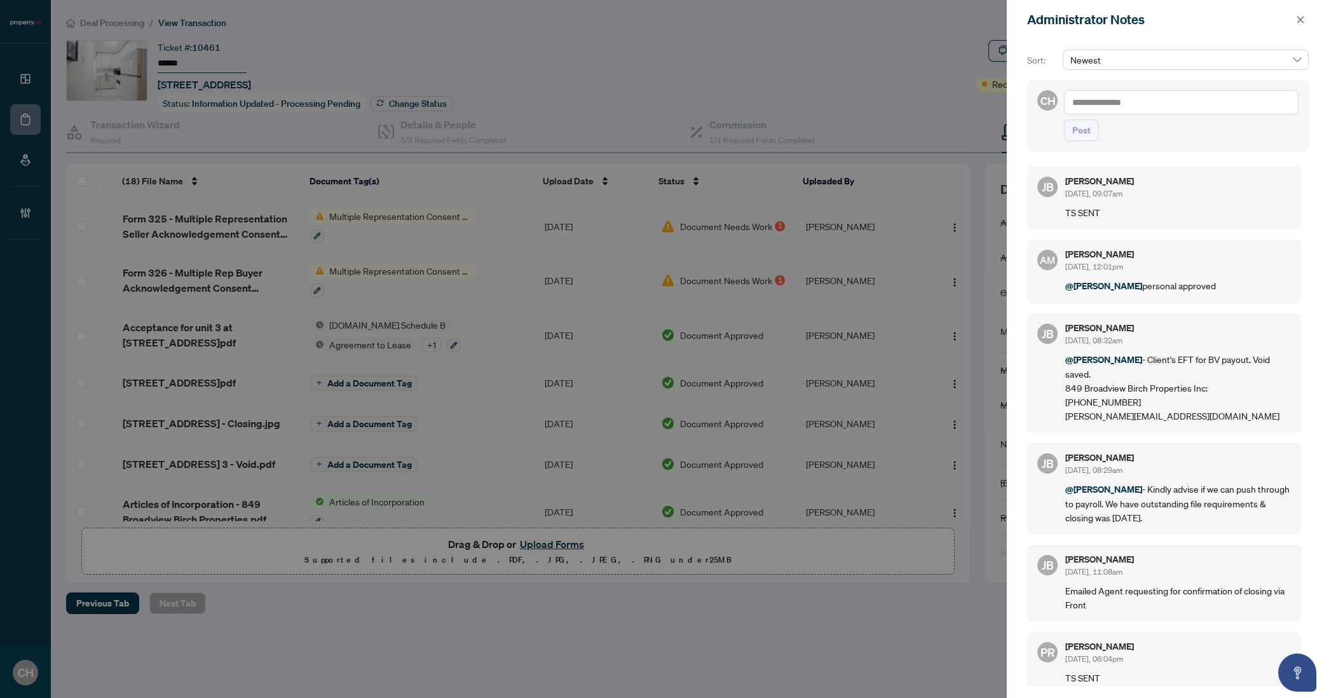
click at [1212, 60] on span "Newest" at bounding box center [1186, 59] width 231 height 19
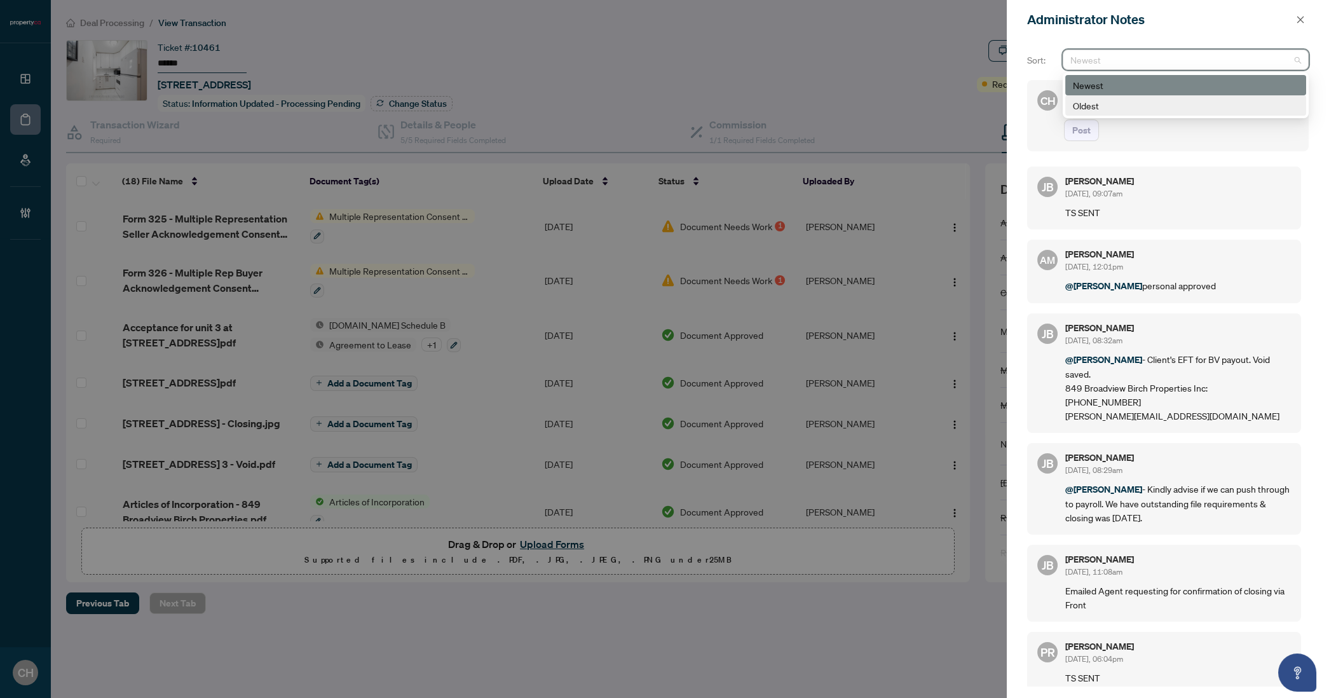
click at [1236, 345] on div "Jean Belarde Sep/12/2025, 08:32am @Sydney Brown - Client's EFT for BV payout. V…" at bounding box center [1178, 373] width 226 height 99
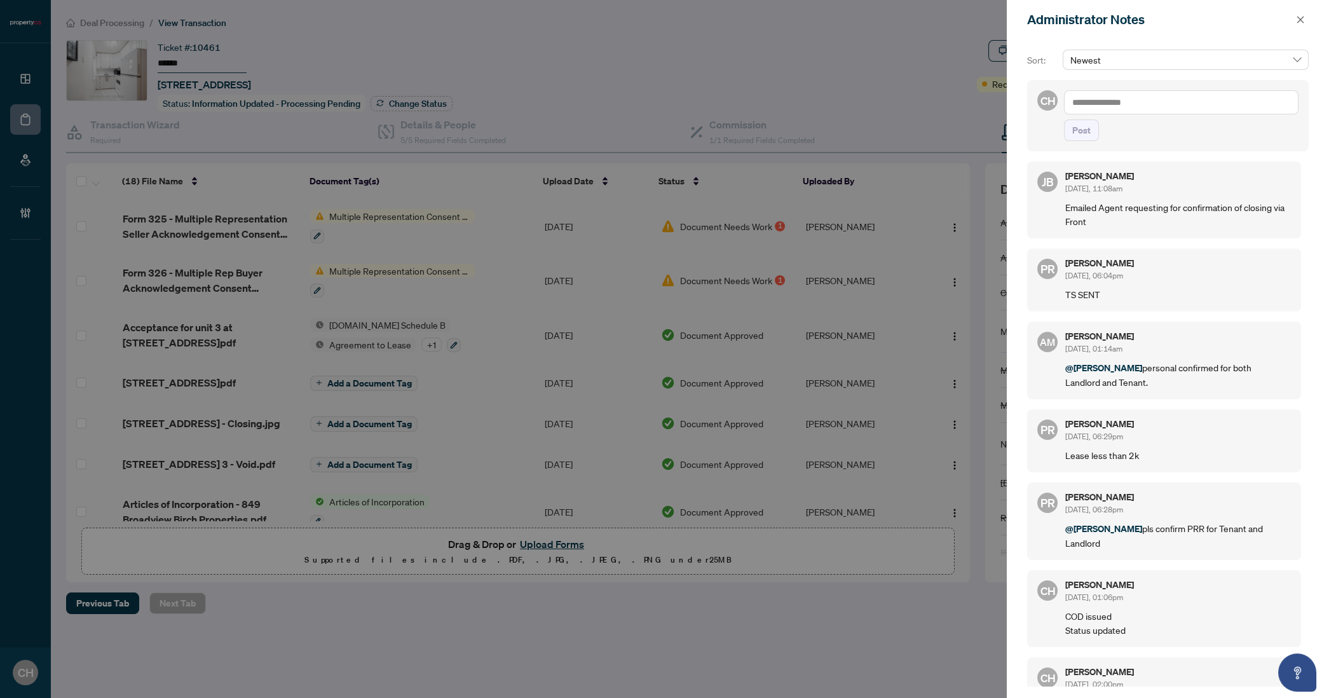
scroll to position [420, 0]
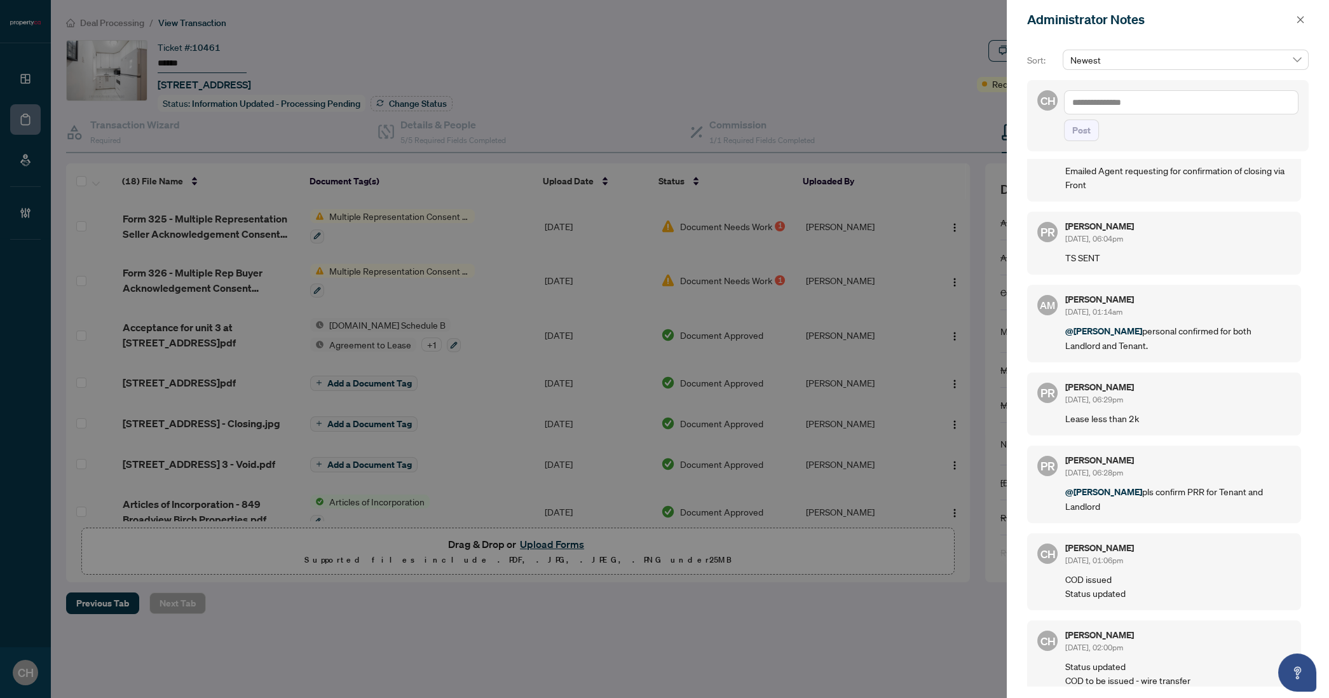
click at [1195, 395] on div "Puvitha Ramachandran Sep/04/2025, 06:29pm" at bounding box center [1178, 395] width 226 height 24
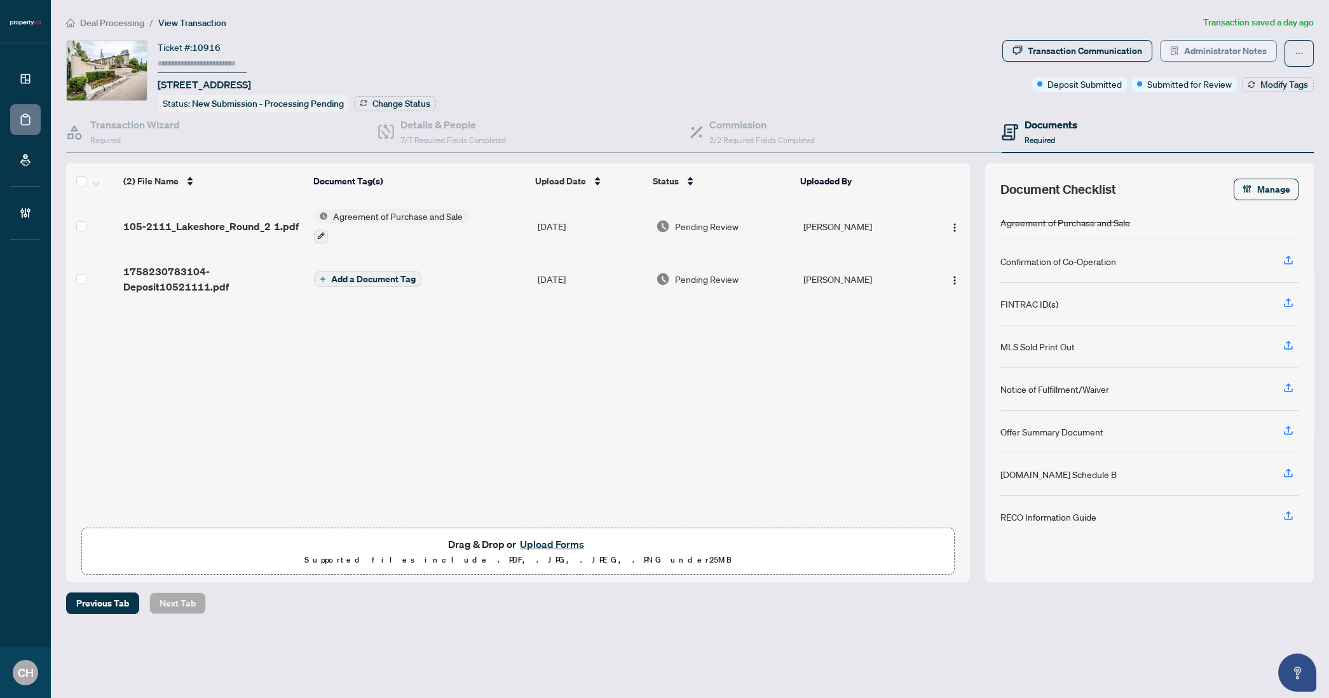
click at [1203, 58] on span "Administrator Notes" at bounding box center [1225, 51] width 83 height 20
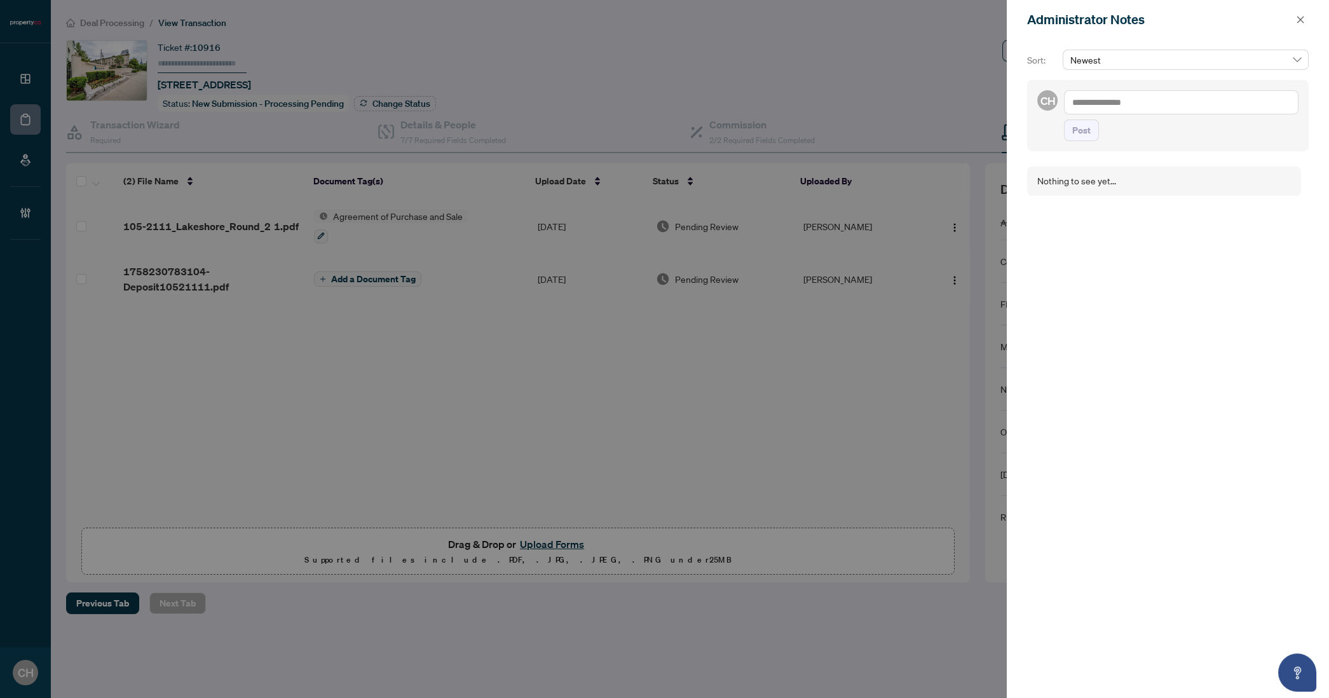
click at [1309, 20] on div "Administrator Notes" at bounding box center [1168, 19] width 322 height 39
click at [1293, 18] on button "button" at bounding box center [1300, 19] width 17 height 15
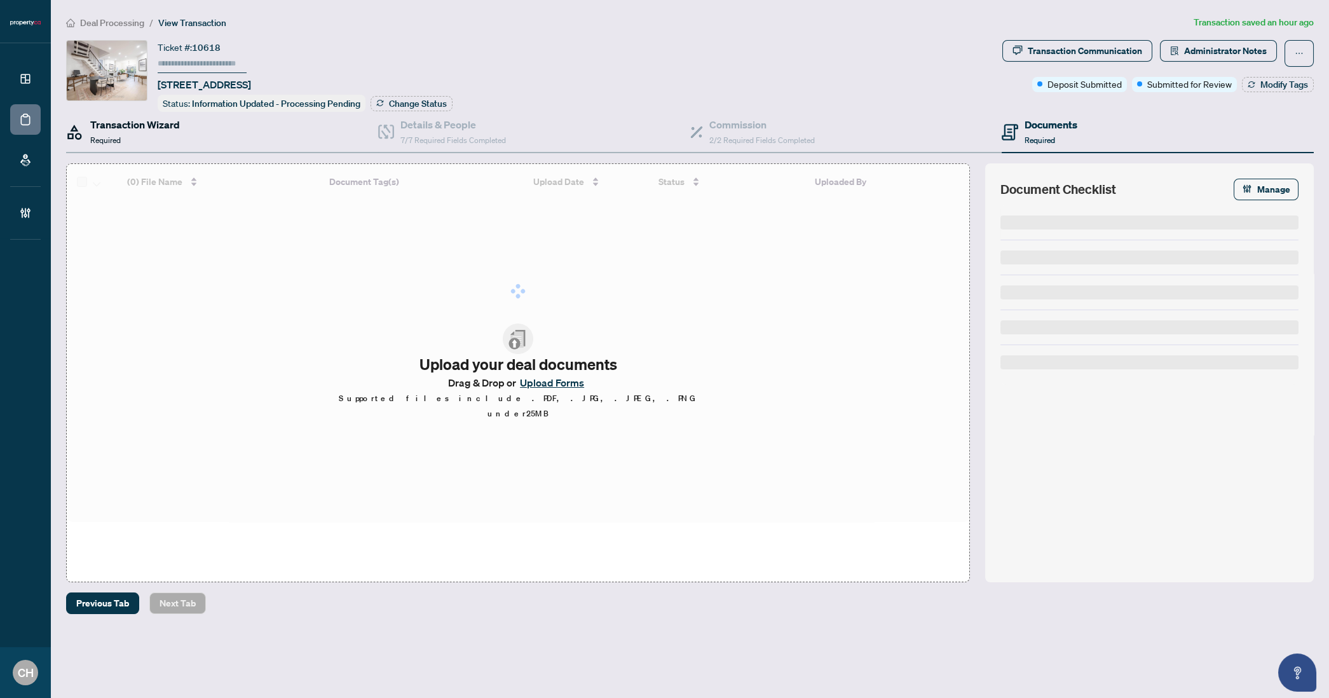
click at [133, 139] on div "Transaction Wizard Required" at bounding box center [135, 132] width 90 height 30
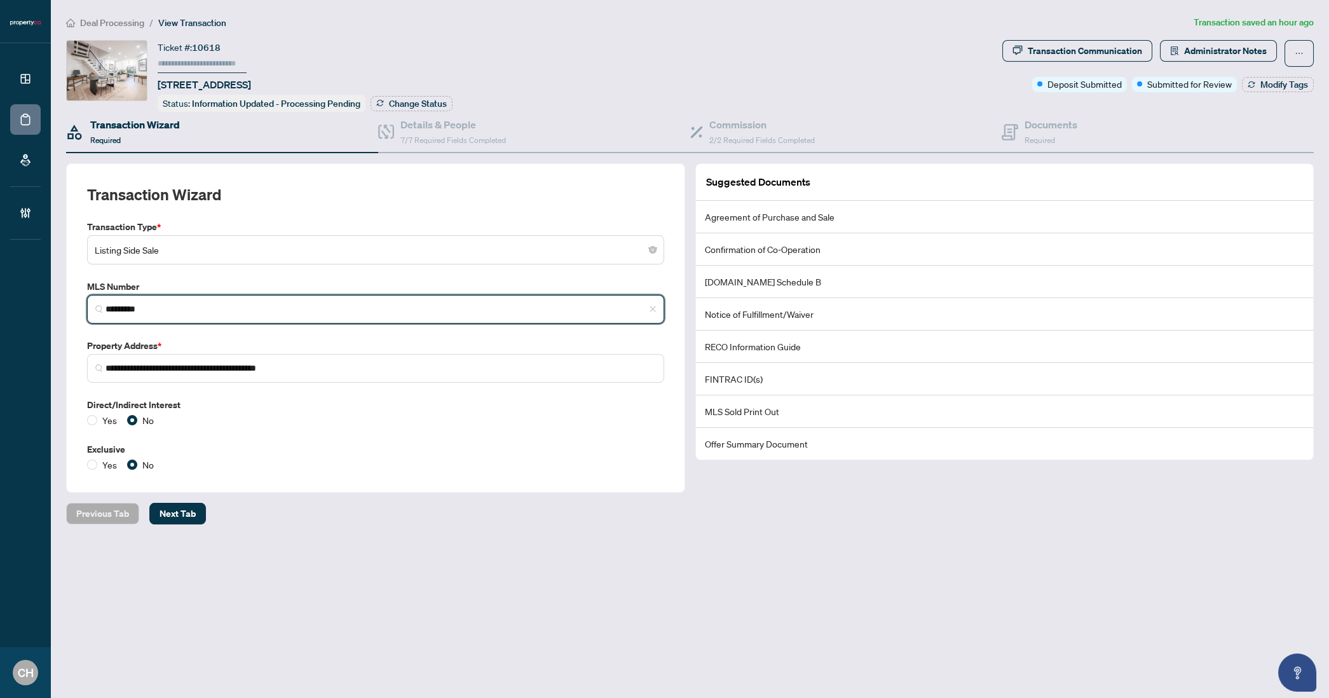
click at [129, 308] on input "*********" at bounding box center [381, 309] width 551 height 13
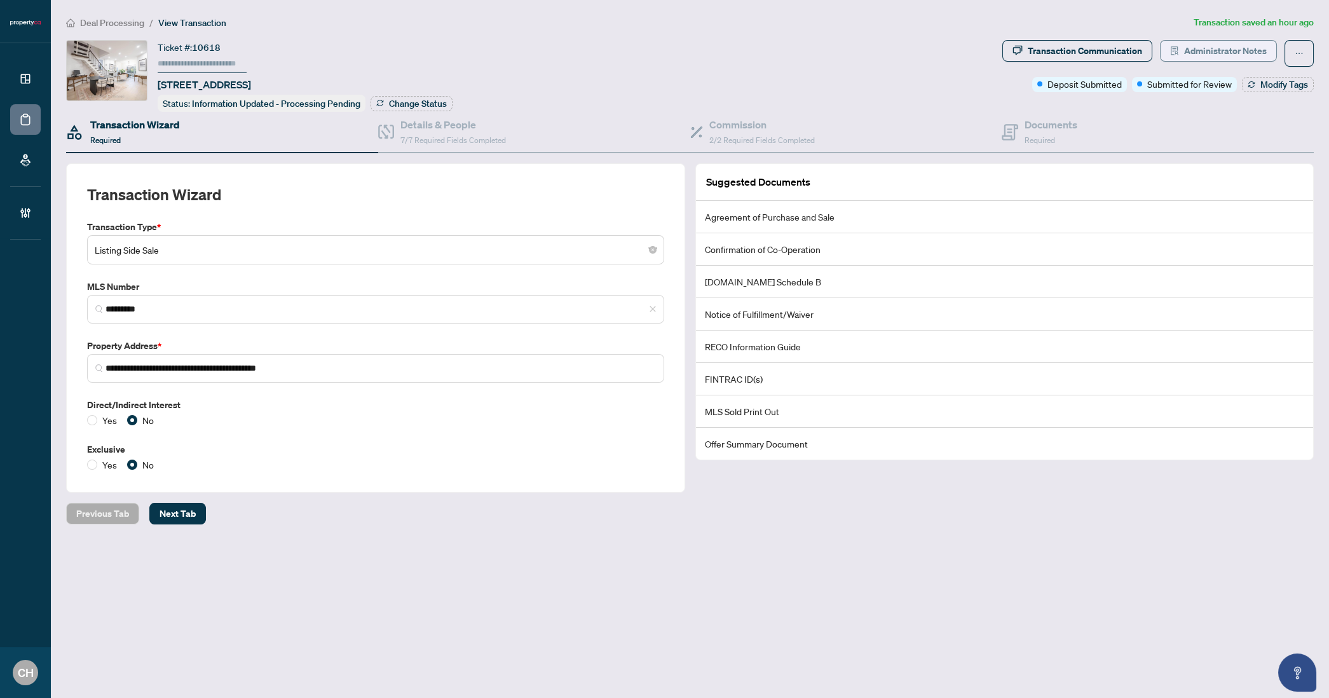
click at [1226, 57] on span "Administrator Notes" at bounding box center [1225, 51] width 83 height 20
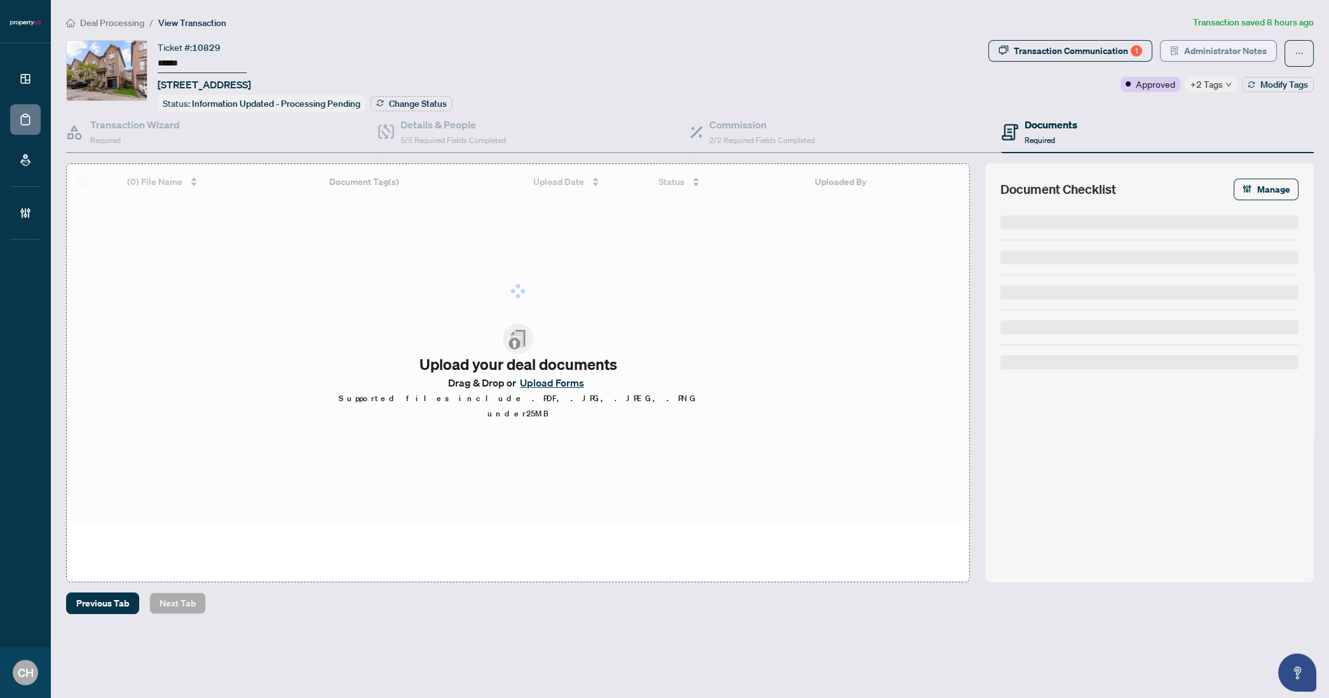
click at [1207, 48] on span "Administrator Notes" at bounding box center [1225, 51] width 83 height 20
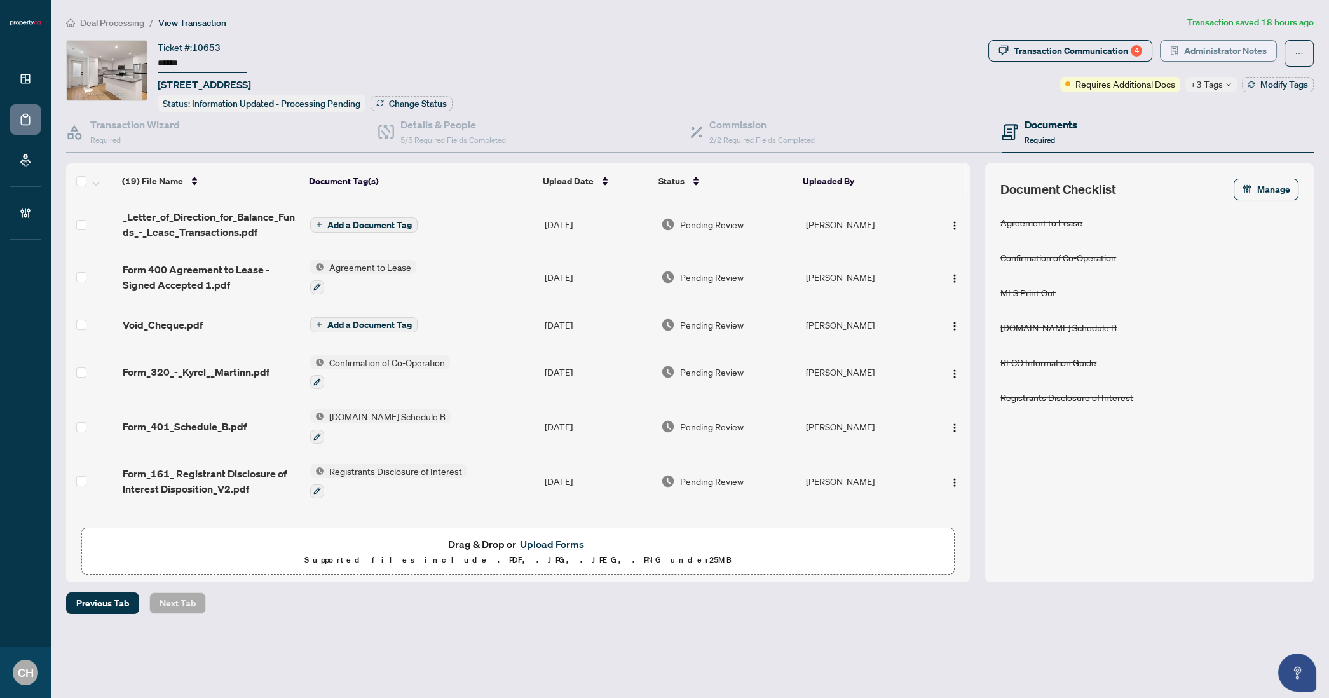
click at [1185, 48] on span "Administrator Notes" at bounding box center [1225, 51] width 83 height 20
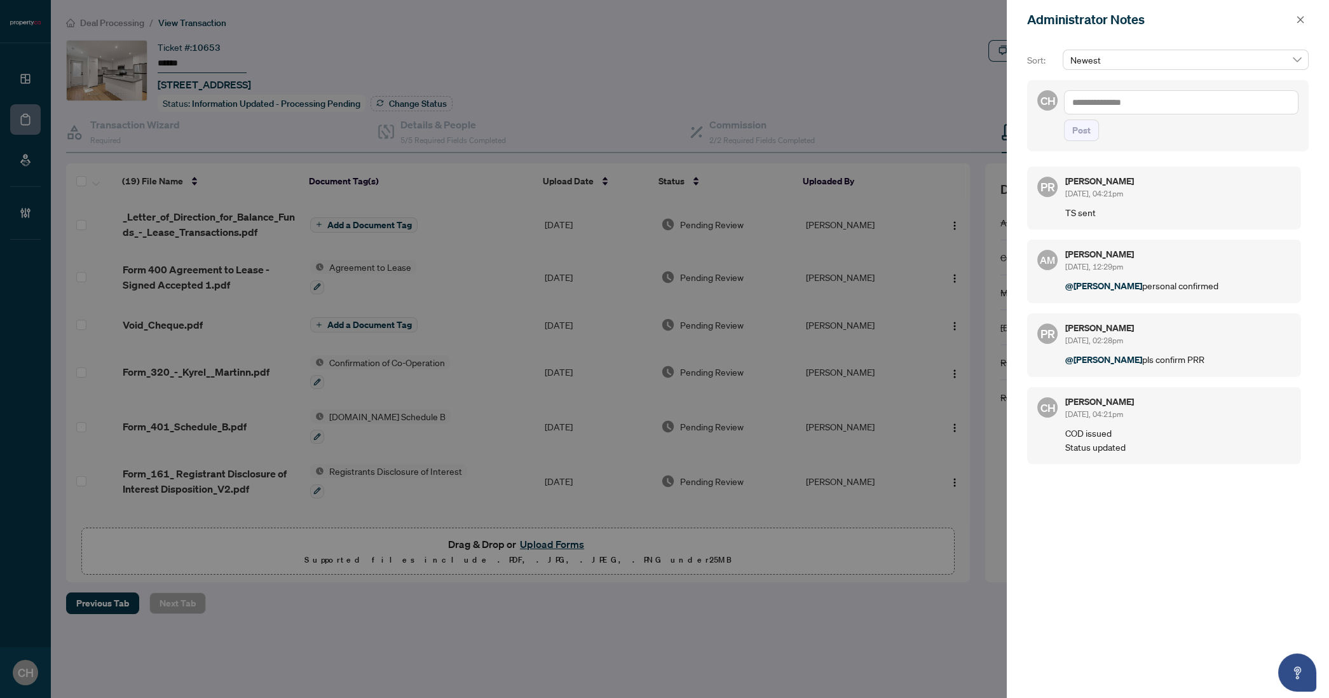
drag, startPoint x: 1297, startPoint y: 19, endPoint x: 1047, endPoint y: 3, distance: 250.4
click at [1296, 19] on icon "close" at bounding box center [1300, 19] width 9 height 9
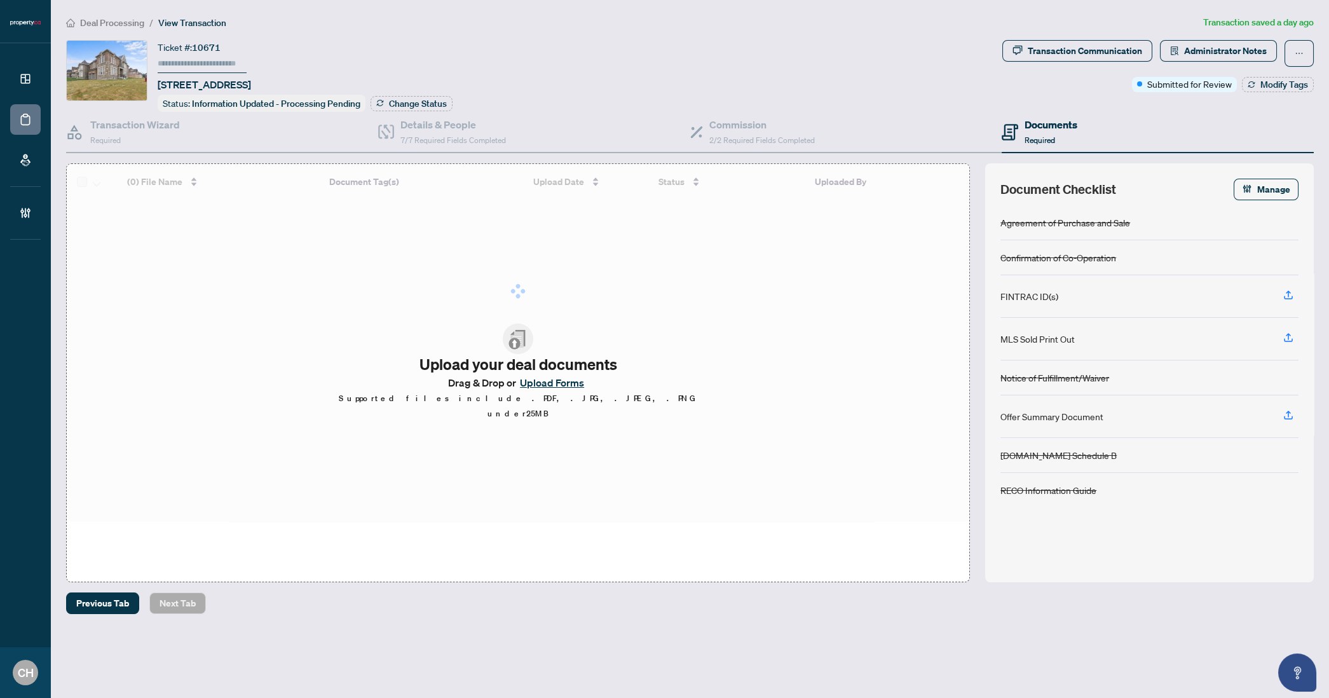
click at [1011, 137] on icon at bounding box center [1010, 132] width 17 height 17
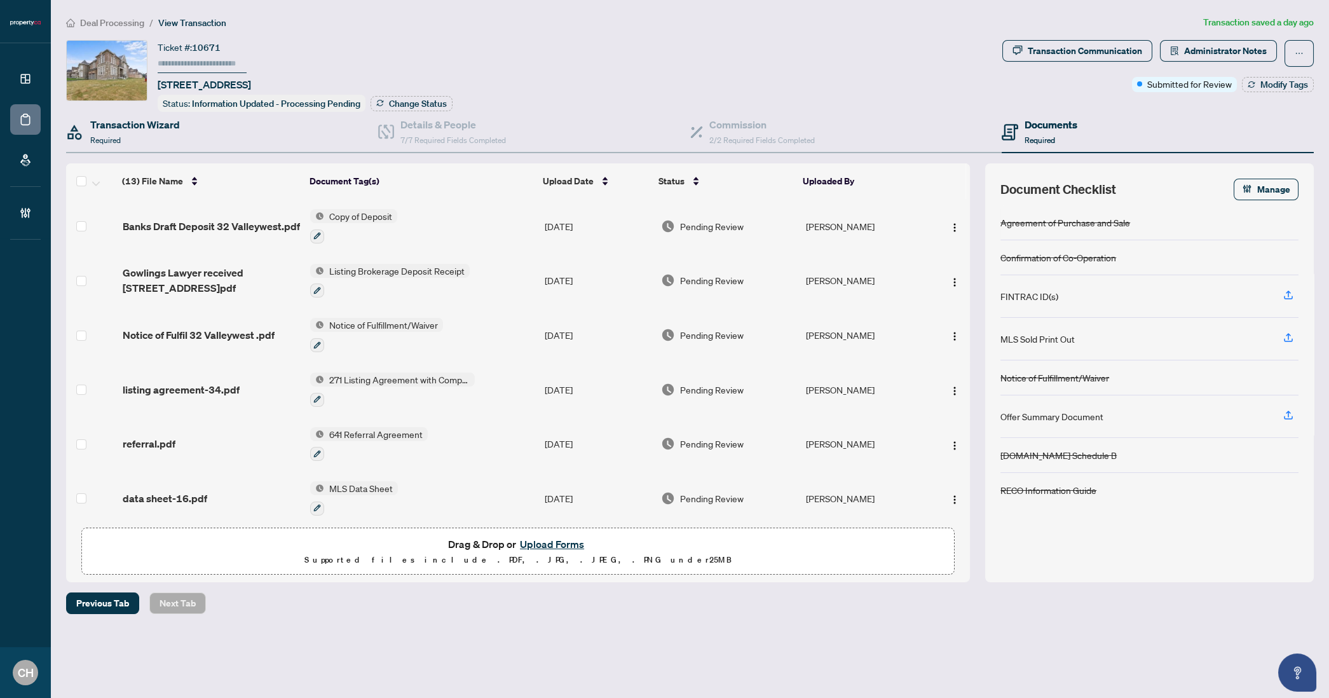
click at [257, 137] on div "Transaction Wizard Required" at bounding box center [222, 132] width 312 height 41
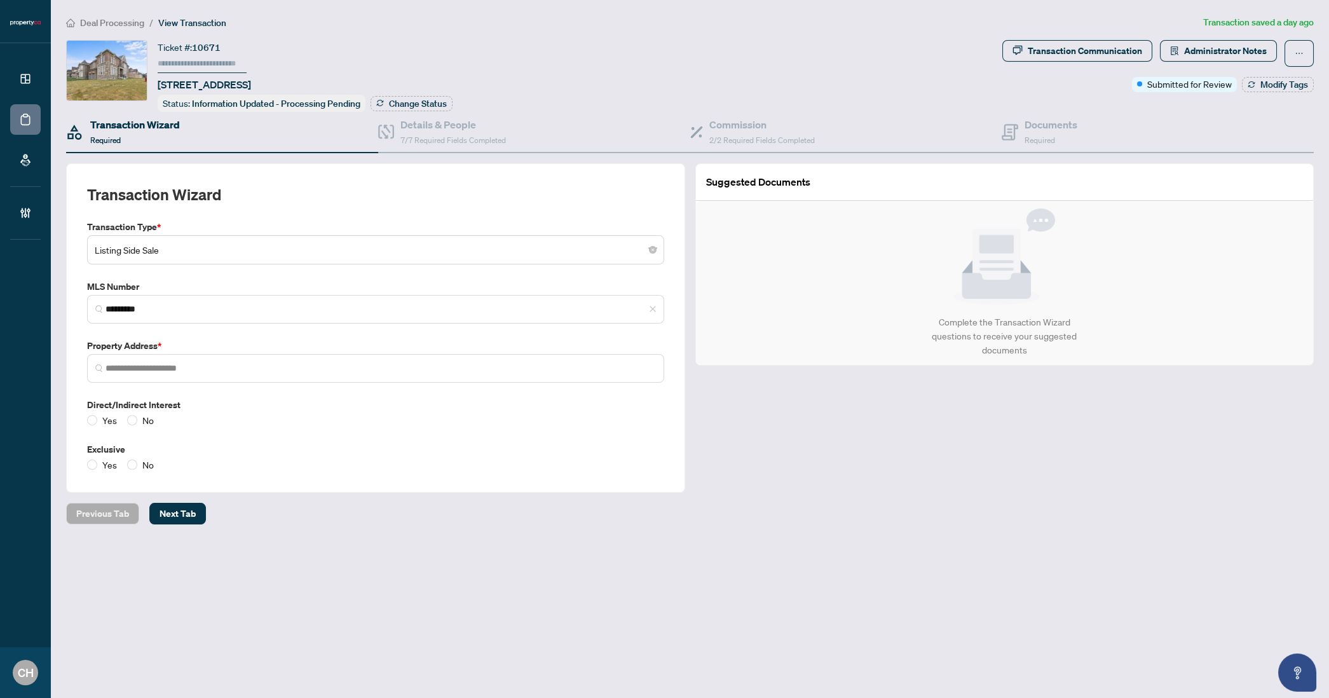
type input "**********"
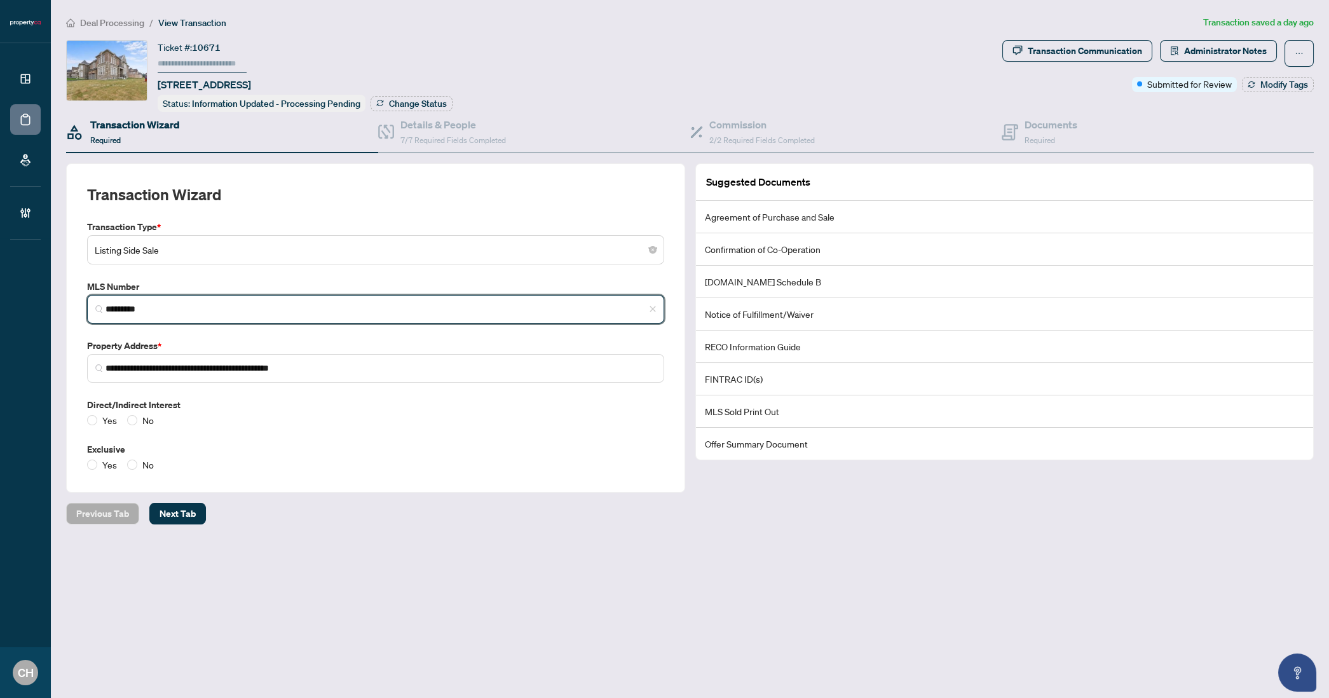
click at [130, 304] on input "*********" at bounding box center [381, 309] width 551 height 13
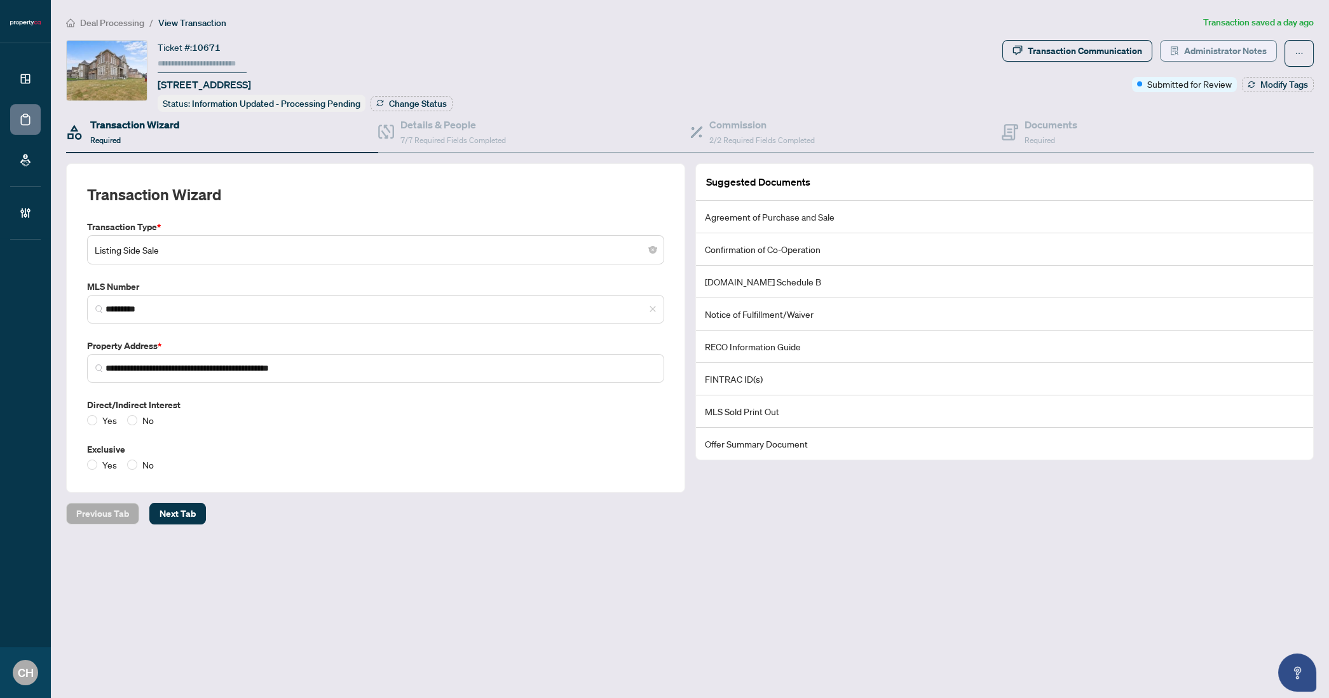
click at [1237, 58] on span "Administrator Notes" at bounding box center [1225, 51] width 83 height 20
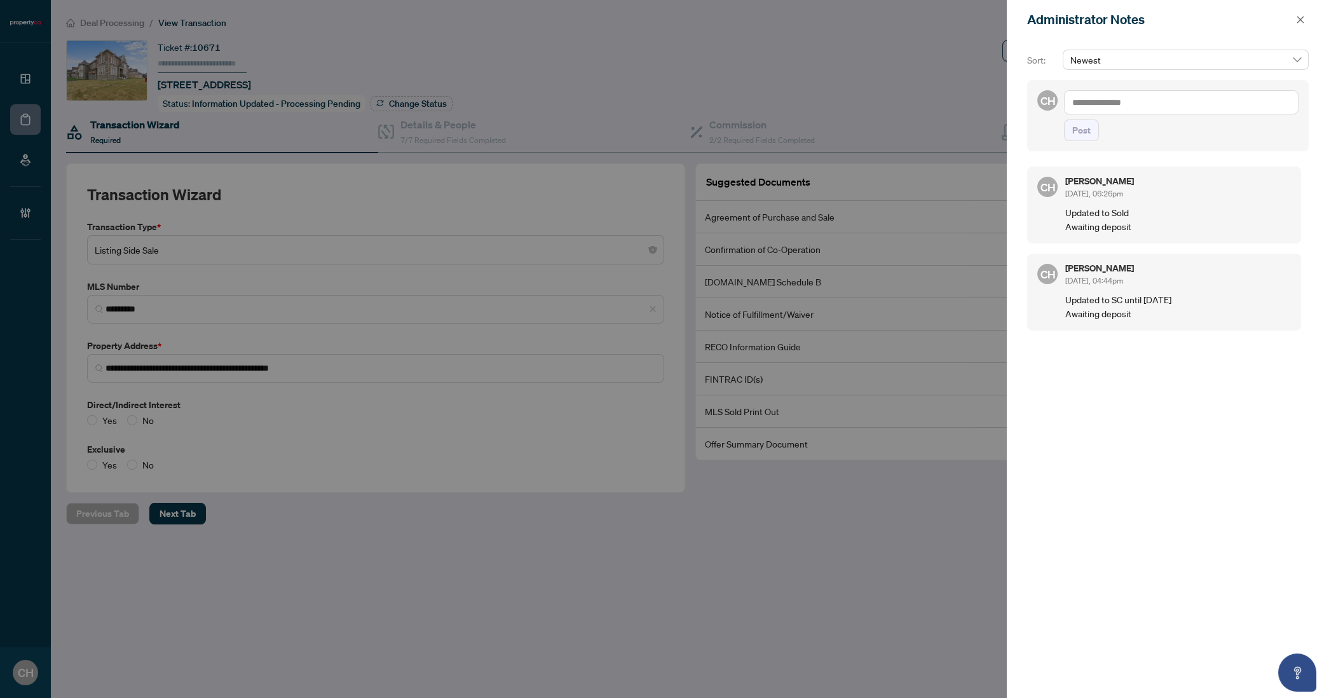
click at [1154, 99] on textarea at bounding box center [1181, 102] width 235 height 24
type textarea "*"
click at [1303, 20] on icon "close" at bounding box center [1300, 19] width 9 height 9
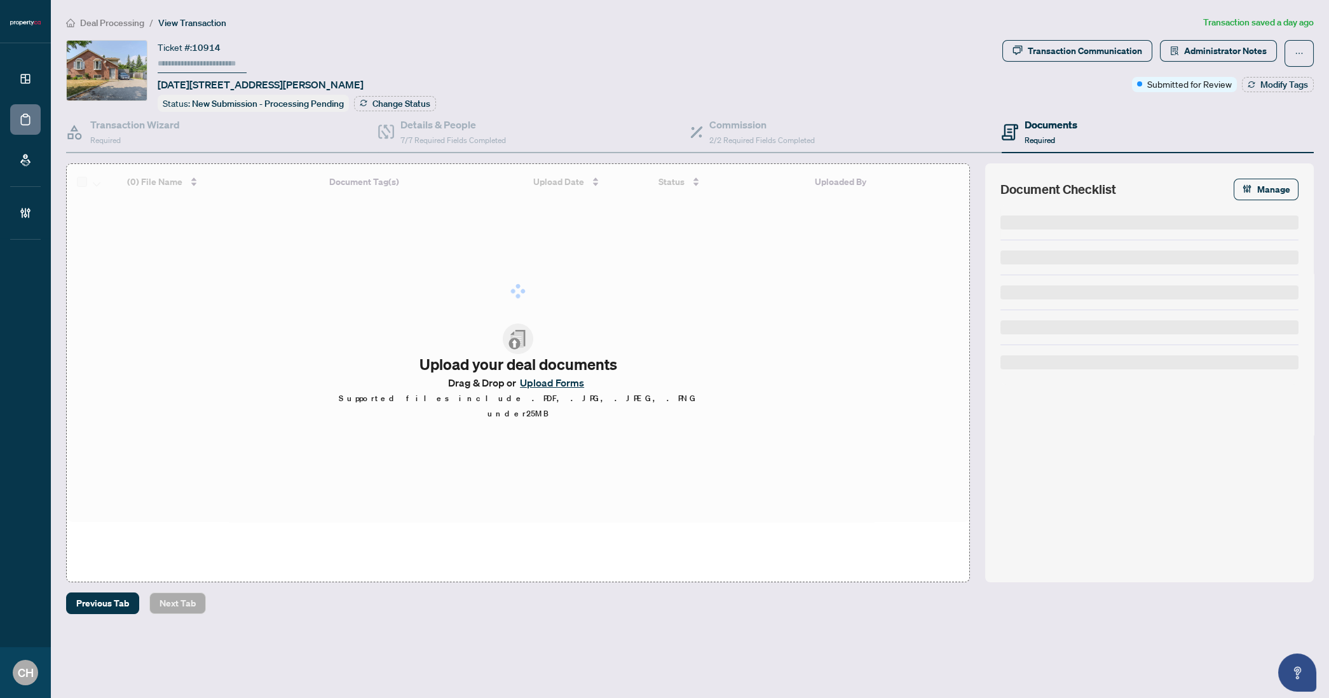
click at [131, 153] on div "Transaction Wizard Required Details & People 7/7 Required Fields Completed Comm…" at bounding box center [690, 347] width 1248 height 470
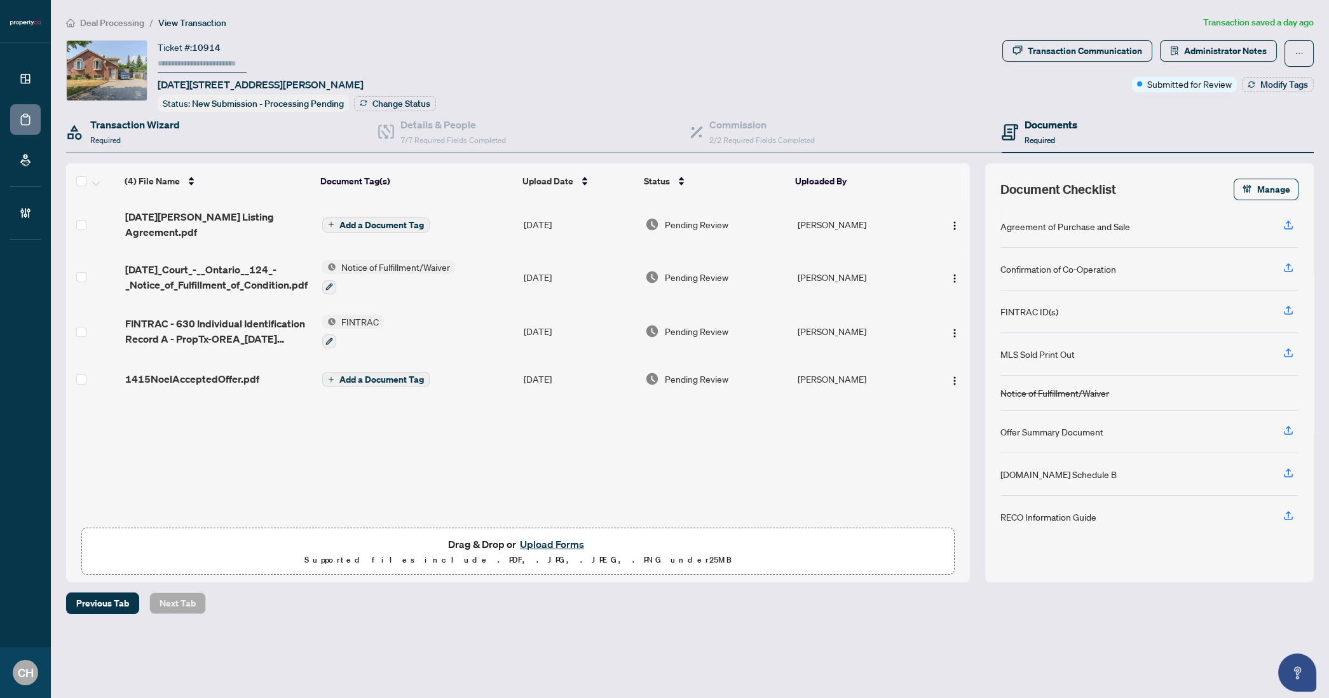
click at [133, 145] on div "Transaction Wizard Required" at bounding box center [222, 132] width 312 height 41
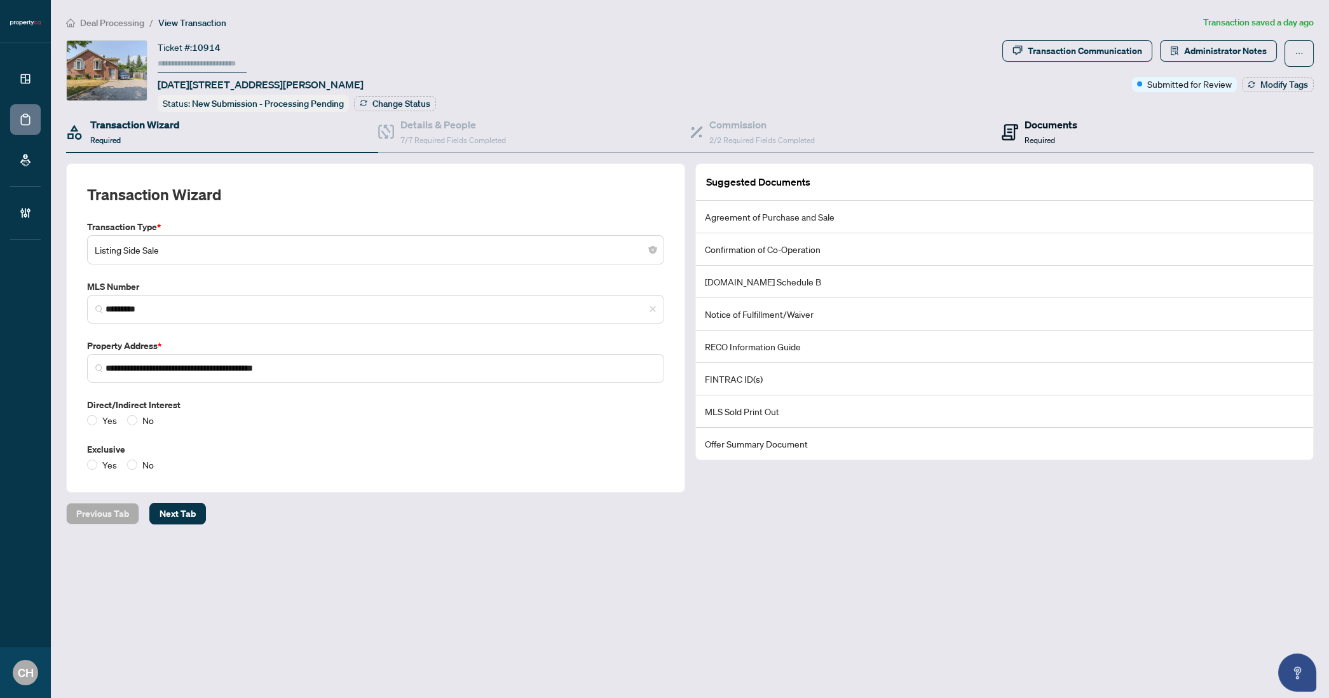
click at [1017, 125] on icon at bounding box center [1010, 132] width 17 height 17
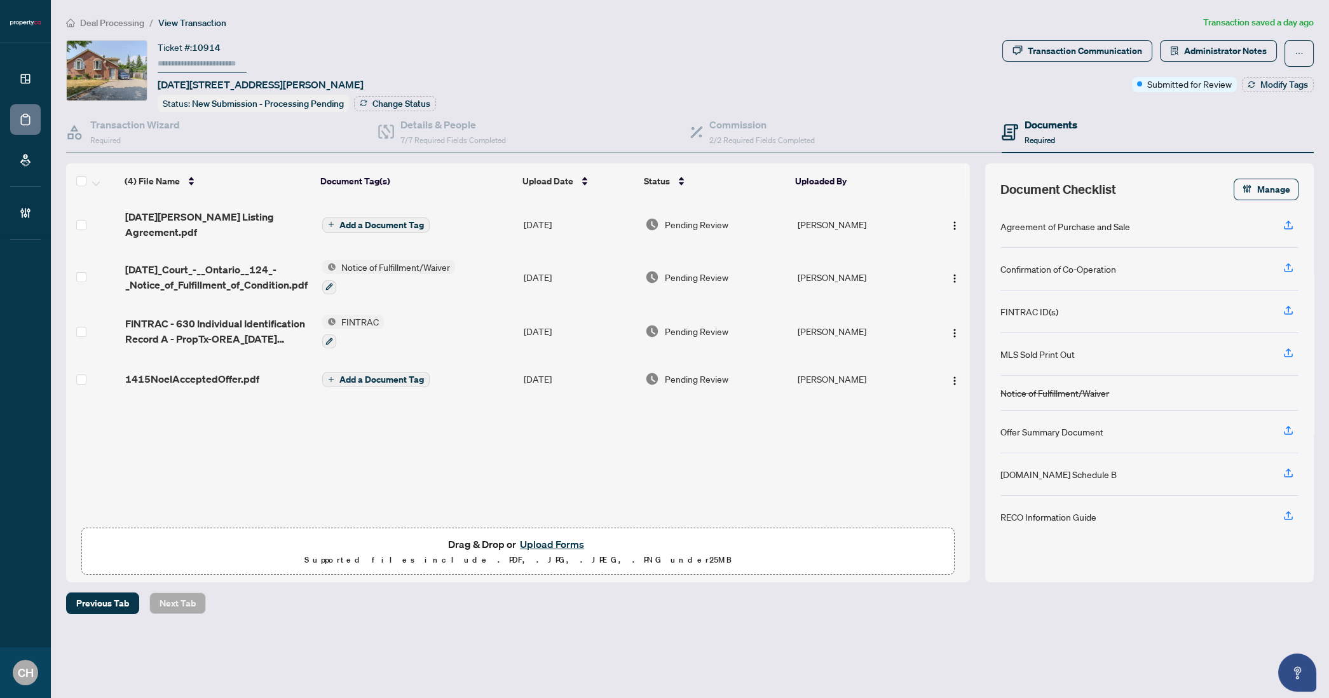
click at [268, 228] on td "1415 Noel Crt Listing Agreement.pdf" at bounding box center [218, 224] width 197 height 51
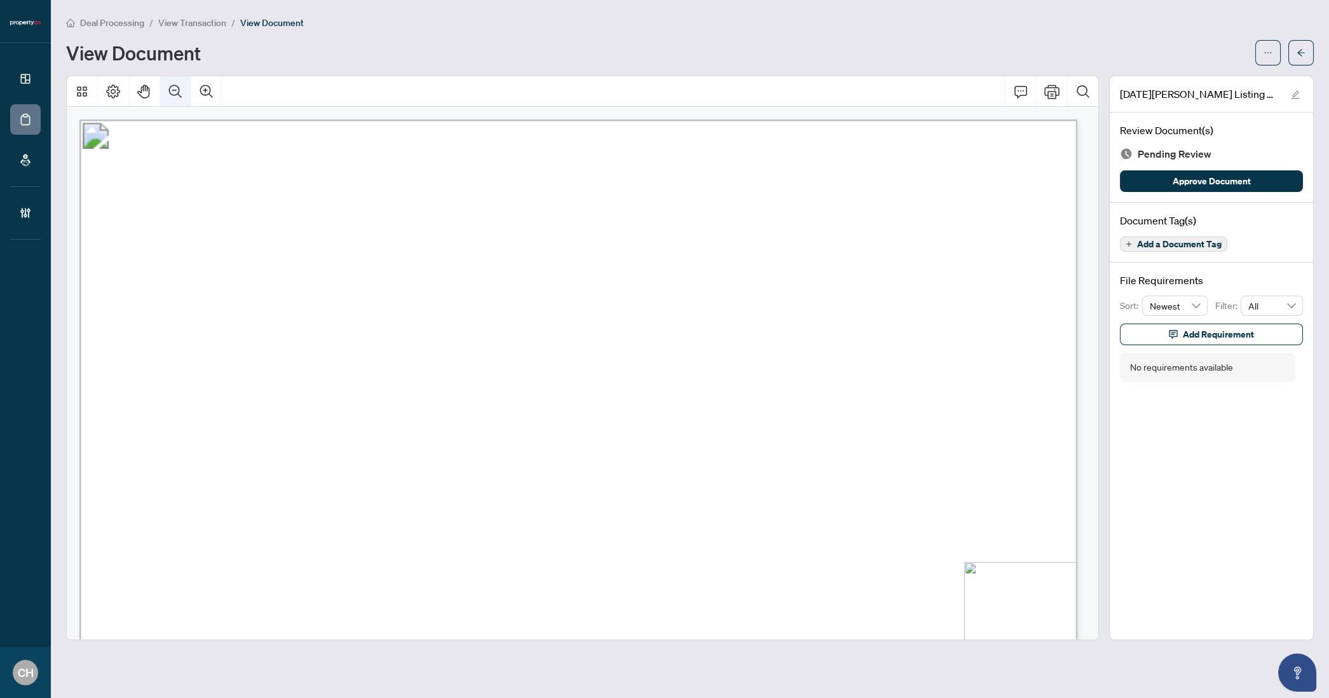
click at [167, 99] on button "Zoom Out" at bounding box center [175, 91] width 31 height 31
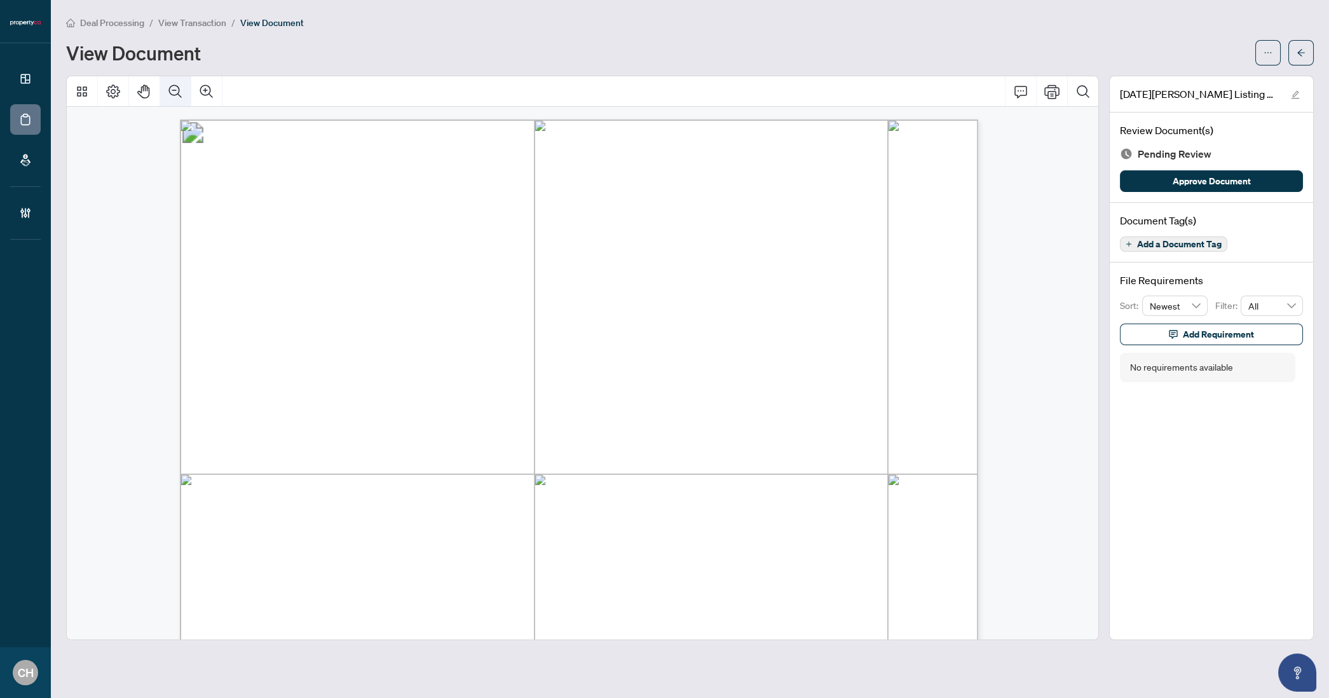
click at [167, 99] on button "Zoom Out" at bounding box center [175, 91] width 31 height 31
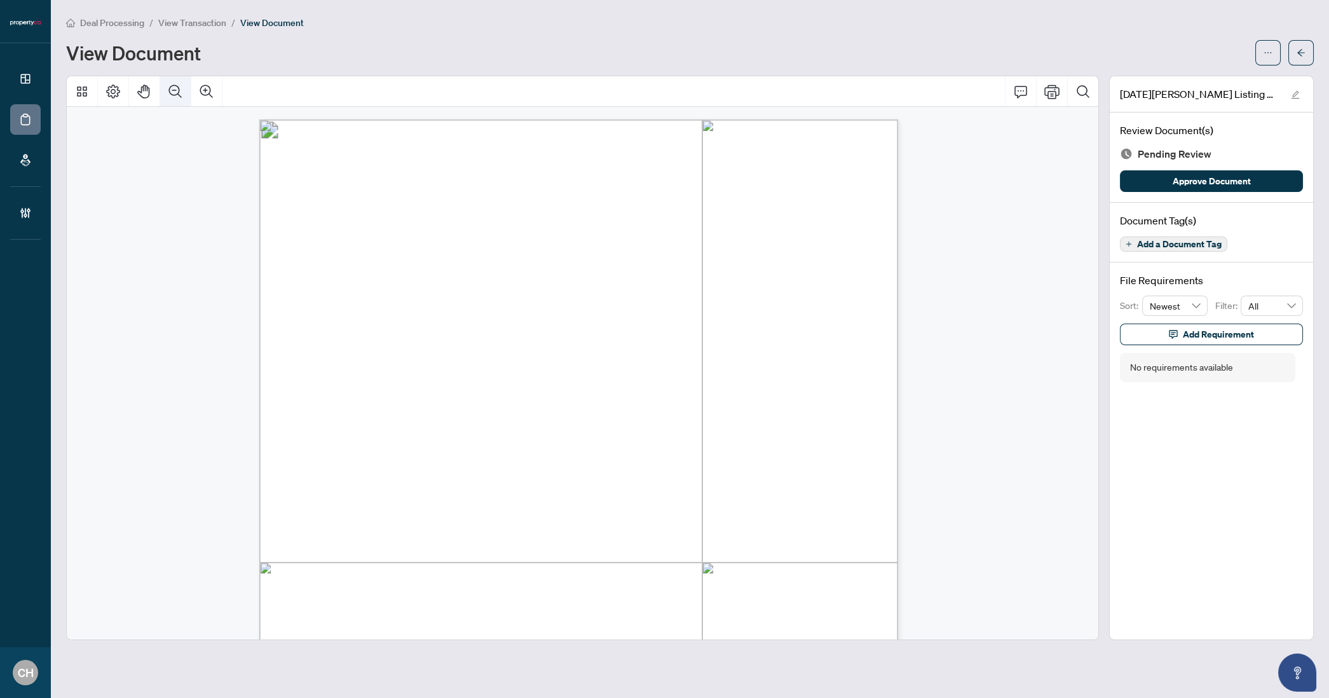
click at [167, 99] on button "Zoom Out" at bounding box center [175, 91] width 31 height 31
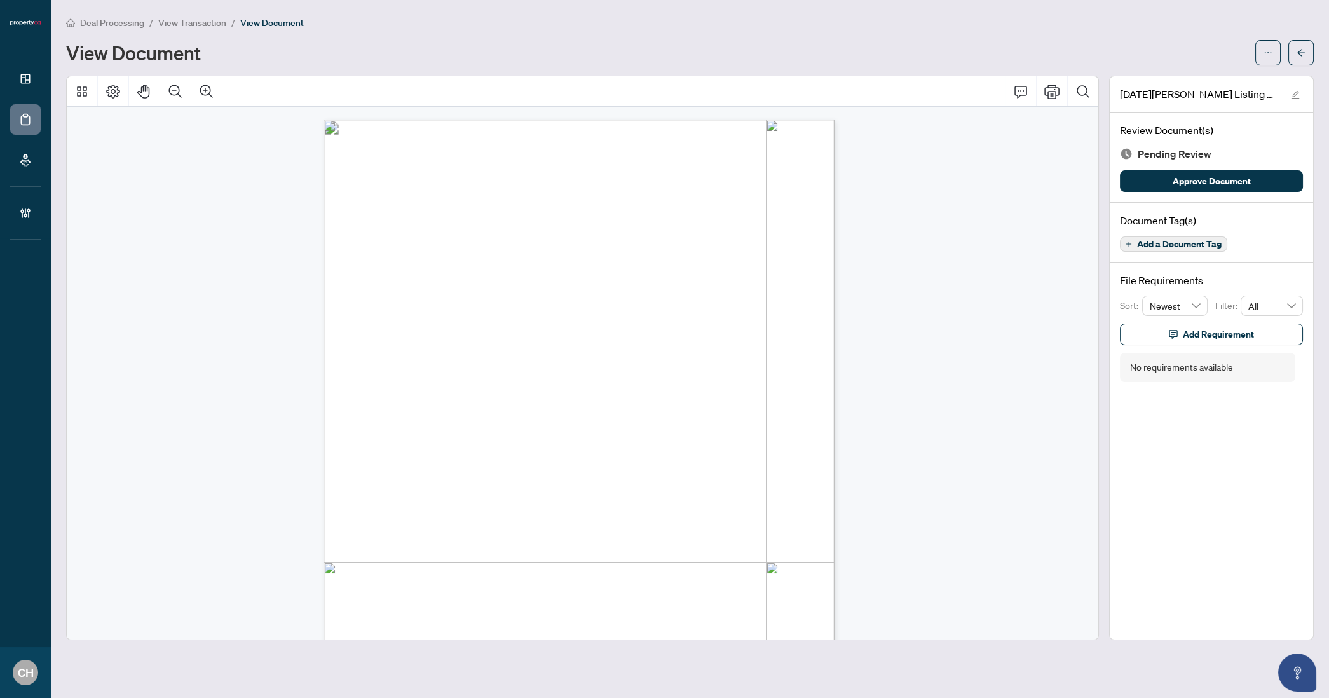
click at [1158, 240] on span "Add a Document Tag" at bounding box center [1179, 244] width 85 height 9
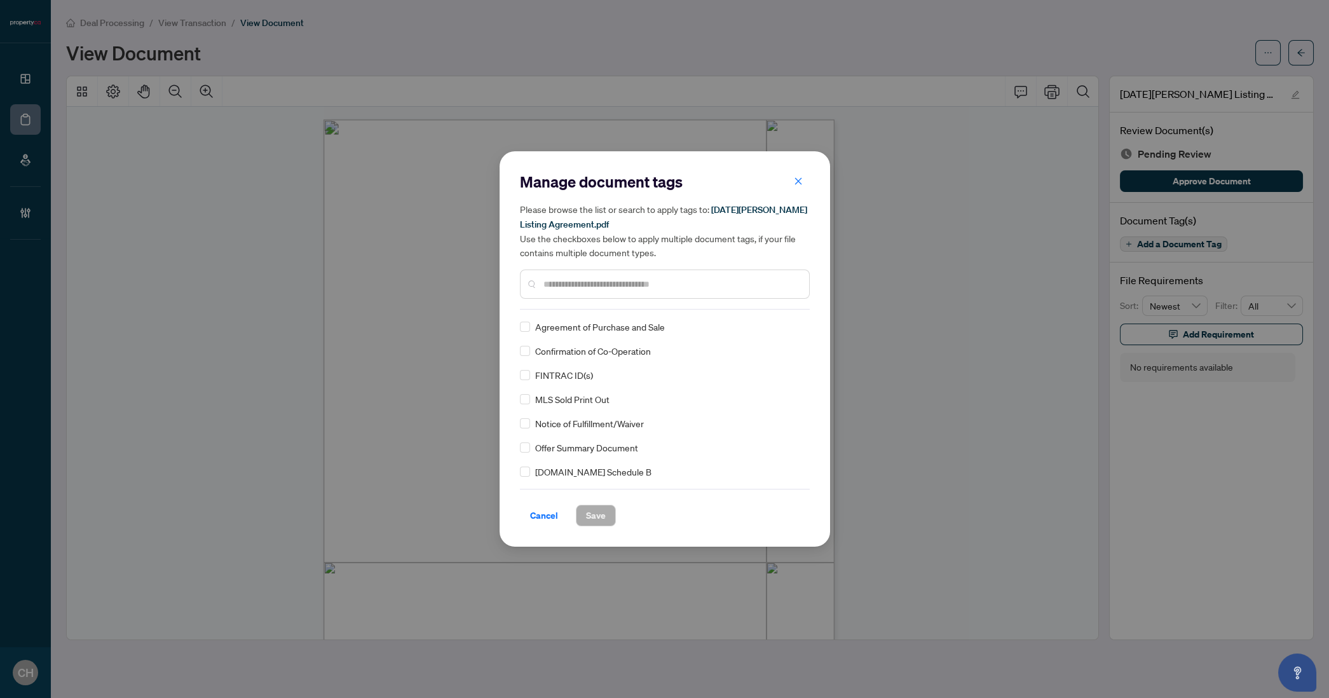
click at [662, 284] on input "text" at bounding box center [672, 284] width 256 height 14
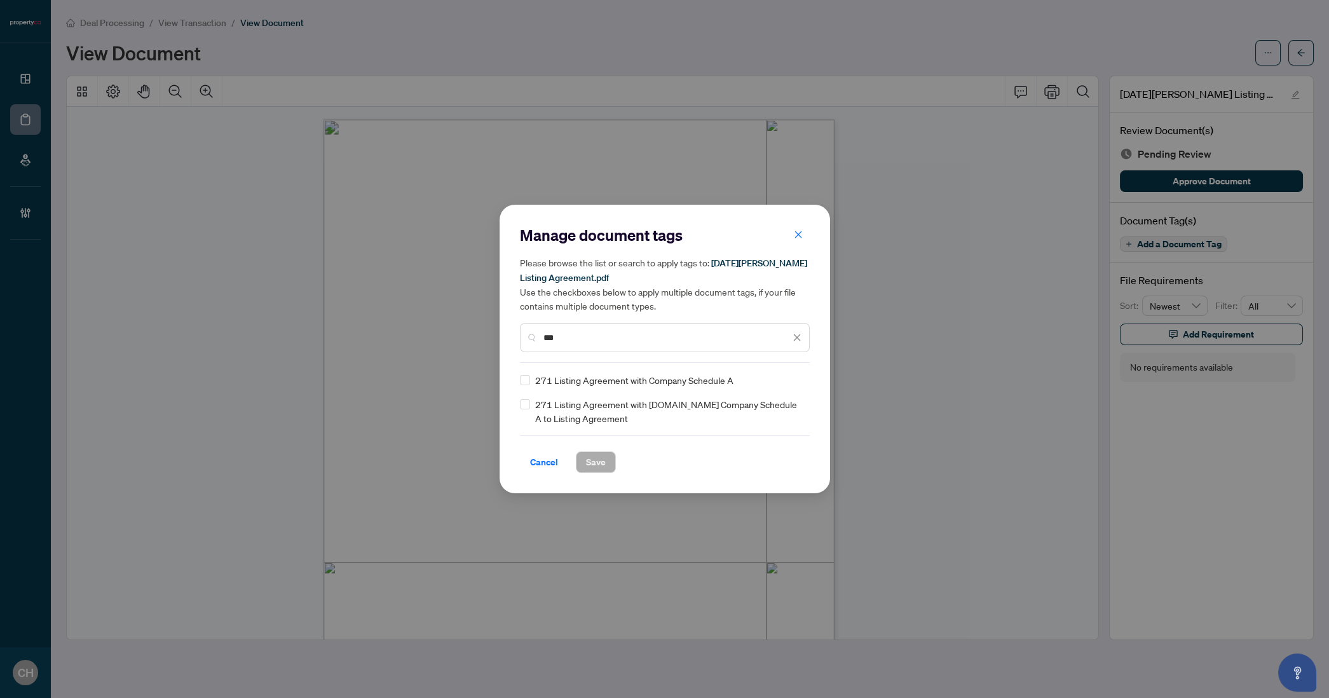
type input "***"
click at [592, 449] on div "Cancel Save" at bounding box center [665, 454] width 290 height 38
click at [595, 455] on span "Save" at bounding box center [596, 462] width 20 height 20
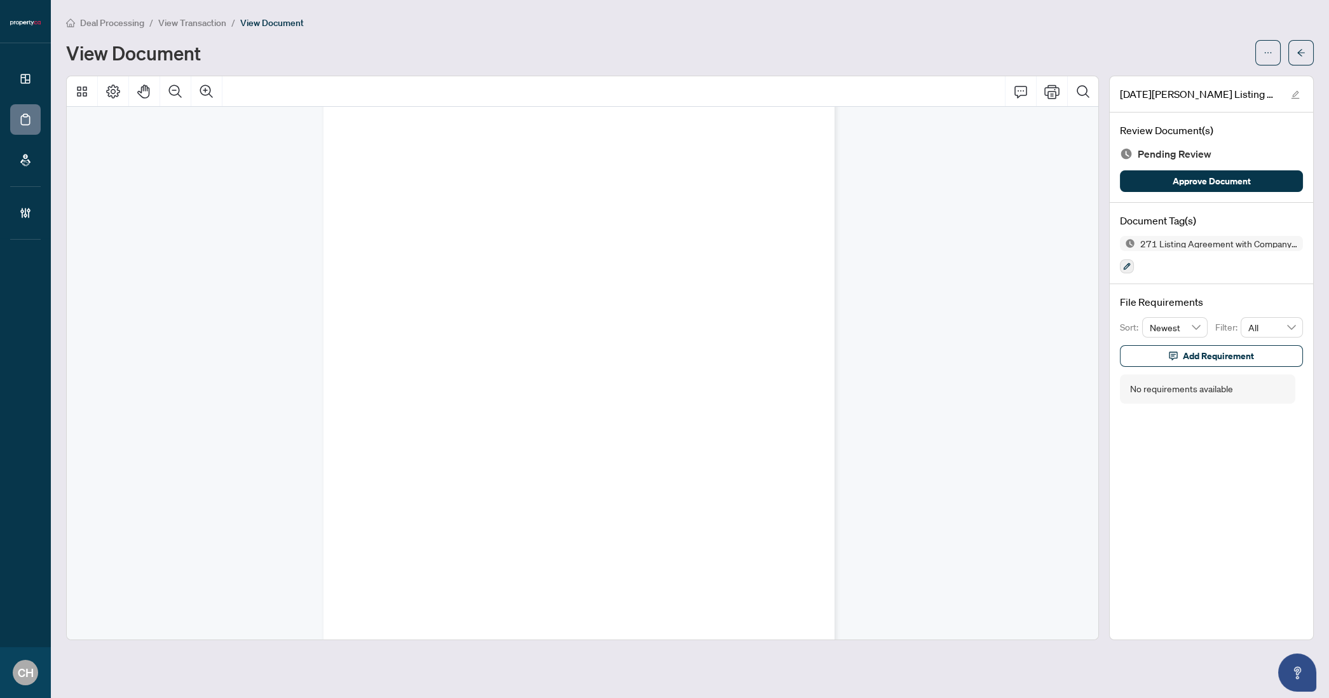
scroll to position [4747, 0]
click at [1132, 268] on button "button" at bounding box center [1127, 266] width 14 height 14
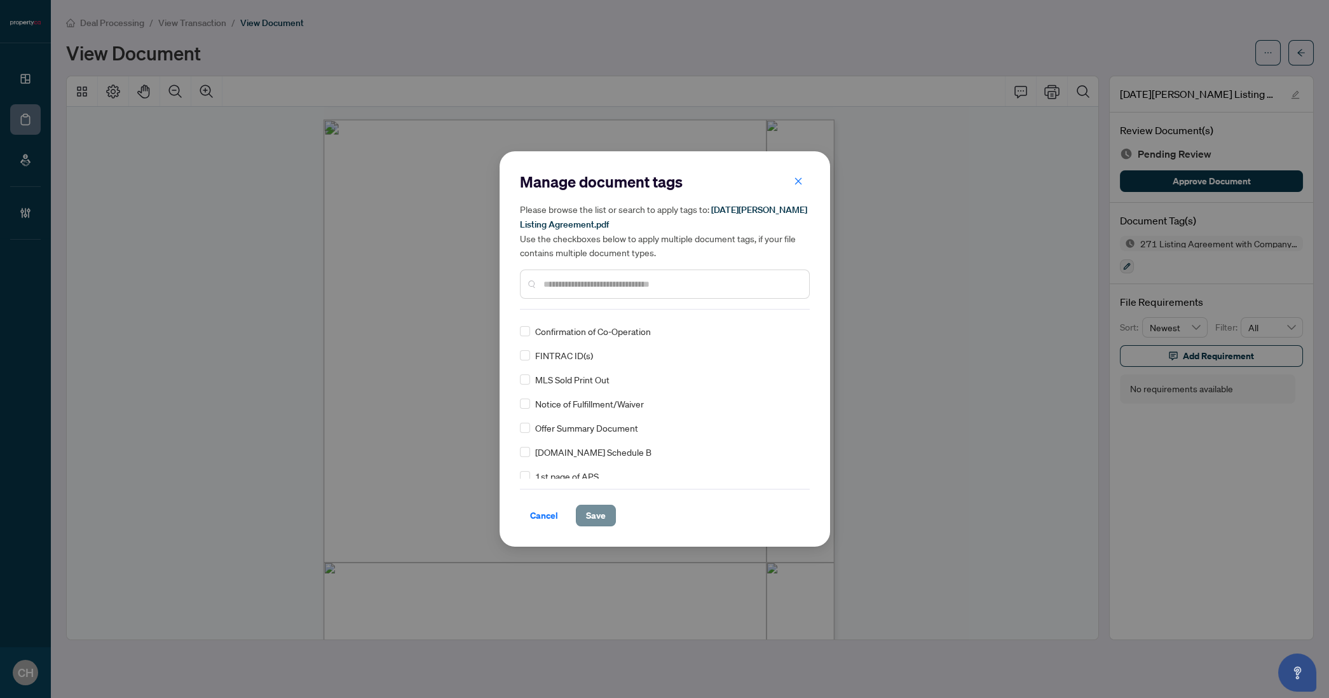
scroll to position [0, 0]
click at [587, 519] on span "Save" at bounding box center [596, 515] width 20 height 20
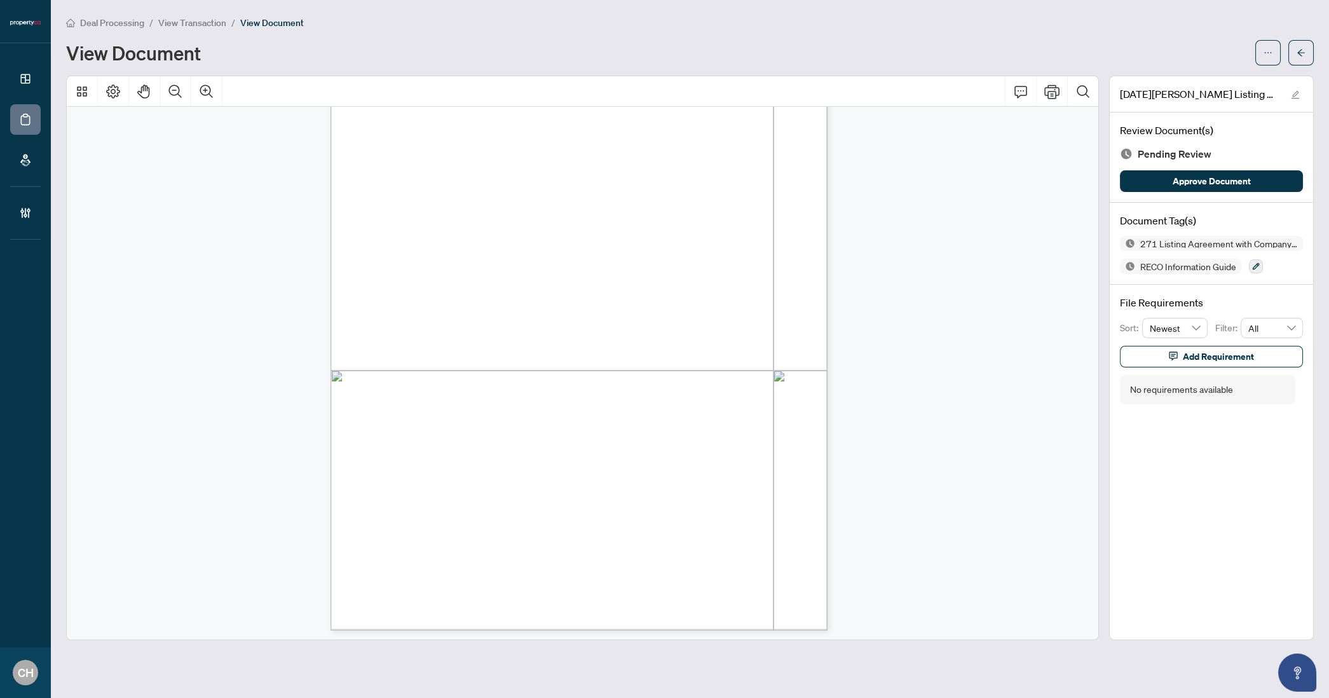
scroll to position [13080, 0]
click at [1254, 265] on icon "button" at bounding box center [1256, 267] width 8 height 8
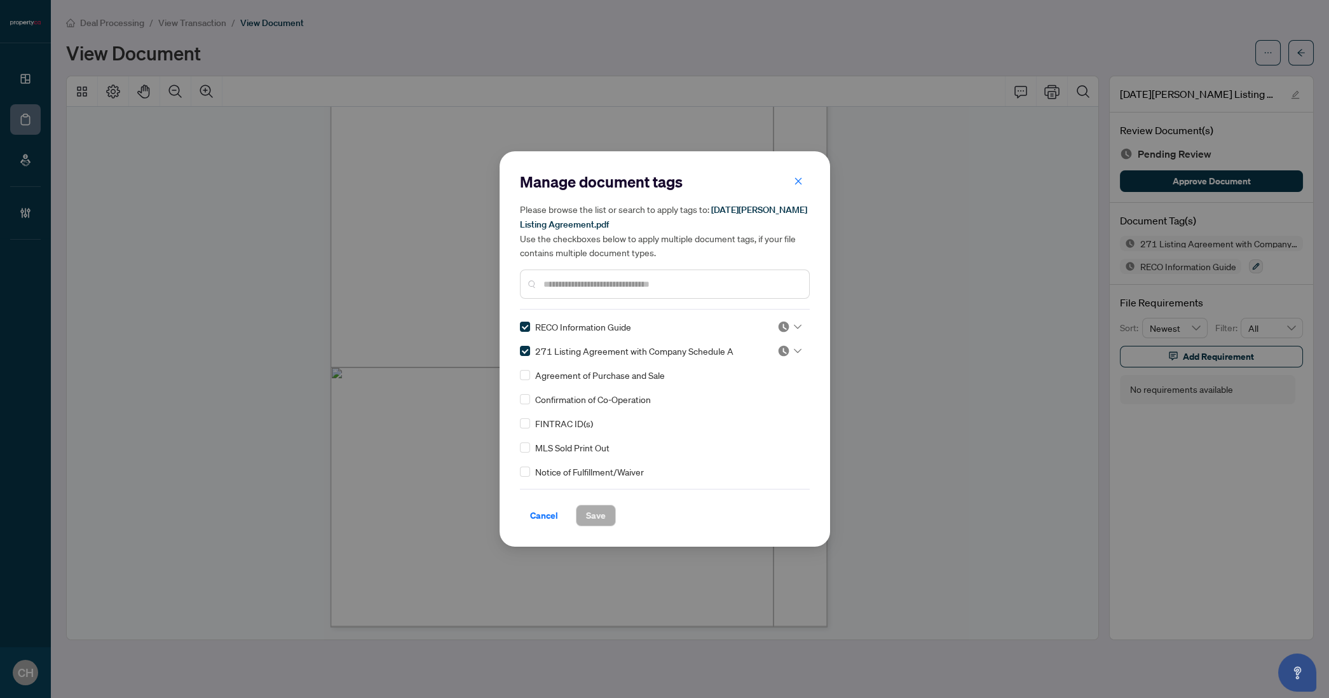
click at [572, 275] on div at bounding box center [665, 284] width 290 height 29
click at [572, 279] on input "text" at bounding box center [672, 284] width 256 height 14
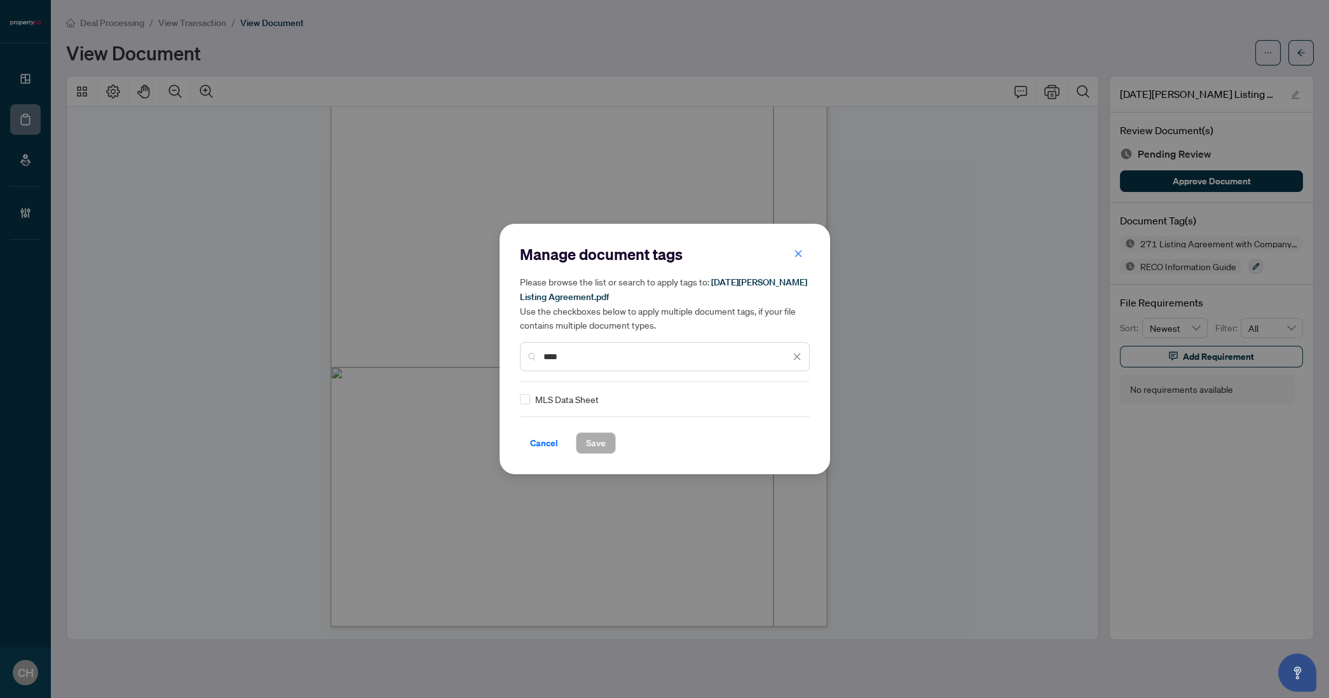
type input "****"
click at [587, 440] on span "Save" at bounding box center [596, 443] width 20 height 20
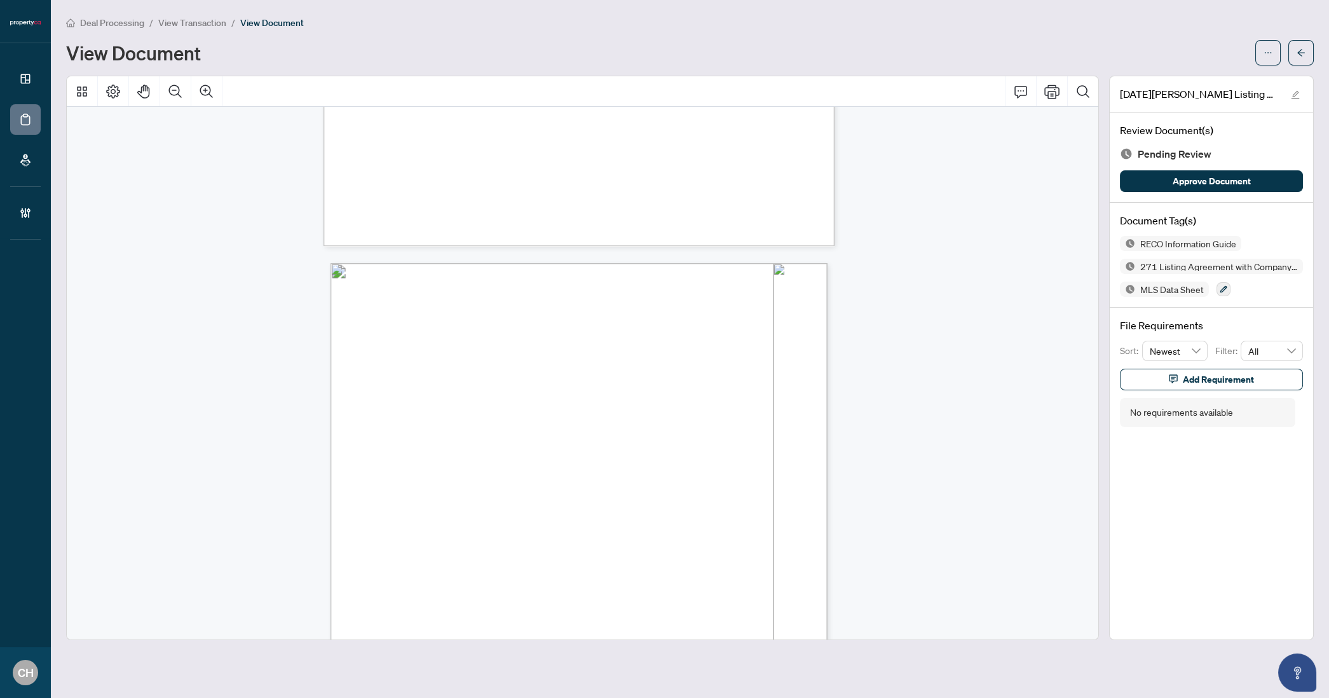
scroll to position [12728, 0]
click at [1295, 51] on button "button" at bounding box center [1301, 52] width 25 height 25
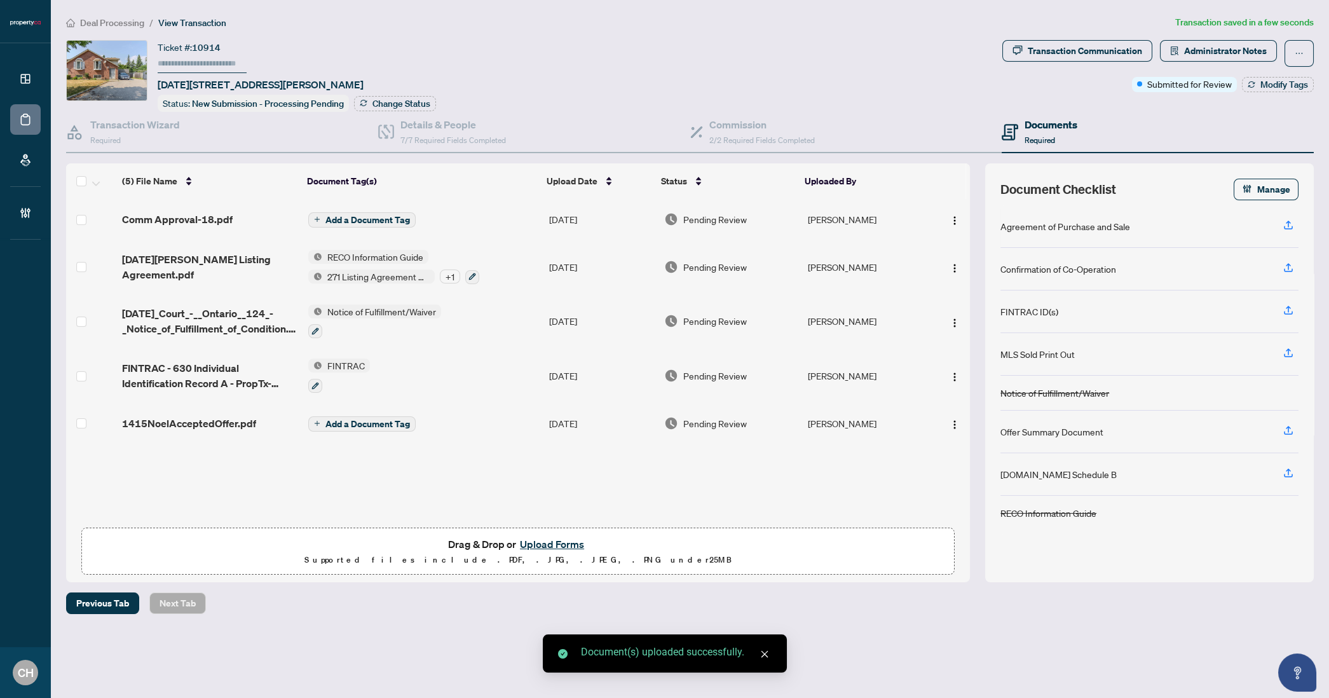
click at [421, 430] on td "Add a Document Tag" at bounding box center [423, 423] width 241 height 41
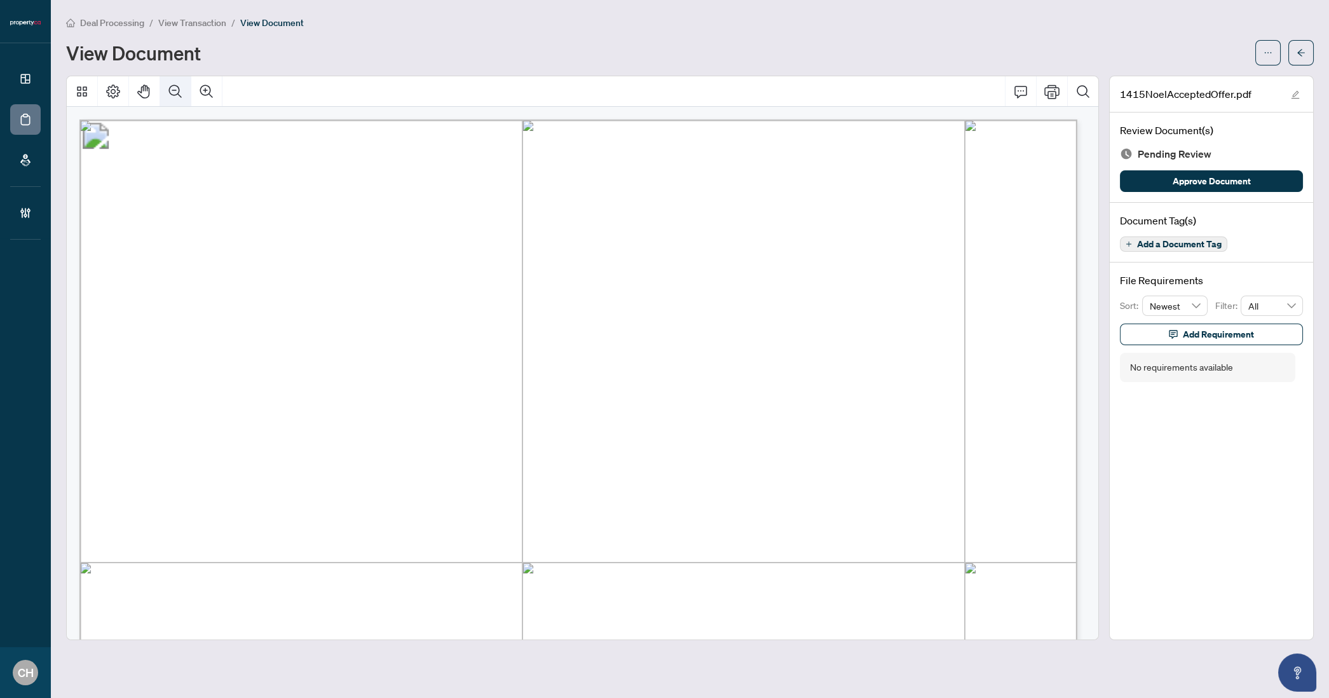
click at [172, 88] on icon "Zoom Out" at bounding box center [175, 91] width 15 height 15
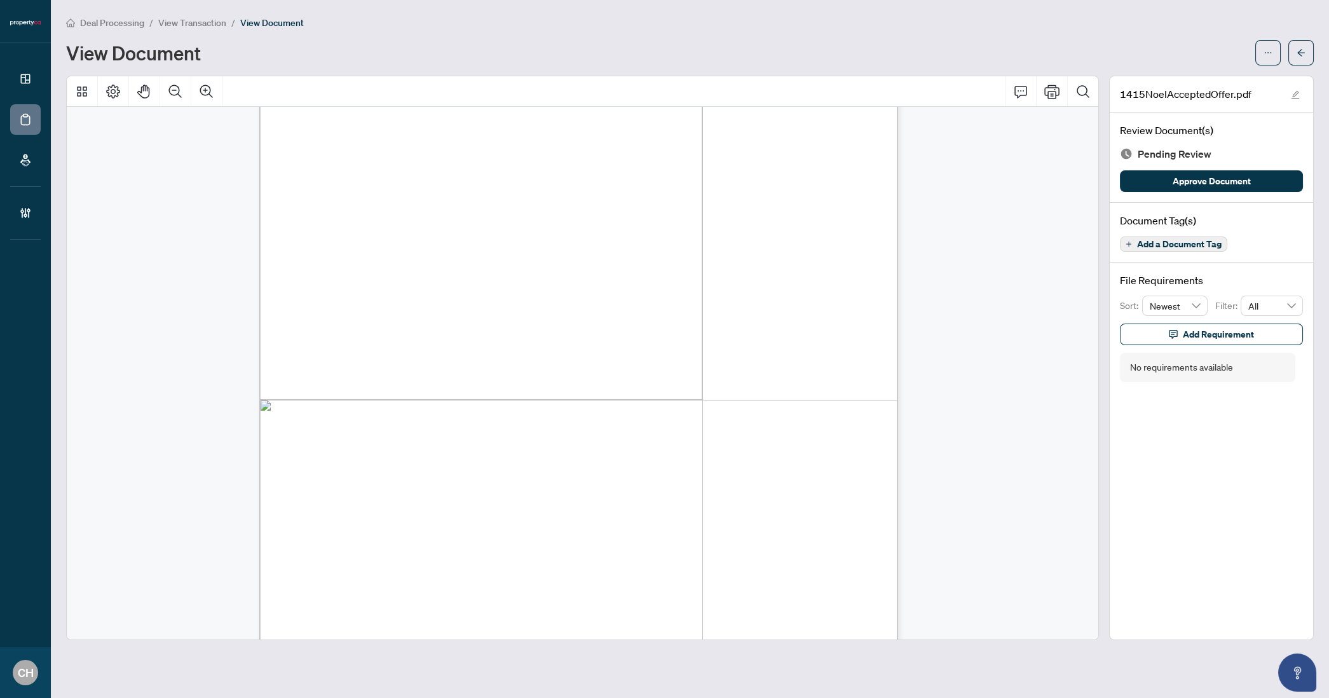
scroll to position [8796, 0]
click at [1166, 241] on span "Add a Document Tag" at bounding box center [1179, 244] width 85 height 9
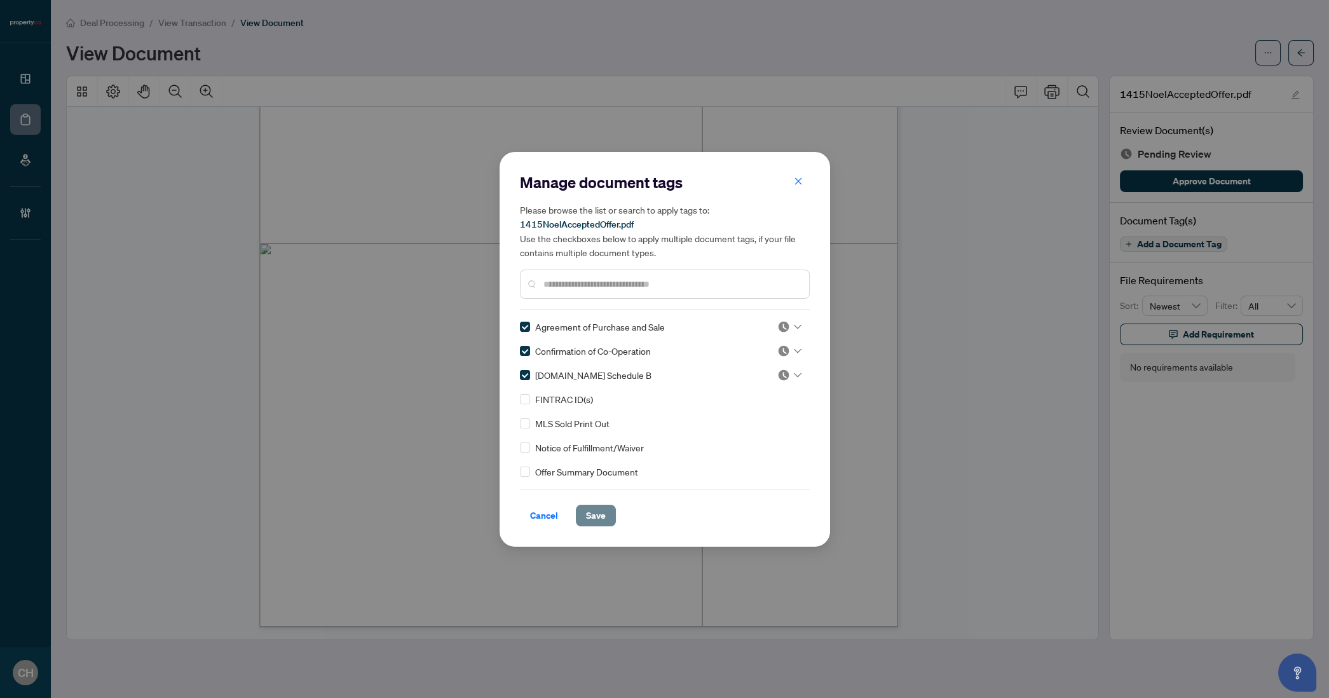
click at [586, 509] on span "Save" at bounding box center [596, 515] width 20 height 20
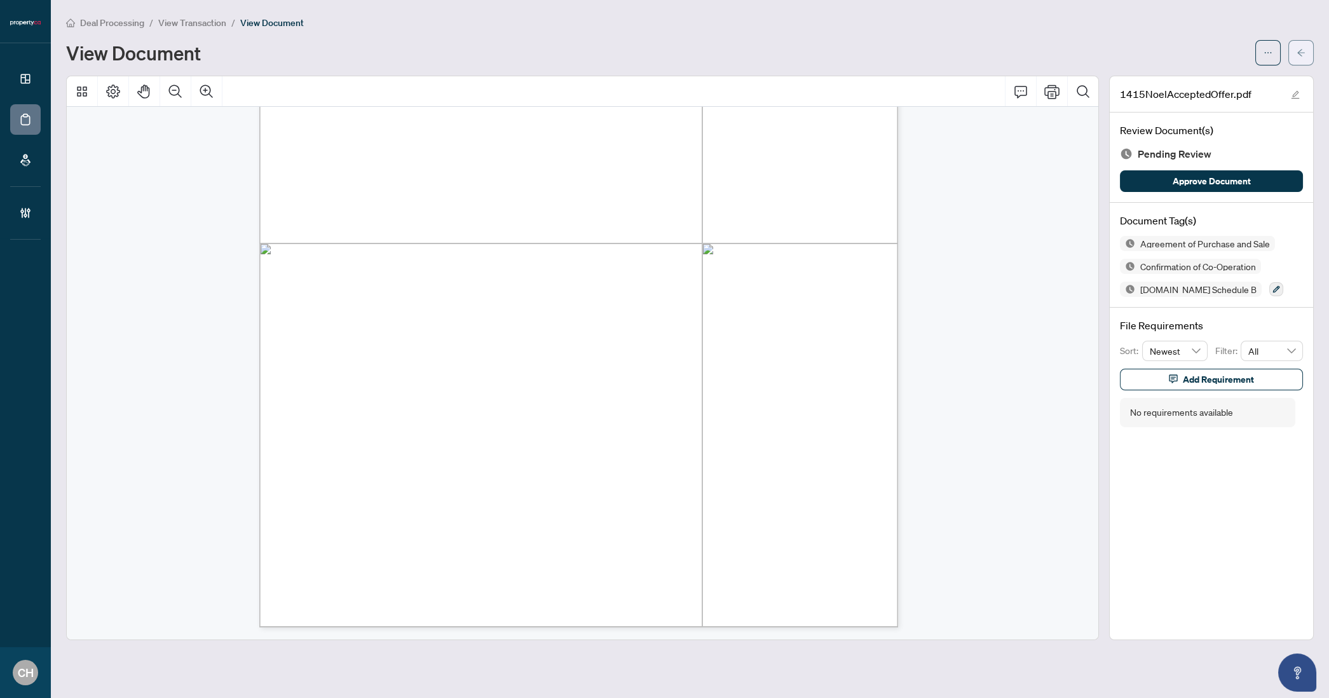
click at [1299, 54] on icon "arrow-left" at bounding box center [1301, 52] width 8 height 7
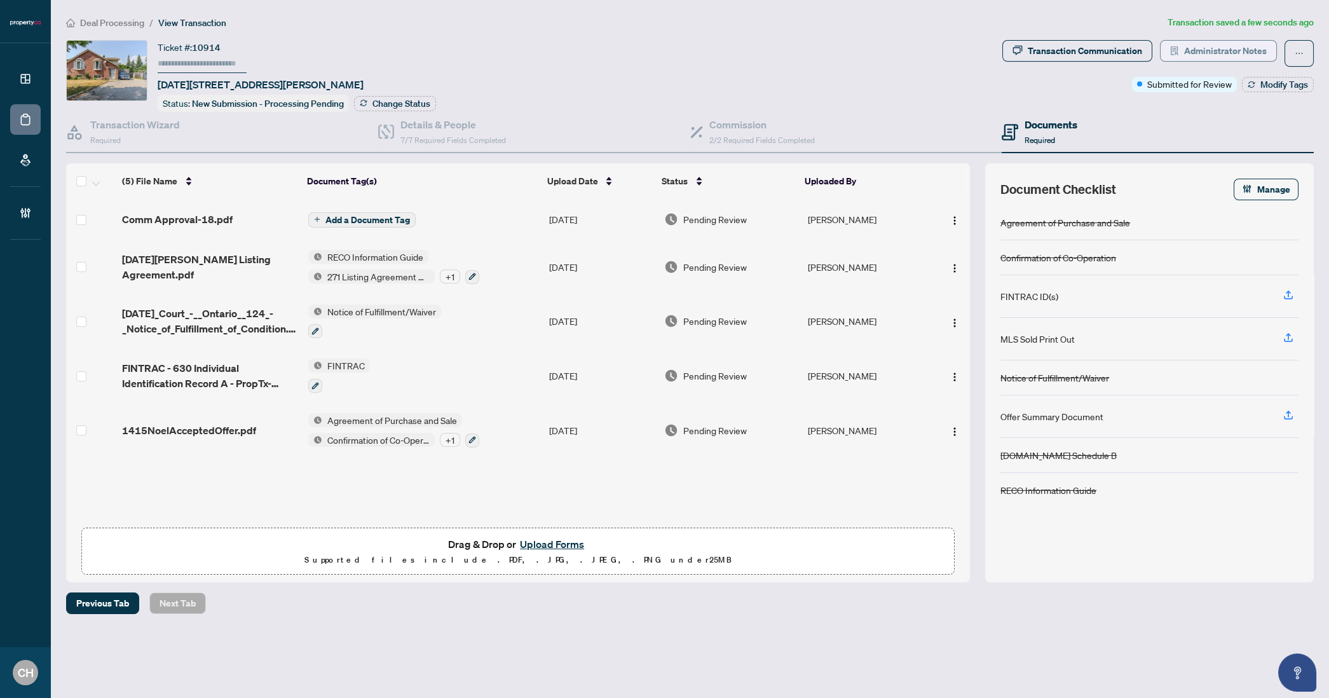
click at [1256, 44] on span "Administrator Notes" at bounding box center [1225, 51] width 83 height 20
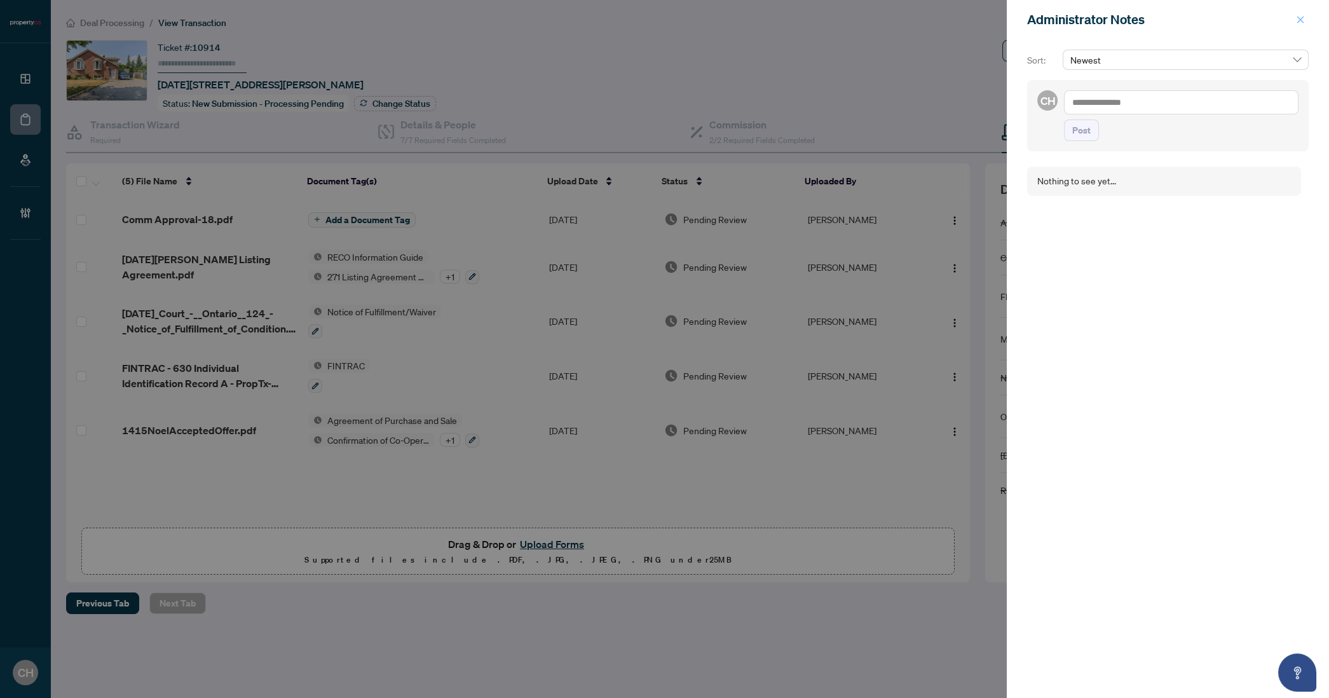
click at [1297, 19] on icon "close" at bounding box center [1300, 19] width 9 height 9
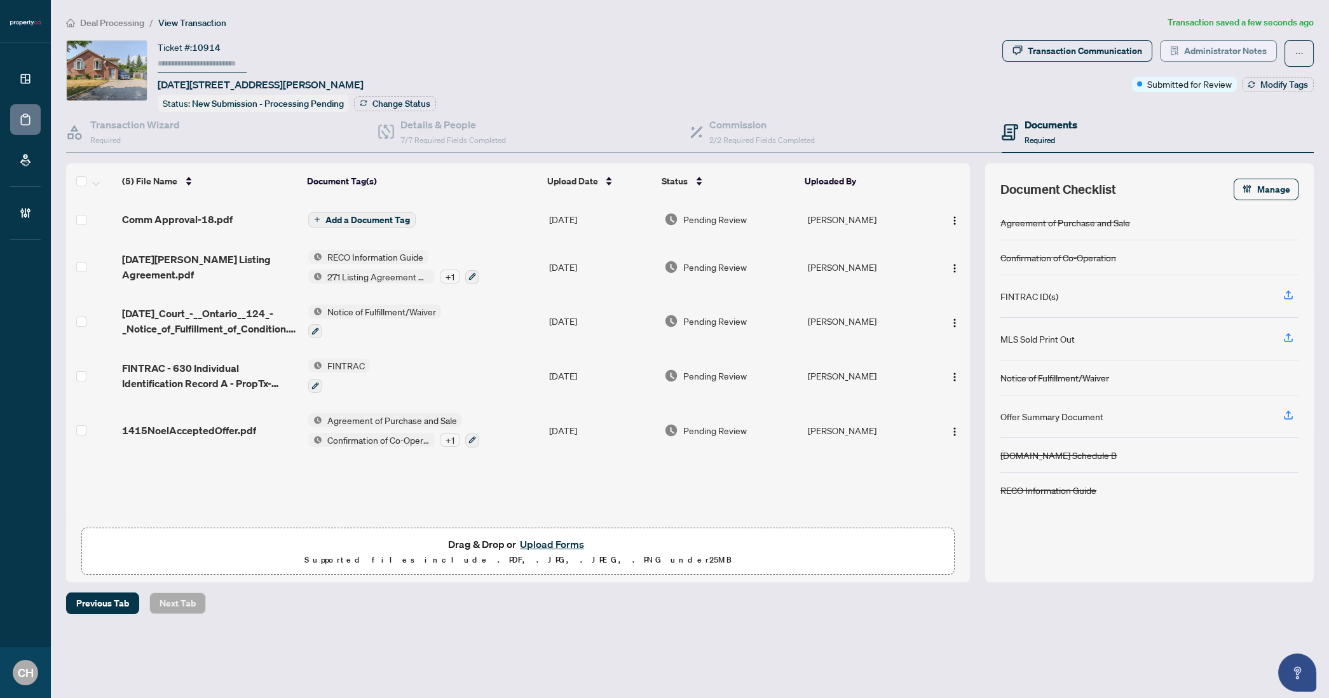
click at [1243, 50] on span "Administrator Notes" at bounding box center [1225, 51] width 83 height 20
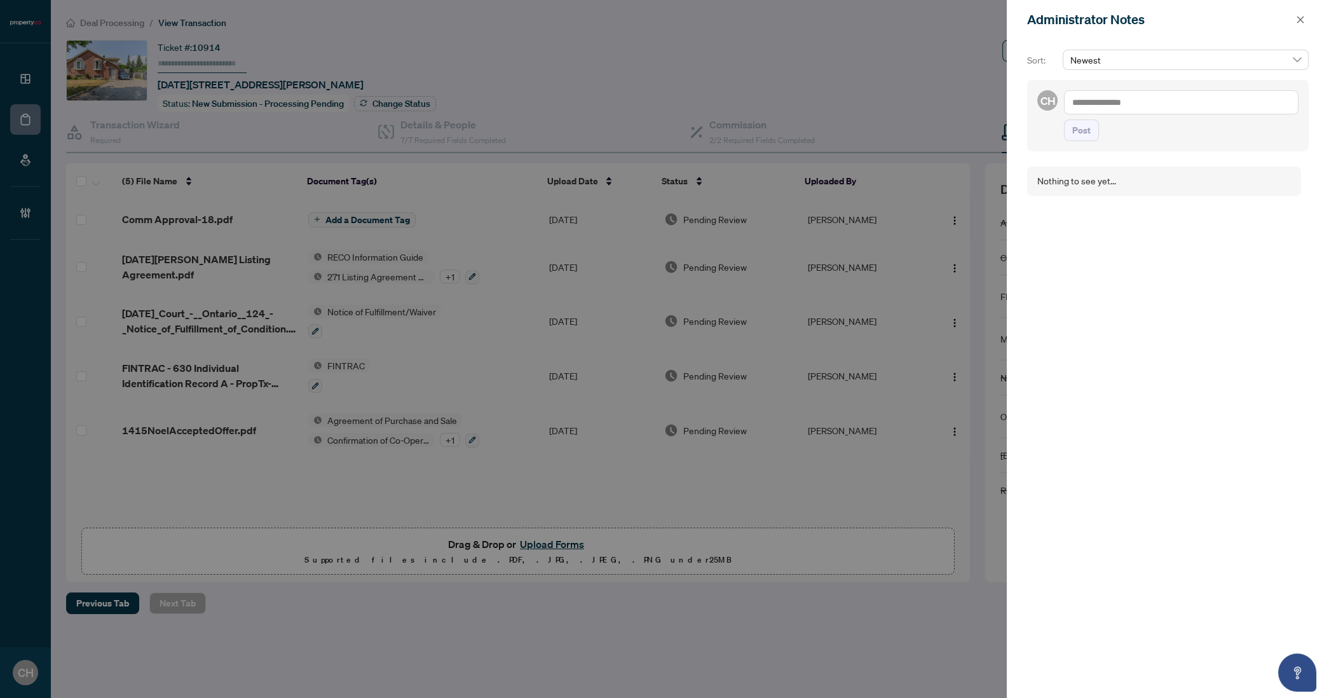
click at [1092, 107] on textarea at bounding box center [1181, 102] width 235 height 24
type textarea "*"
type textarea "**********"
click at [1294, 15] on button "button" at bounding box center [1300, 19] width 17 height 15
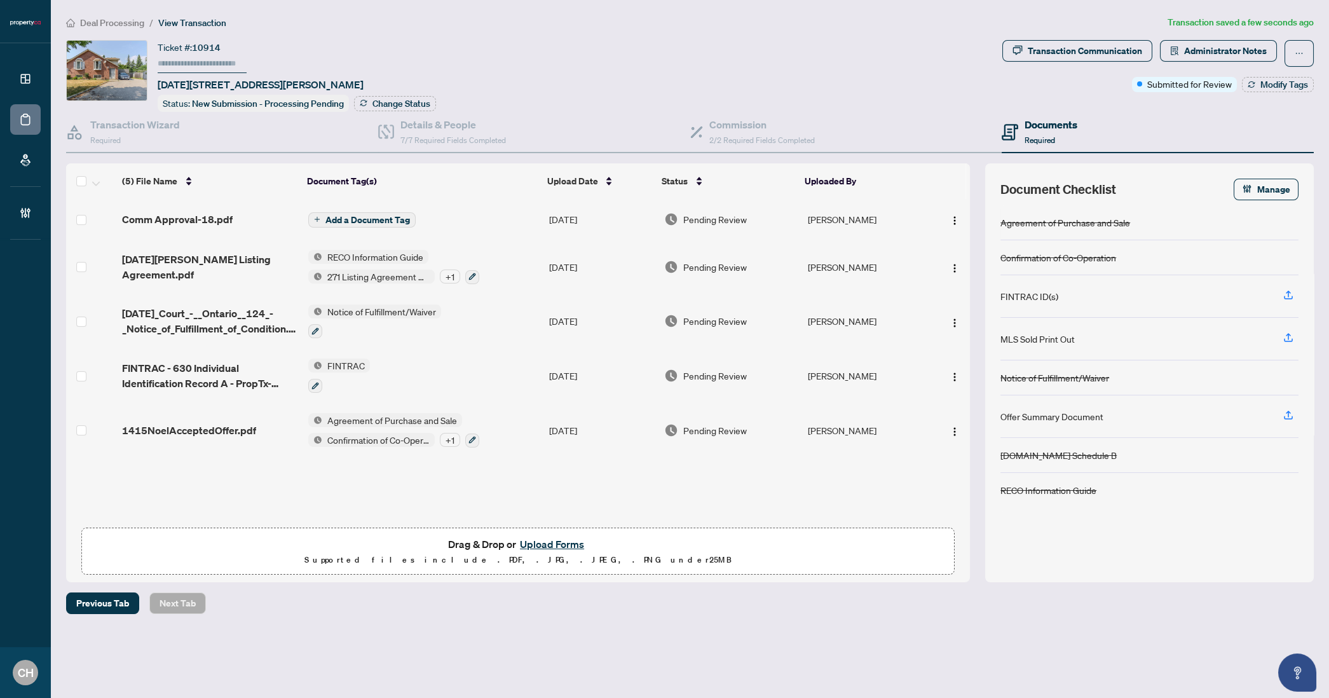
click at [364, 469] on div "Comm Approval-18.pdf Add a Document Tag Sep/19/2025 Pending Review Clarissa Her…" at bounding box center [518, 360] width 904 height 322
click at [214, 427] on span "1415NoelAcceptedOffer.pdf" at bounding box center [189, 430] width 134 height 15
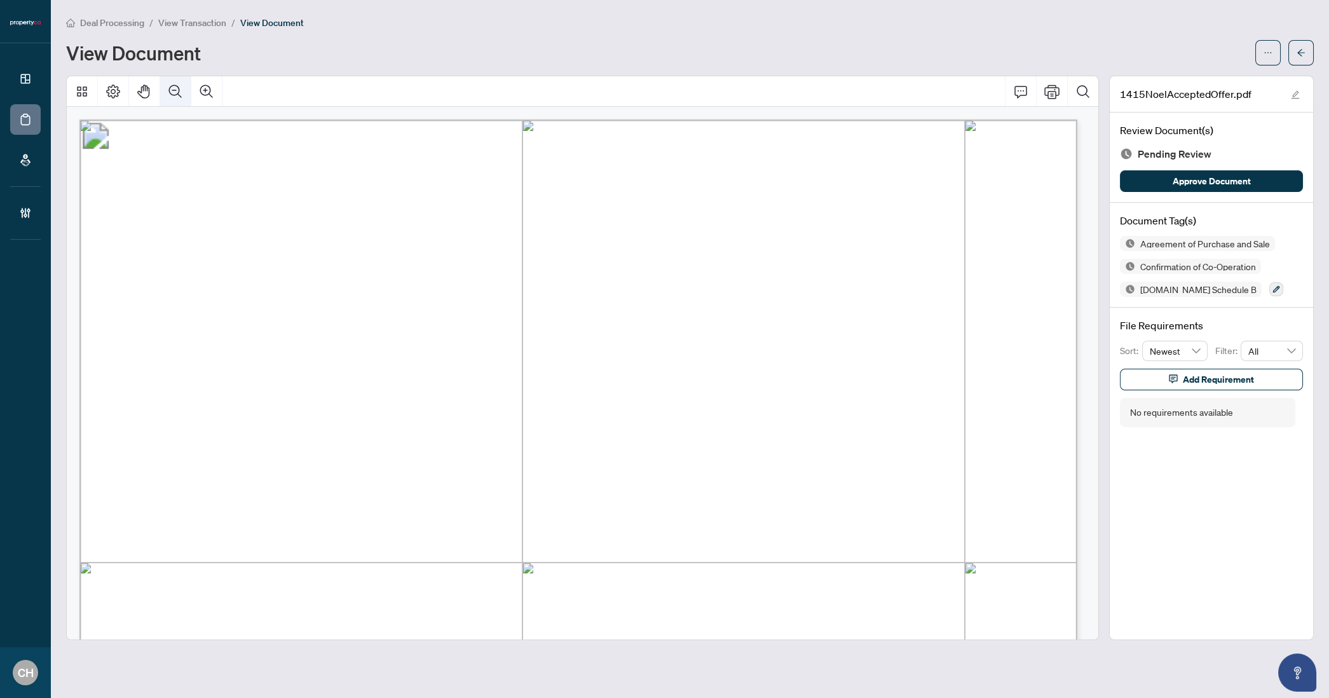
click at [178, 95] on icon "Zoom Out" at bounding box center [175, 91] width 15 height 15
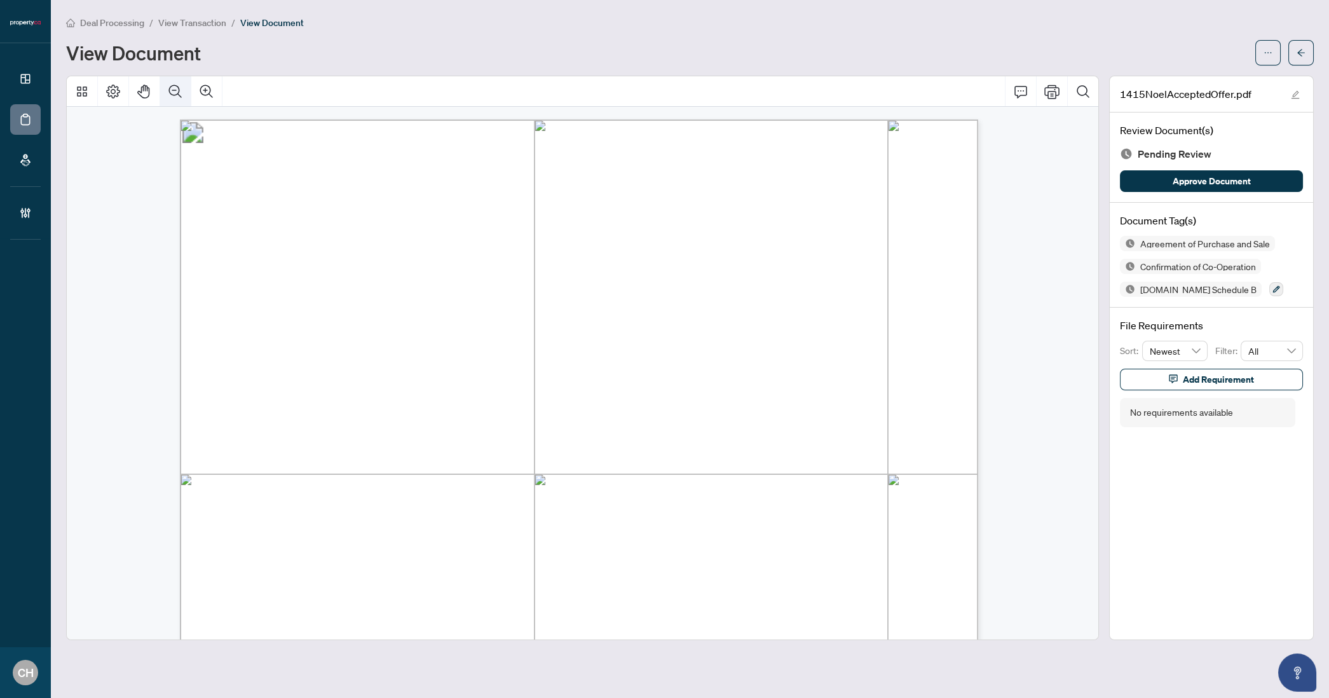
click at [178, 95] on icon "Zoom Out" at bounding box center [175, 91] width 15 height 15
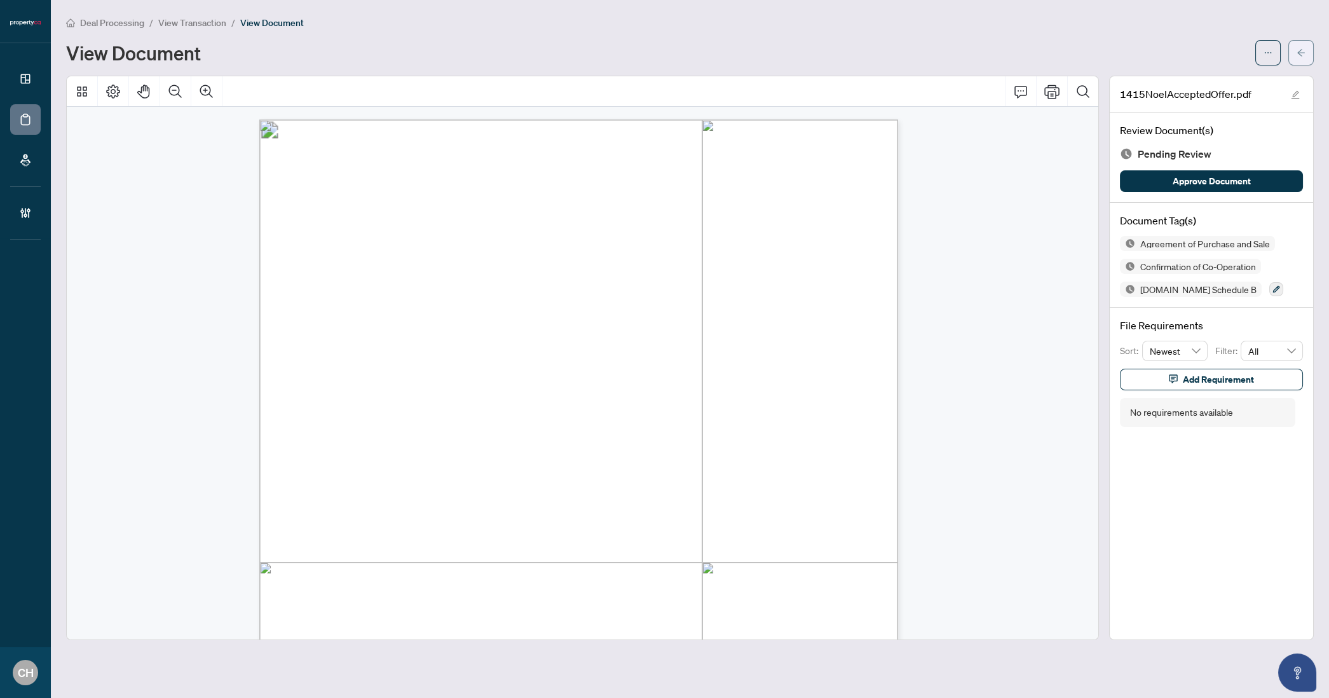
click at [1306, 53] on button "button" at bounding box center [1301, 52] width 25 height 25
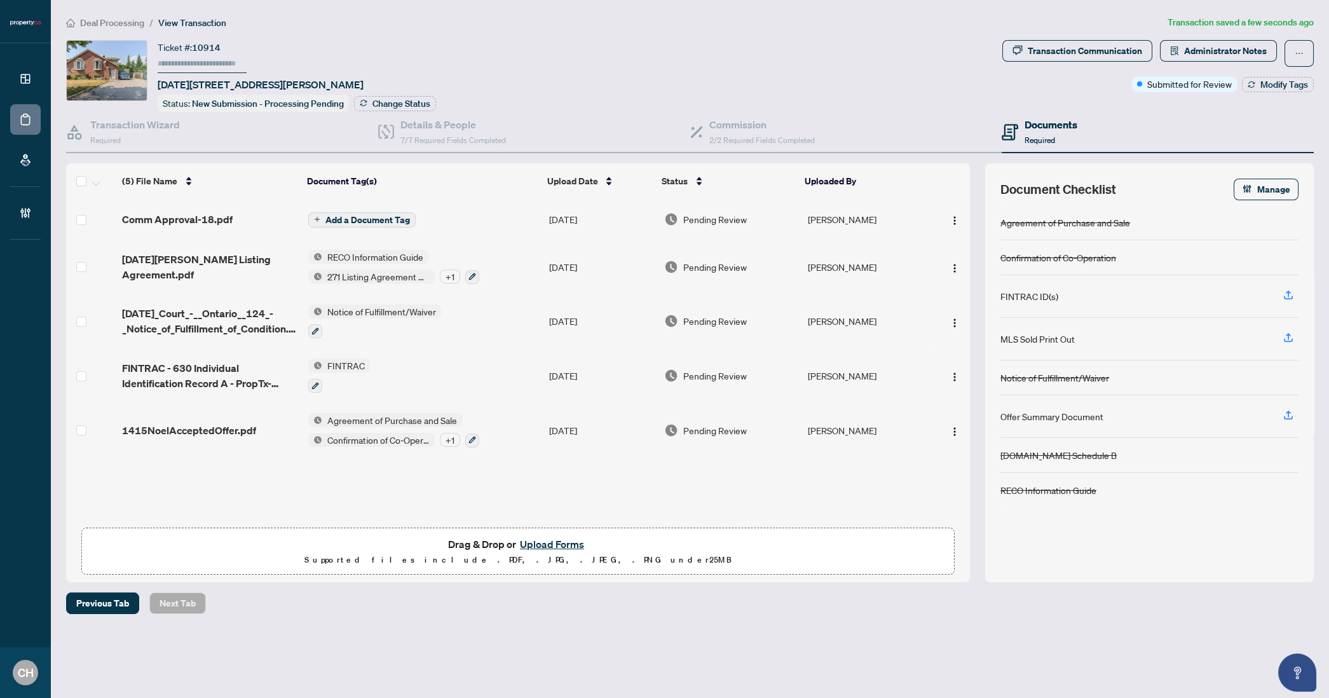
click at [244, 313] on span "1415_Noel_Court_-__Ontario__124_-_Notice_of_Fulfillment_of_Condition.pdf" at bounding box center [210, 321] width 176 height 31
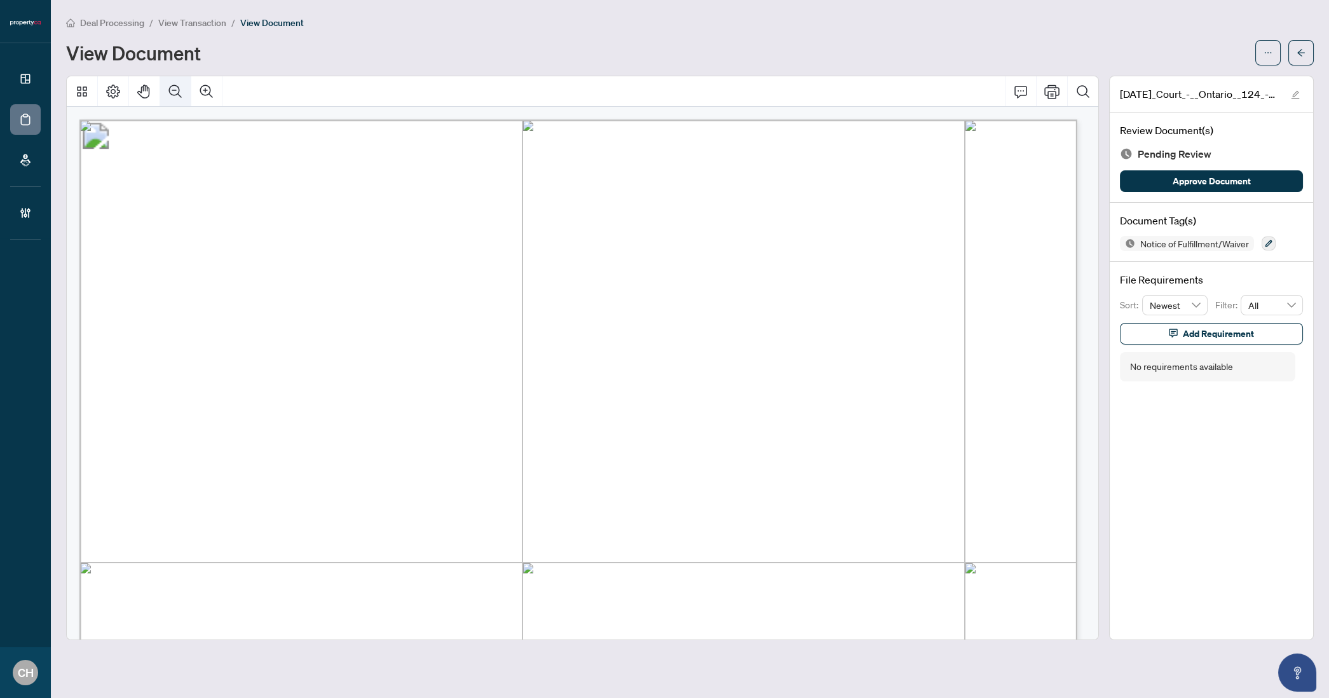
click at [172, 90] on icon "Zoom Out" at bounding box center [175, 91] width 15 height 15
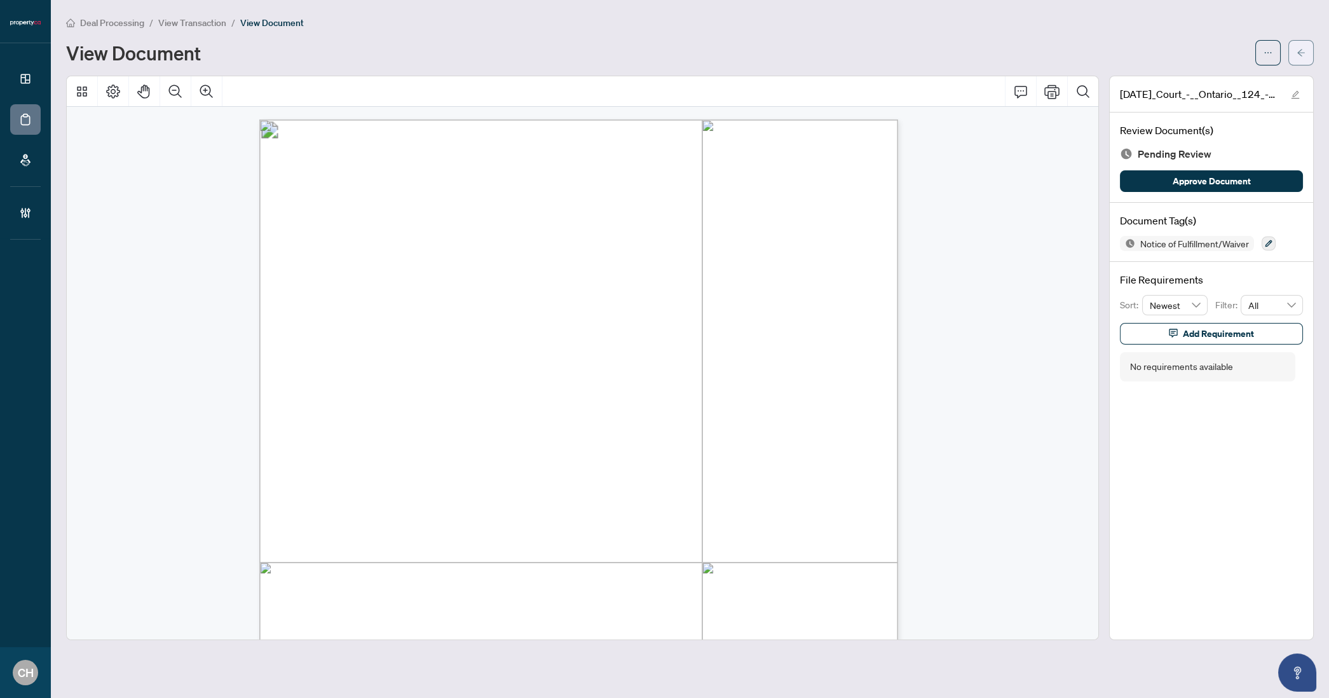
click at [1289, 50] on button "button" at bounding box center [1301, 52] width 25 height 25
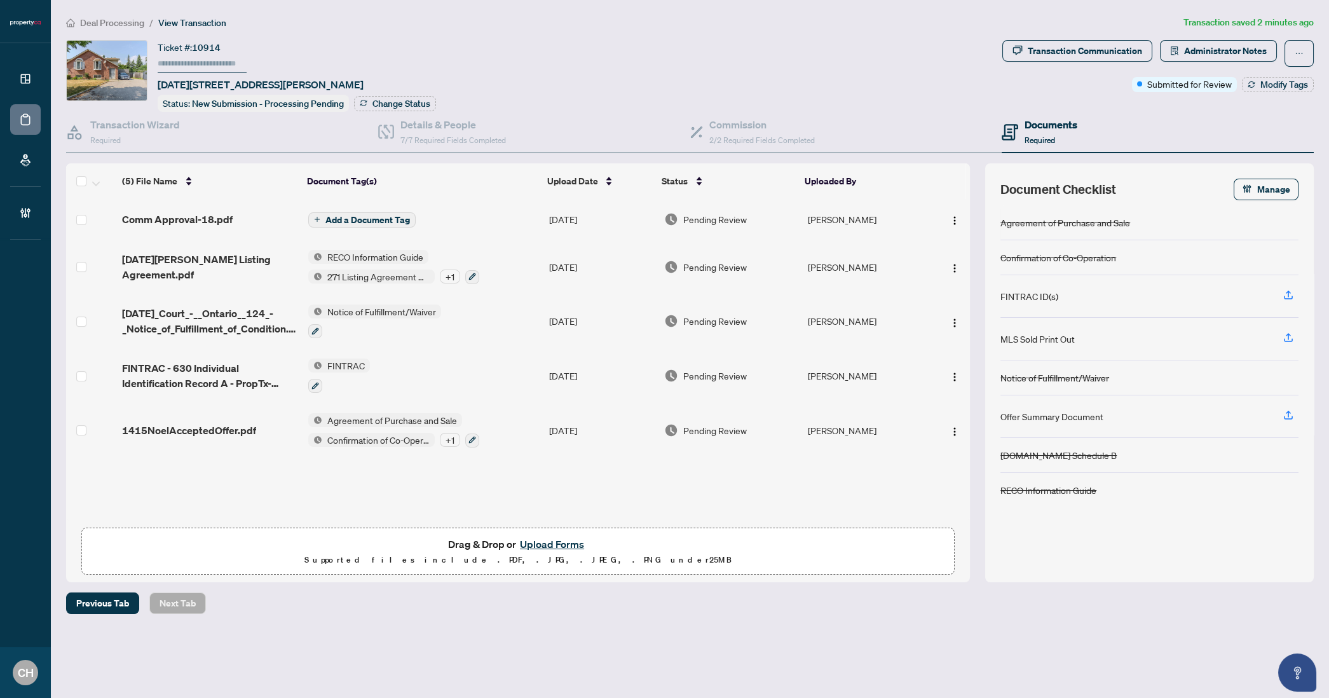
click at [200, 425] on span "1415NoelAcceptedOffer.pdf" at bounding box center [189, 430] width 134 height 15
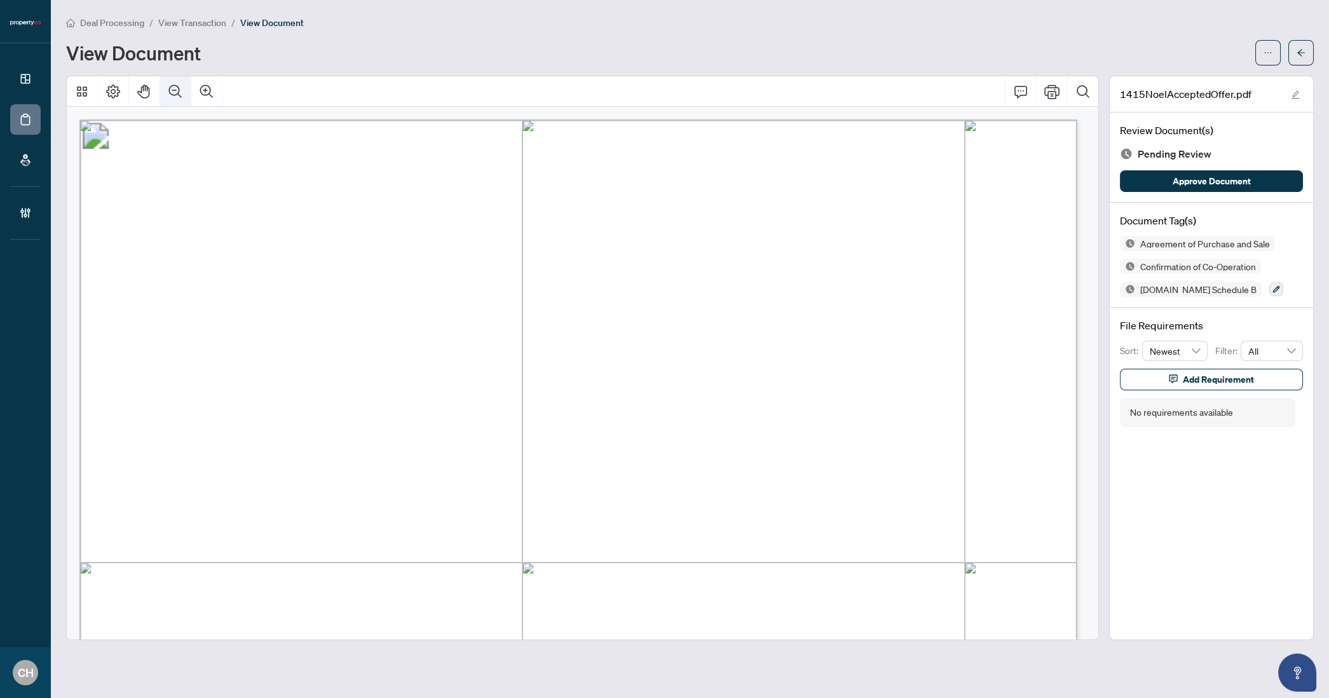
click at [186, 92] on button "Zoom Out" at bounding box center [175, 91] width 31 height 31
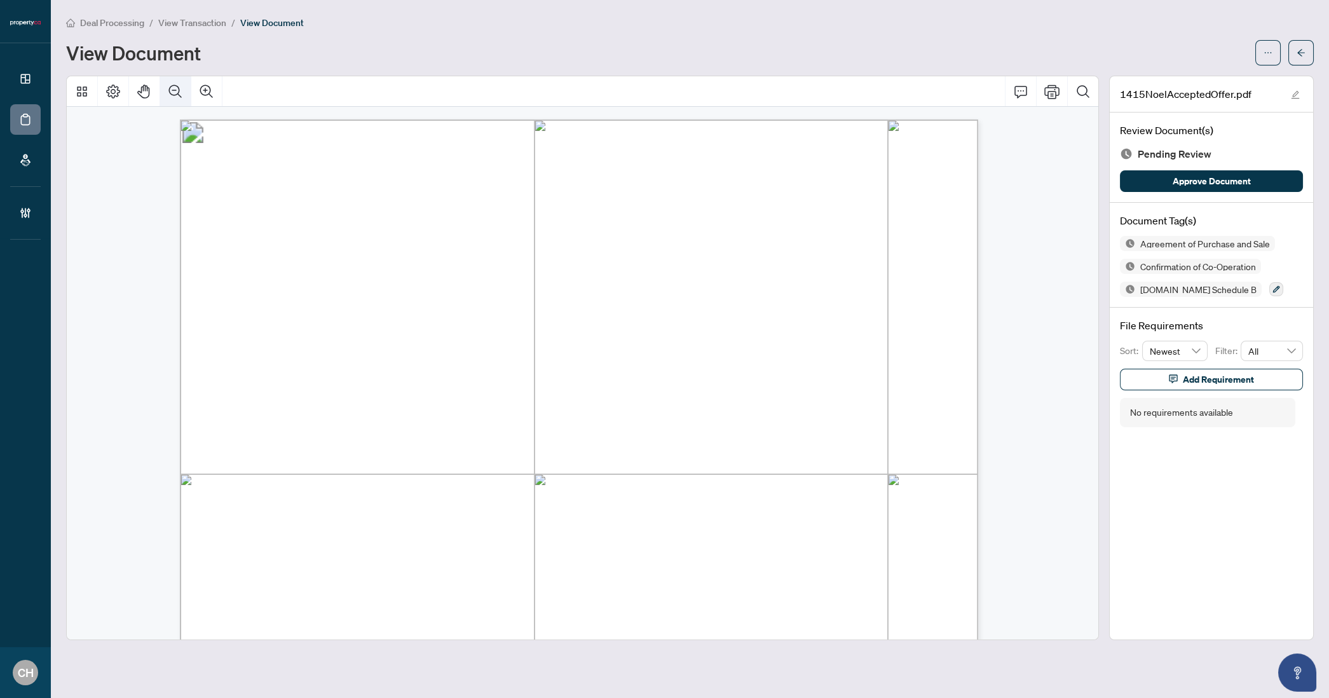
click at [186, 92] on button "Zoom Out" at bounding box center [175, 91] width 31 height 31
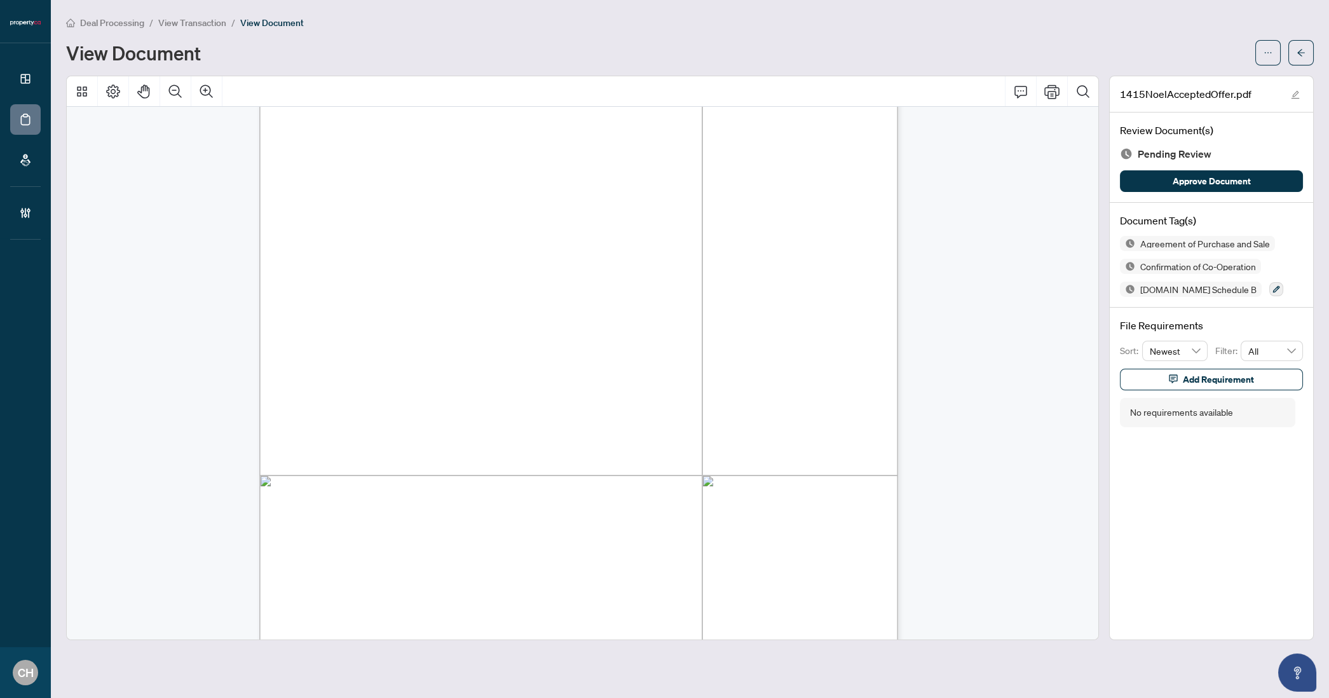
scroll to position [3720, 0]
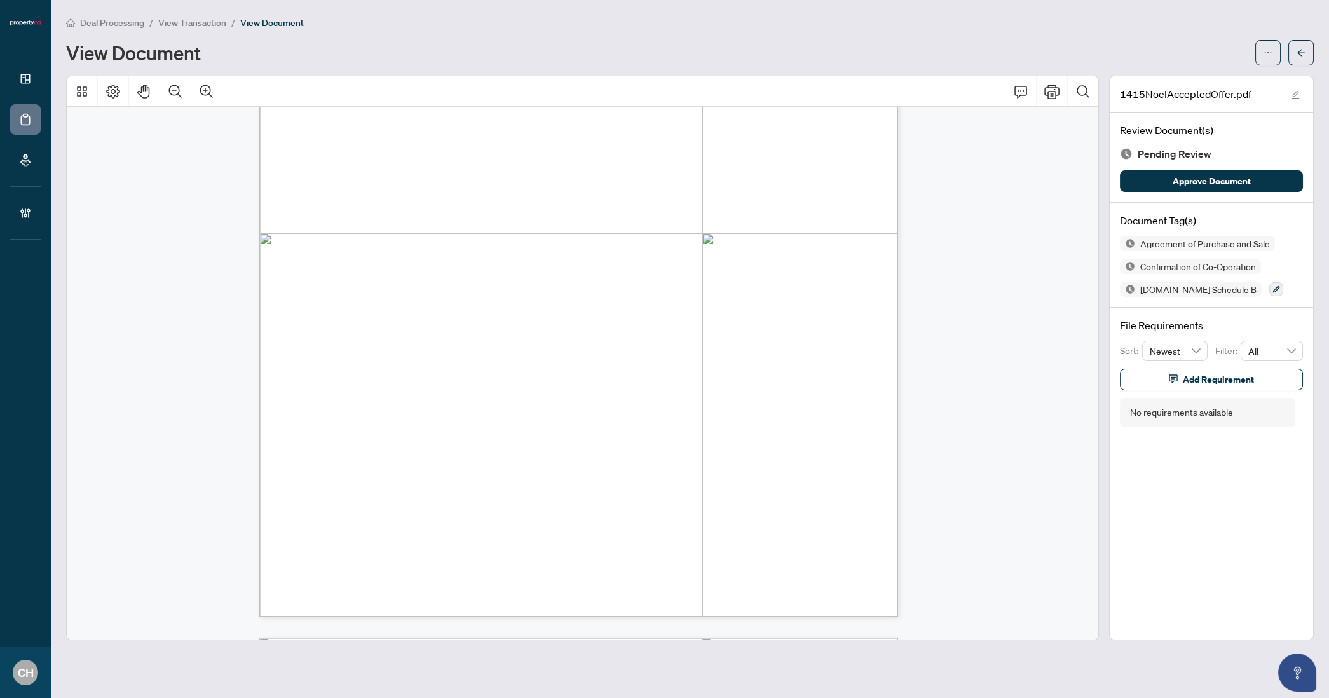
drag, startPoint x: 390, startPoint y: 236, endPoint x: 486, endPoint y: 235, distance: 96.6
click at [501, 238] on span "Christina Sky Osmond" at bounding box center [471, 236] width 166 height 10
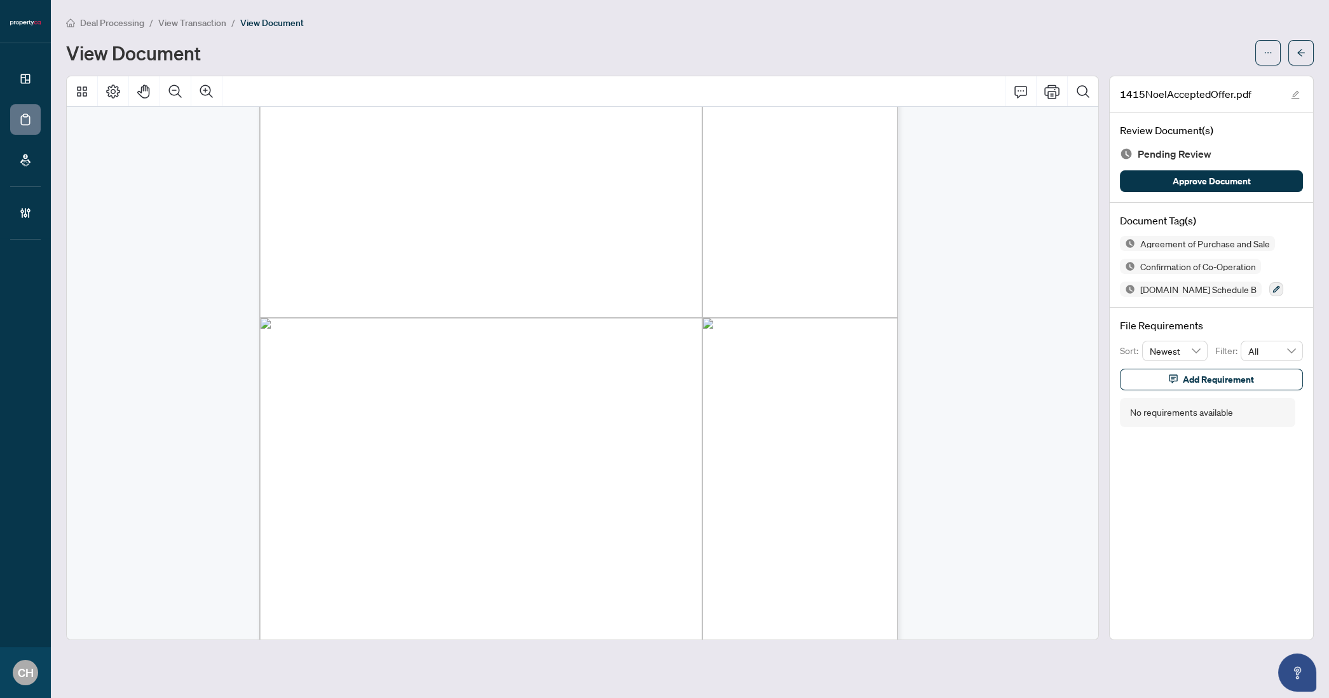
scroll to position [372, 0]
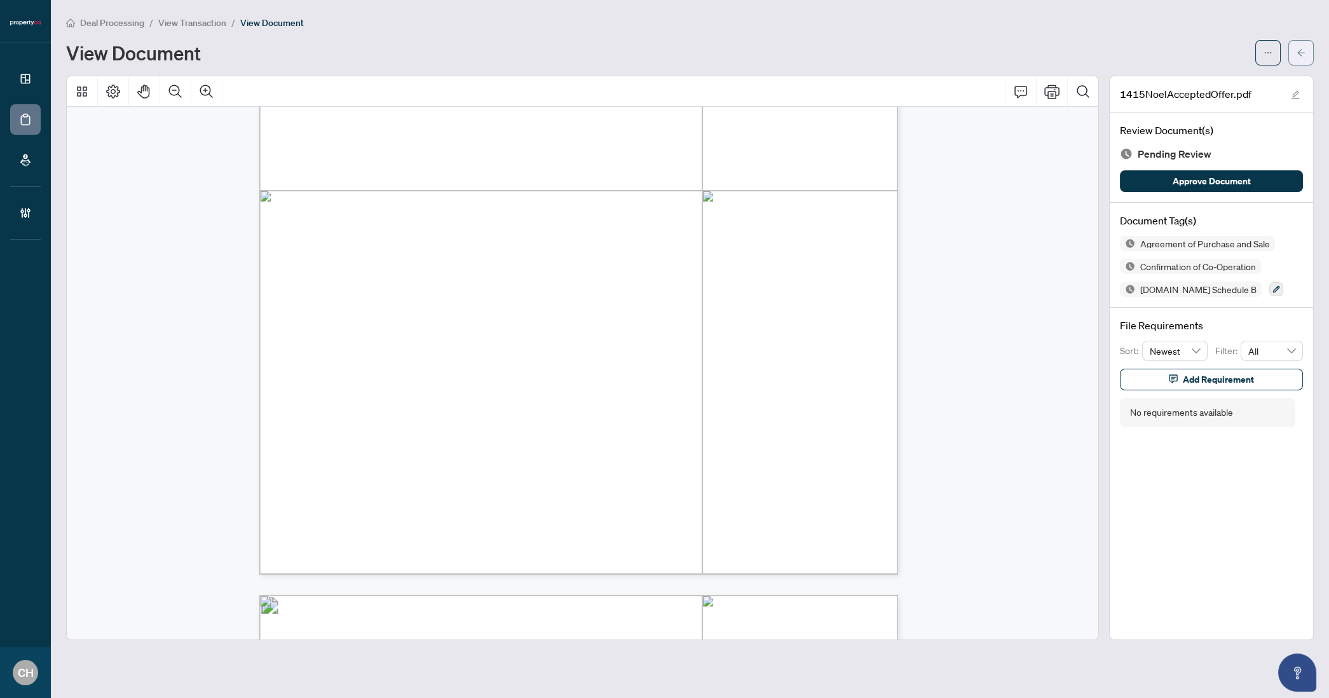
click at [1304, 60] on span "button" at bounding box center [1301, 53] width 9 height 20
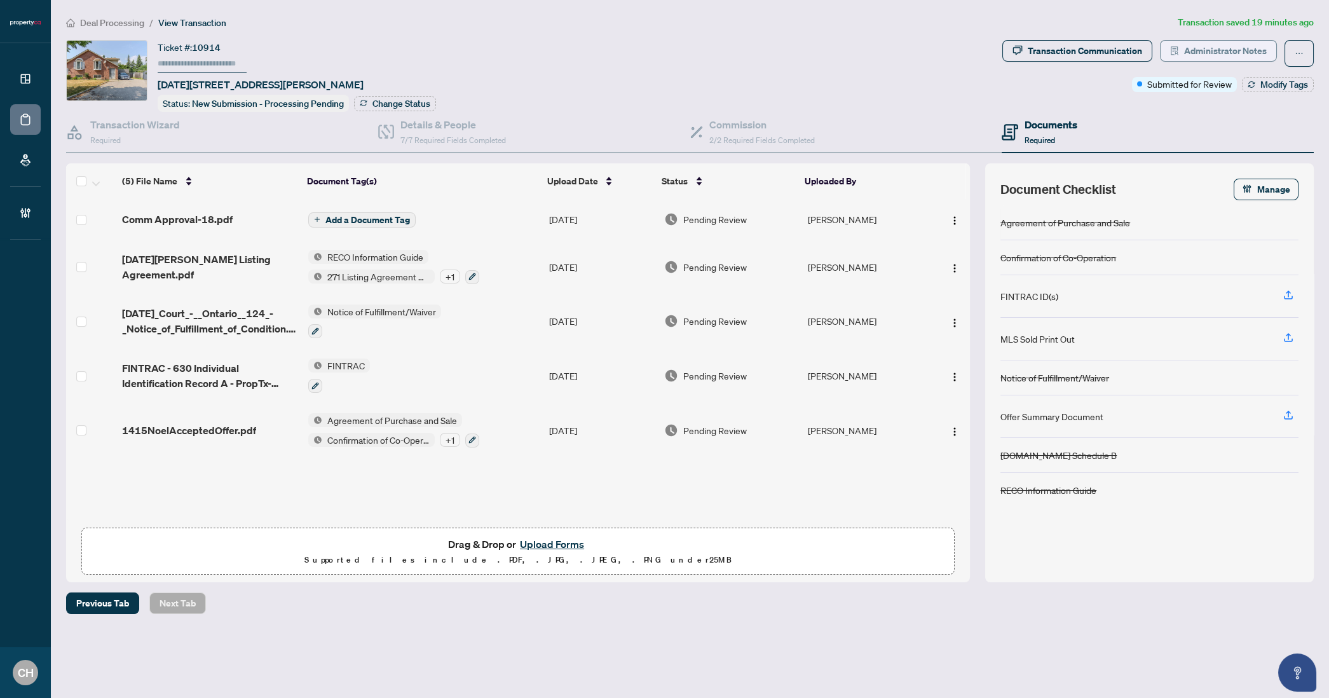
click at [1180, 58] on button "Administrator Notes" at bounding box center [1218, 51] width 117 height 22
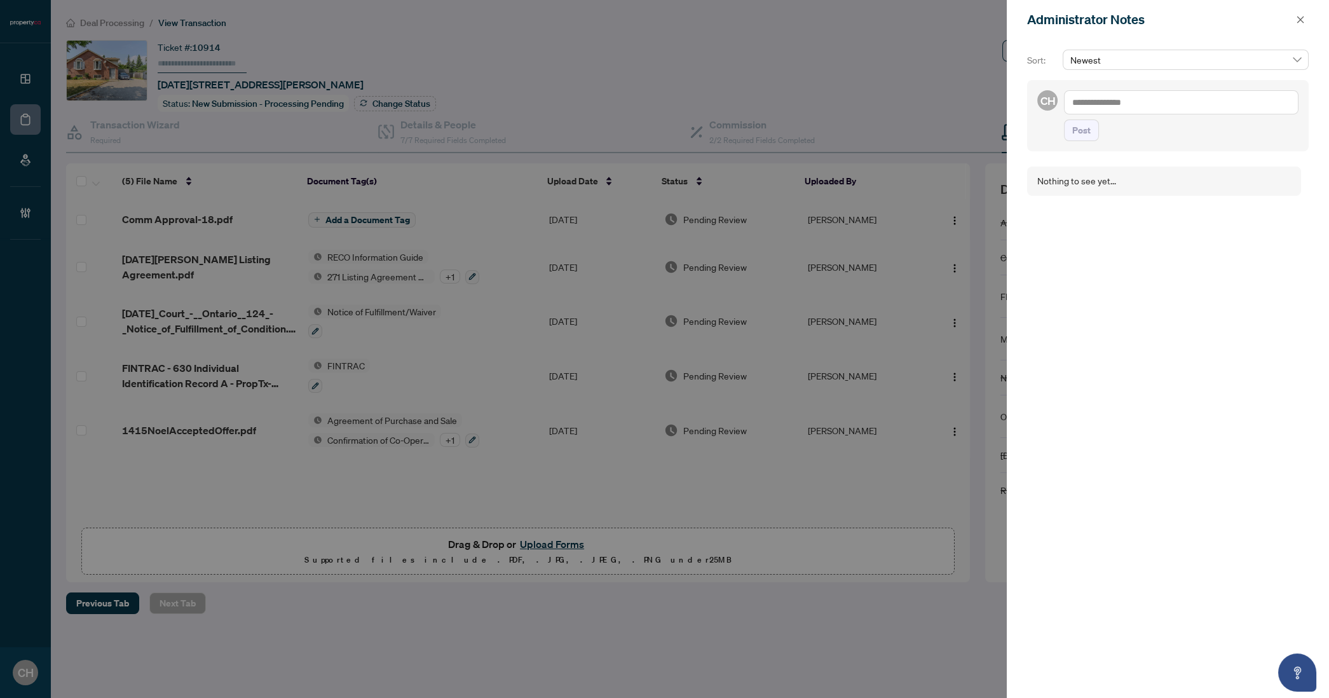
click at [1099, 101] on textarea at bounding box center [1181, 102] width 235 height 24
type textarea "**********"
click at [1064, 132] on button "Post" at bounding box center [1081, 143] width 35 height 22
click at [839, 32] on div at bounding box center [664, 349] width 1329 height 698
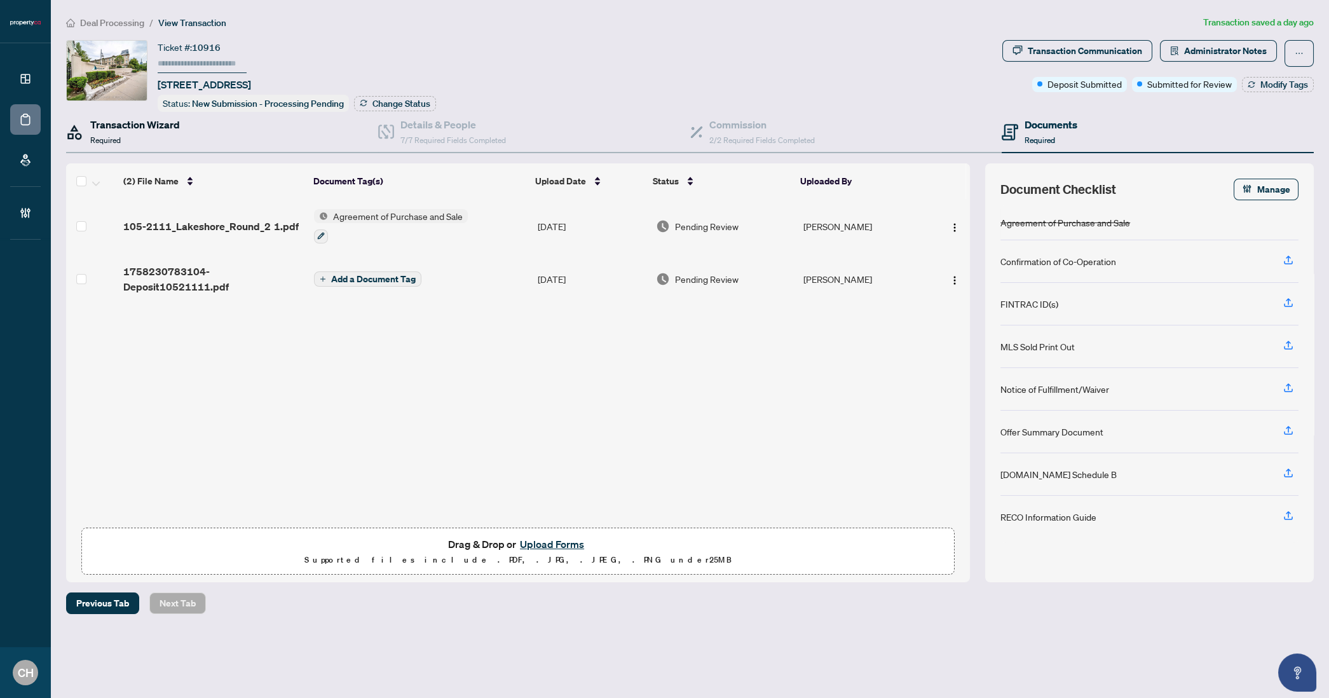
click at [154, 124] on h4 "Transaction Wizard" at bounding box center [135, 124] width 90 height 15
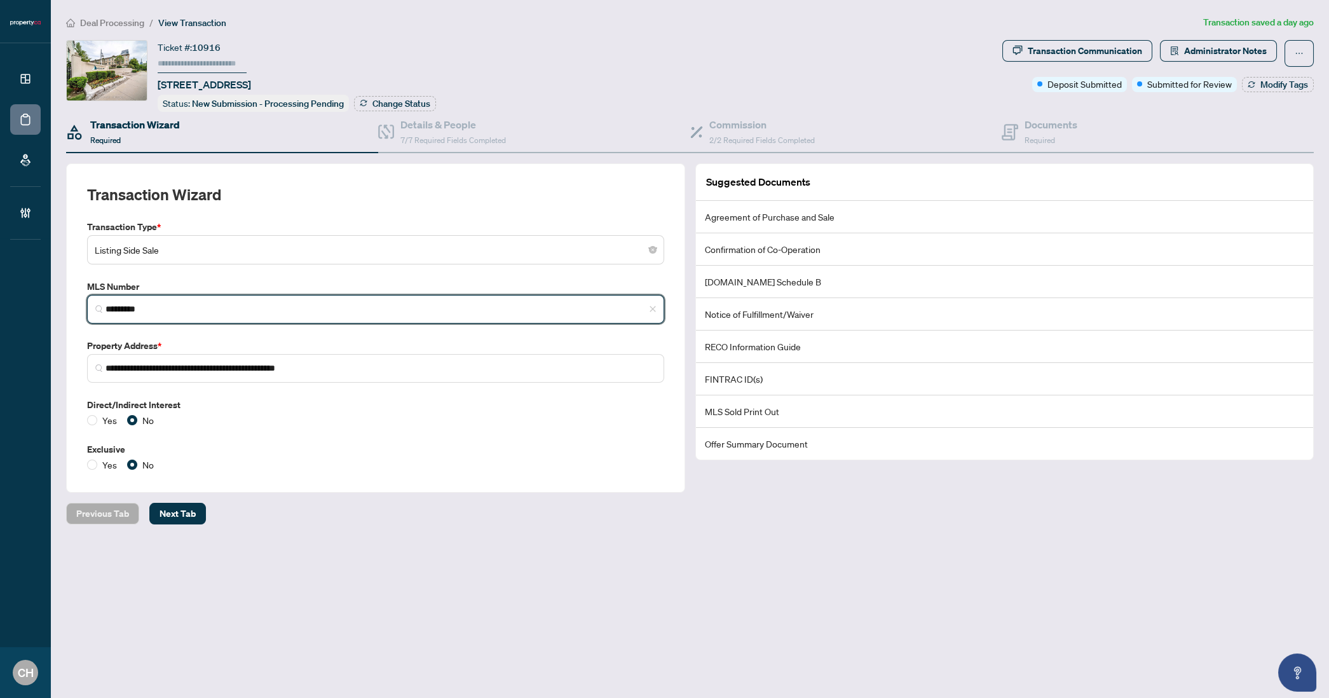
click at [139, 308] on input "*********" at bounding box center [381, 309] width 551 height 13
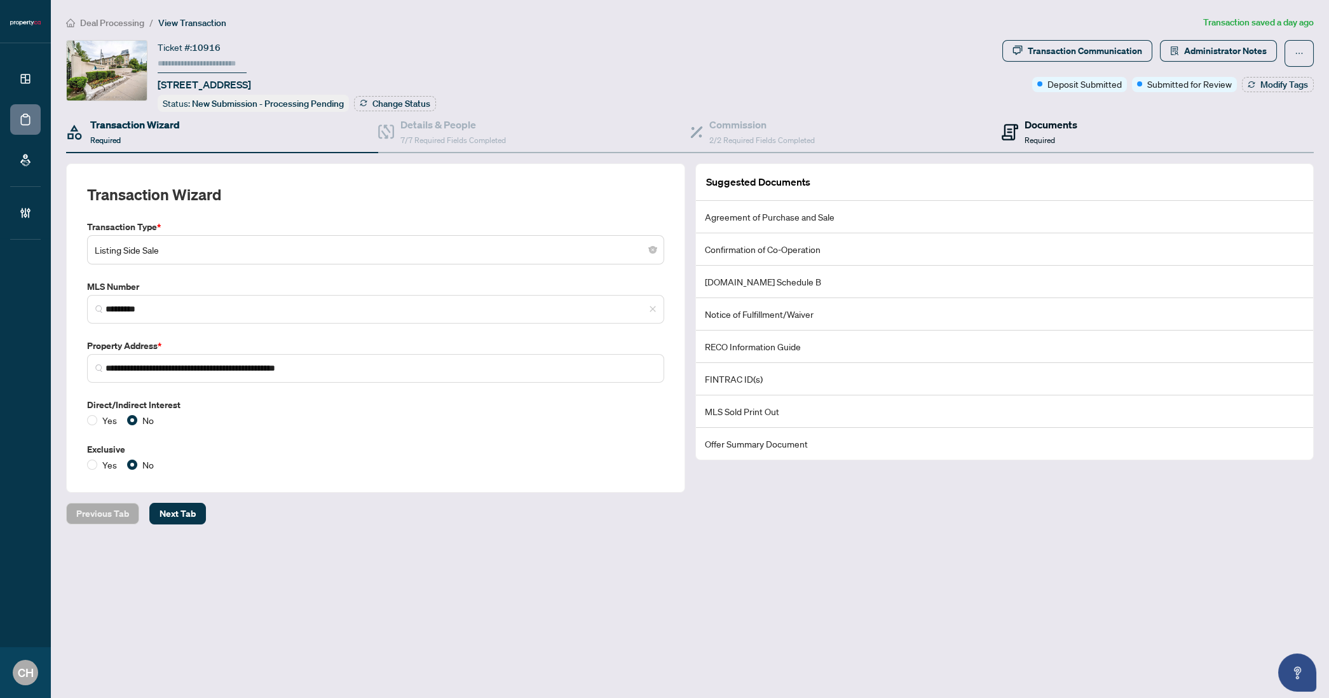
click at [1060, 133] on div "Documents Required" at bounding box center [1051, 132] width 53 height 30
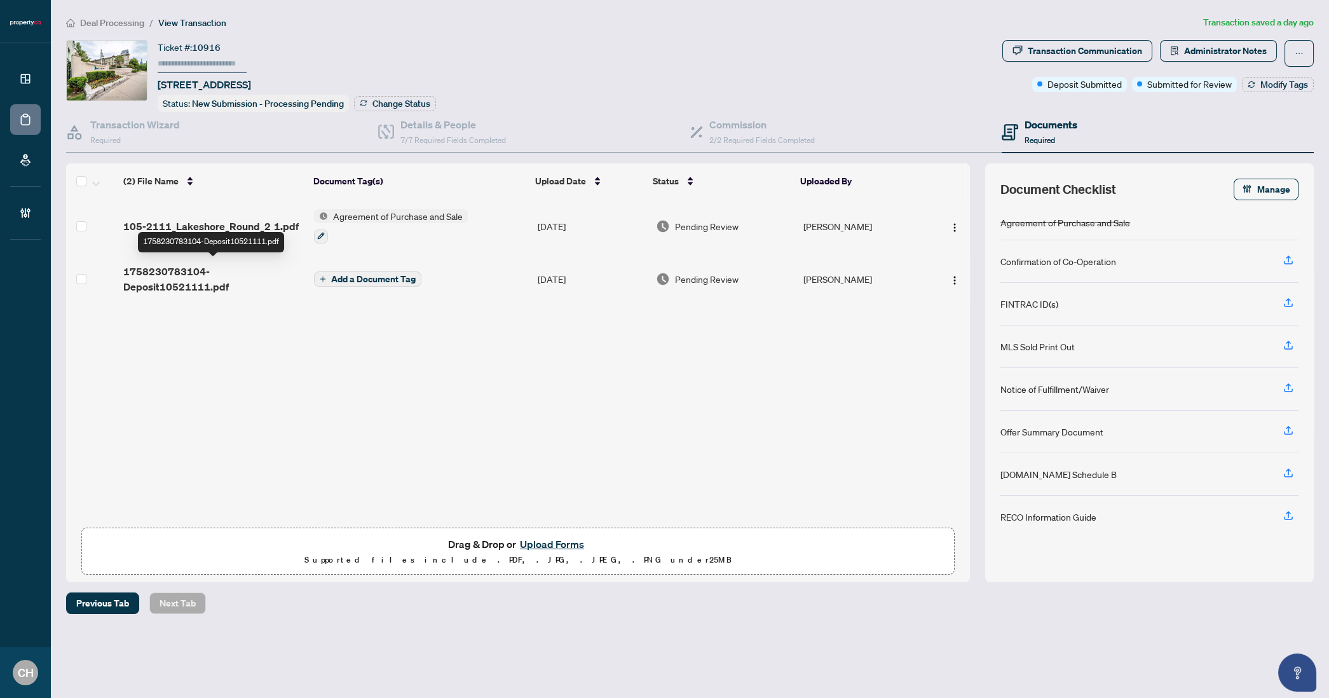
click at [277, 280] on span "1758230783104-Deposit10521111.pdf" at bounding box center [213, 279] width 181 height 31
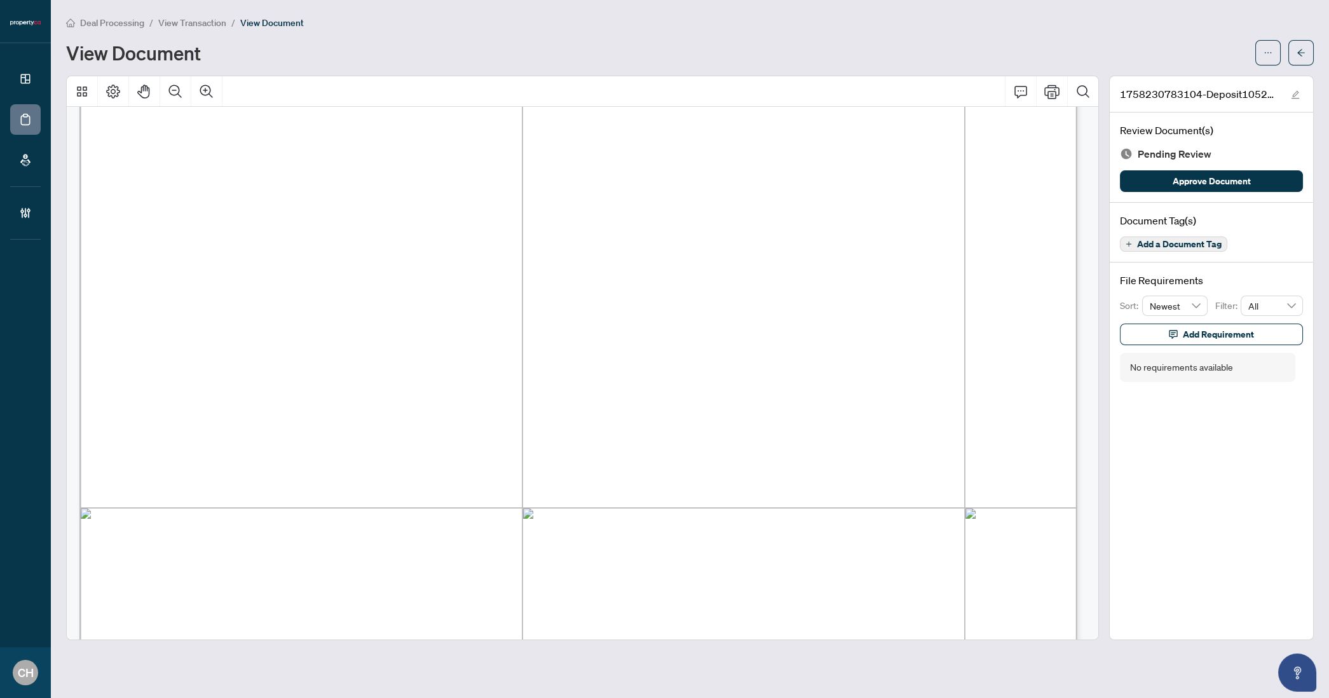
scroll to position [28, 0]
click at [1289, 44] on button "button" at bounding box center [1301, 52] width 25 height 25
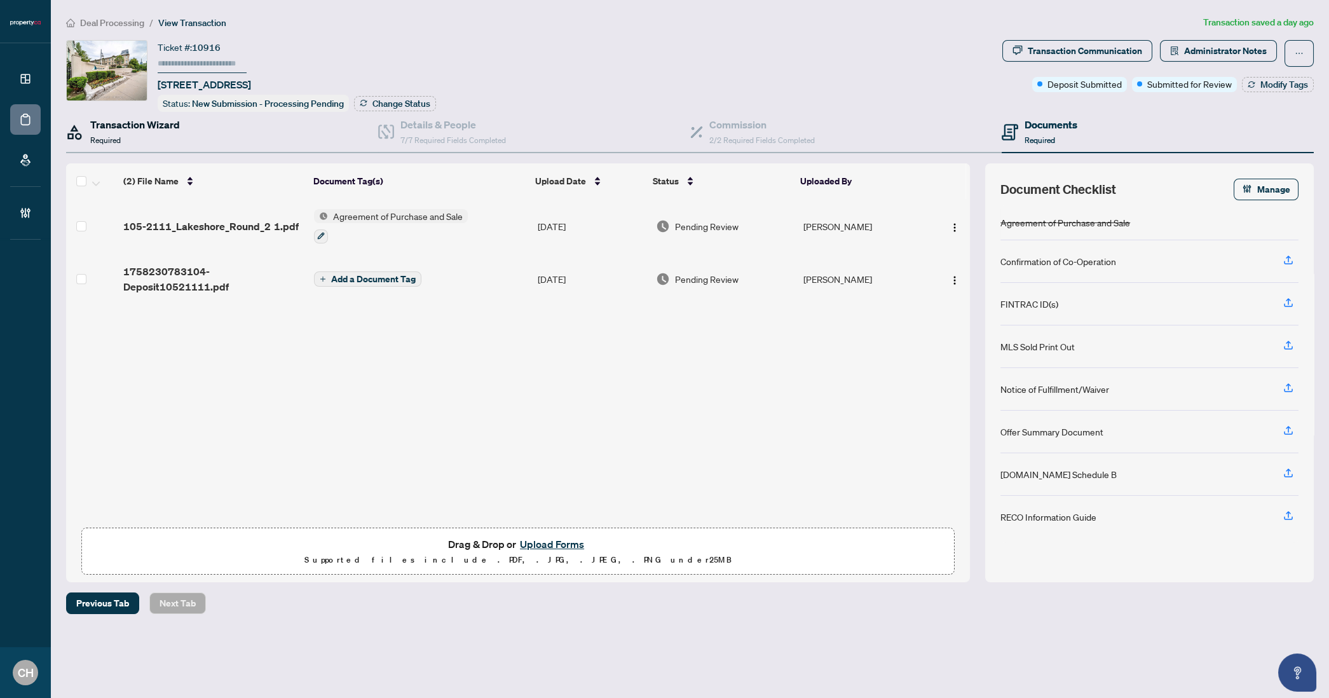
click at [76, 135] on icon at bounding box center [74, 132] width 13 height 14
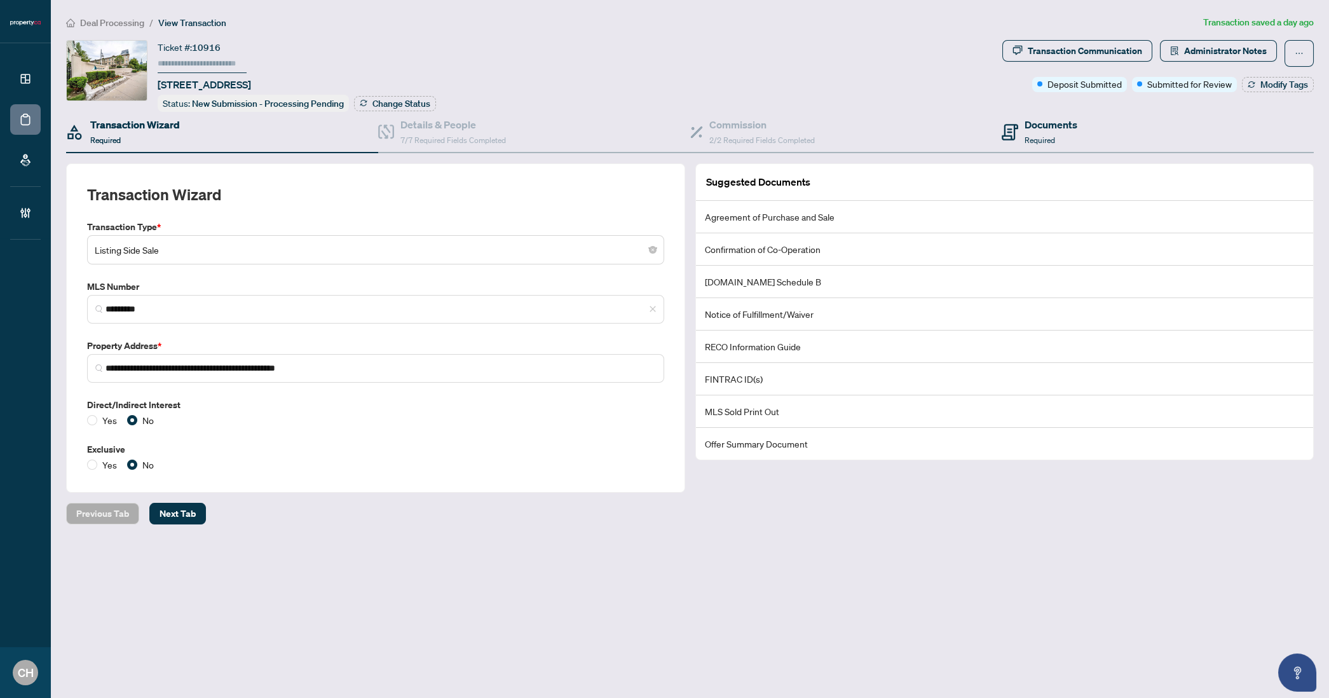
click at [1100, 120] on div "Documents Required" at bounding box center [1158, 132] width 312 height 41
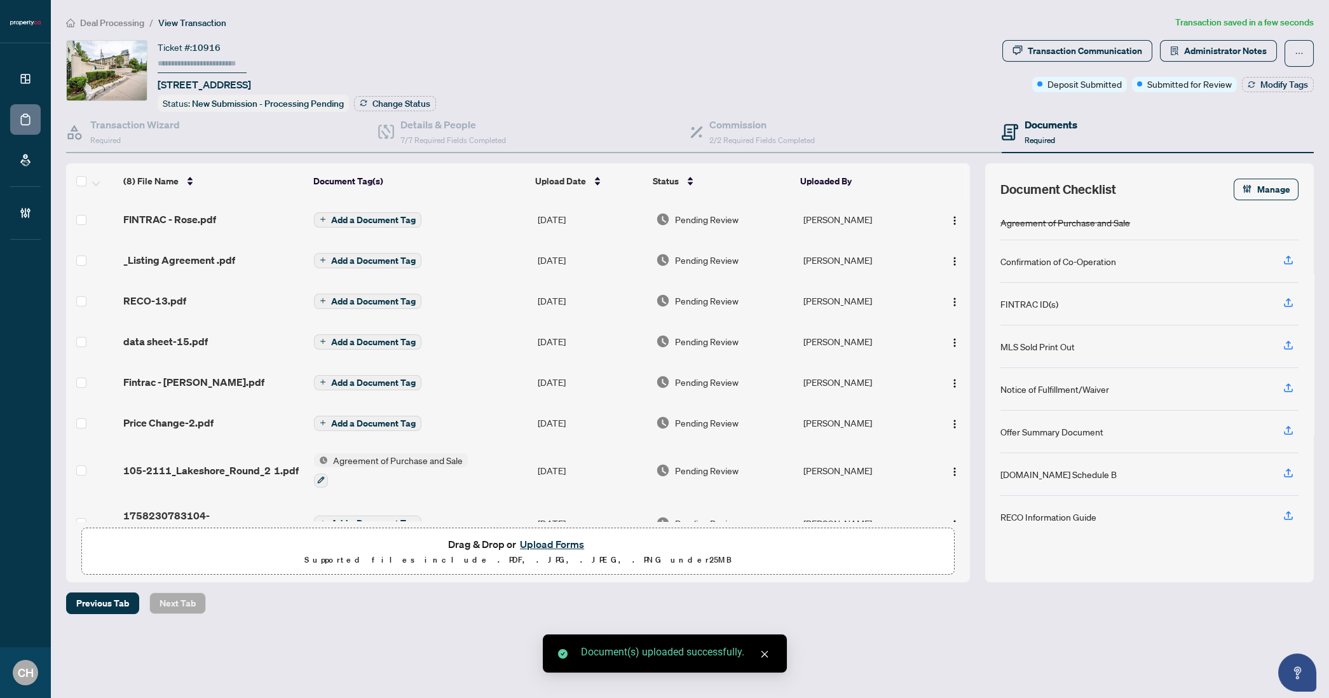
click at [338, 221] on span "Add a Document Tag" at bounding box center [373, 220] width 85 height 9
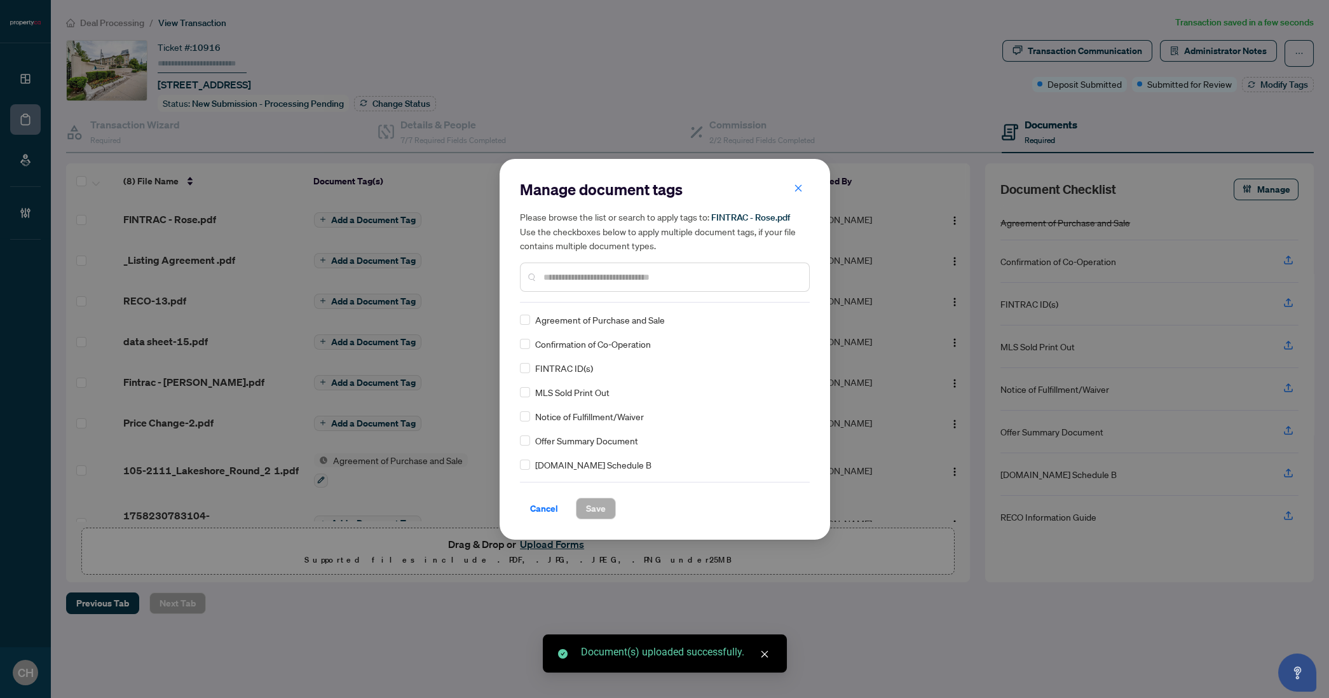
click at [569, 271] on input "text" at bounding box center [672, 277] width 256 height 14
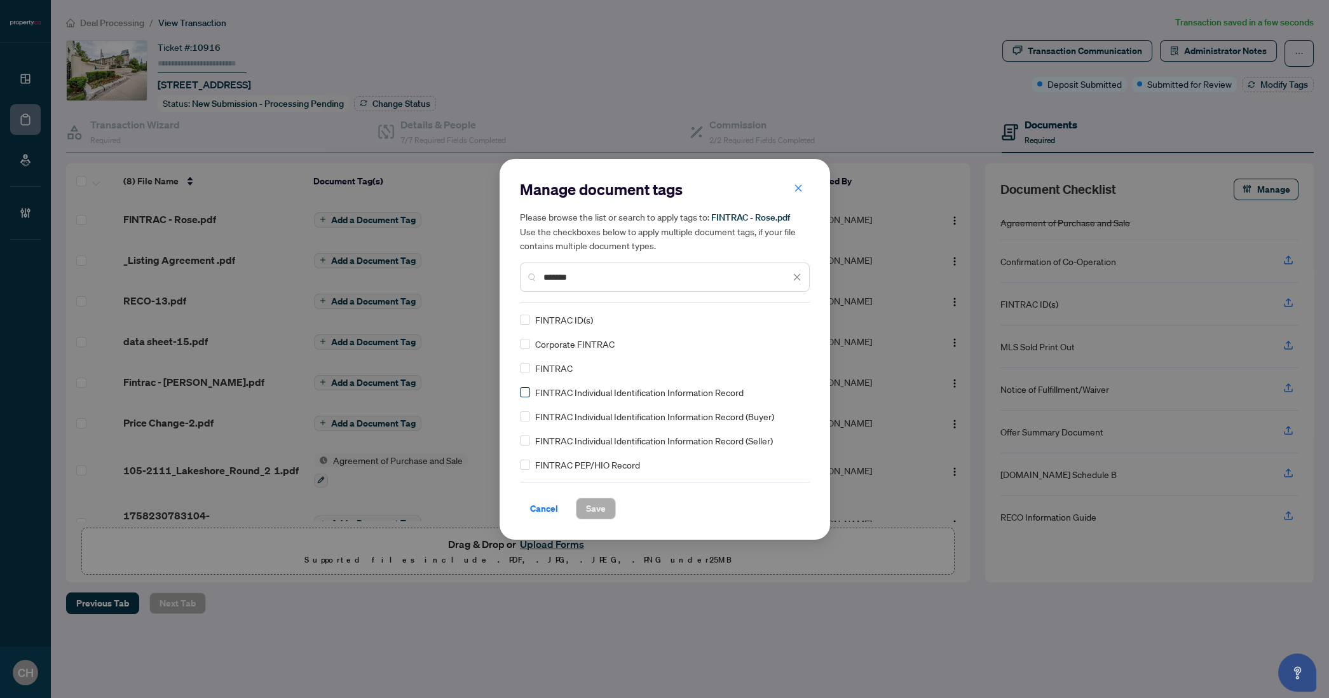
type input "*******"
click at [590, 505] on span "Save" at bounding box center [596, 508] width 20 height 20
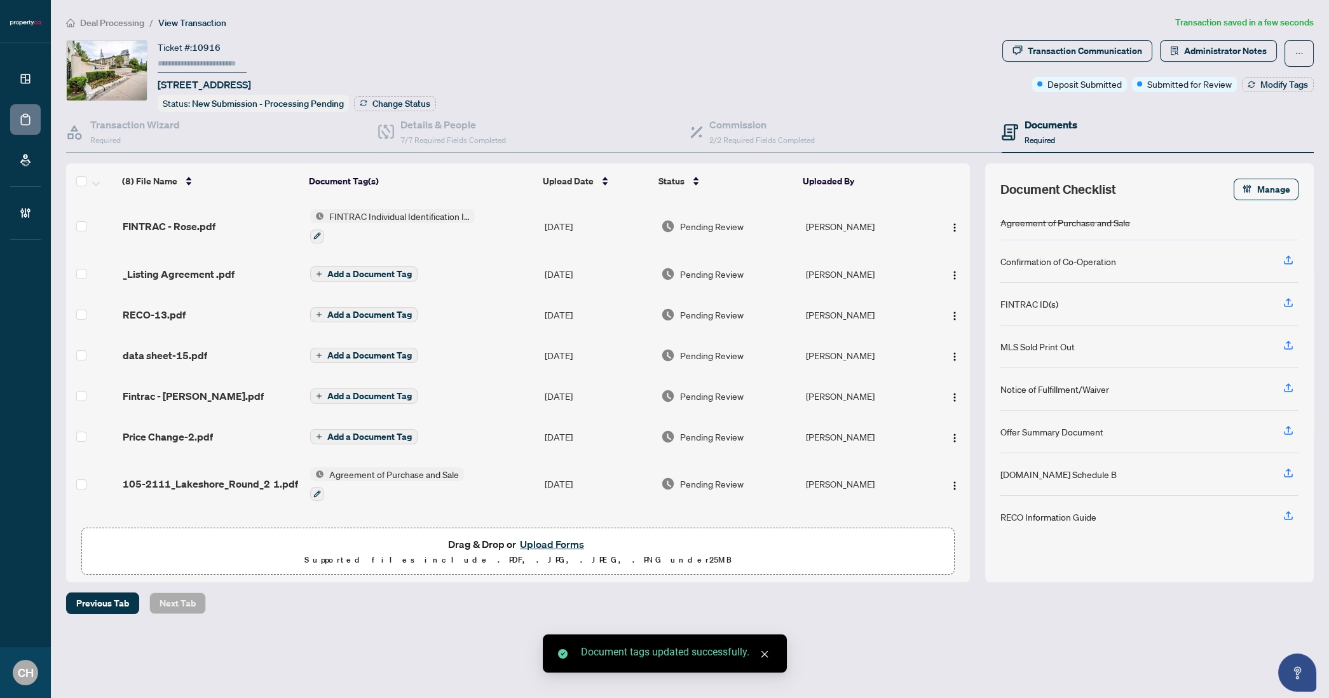
click at [373, 270] on span "Add a Document Tag" at bounding box center [369, 274] width 85 height 9
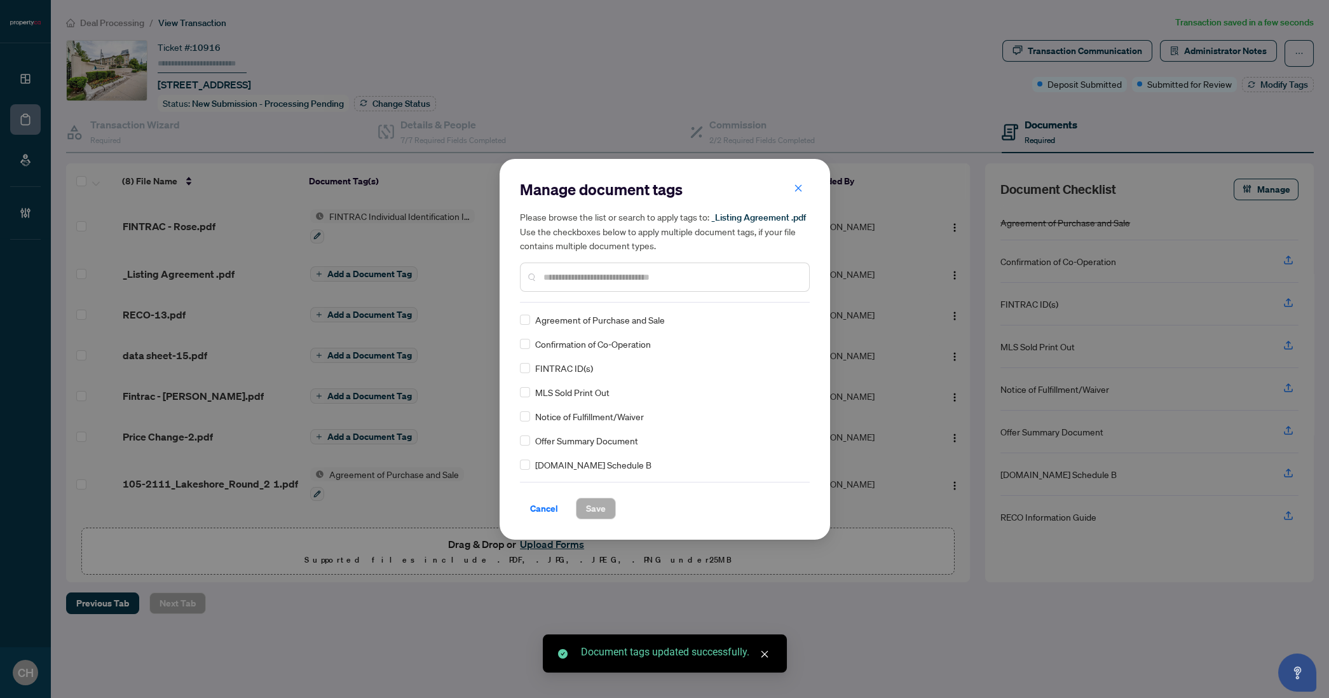
click at [654, 282] on input "text" at bounding box center [672, 277] width 256 height 14
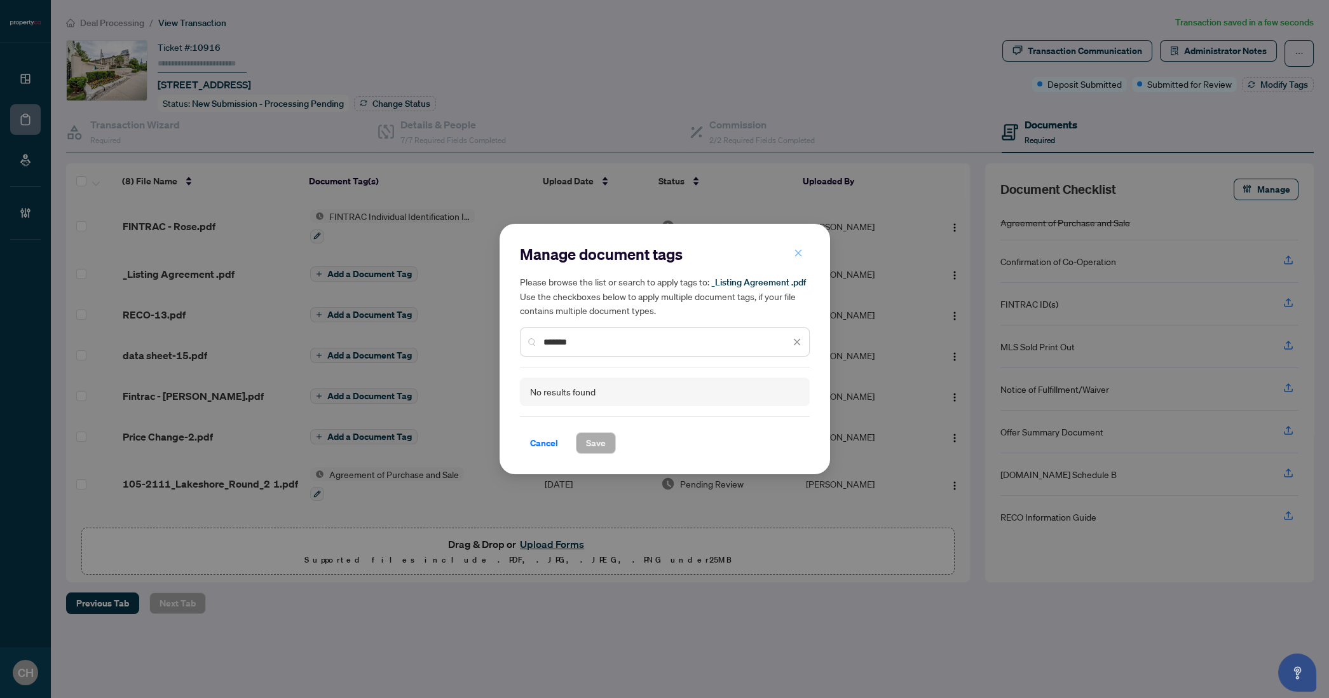
type input "*******"
click at [793, 260] on button "button" at bounding box center [798, 254] width 25 height 22
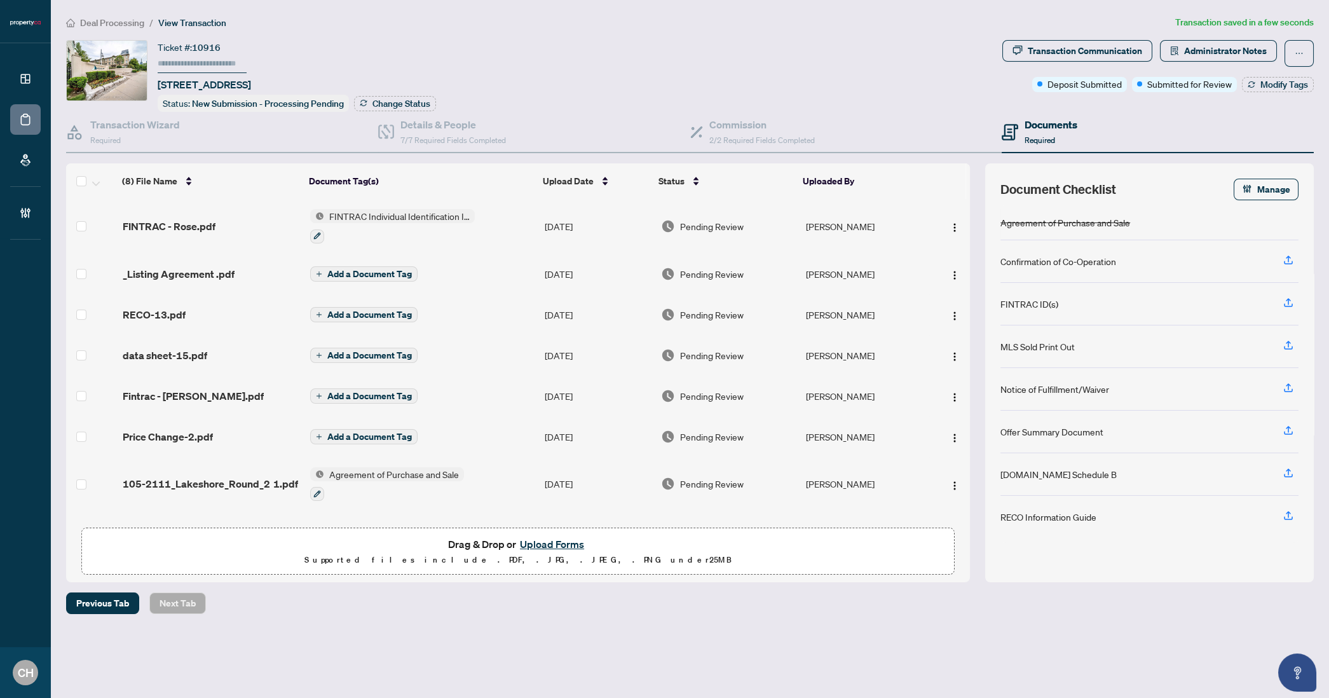
click at [221, 271] on span "_Listing Agreement .pdf" at bounding box center [179, 273] width 112 height 15
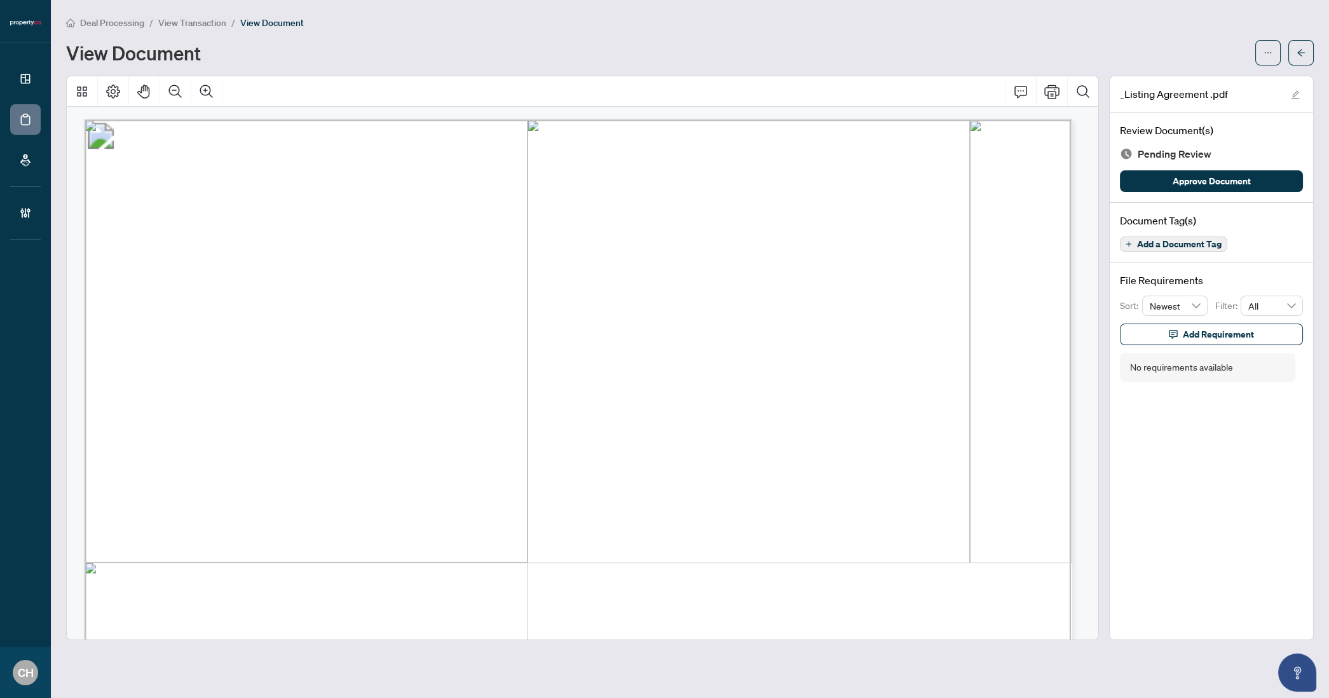
click at [1188, 249] on button "Add a Document Tag" at bounding box center [1173, 243] width 107 height 15
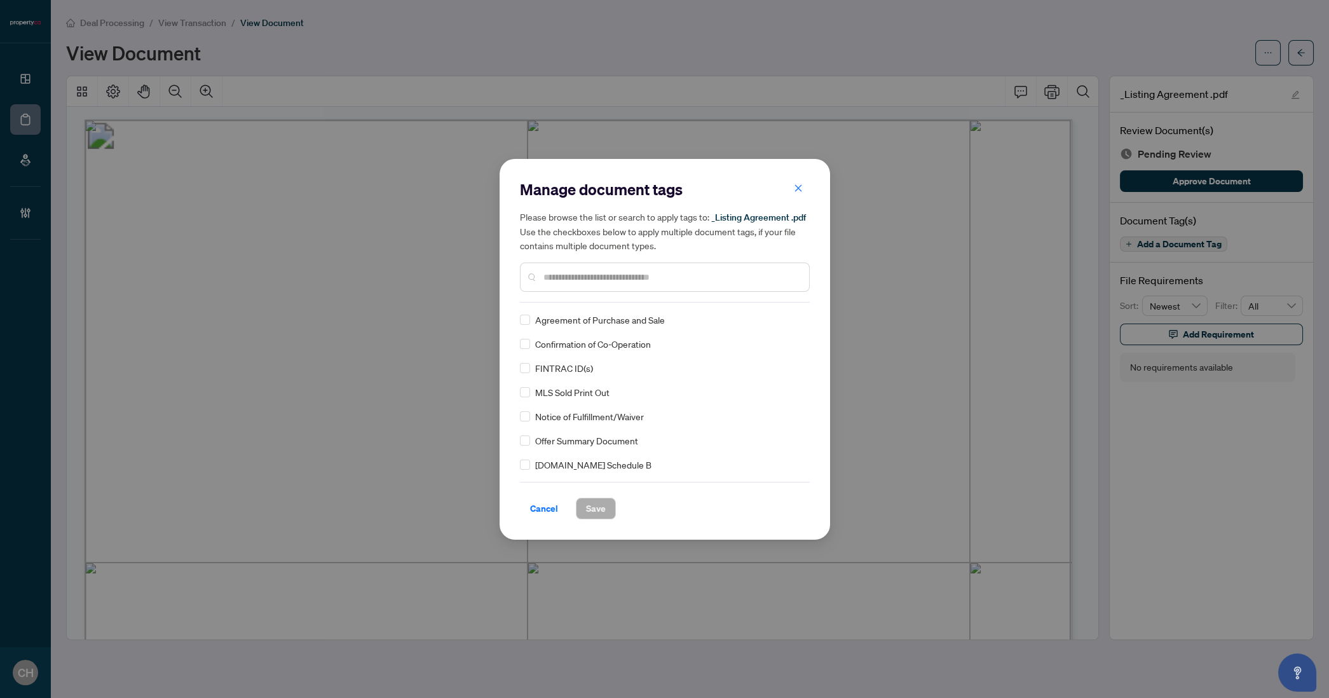
click at [592, 270] on input "text" at bounding box center [672, 277] width 256 height 14
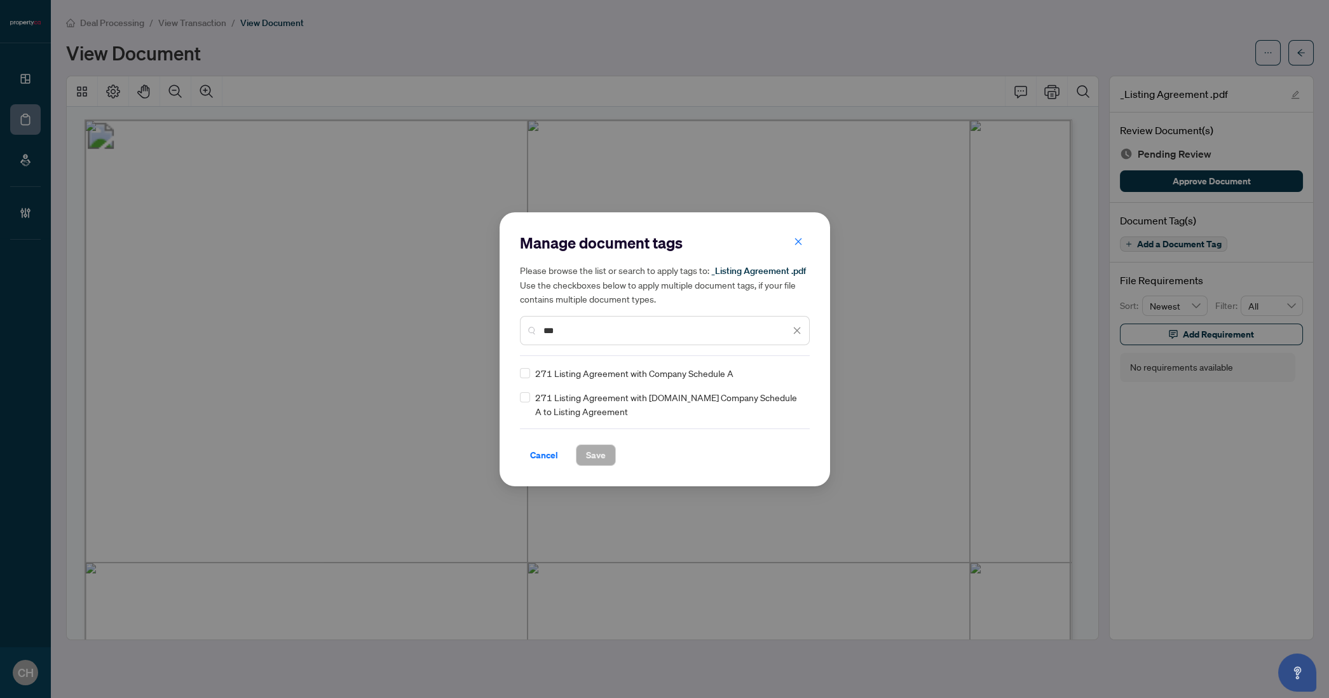
type input "***"
click at [531, 379] on div "271 Listing Agreement with Company Schedule A" at bounding box center [661, 373] width 282 height 14
click at [596, 454] on span "Save" at bounding box center [596, 455] width 20 height 20
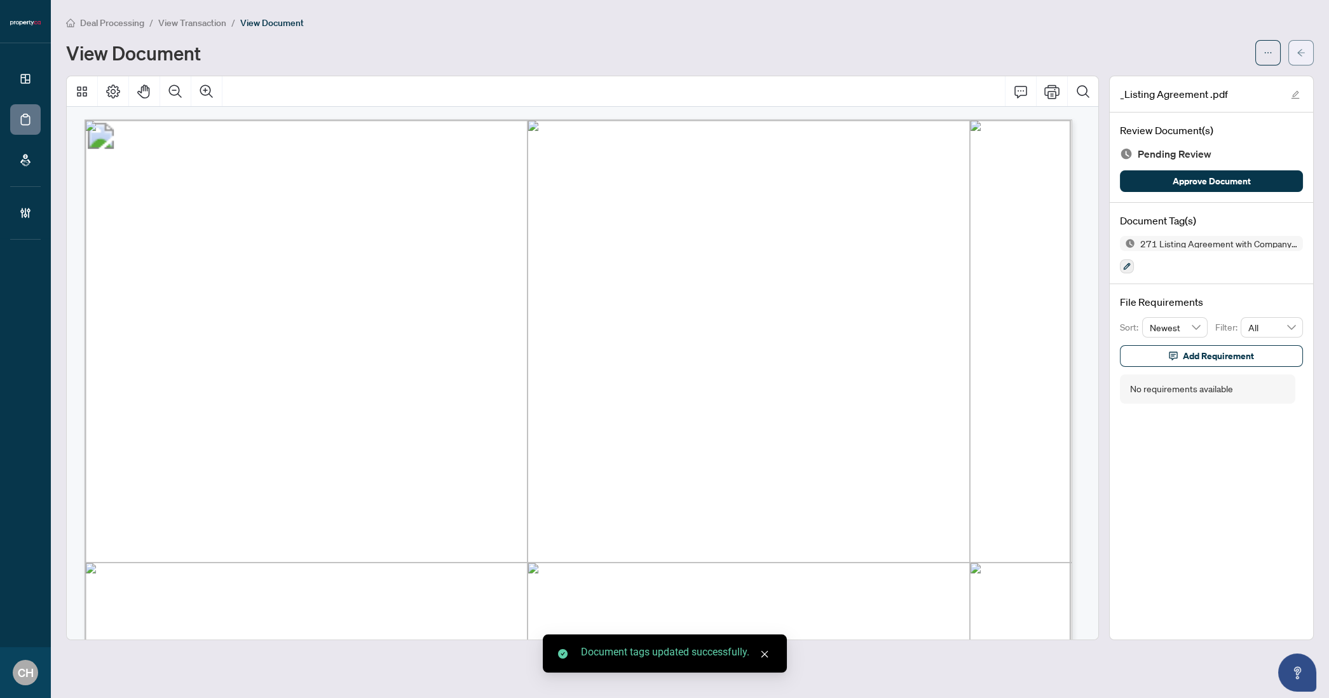
click at [1303, 58] on span "button" at bounding box center [1301, 53] width 9 height 20
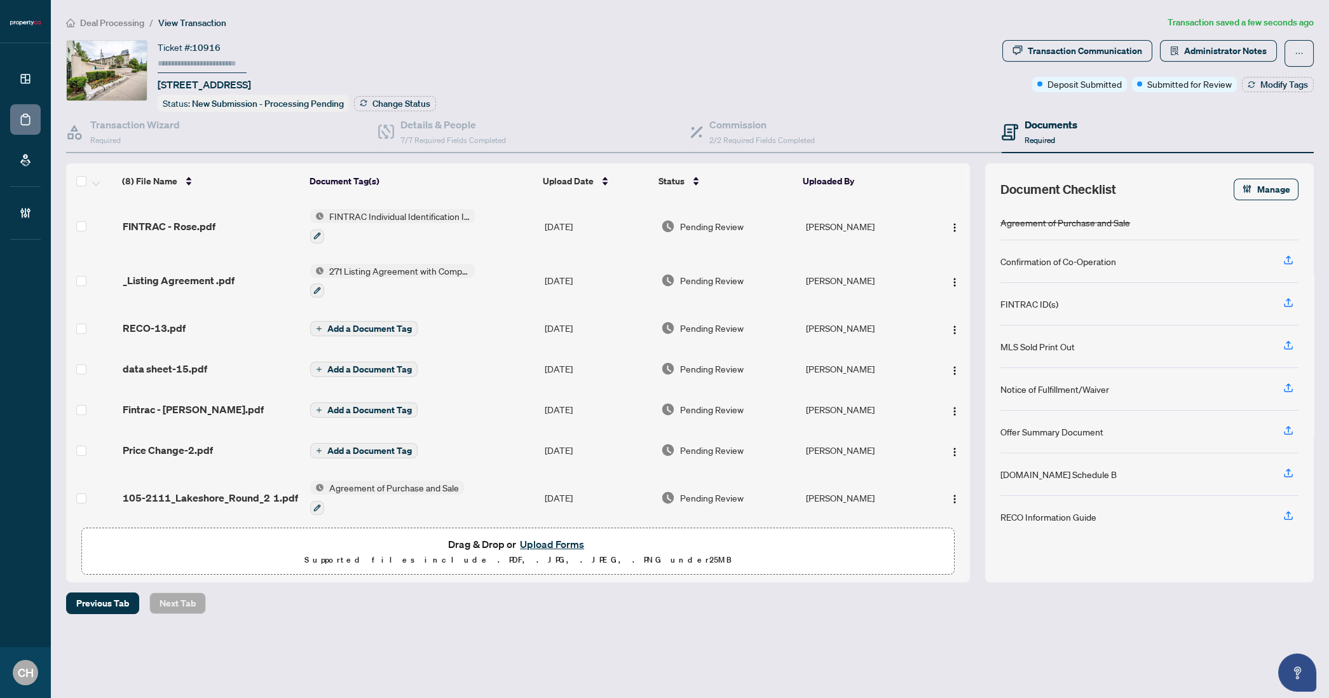
click at [351, 328] on span "Add a Document Tag" at bounding box center [369, 328] width 85 height 9
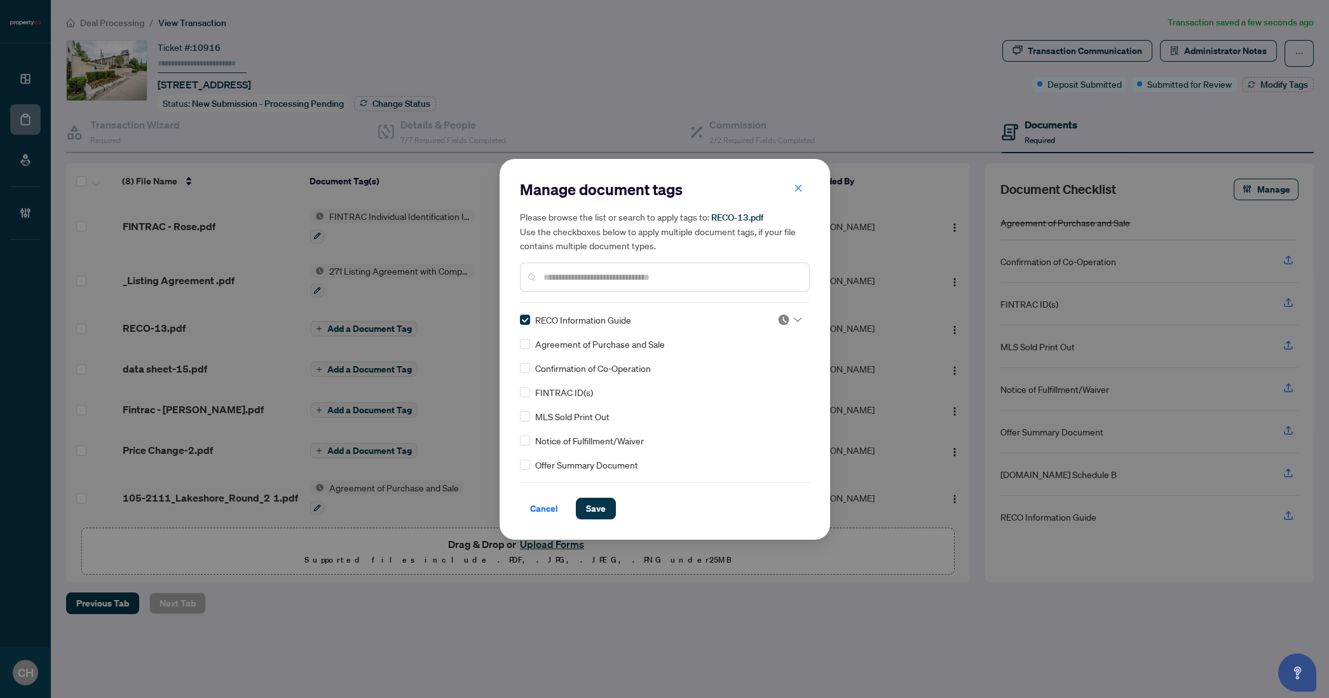
click at [601, 521] on div "Manage document tags Please browse the list or search to apply tags to: RECO-13…" at bounding box center [665, 349] width 331 height 381
click at [597, 502] on span "Save" at bounding box center [596, 508] width 20 height 20
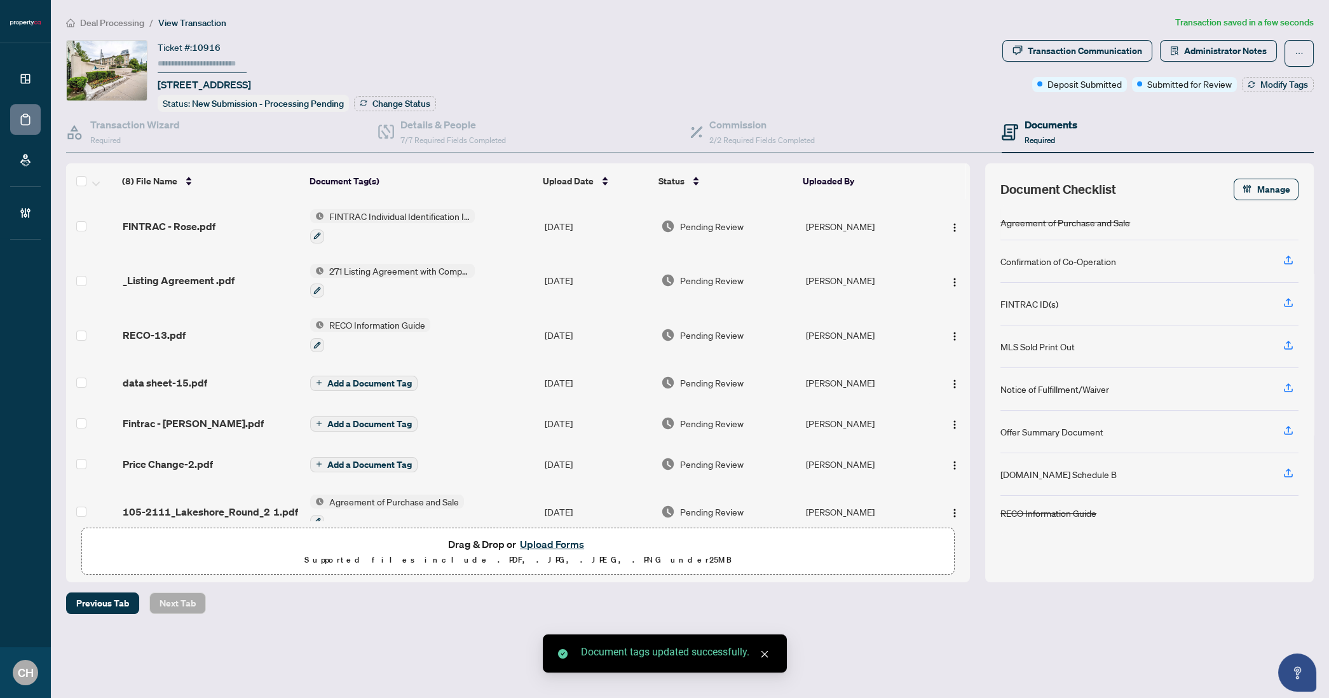
click at [390, 376] on button "Add a Document Tag" at bounding box center [363, 383] width 107 height 15
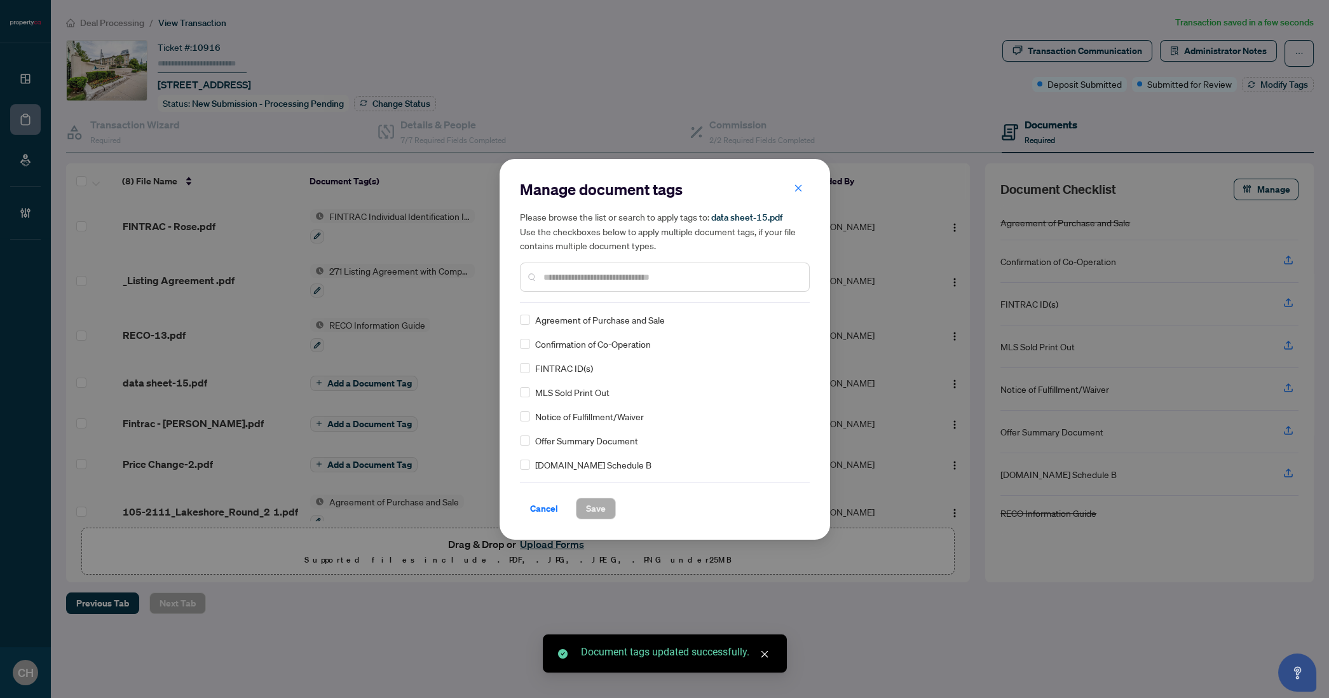
drag, startPoint x: 587, startPoint y: 301, endPoint x: 589, endPoint y: 292, distance: 8.5
click at [587, 299] on div "Manage document tags Please browse the list or search to apply tags to: data sh…" at bounding box center [665, 240] width 290 height 123
click at [592, 278] on input "text" at bounding box center [672, 277] width 256 height 14
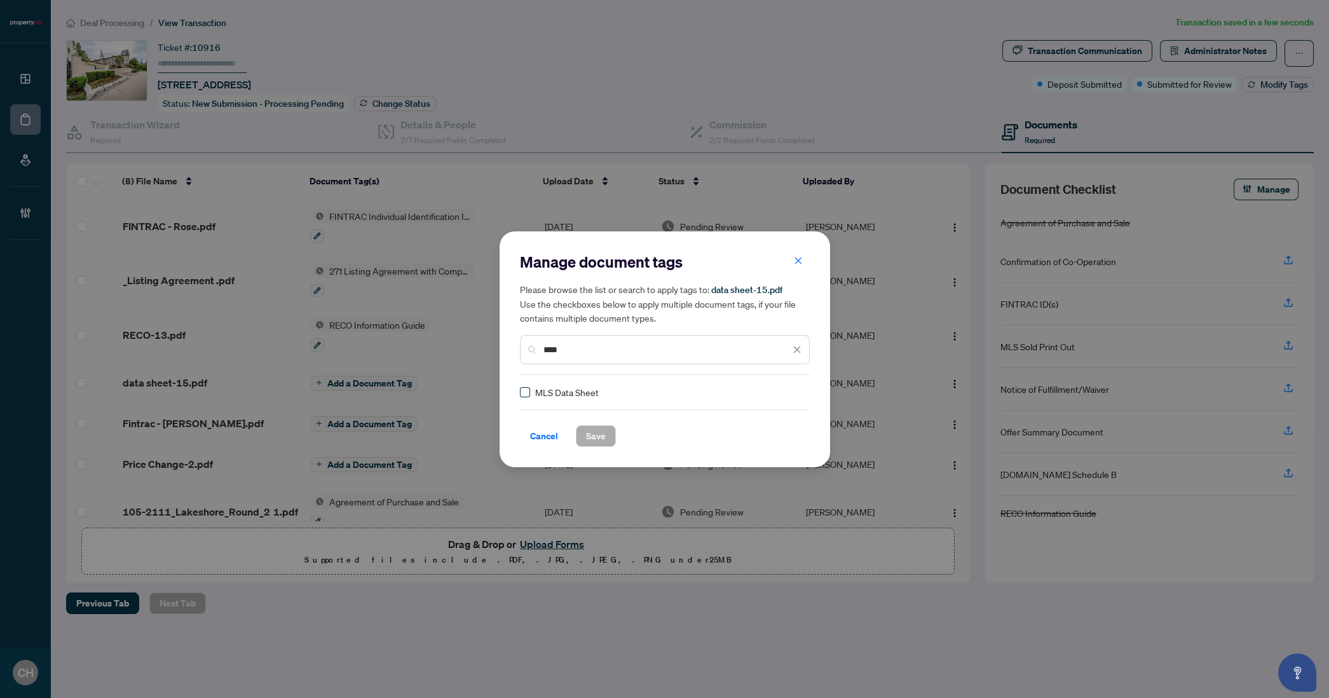
type input "****"
click at [524, 397] on label at bounding box center [525, 392] width 10 height 14
click at [601, 450] on div "Manage document tags Please browse the list or search to apply tags to: data sh…" at bounding box center [665, 349] width 331 height 236
click at [599, 444] on span "Save" at bounding box center [596, 436] width 20 height 20
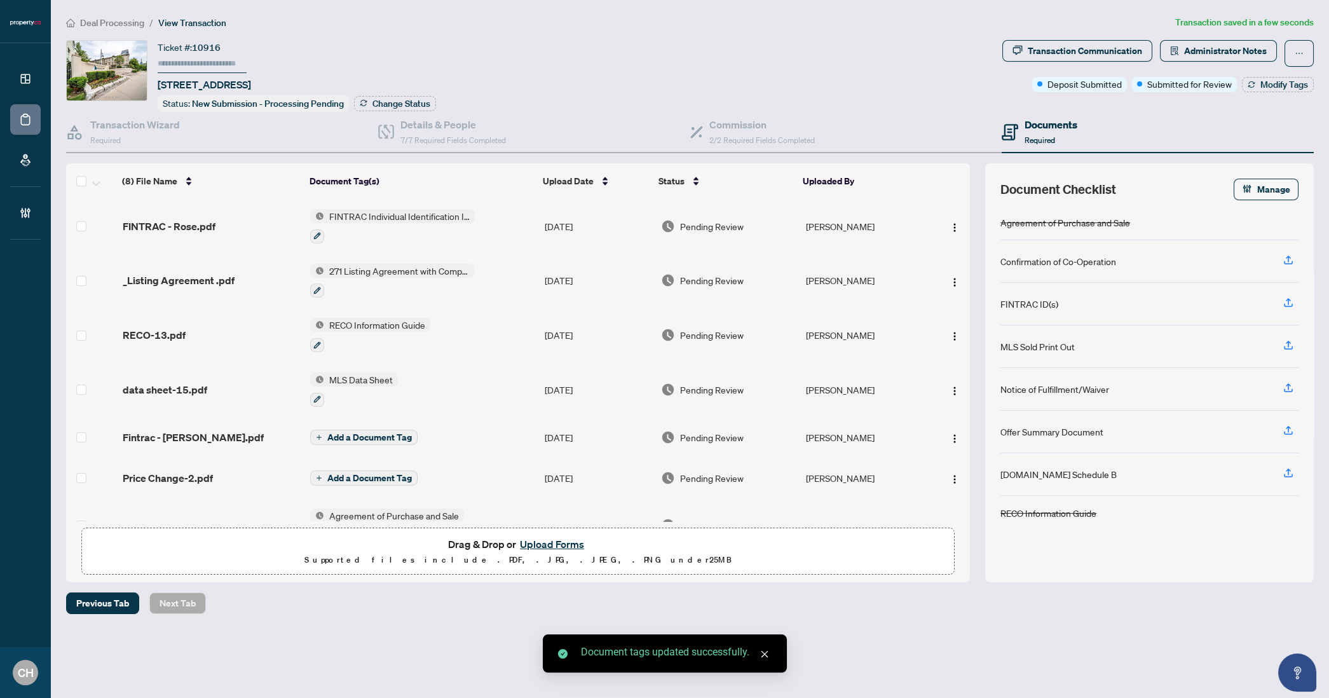
click at [362, 433] on span "Add a Document Tag" at bounding box center [369, 437] width 85 height 9
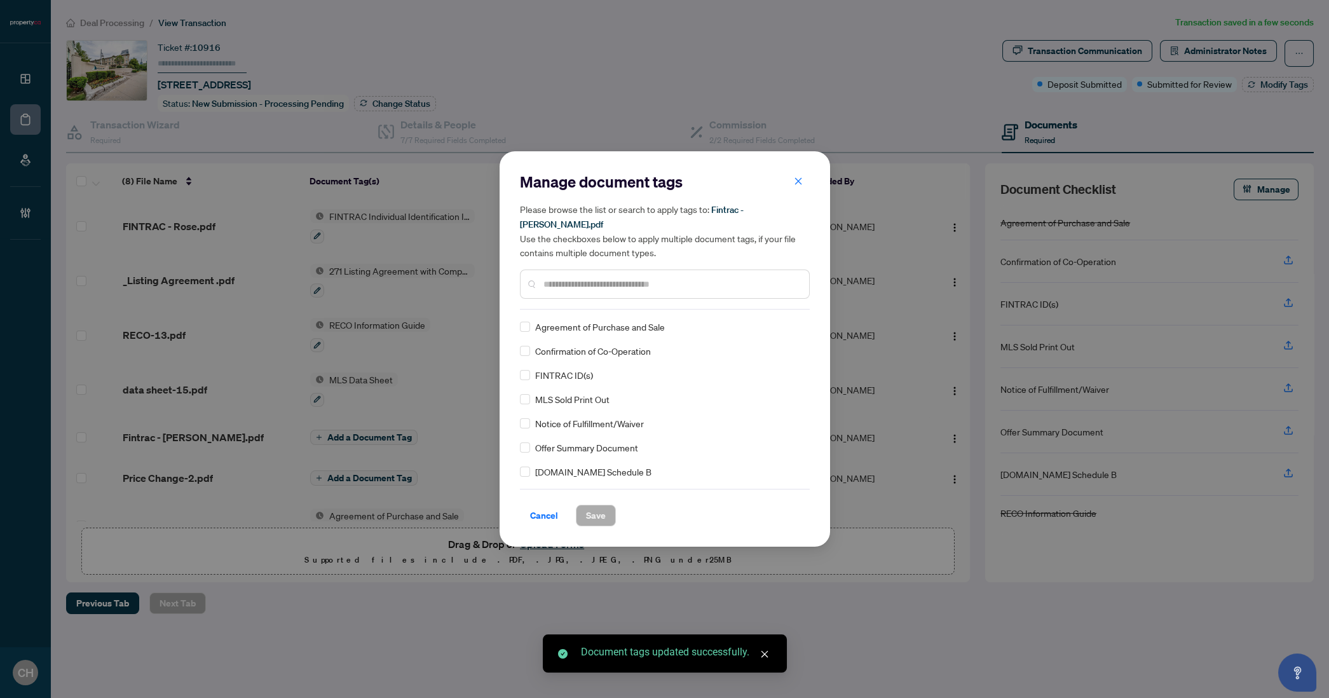
click at [647, 279] on input "text" at bounding box center [672, 284] width 256 height 14
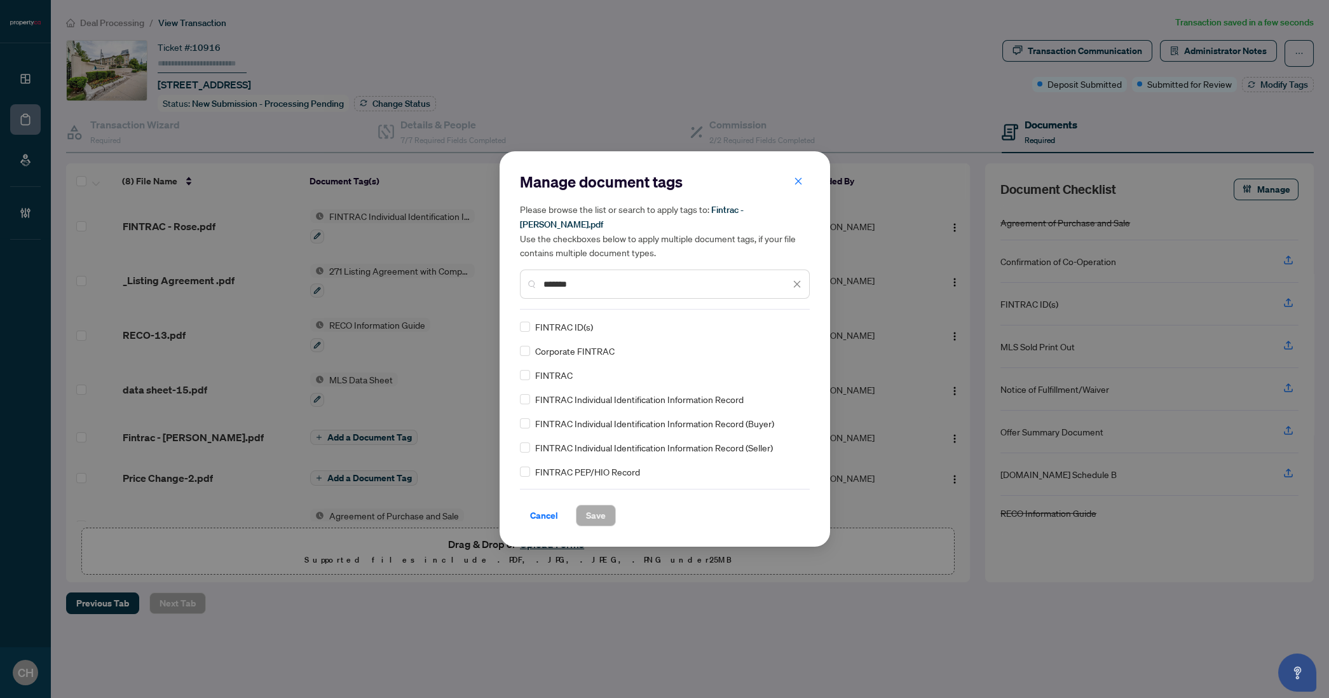
type input "*******"
click at [531, 392] on div "FINTRAC Individual Identification Information Record" at bounding box center [661, 399] width 282 height 14
click at [606, 505] on button "Save" at bounding box center [596, 516] width 40 height 22
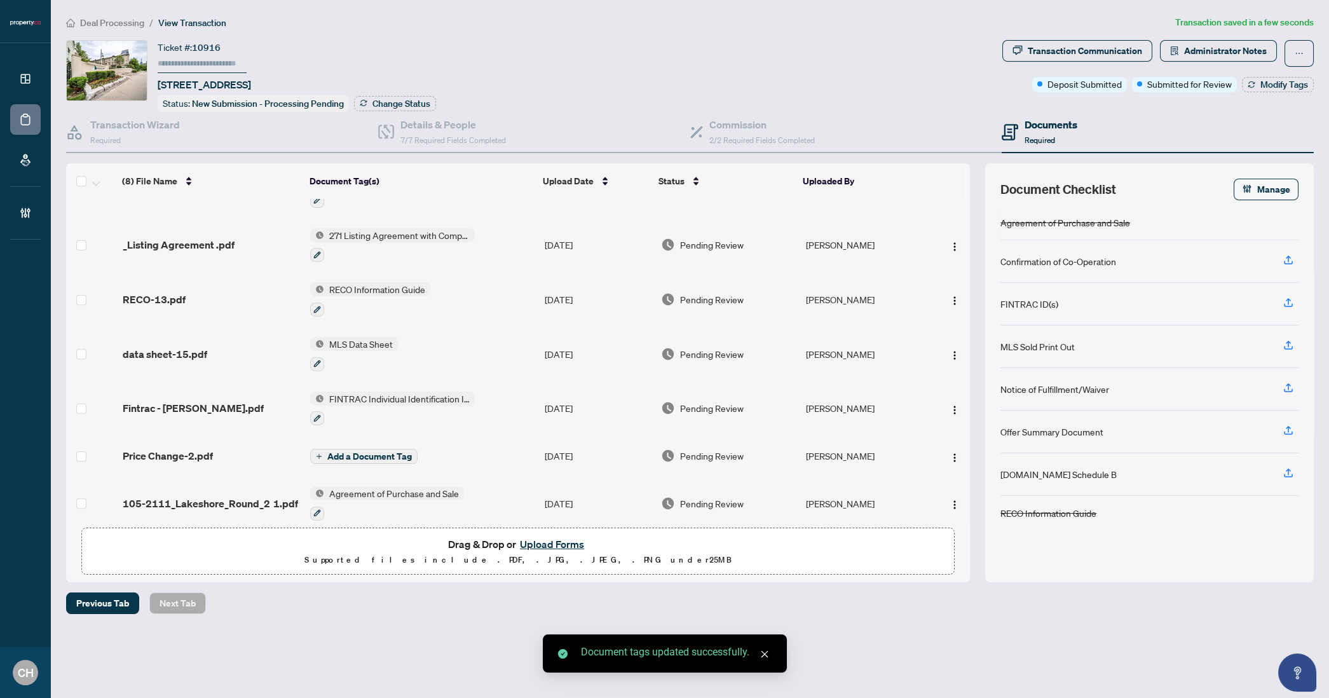
scroll to position [96, 0]
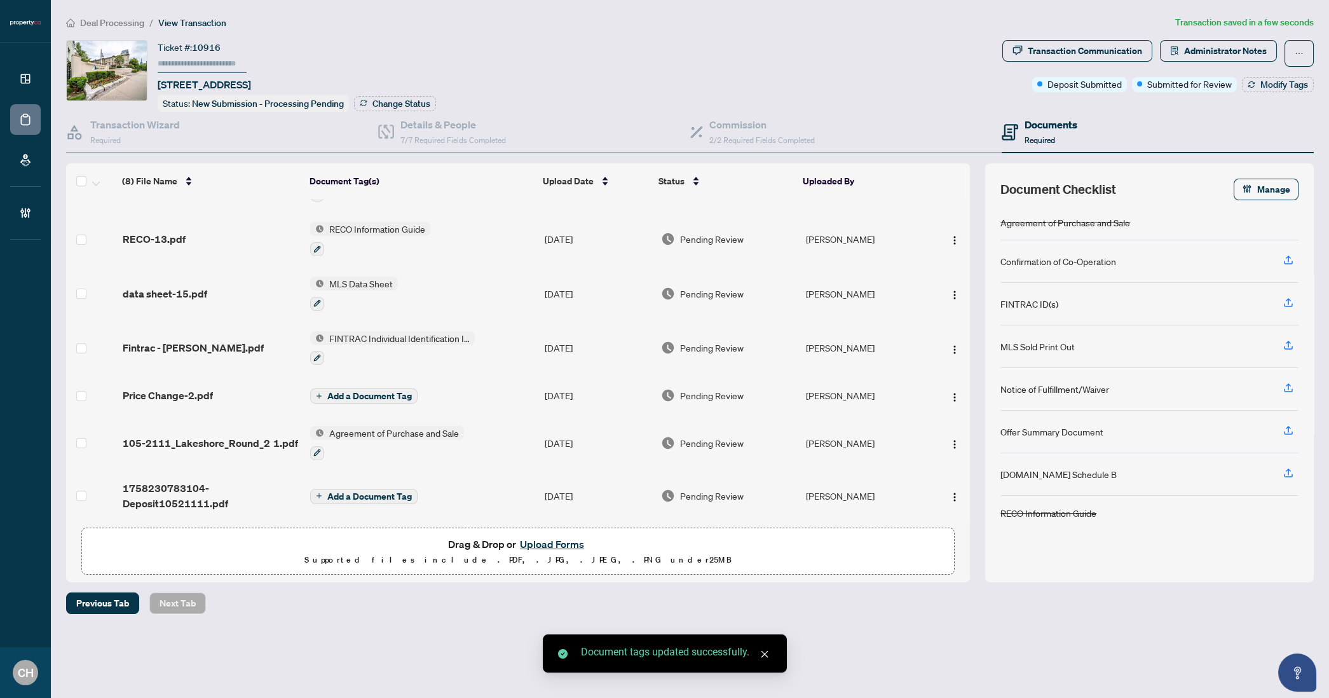
click at [348, 398] on td "Add a Document Tag" at bounding box center [422, 395] width 235 height 41
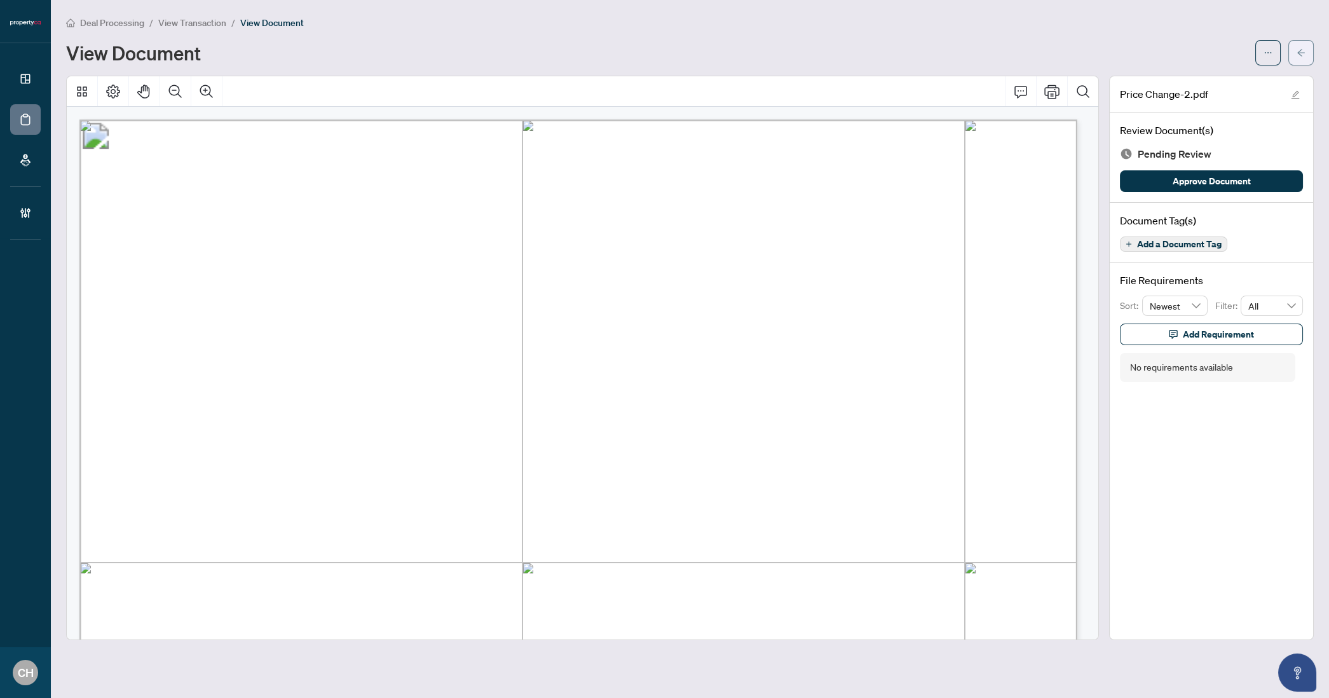
click at [1304, 48] on icon "arrow-left" at bounding box center [1301, 52] width 9 height 9
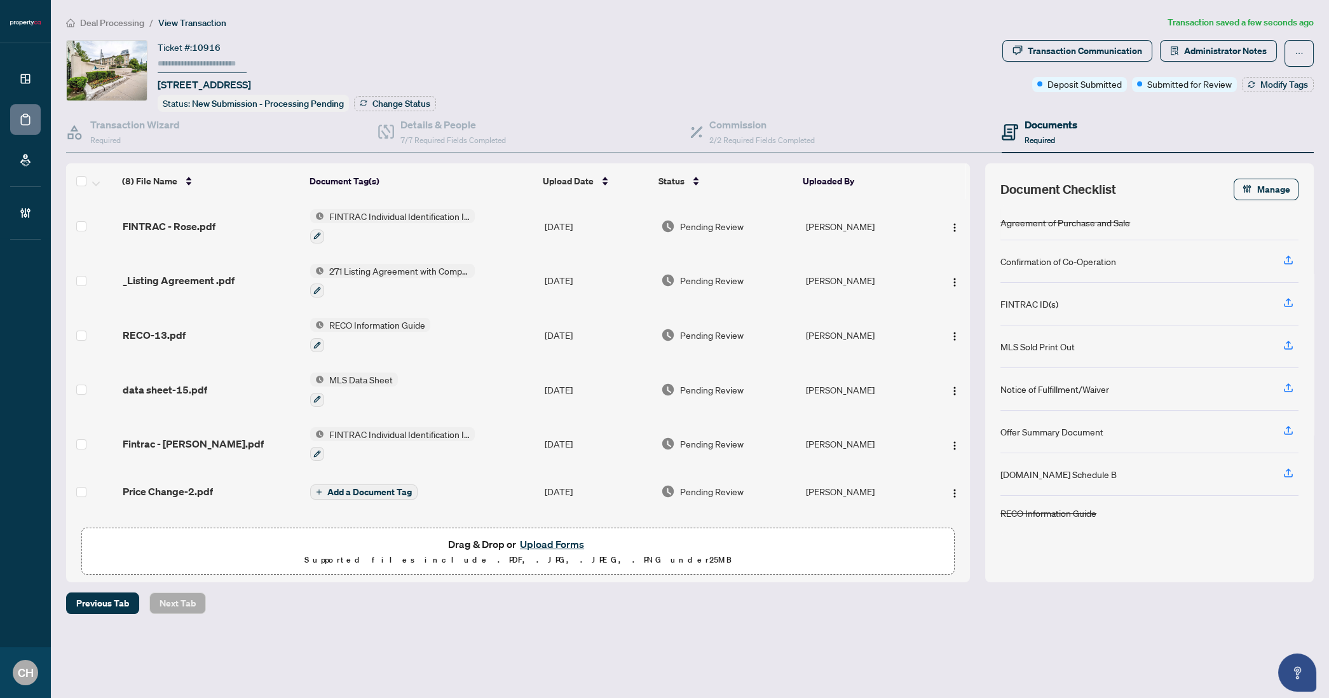
click at [366, 489] on span "Add a Document Tag" at bounding box center [369, 492] width 85 height 9
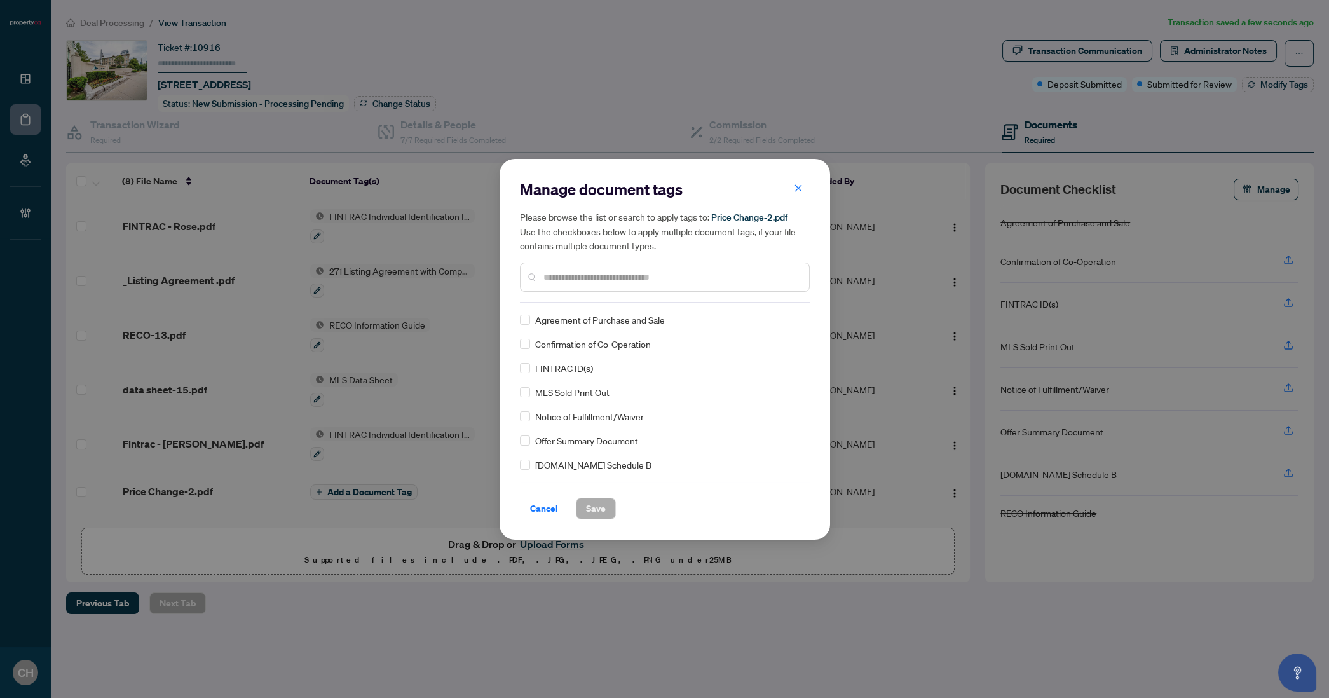
click at [558, 284] on div at bounding box center [665, 277] width 290 height 29
click at [565, 281] on input "text" at bounding box center [672, 277] width 256 height 14
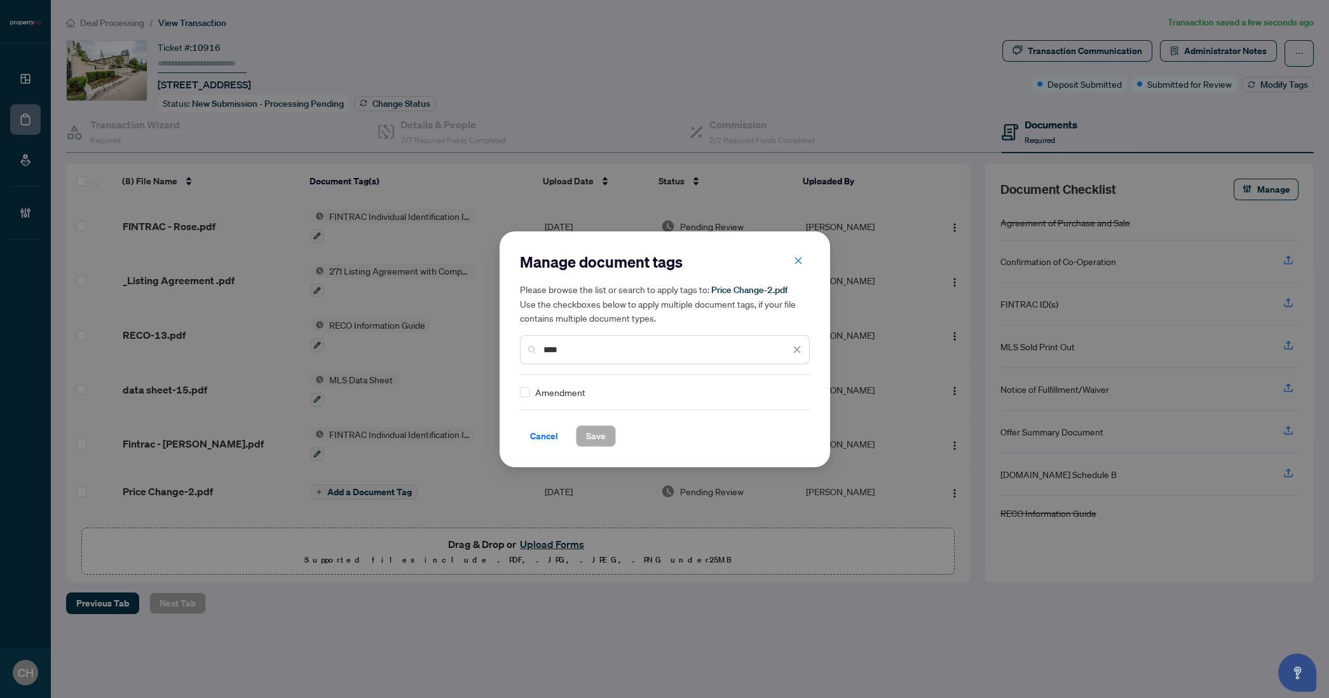
type input "****"
click at [599, 437] on span "Save" at bounding box center [596, 436] width 20 height 20
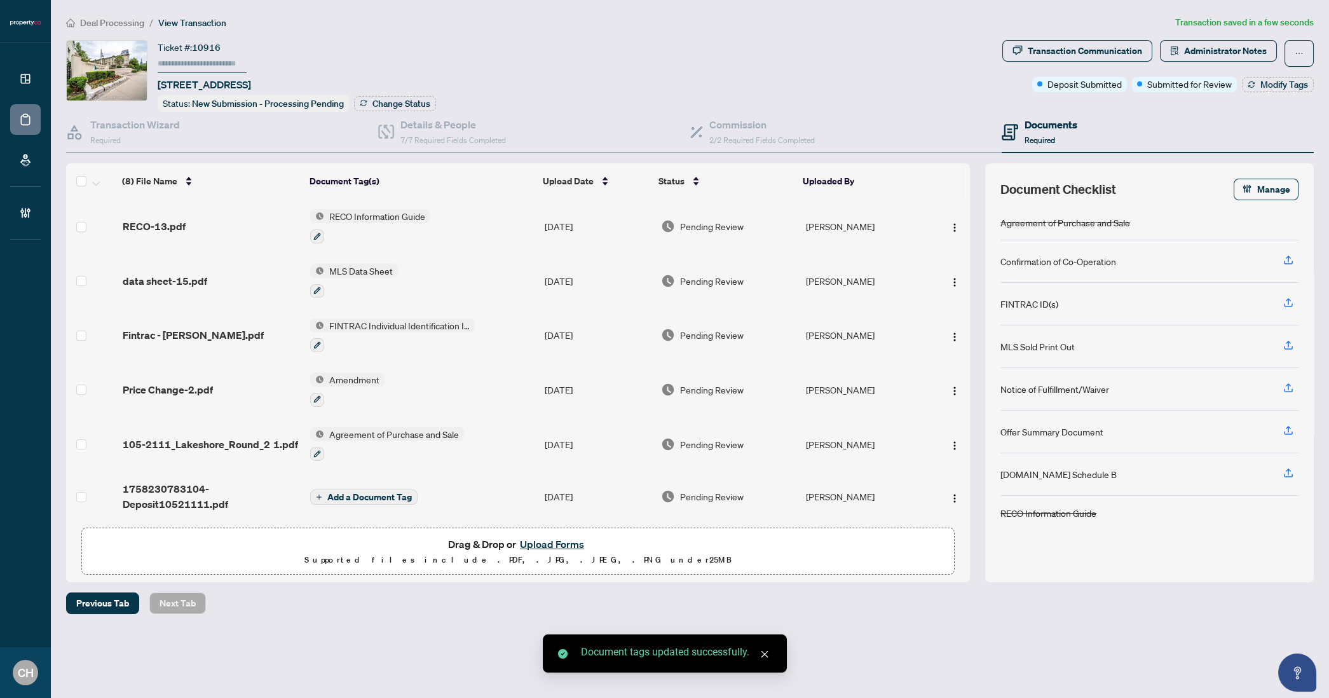
scroll to position [109, 0]
click at [404, 492] on span "Add a Document Tag" at bounding box center [369, 496] width 85 height 9
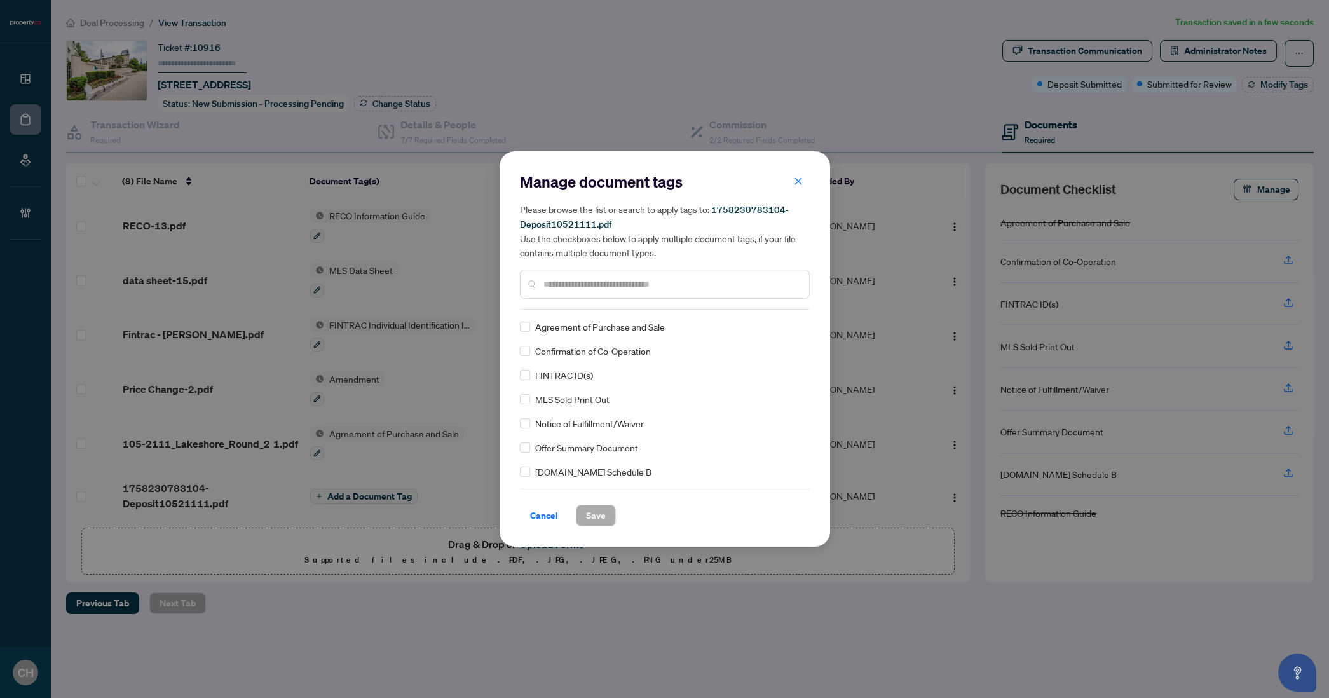
click at [629, 297] on div at bounding box center [665, 284] width 290 height 29
click at [630, 285] on input "text" at bounding box center [672, 284] width 256 height 14
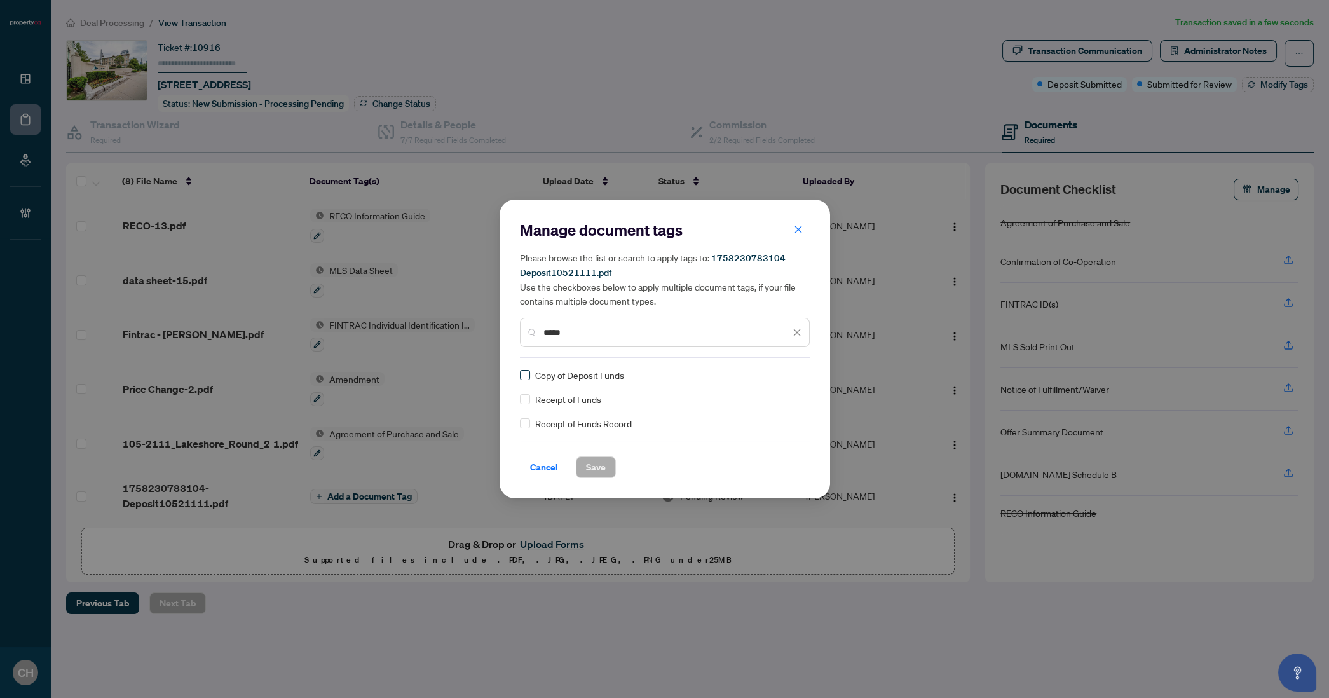
type input "*****"
click at [584, 462] on button "Save" at bounding box center [596, 467] width 40 height 22
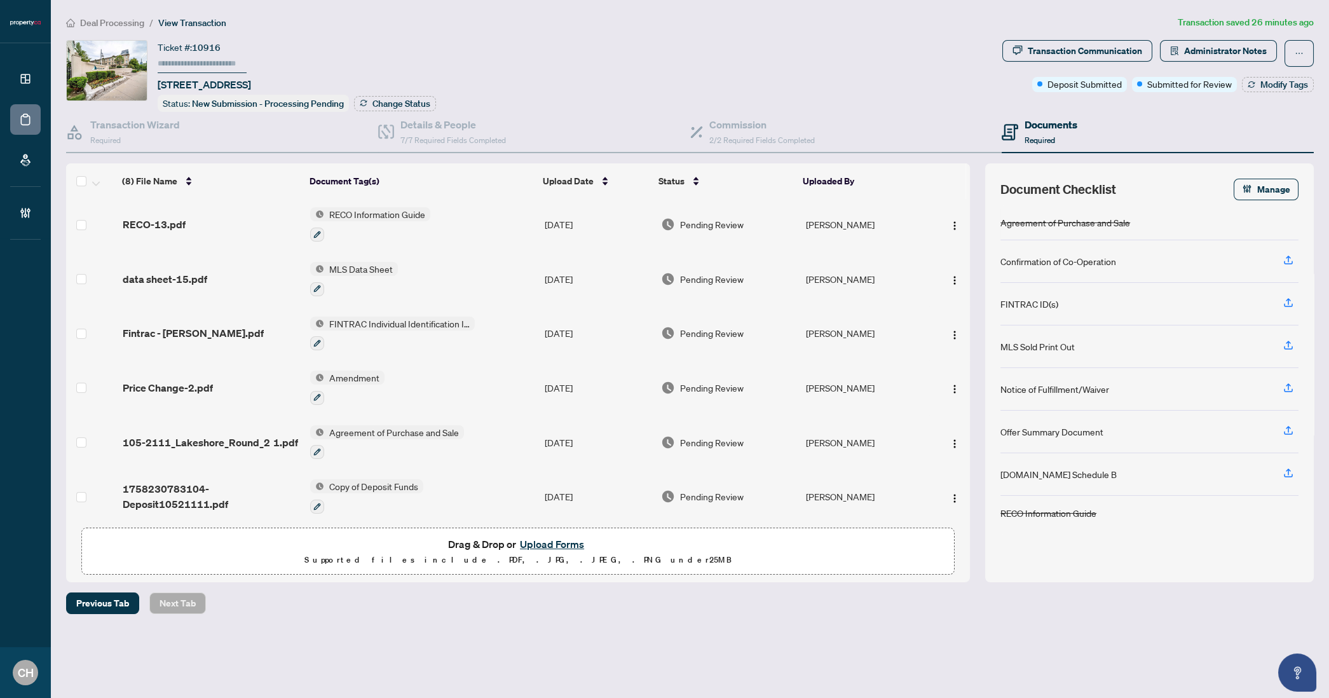
scroll to position [112, 0]
click at [242, 435] on span "105-2111_Lakeshore_Round_2 1.pdf" at bounding box center [210, 441] width 175 height 15
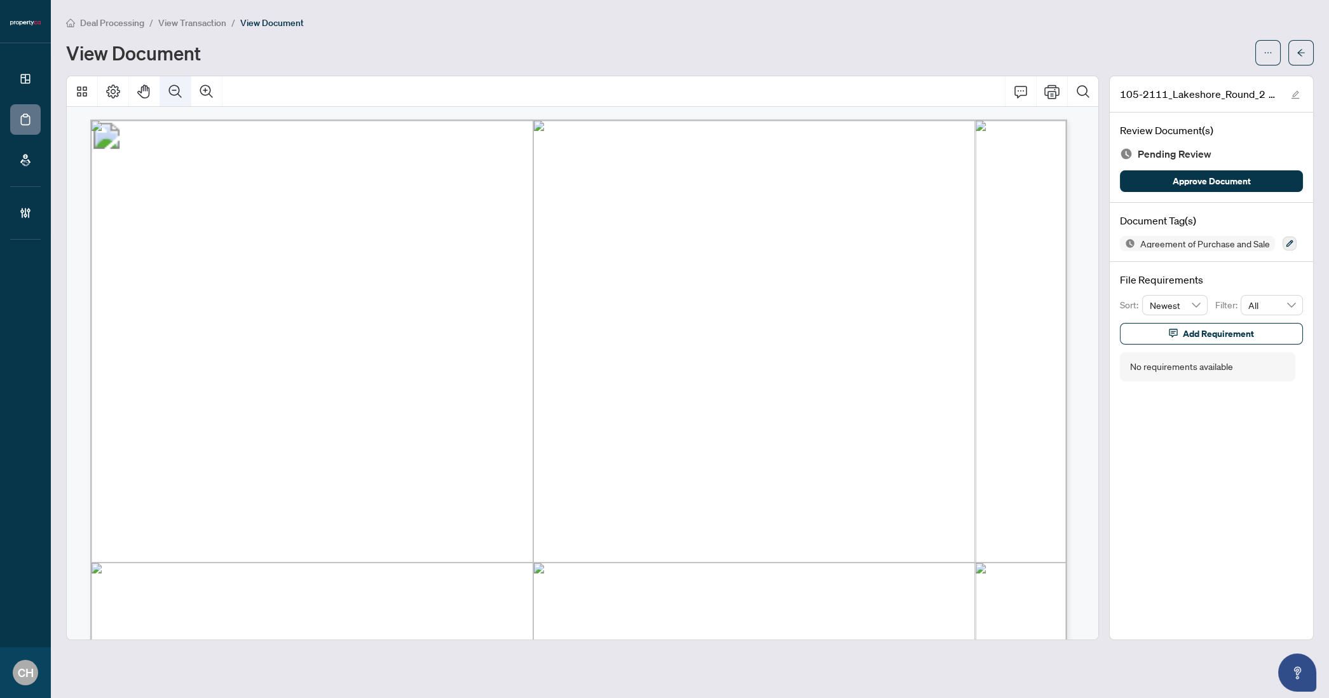
click at [179, 92] on icon "Zoom Out" at bounding box center [175, 91] width 15 height 15
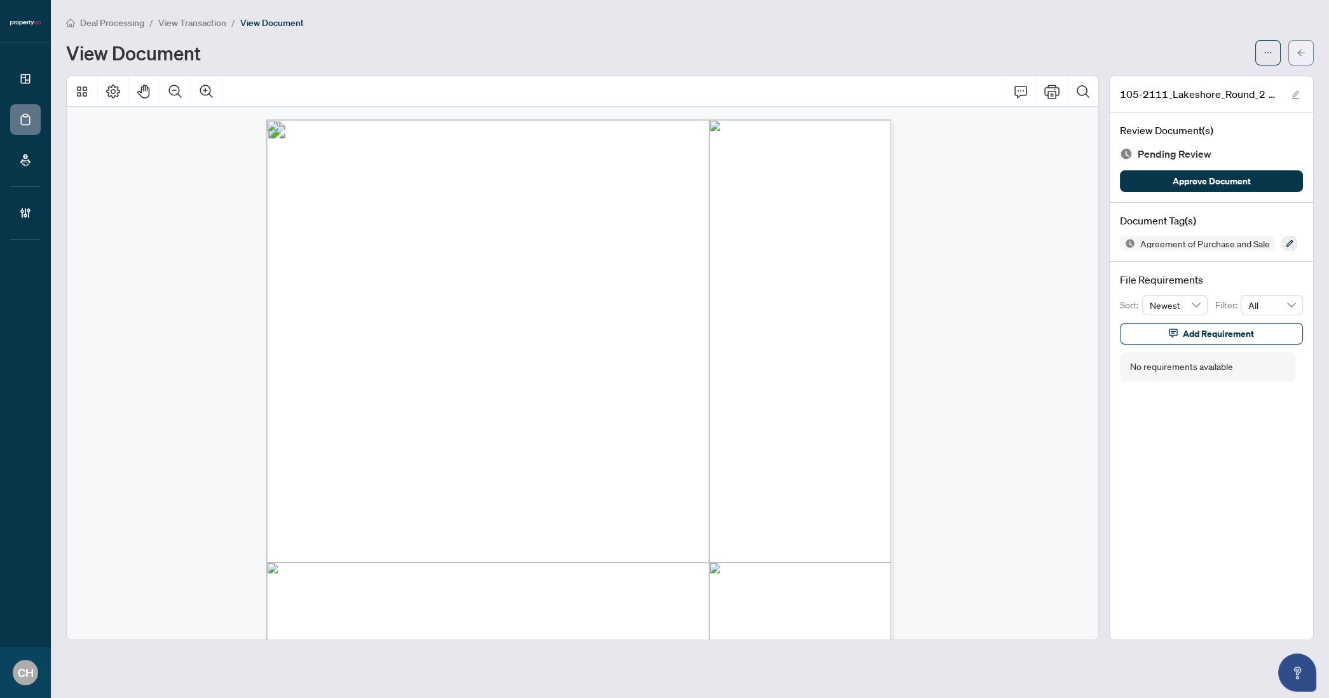
click at [1297, 64] on button "button" at bounding box center [1301, 52] width 25 height 25
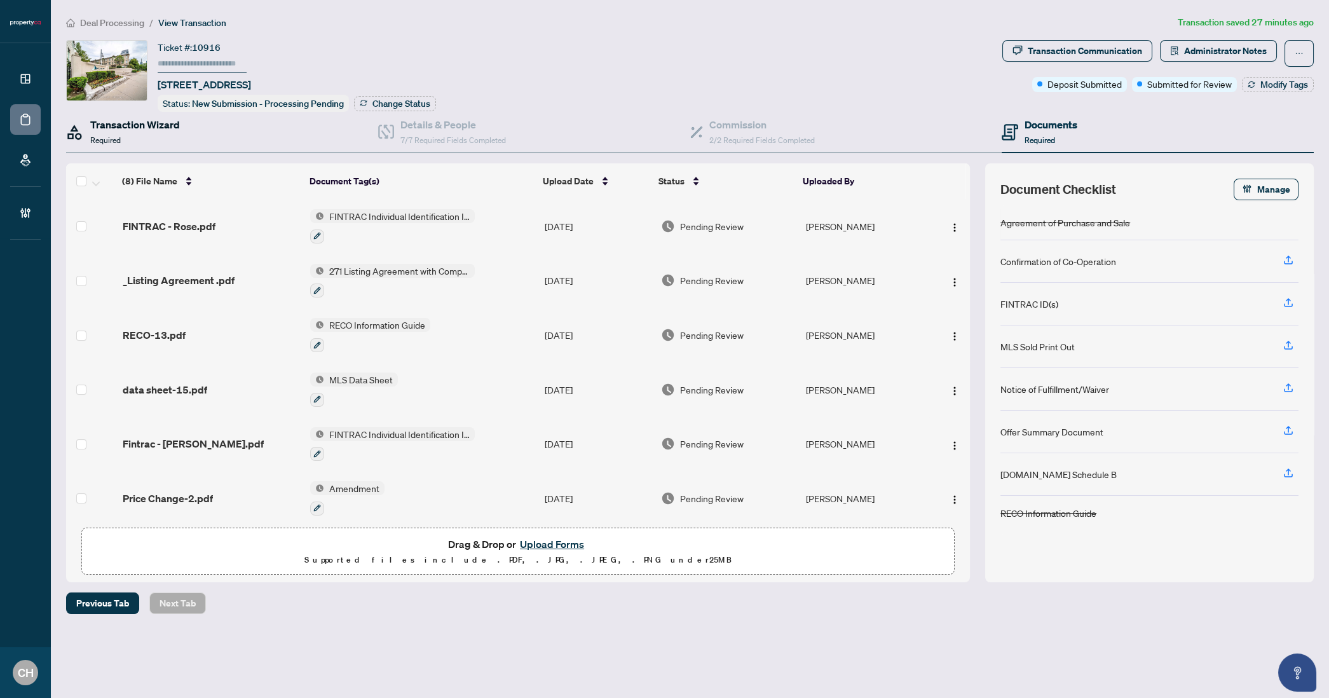
click at [121, 125] on h4 "Transaction Wizard" at bounding box center [135, 124] width 90 height 15
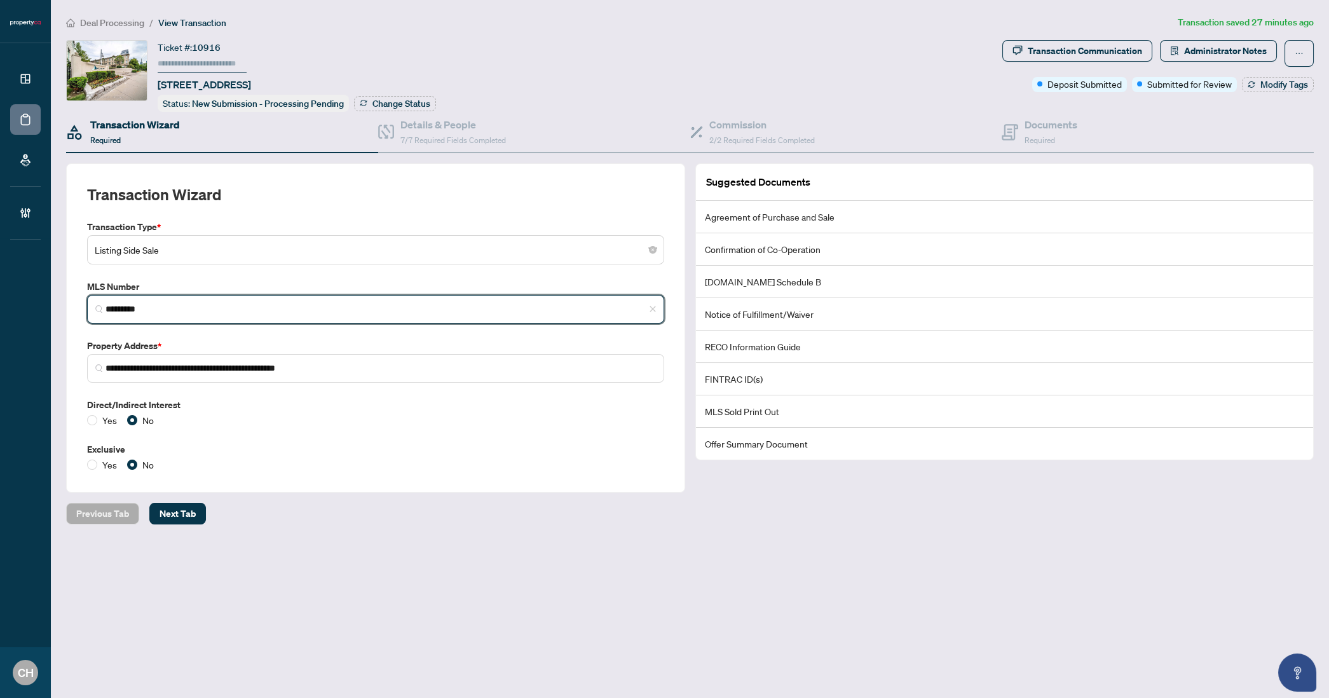
click at [127, 311] on input "*********" at bounding box center [381, 309] width 551 height 13
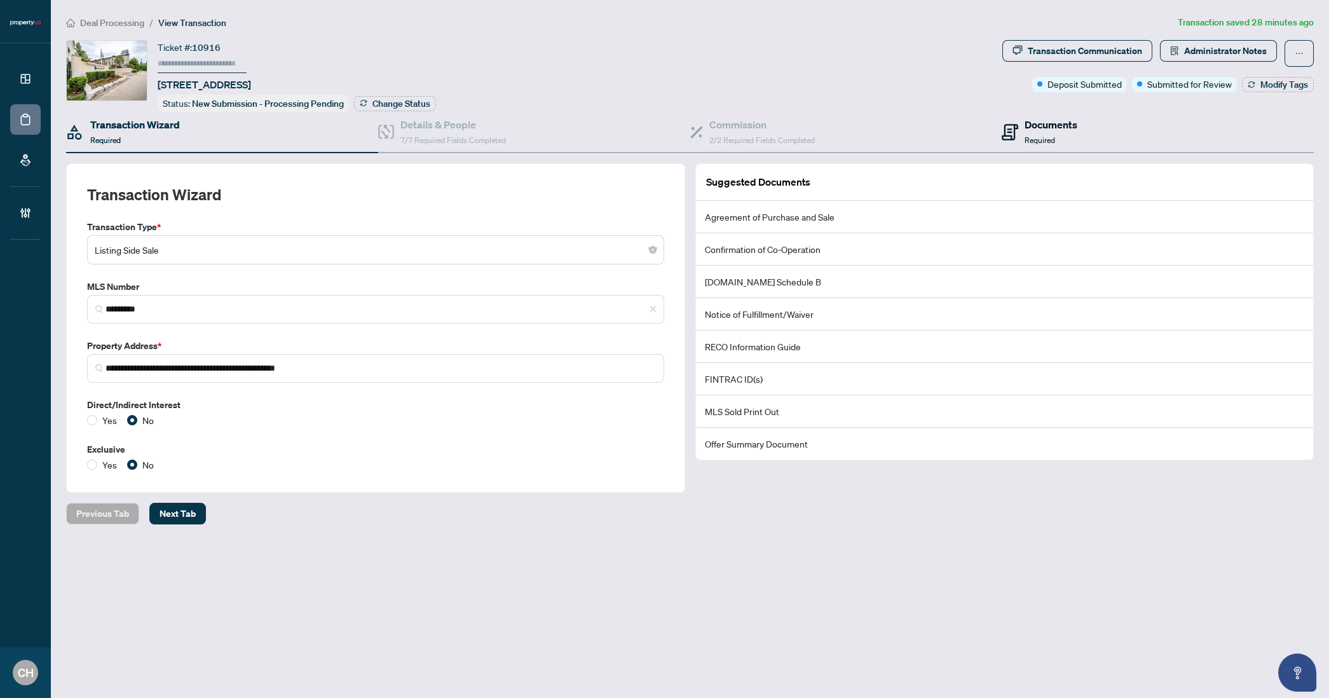
click at [1034, 126] on h4 "Documents" at bounding box center [1051, 124] width 53 height 15
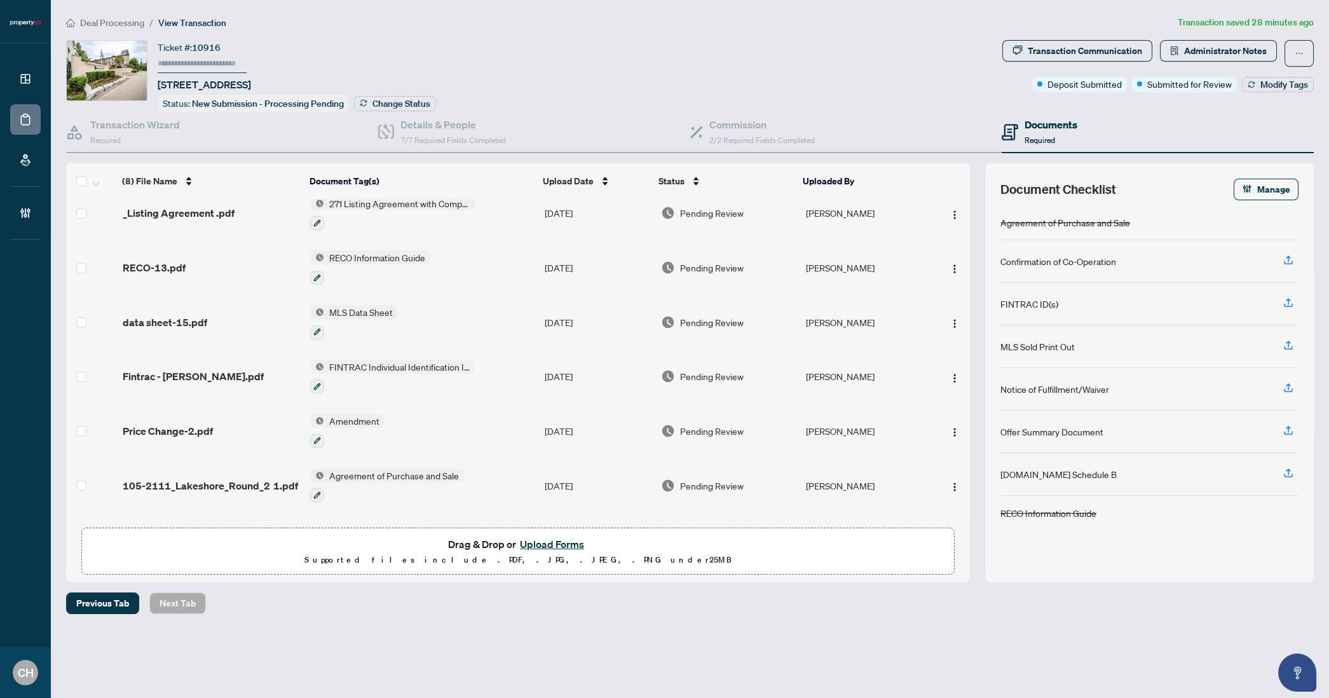
scroll to position [112, 0]
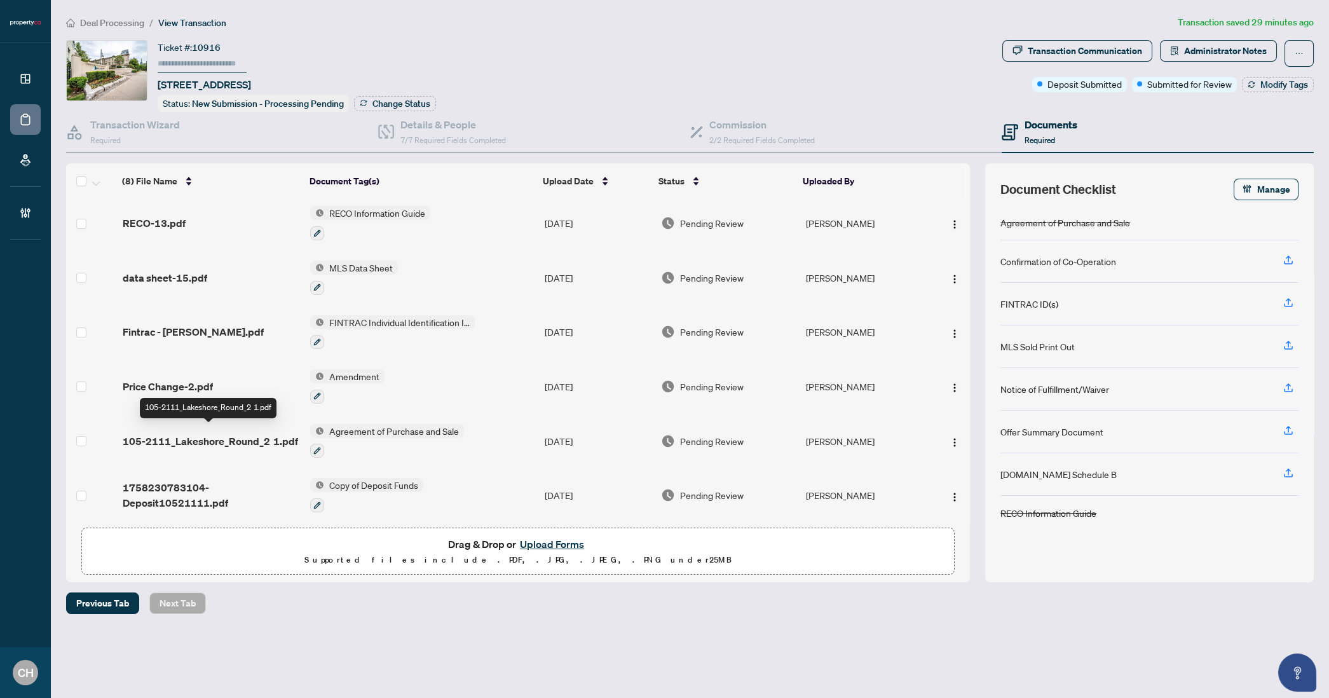
click at [219, 434] on span "105-2111_Lakeshore_Round_2 1.pdf" at bounding box center [210, 441] width 175 height 15
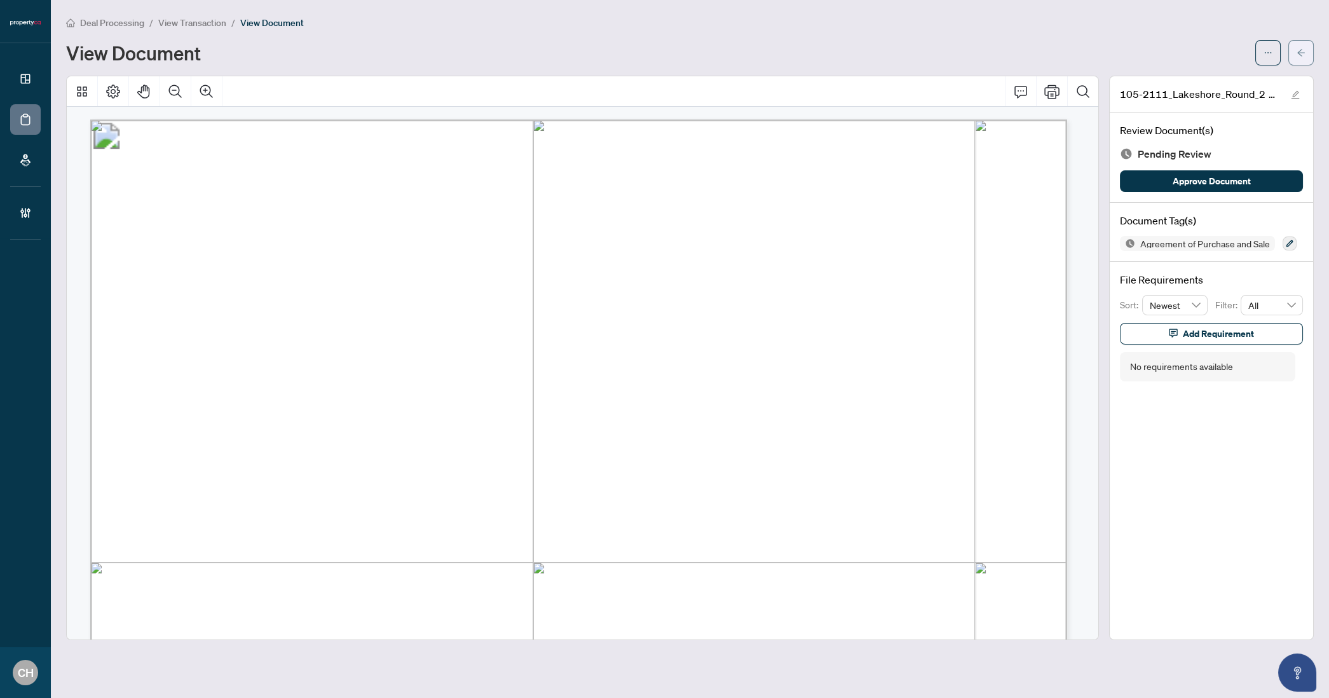
click at [1301, 51] on icon "arrow-left" at bounding box center [1301, 52] width 9 height 9
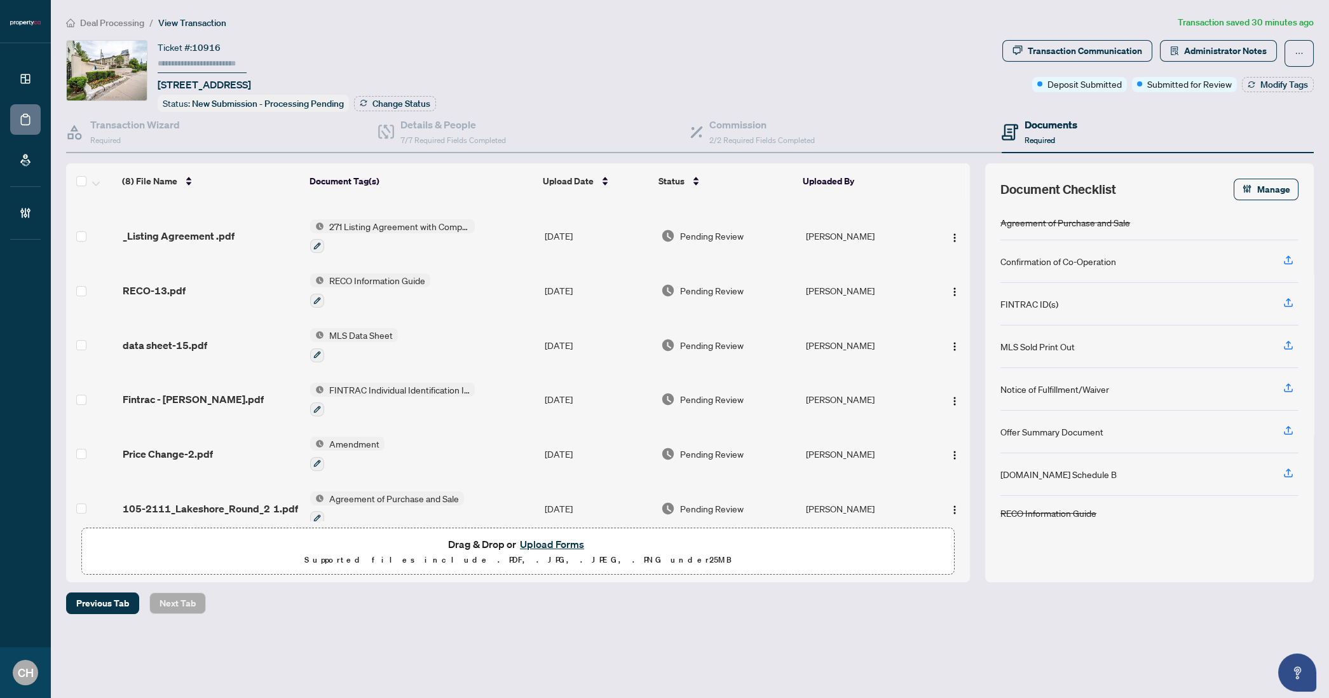
scroll to position [112, 0]
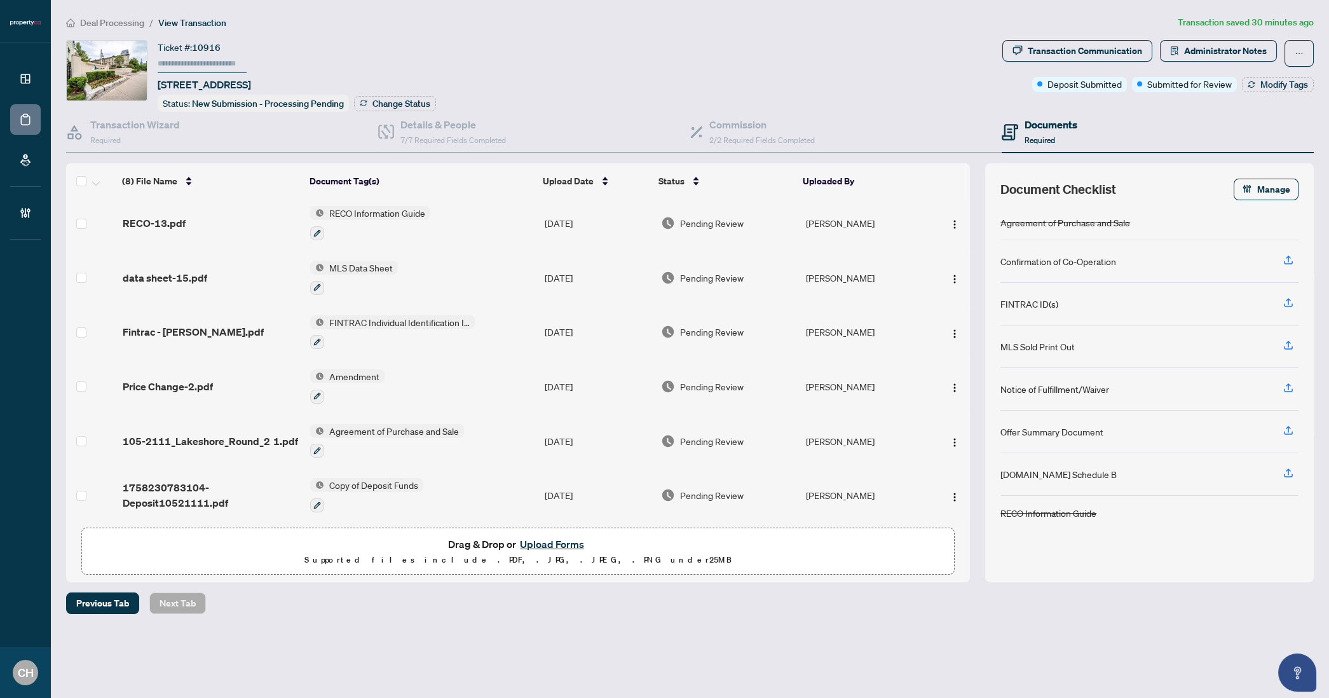
click at [495, 481] on td "Copy of Deposit Funds" at bounding box center [422, 495] width 235 height 55
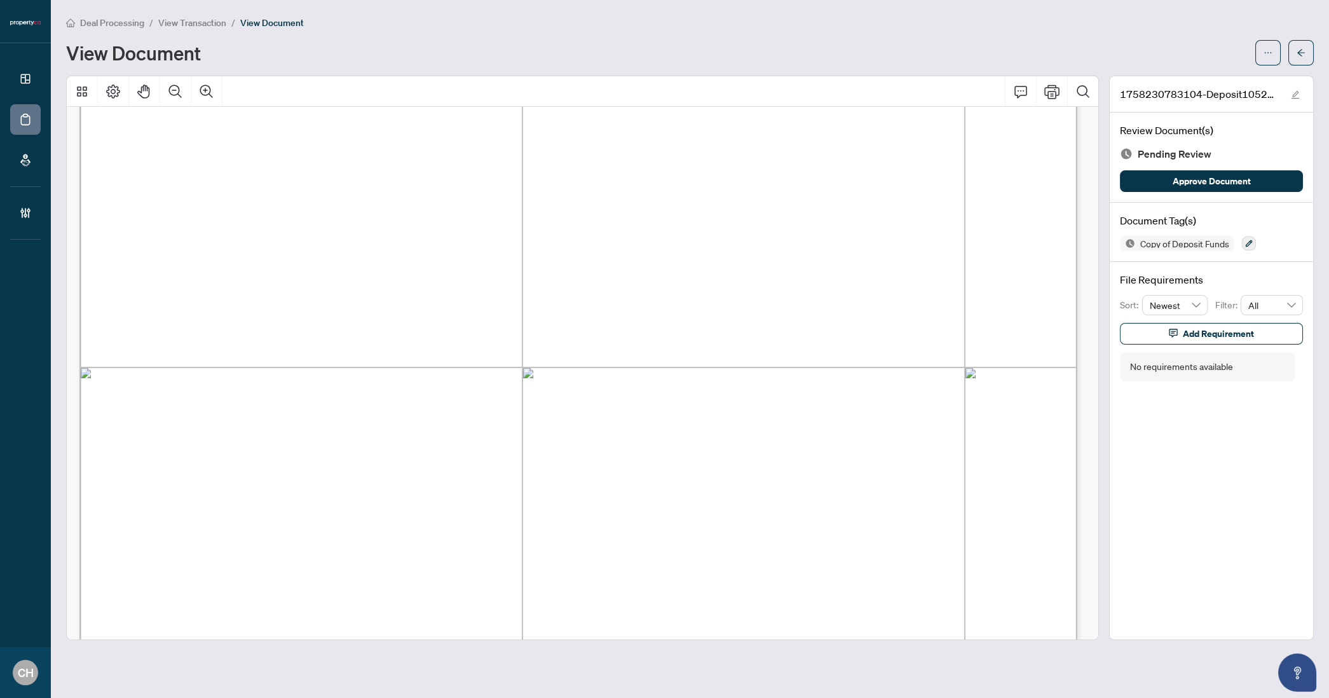
scroll to position [648, 0]
click at [1296, 46] on button "button" at bounding box center [1301, 52] width 25 height 25
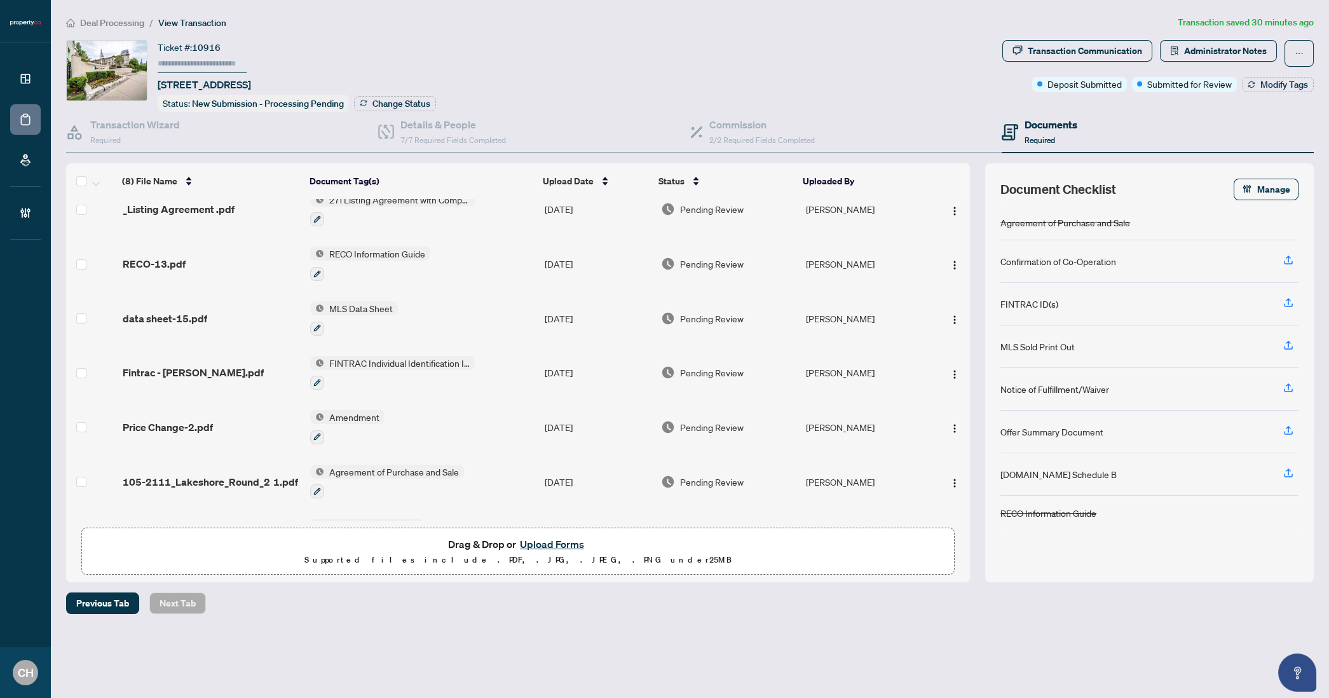
scroll to position [112, 0]
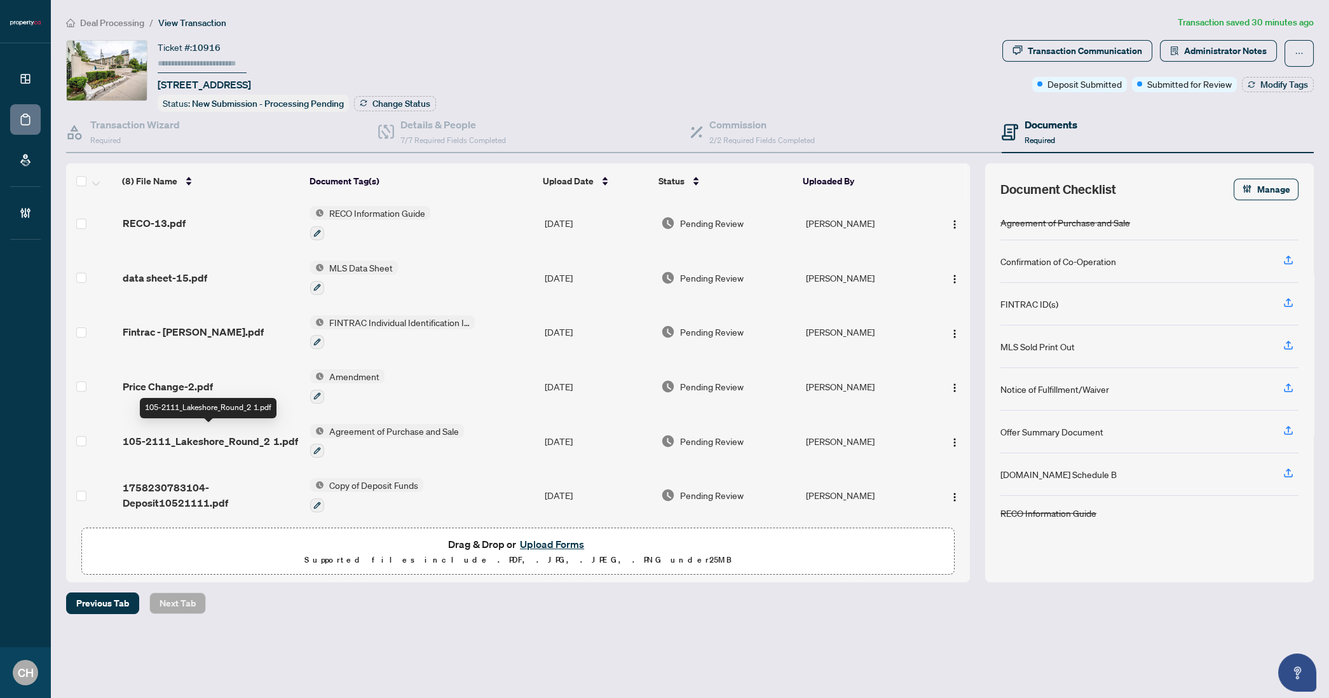
click at [238, 434] on span "105-2111_Lakeshore_Round_2 1.pdf" at bounding box center [210, 441] width 175 height 15
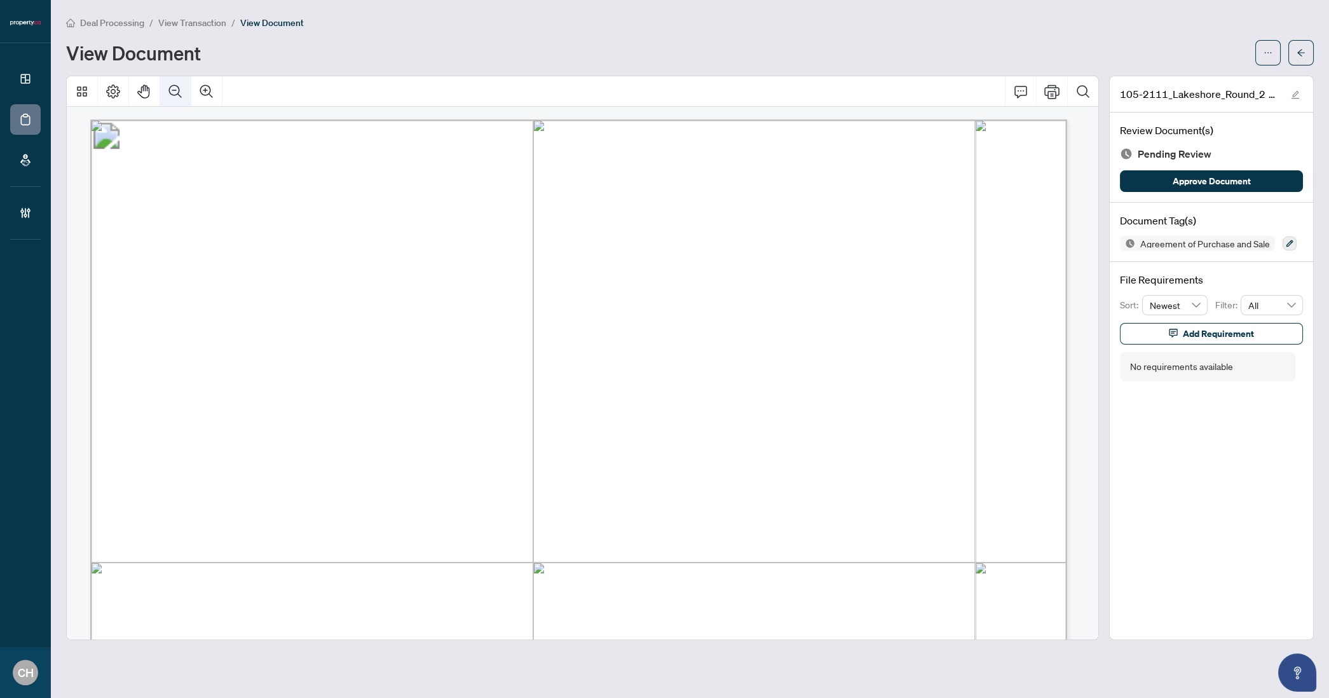
click at [188, 84] on button "Zoom Out" at bounding box center [175, 91] width 31 height 31
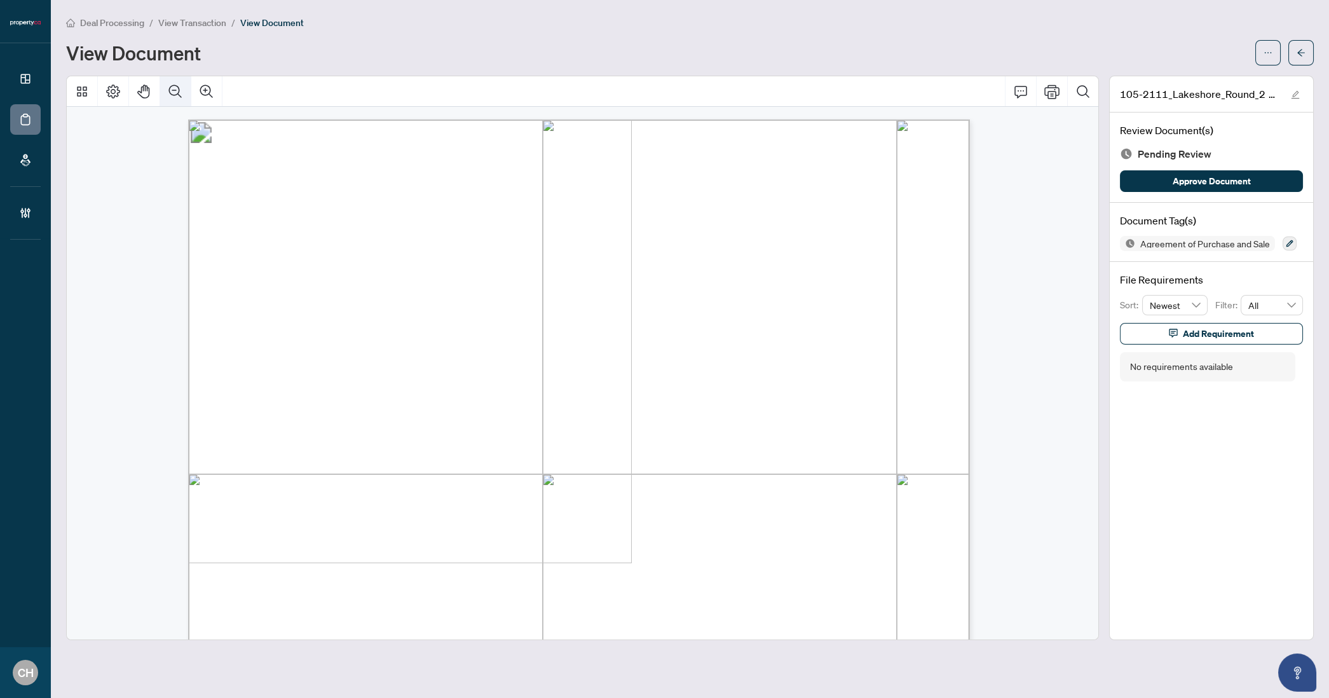
click at [182, 84] on icon "Zoom Out" at bounding box center [175, 91] width 15 height 15
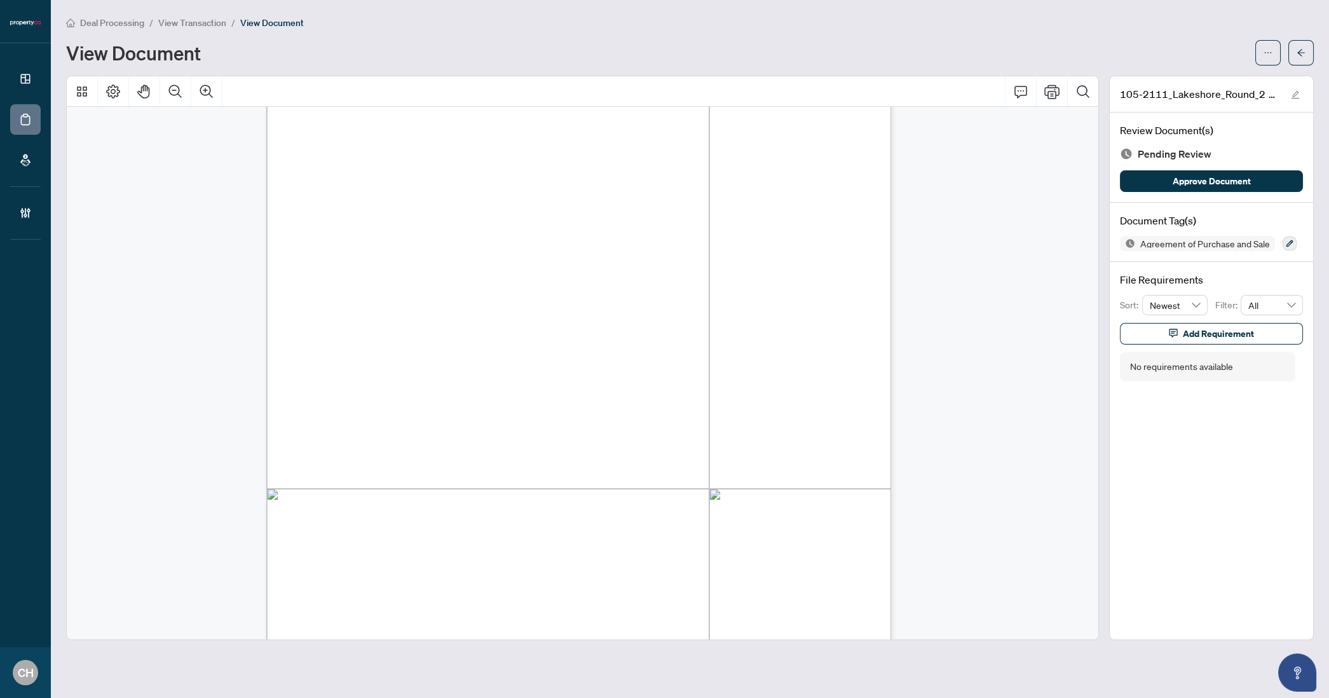
scroll to position [74, 0]
click at [1297, 50] on icon "arrow-left" at bounding box center [1301, 52] width 9 height 9
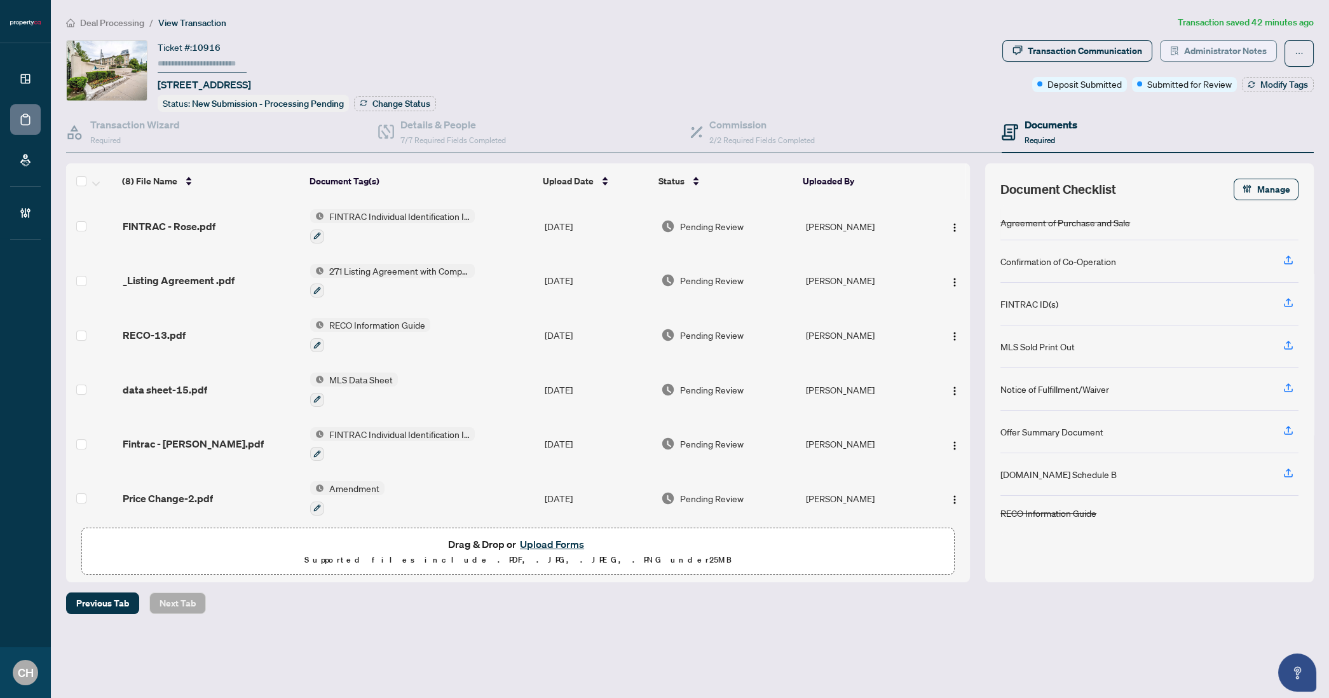
click at [1221, 48] on span "Administrator Notes" at bounding box center [1225, 51] width 83 height 20
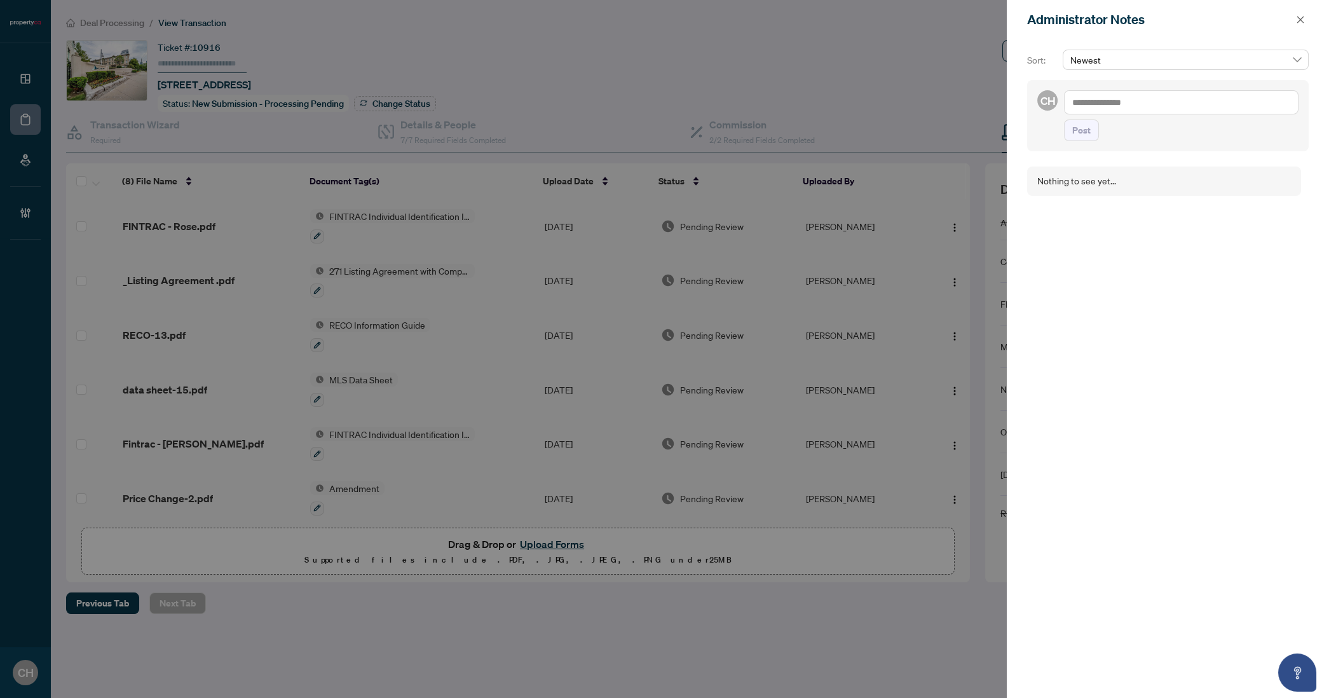
drag, startPoint x: 1084, startPoint y: 115, endPoint x: 1092, endPoint y: 104, distance: 13.6
click at [1084, 114] on div "Post" at bounding box center [1181, 115] width 235 height 51
click at [1092, 104] on textarea at bounding box center [1181, 102] width 235 height 24
type textarea "**********"
click at [1064, 132] on button "Post" at bounding box center [1081, 143] width 35 height 22
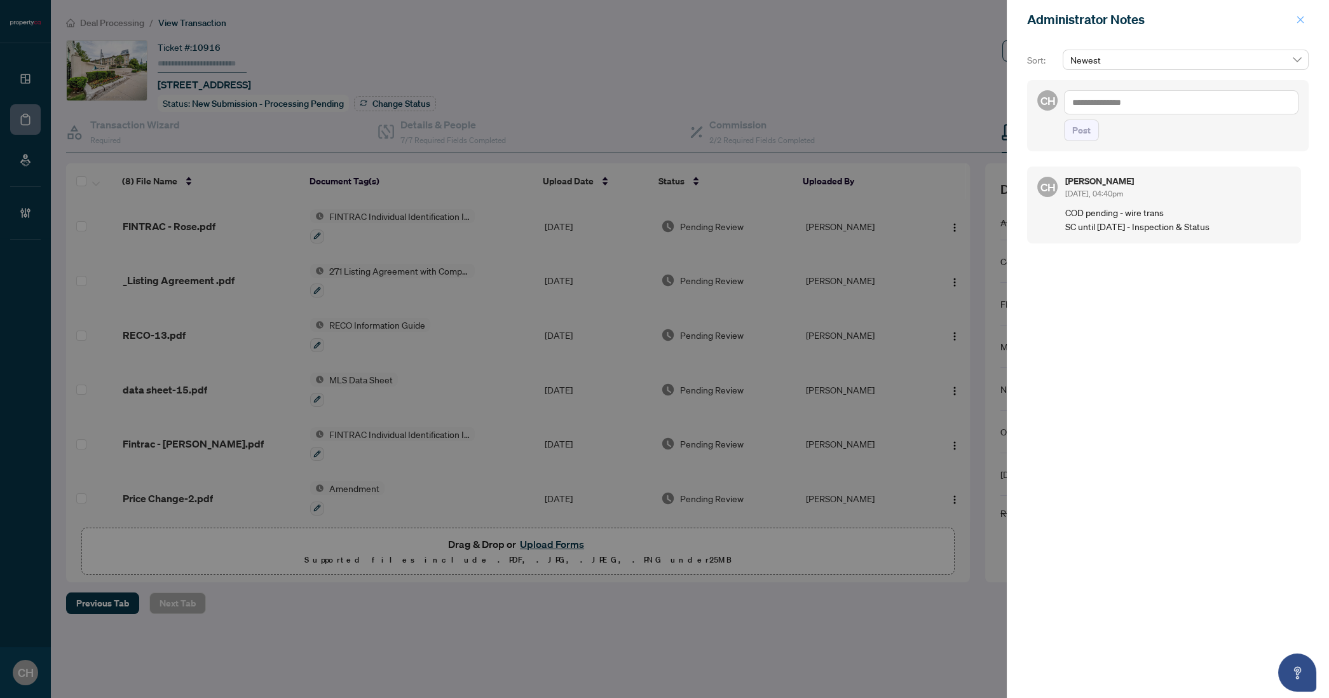
click at [1301, 24] on icon "close" at bounding box center [1300, 19] width 9 height 9
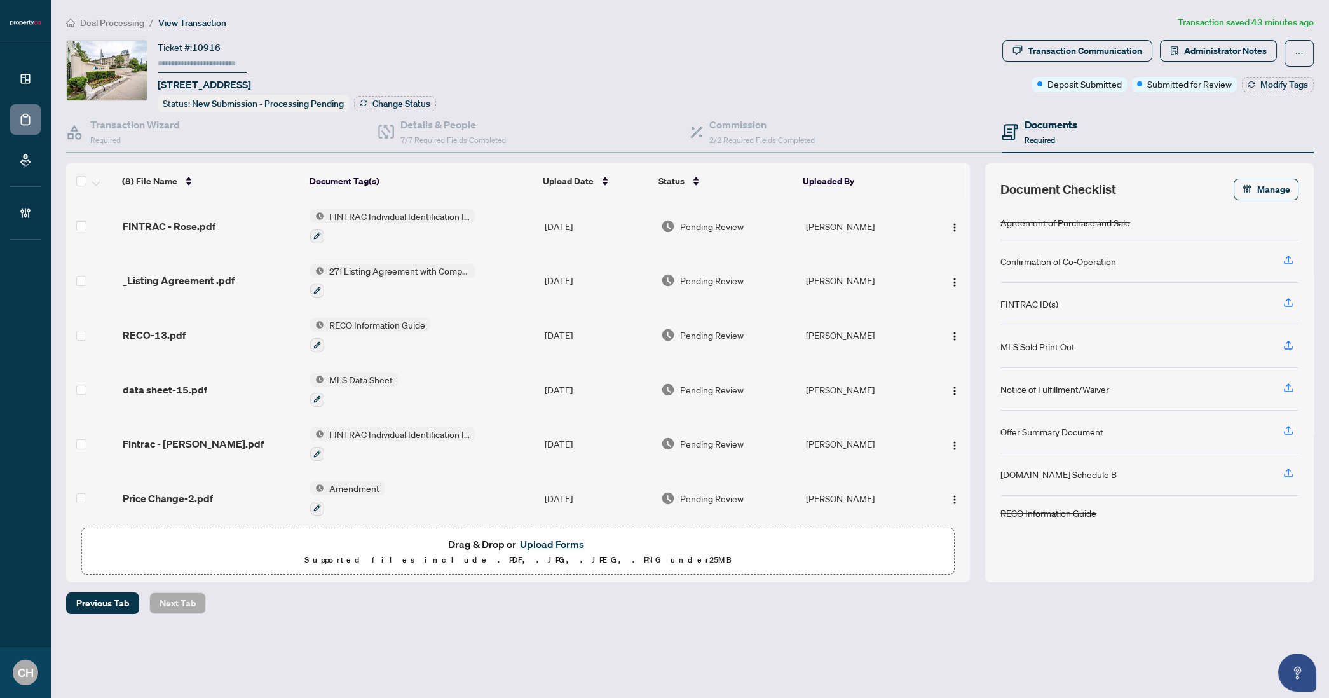
click at [1226, 38] on div "Deal Processing / View Transaction Transaction saved 43 minutes ago Ticket #: 1…" at bounding box center [690, 314] width 1258 height 599
click at [1226, 42] on span "Administrator Notes" at bounding box center [1225, 51] width 83 height 20
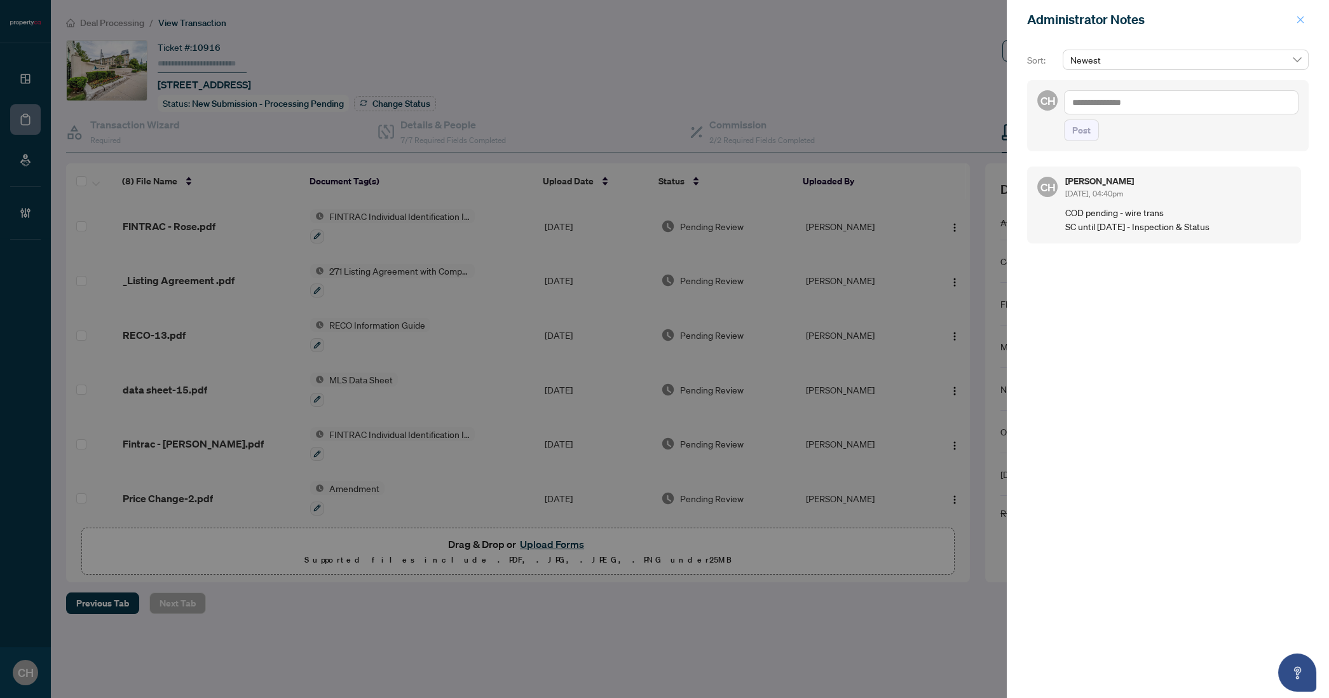
click at [1303, 21] on icon "close" at bounding box center [1300, 19] width 9 height 9
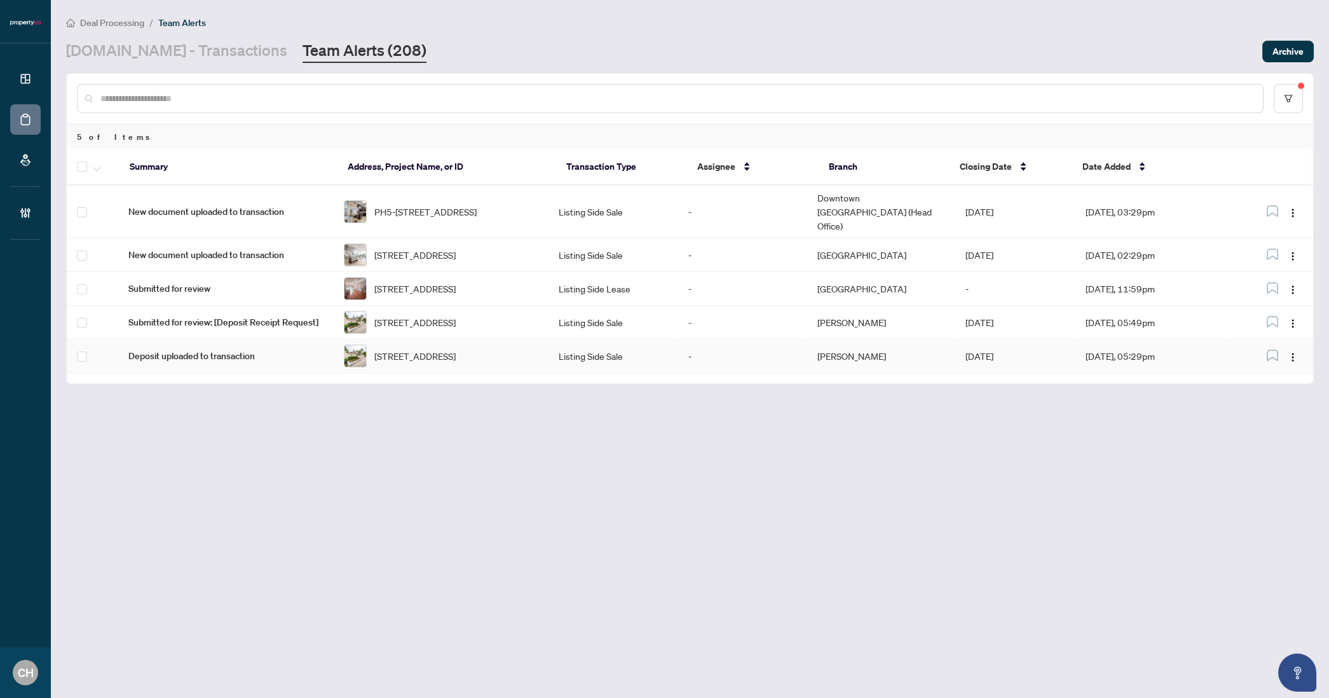
click at [652, 362] on td "Listing Side Sale" at bounding box center [613, 356] width 129 height 34
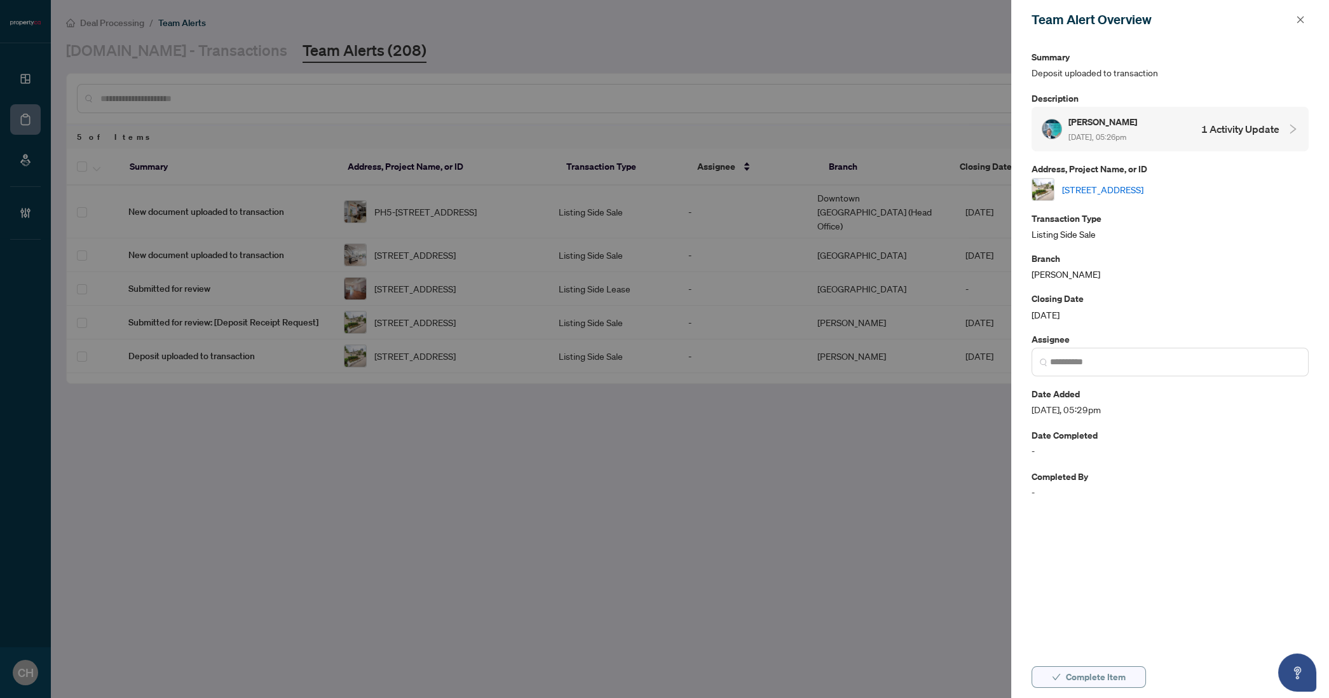
click at [1131, 670] on button "Complete Item" at bounding box center [1089, 677] width 114 height 22
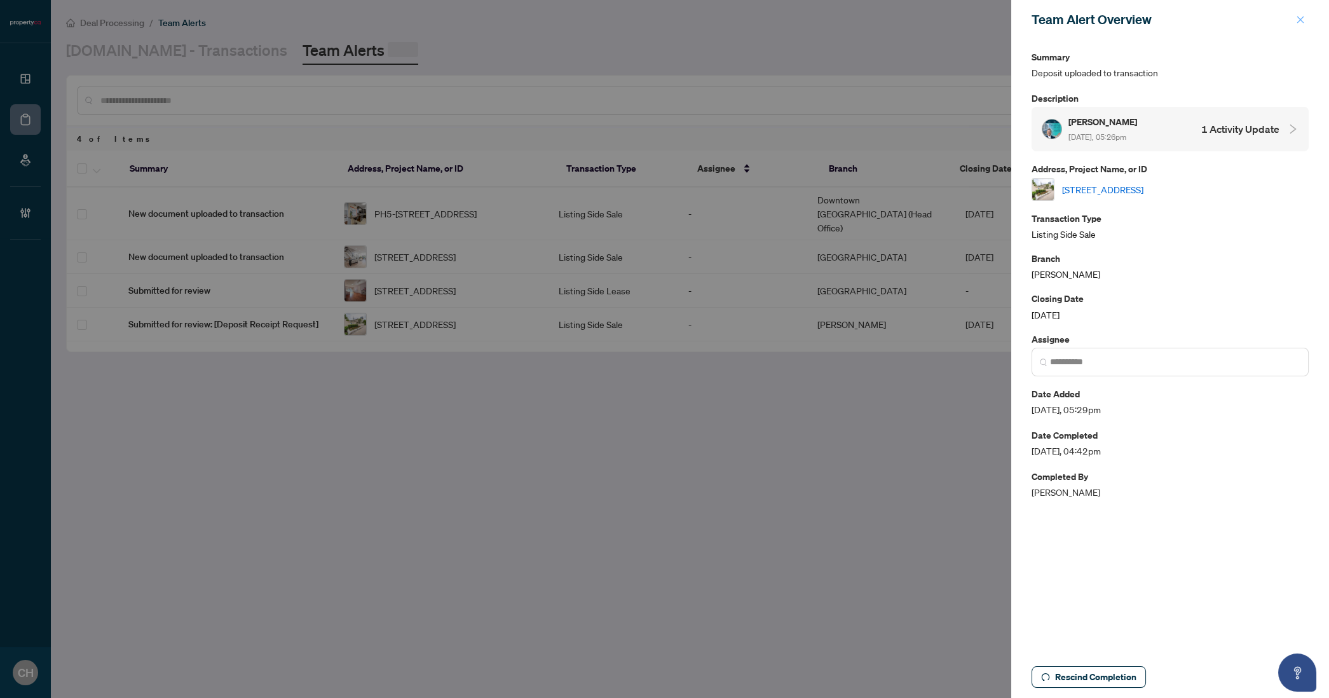
click at [1301, 18] on icon "close" at bounding box center [1300, 19] width 7 height 7
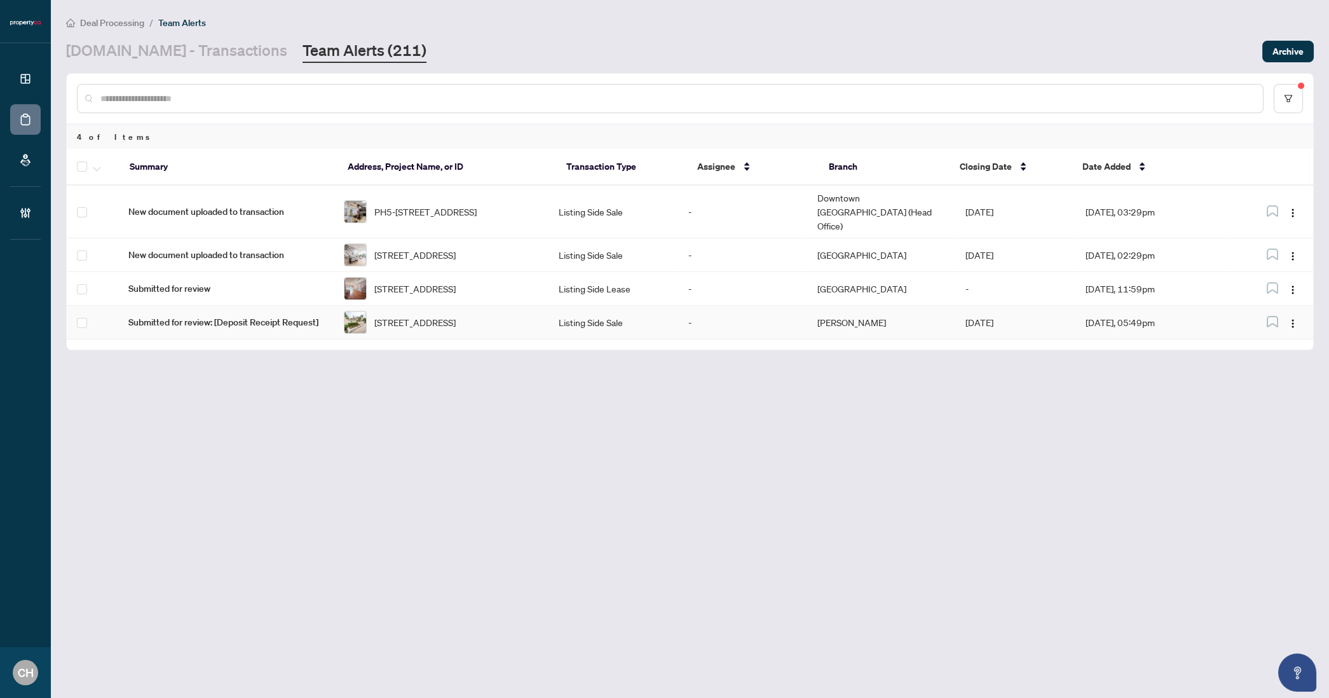
click at [720, 331] on td "-" at bounding box center [742, 323] width 129 height 34
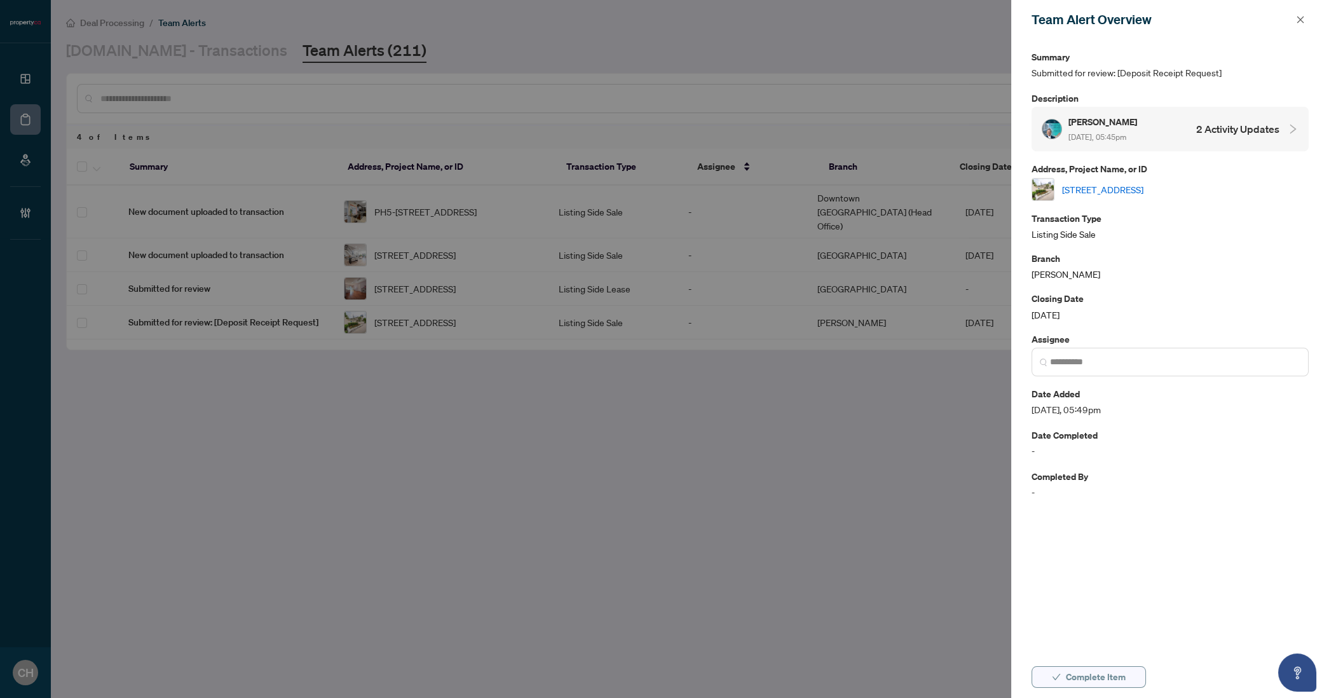
click at [1047, 677] on button "Complete Item" at bounding box center [1089, 677] width 114 height 22
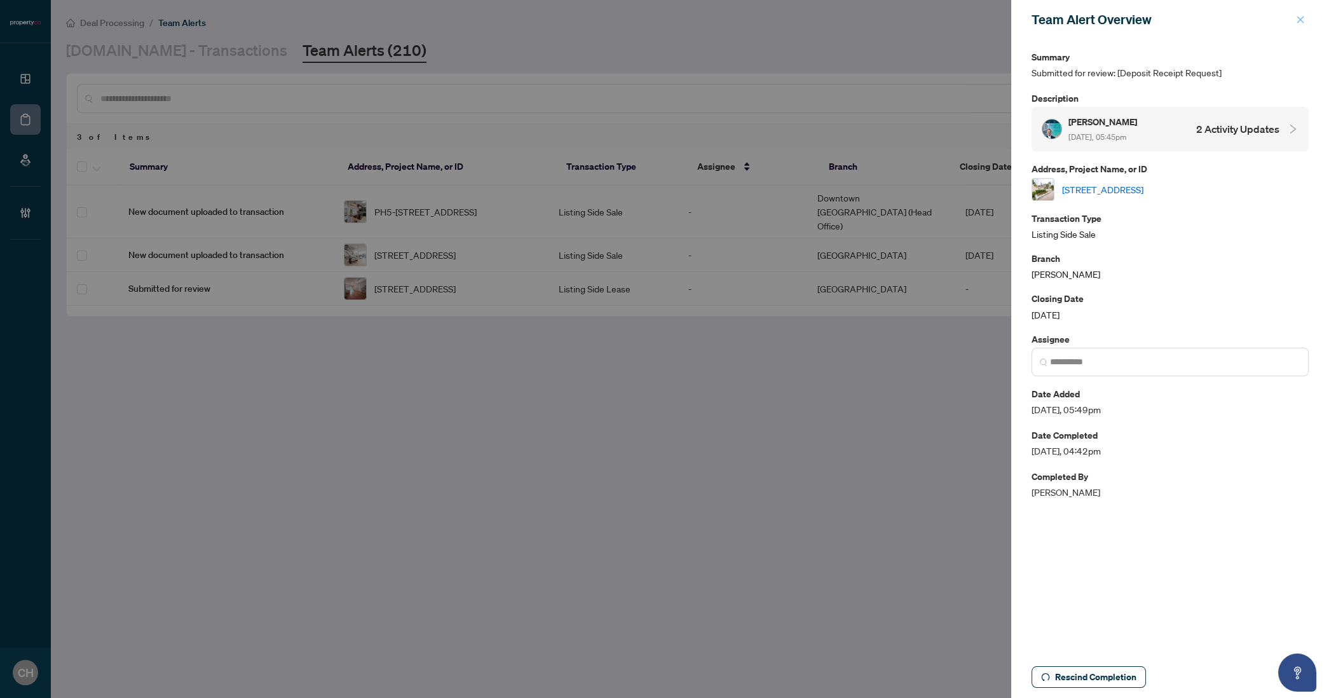
click at [1307, 20] on button "button" at bounding box center [1300, 19] width 17 height 15
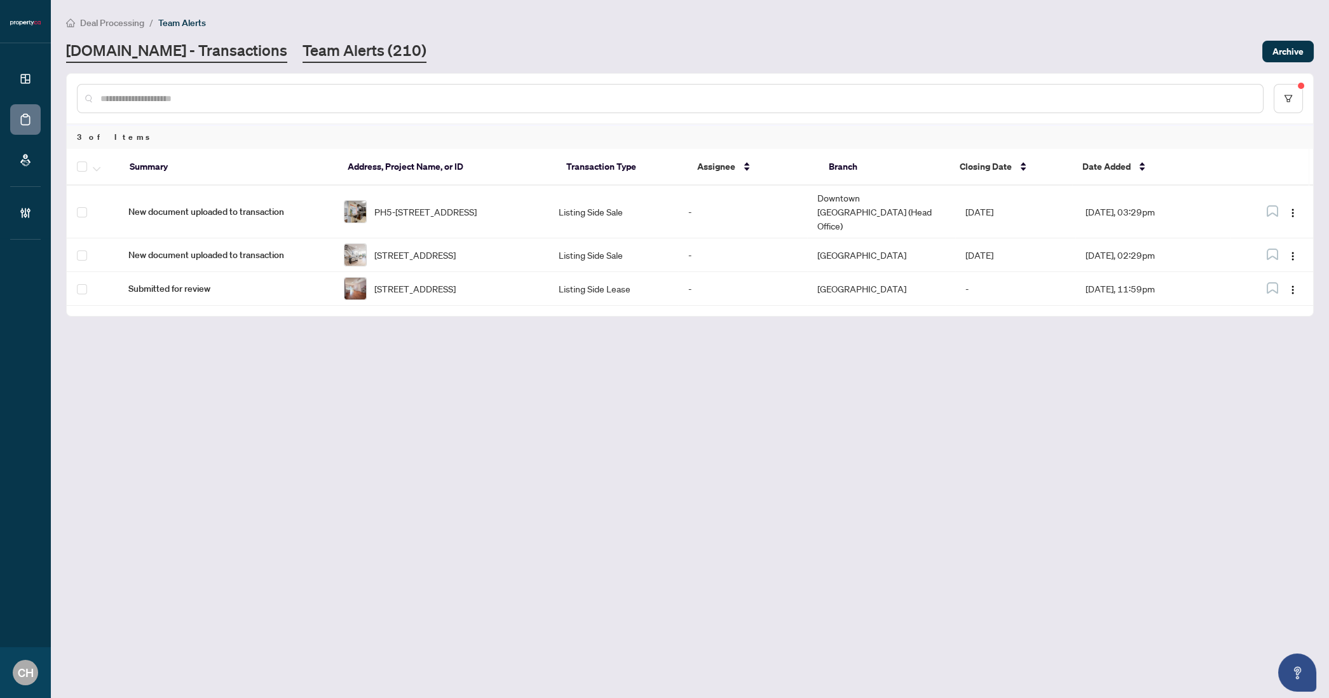
click at [191, 51] on link "[DOMAIN_NAME] - Transactions" at bounding box center [176, 51] width 221 height 23
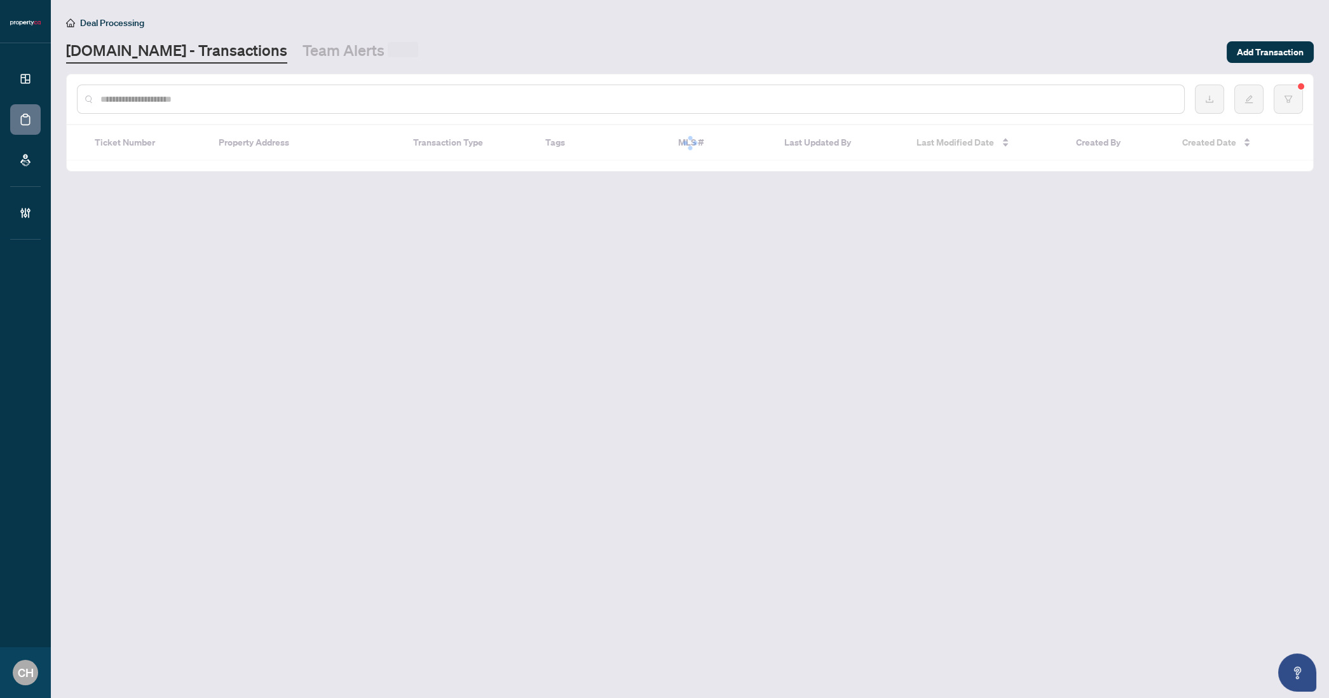
click at [215, 97] on input "text" at bounding box center [637, 99] width 1074 height 14
paste input "**********"
type input "**********"
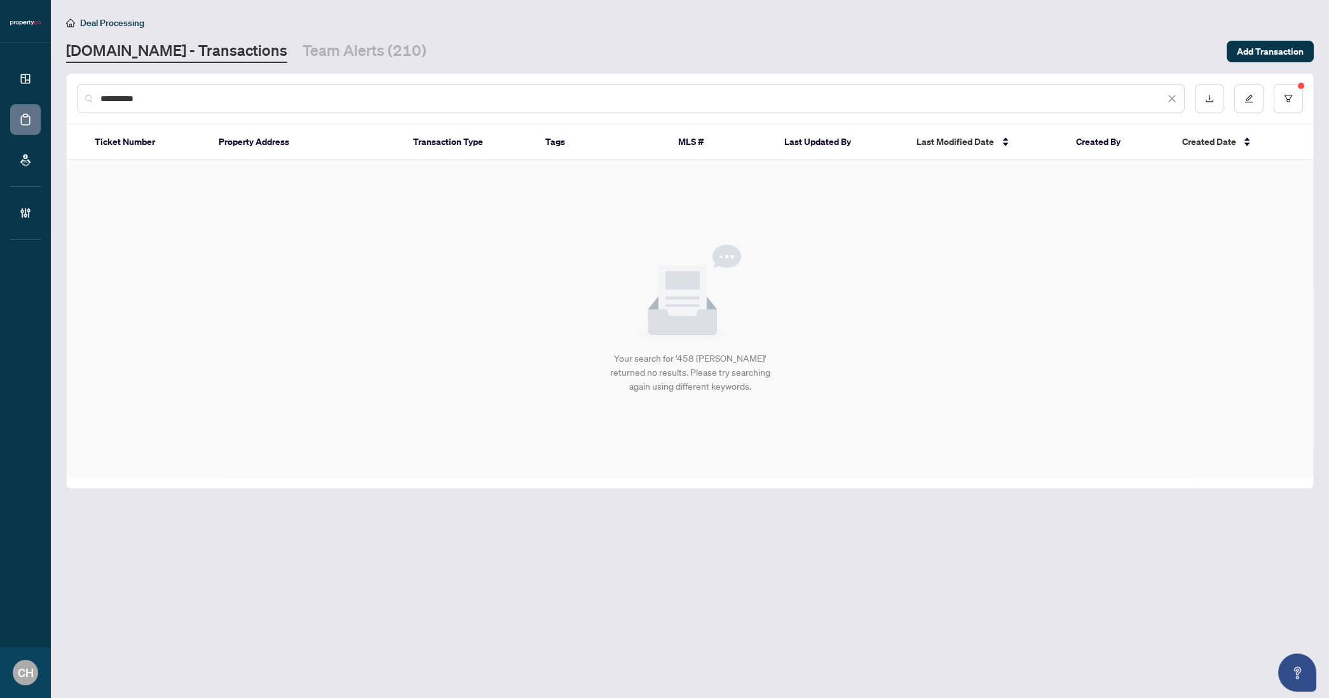
click at [215, 97] on input "**********" at bounding box center [632, 99] width 1065 height 14
